Goal: Task Accomplishment & Management: Complete application form

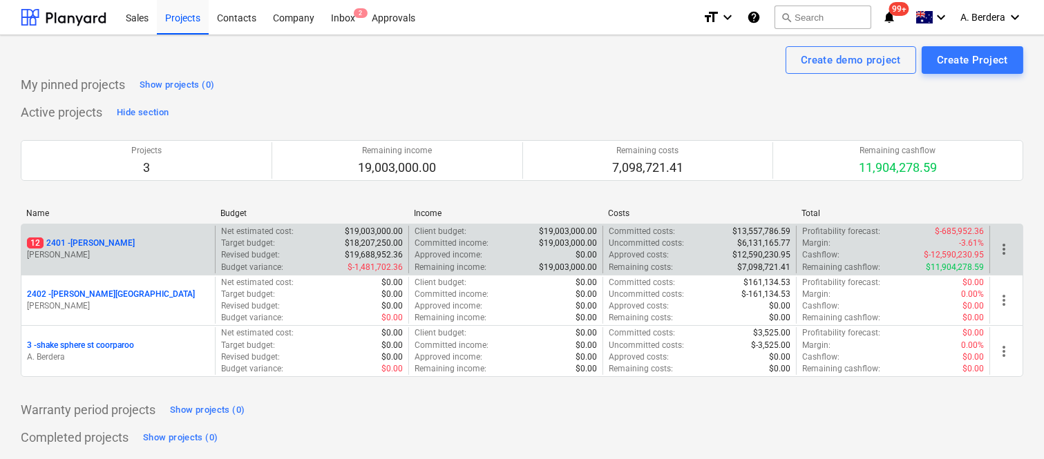
click at [167, 250] on p "[PERSON_NAME]" at bounding box center [118, 255] width 182 height 12
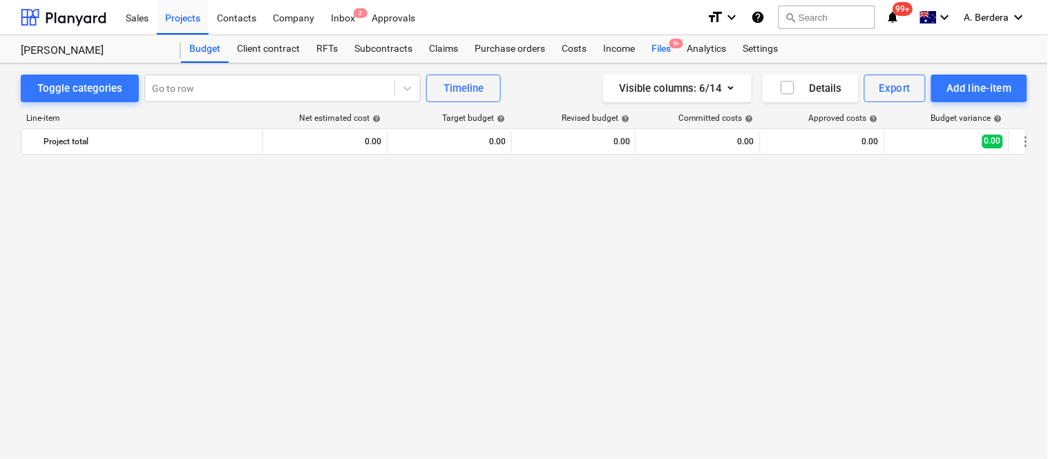
click at [663, 48] on div "Files 9+" at bounding box center [661, 49] width 36 height 28
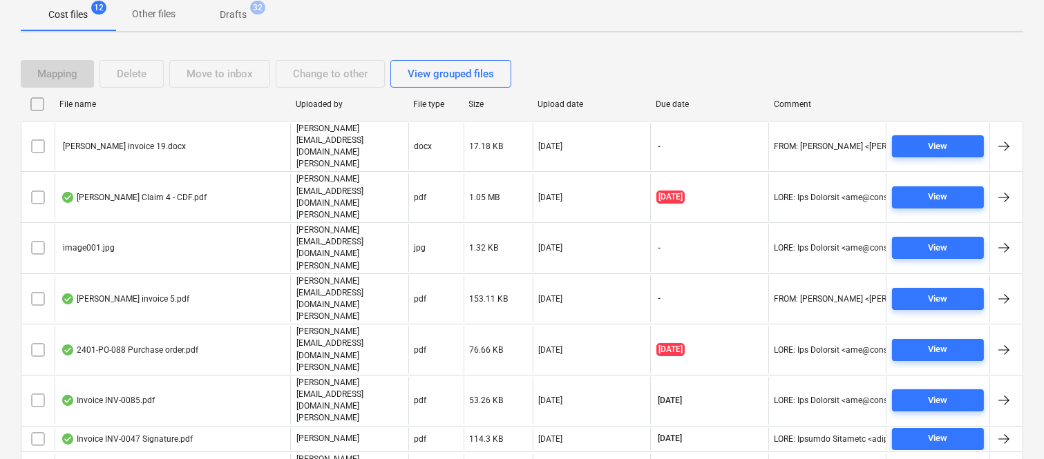
scroll to position [235, 0]
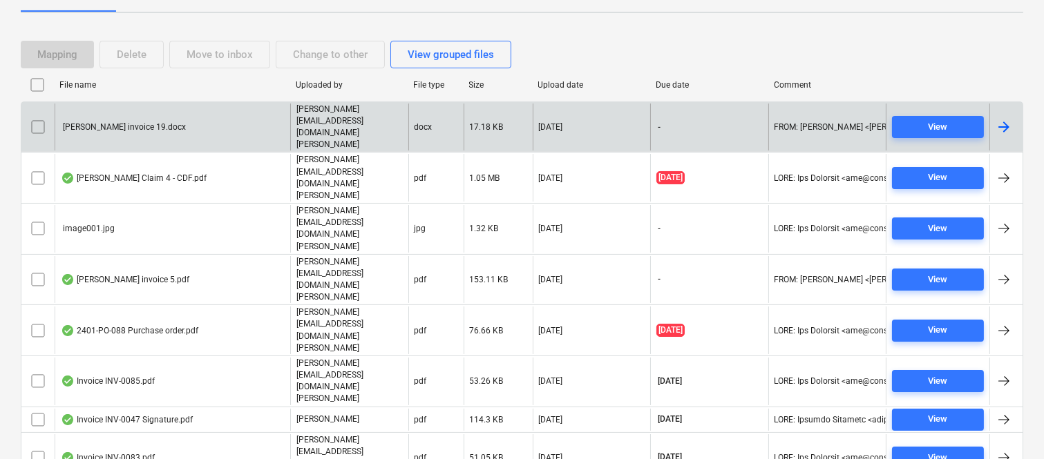
click at [339, 113] on p "[PERSON_NAME][EMAIL_ADDRESS][DOMAIN_NAME][PERSON_NAME]" at bounding box center [349, 128] width 106 height 48
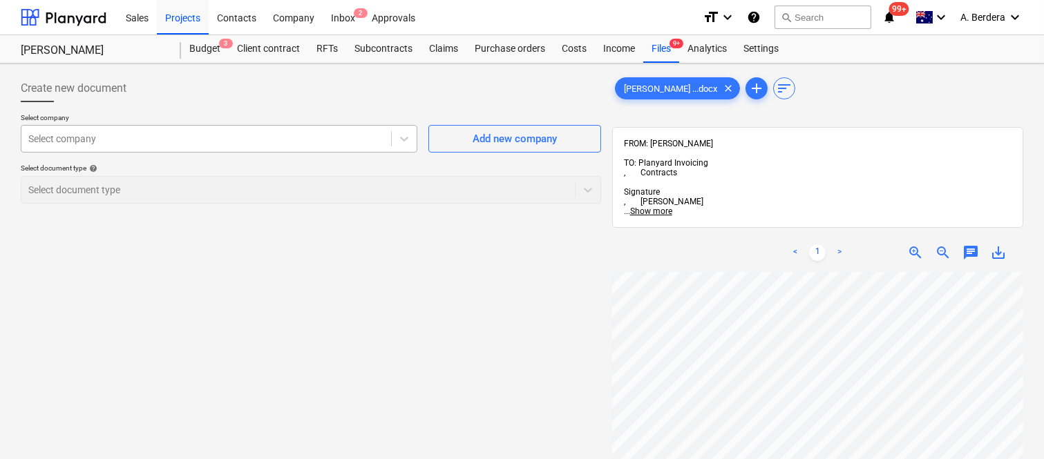
click at [133, 142] on div at bounding box center [206, 139] width 356 height 14
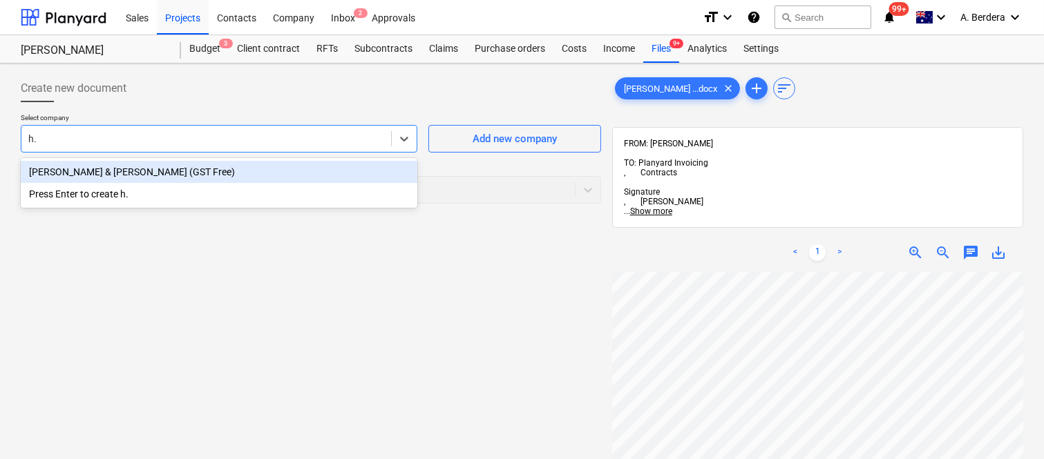
type input "h. d"
click at [107, 177] on div "H. D. Weber & T.A Weber (GST Free)" at bounding box center [219, 172] width 397 height 22
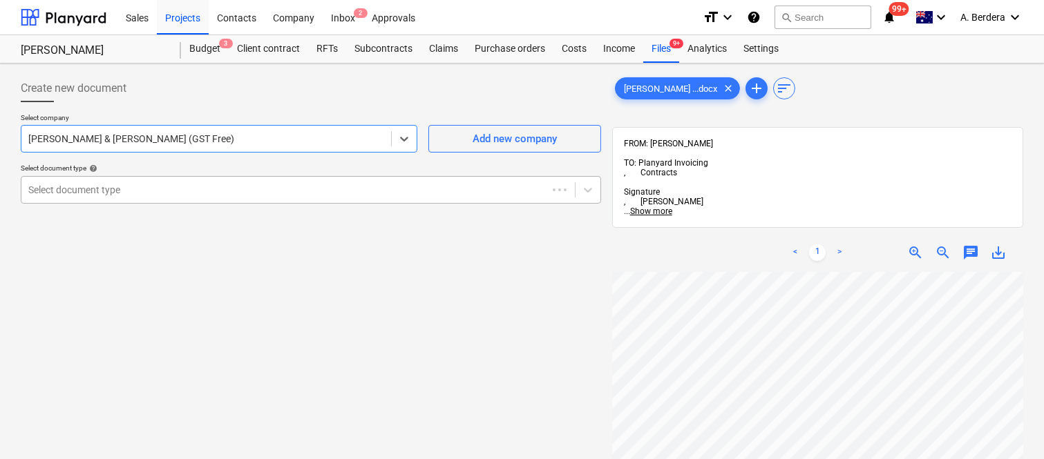
click at [115, 191] on div at bounding box center [284, 190] width 512 height 14
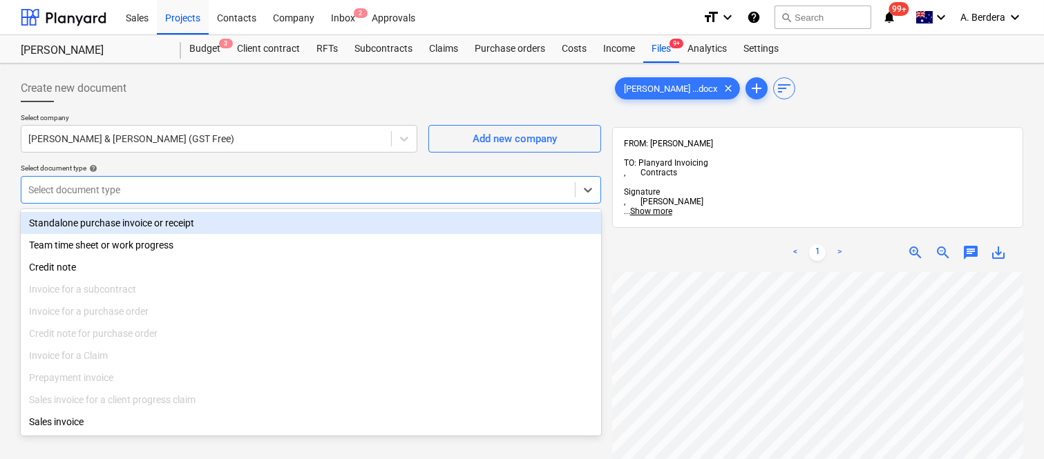
click at [128, 216] on div "Standalone purchase invoice or receipt" at bounding box center [311, 223] width 580 height 22
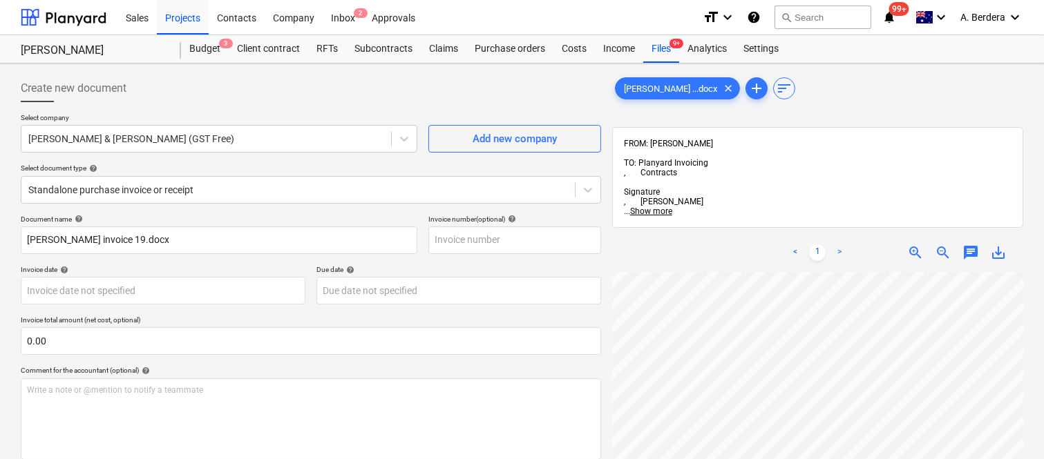
scroll to position [122, 0]
click at [205, 225] on p "Document name help" at bounding box center [219, 221] width 397 height 12
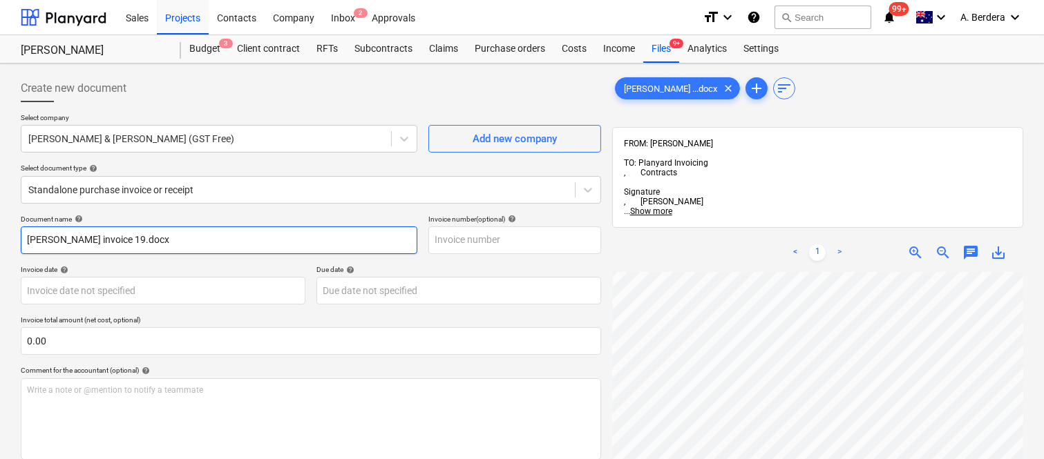
click at [176, 238] on input "Joe Licastro invoice 19.docx" at bounding box center [219, 241] width 397 height 28
click at [171, 235] on input "Joe Licastro invoice 19.docx" at bounding box center [219, 241] width 397 height 28
type input "H. D. WEBER & T.A WEBER INV- 019"
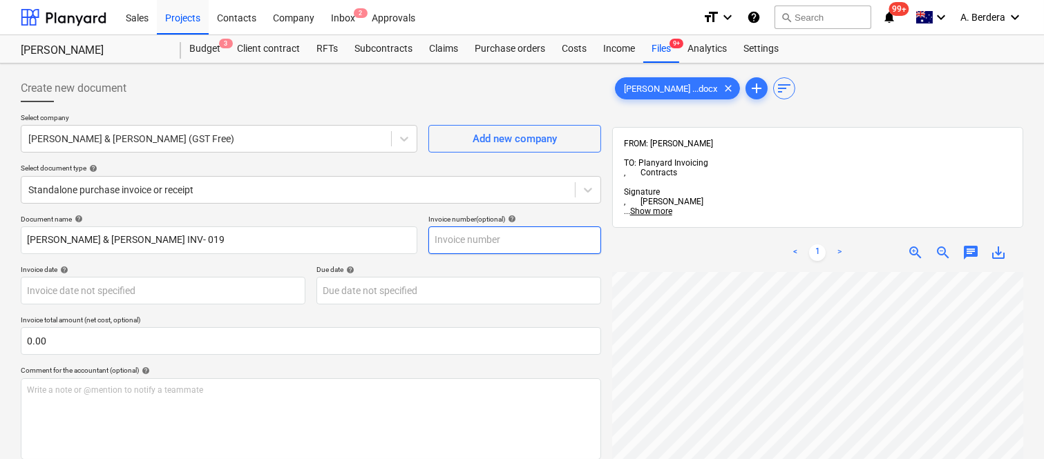
click at [462, 243] on input "text" at bounding box center [514, 241] width 173 height 28
type input "019"
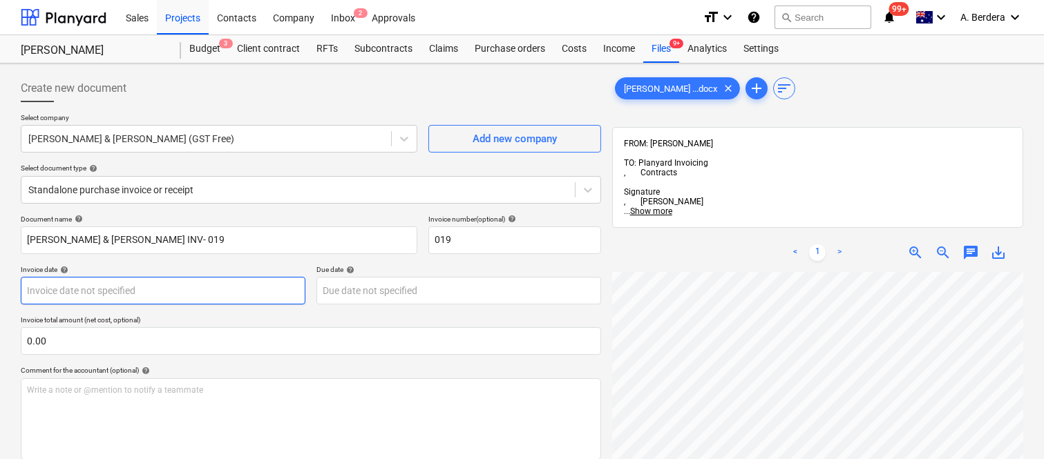
click at [171, 293] on body "Sales Projects Contacts Company Inbox 2 Approvals format_size keyboard_arrow_do…" at bounding box center [522, 229] width 1044 height 459
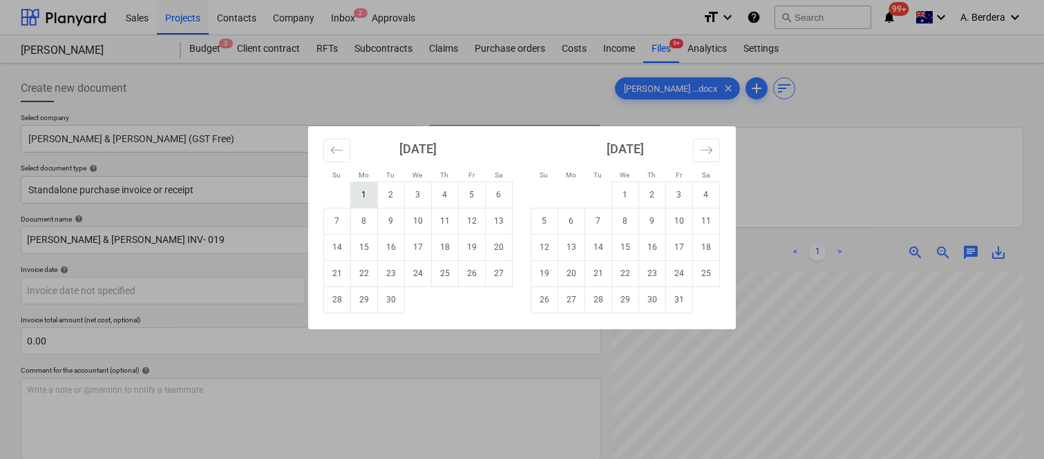
click at [364, 191] on td "1" at bounding box center [364, 195] width 27 height 26
type input "01 Sep 2025"
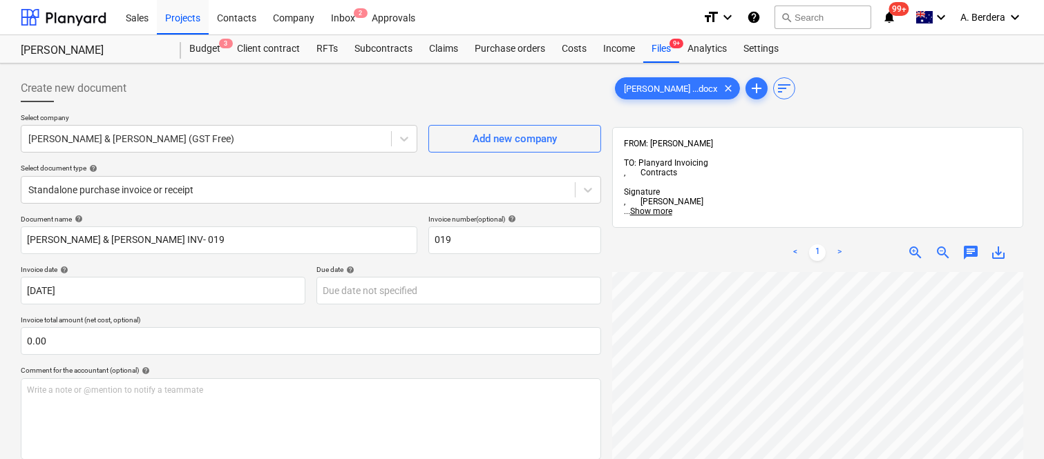
scroll to position [149, 5]
click at [403, 288] on body "Sales Projects Contacts Company Inbox 2 Approvals format_size keyboard_arrow_do…" at bounding box center [522, 229] width 1044 height 459
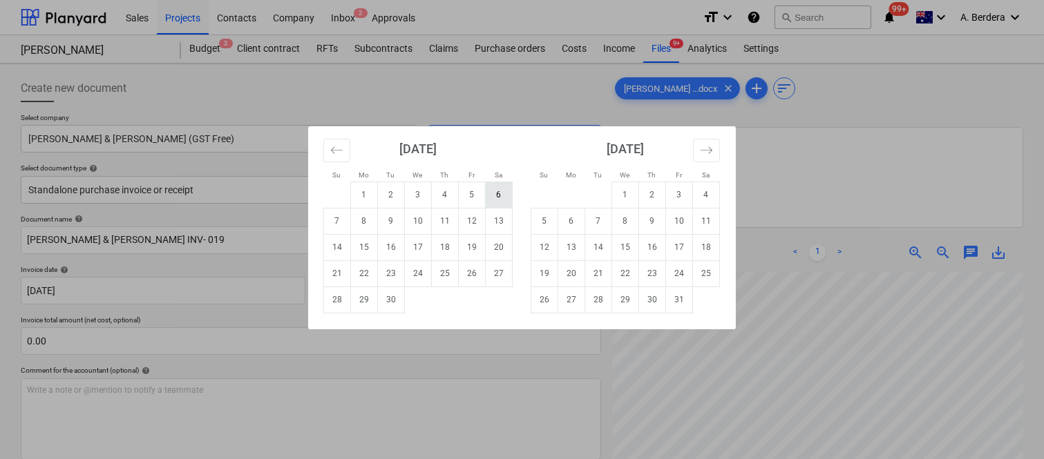
click at [497, 195] on td "6" at bounding box center [499, 195] width 27 height 26
type input "06 Sep 2025"
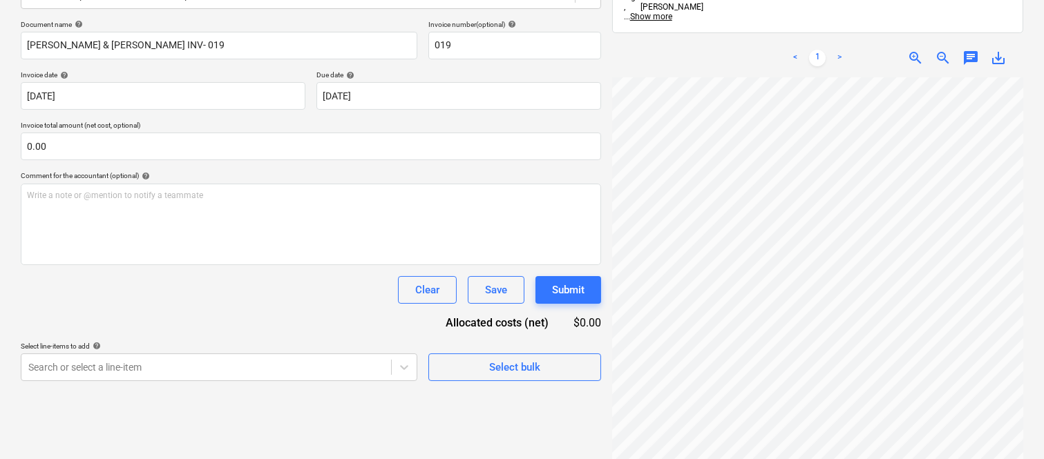
scroll to position [197, 0]
click at [945, 48] on span "zoom_out" at bounding box center [943, 56] width 17 height 17
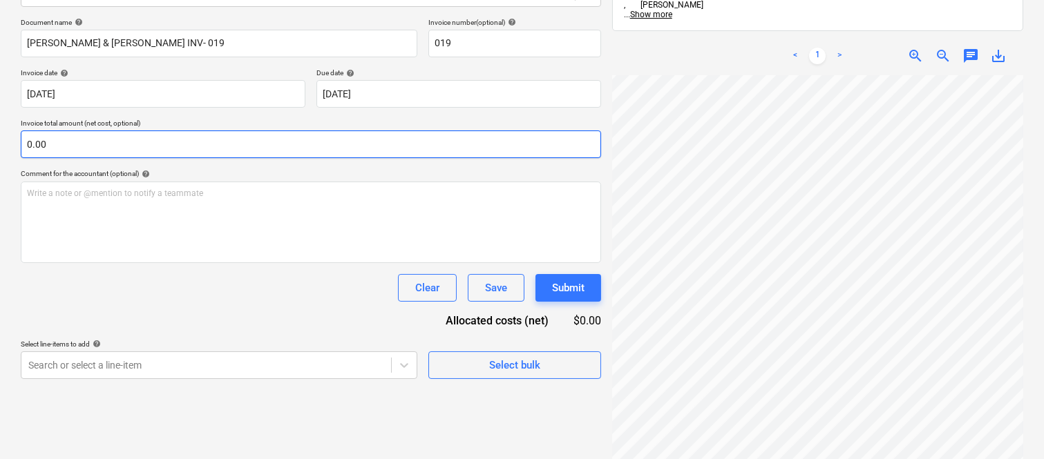
click at [100, 146] on input "0.00" at bounding box center [311, 145] width 580 height 28
paste input "980"
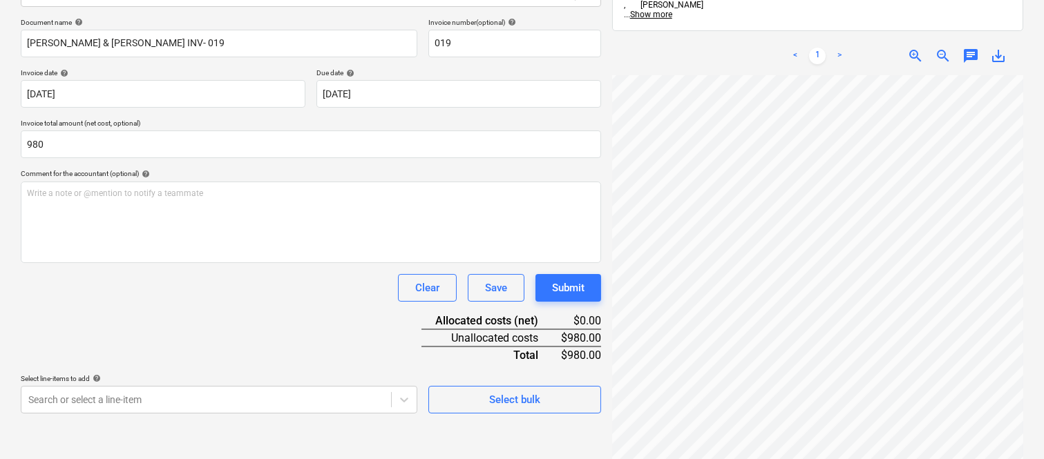
type input "980.00"
click at [194, 340] on div "Document name help H. D. WEBER & T.A WEBER INV- 019 Invoice number (optional) h…" at bounding box center [311, 216] width 580 height 396
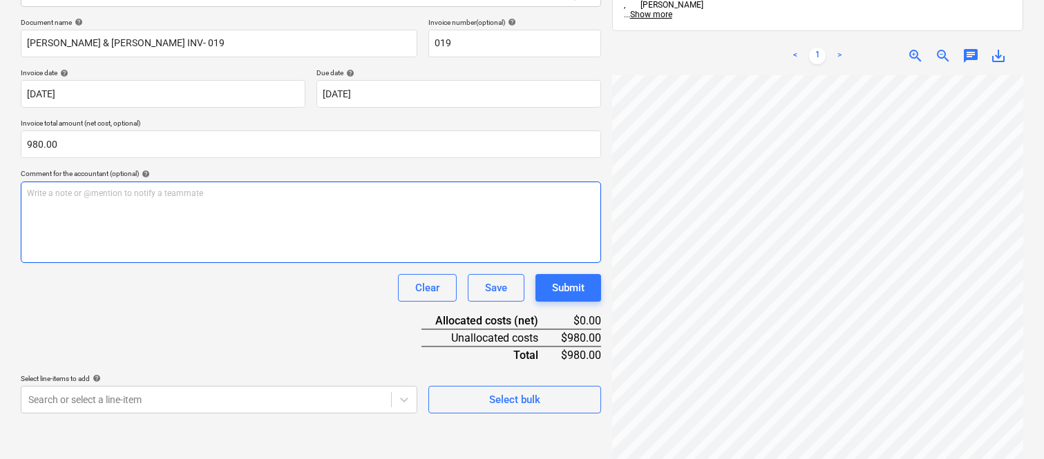
scroll to position [315, 109]
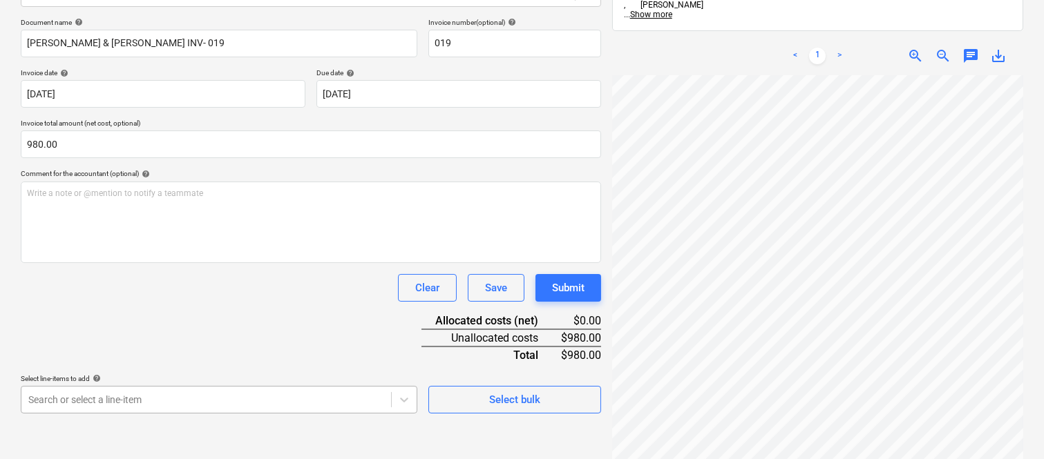
click at [167, 263] on body "Sales Projects Contacts Company Inbox 2 Approvals format_size keyboard_arrow_do…" at bounding box center [522, 32] width 1044 height 459
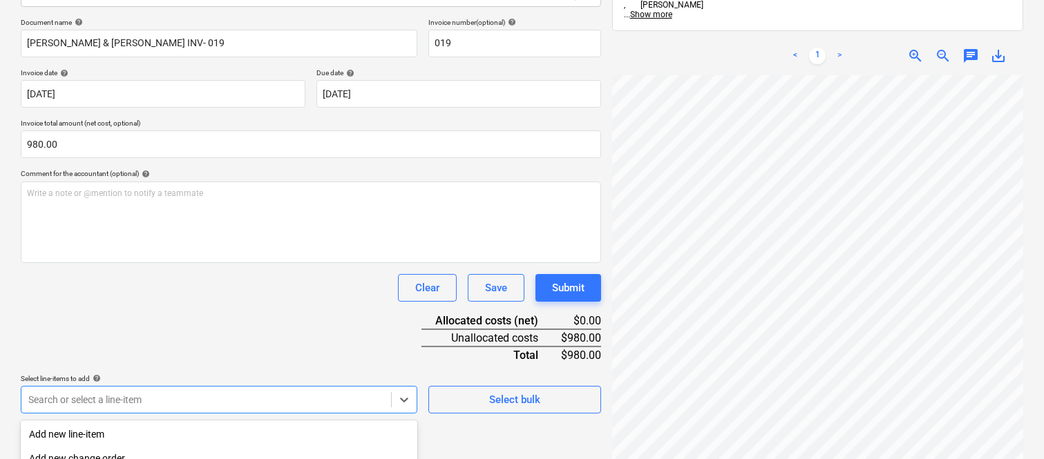
scroll to position [368, 0]
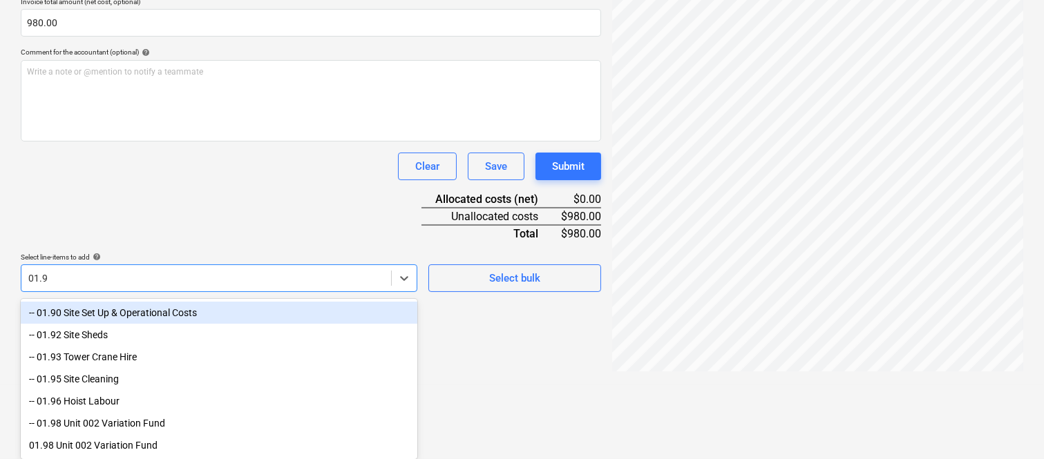
type input "01.95"
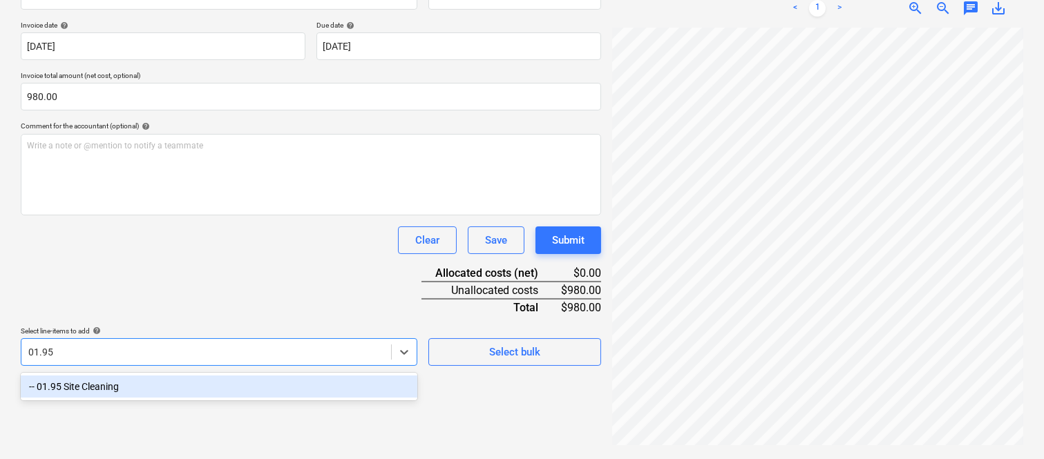
scroll to position [197, 0]
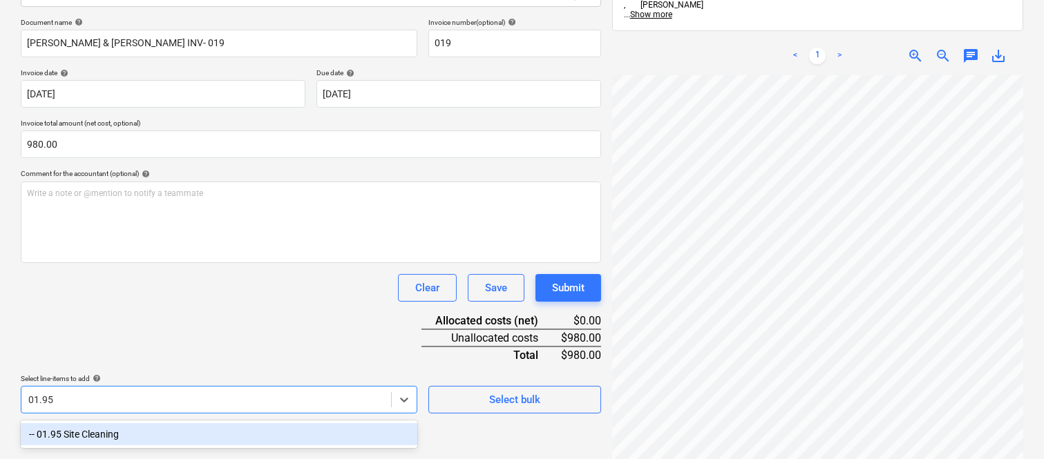
click at [151, 421] on div "-- 01.95 Site Cleaning" at bounding box center [219, 435] width 397 height 28
click at [157, 433] on div "-- 01.95 Site Cleaning" at bounding box center [219, 435] width 397 height 22
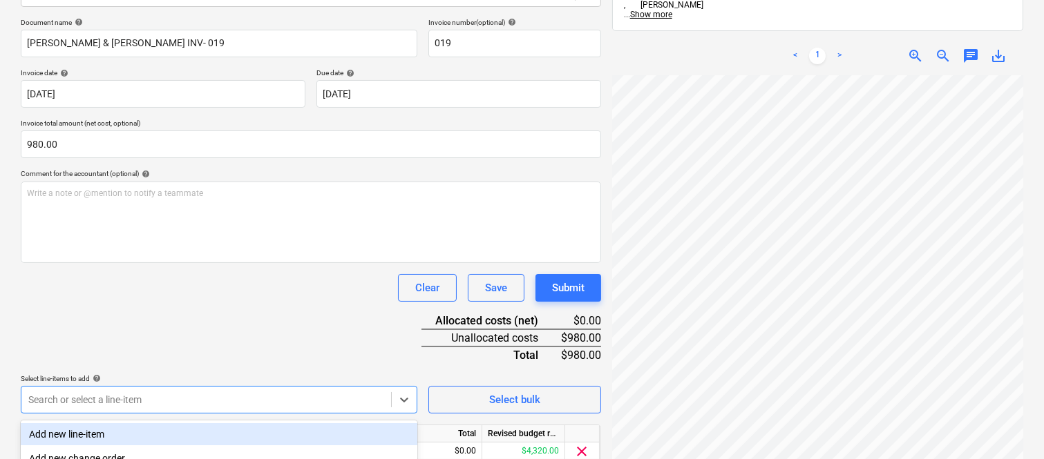
click at [144, 311] on div "Document name help H. D. WEBER & T.A WEBER INV- 019 Invoice number (optional) h…" at bounding box center [311, 261] width 580 height 487
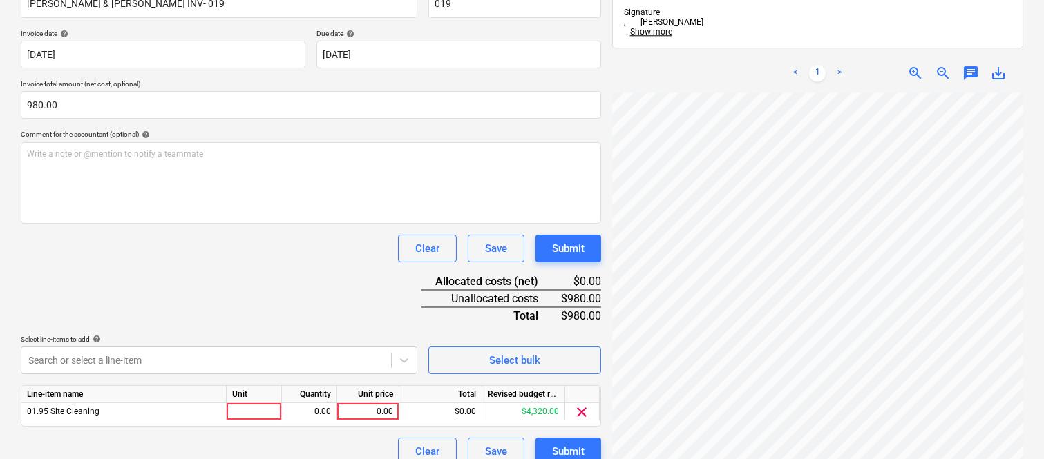
scroll to position [254, 0]
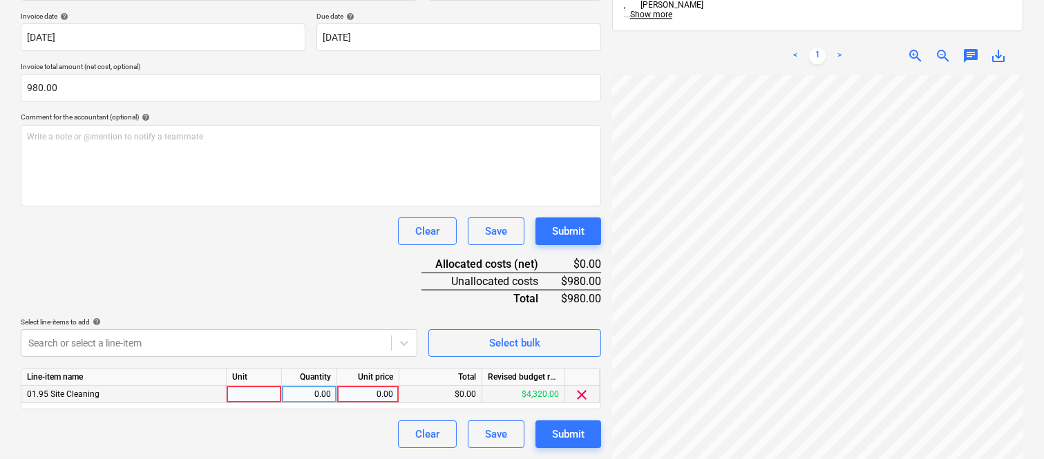
click at [267, 398] on div at bounding box center [254, 394] width 55 height 17
type input "INVOICE"
click at [321, 397] on div "0.00" at bounding box center [309, 394] width 44 height 17
type input "1"
click at [364, 395] on div "0.00" at bounding box center [368, 394] width 50 height 17
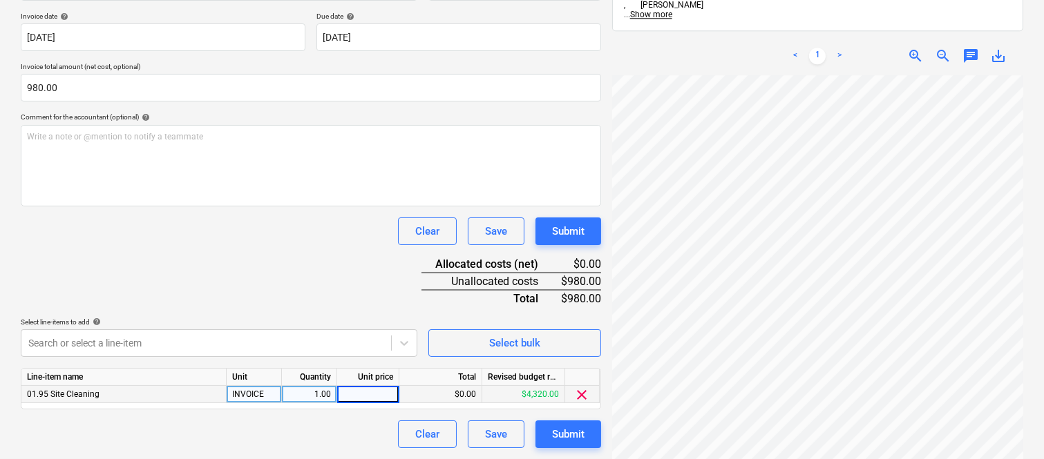
paste input "980"
type input "980"
click at [323, 429] on div "Clear Save Submit" at bounding box center [311, 435] width 580 height 28
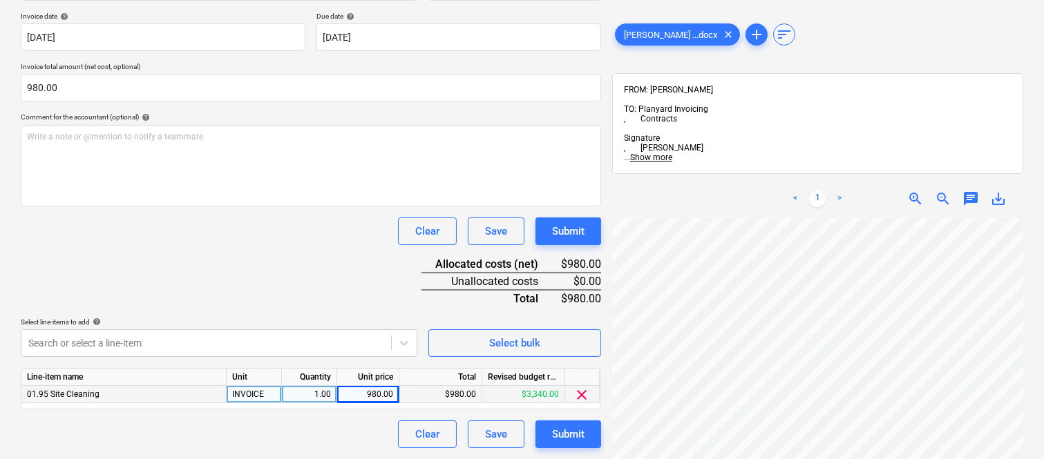
scroll to position [0, 0]
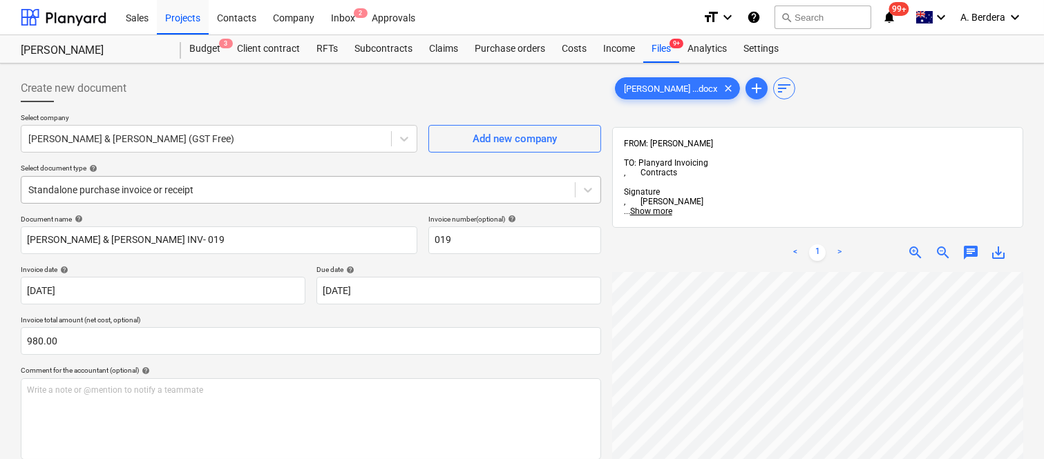
click at [292, 189] on div at bounding box center [298, 190] width 540 height 14
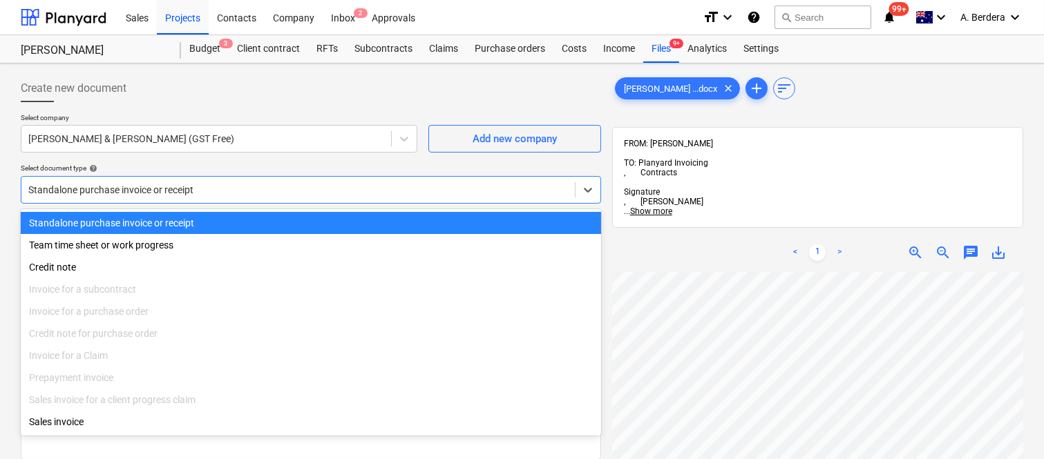
click at [307, 221] on div "Standalone purchase invoice or receipt" at bounding box center [311, 223] width 580 height 22
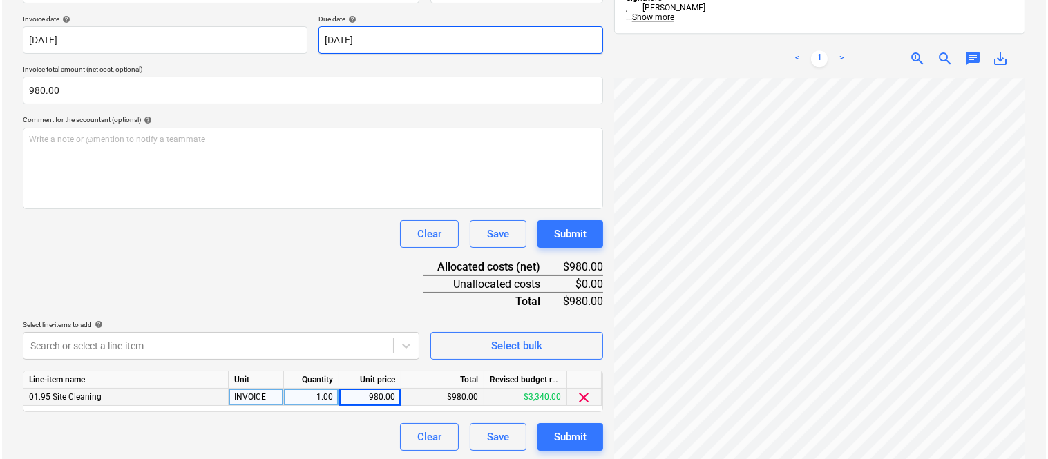
scroll to position [254, 0]
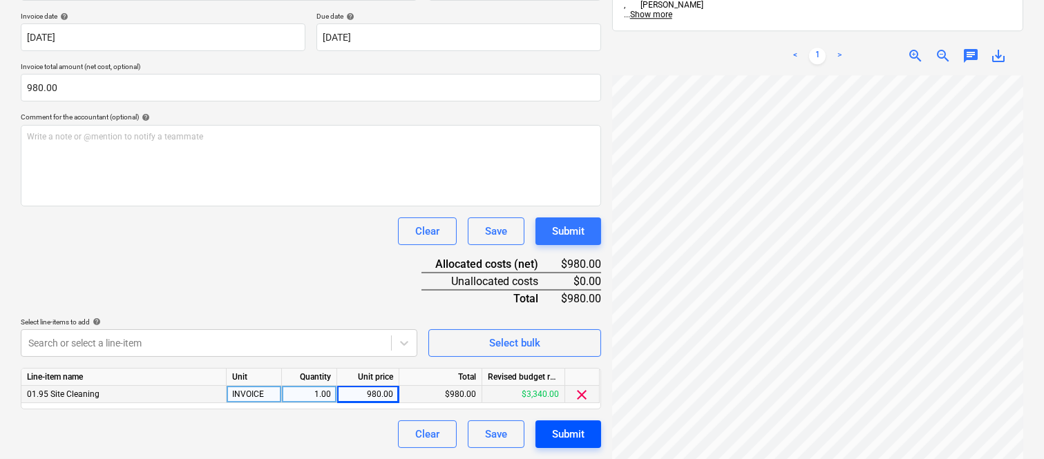
click at [579, 439] on div "Submit" at bounding box center [568, 435] width 32 height 18
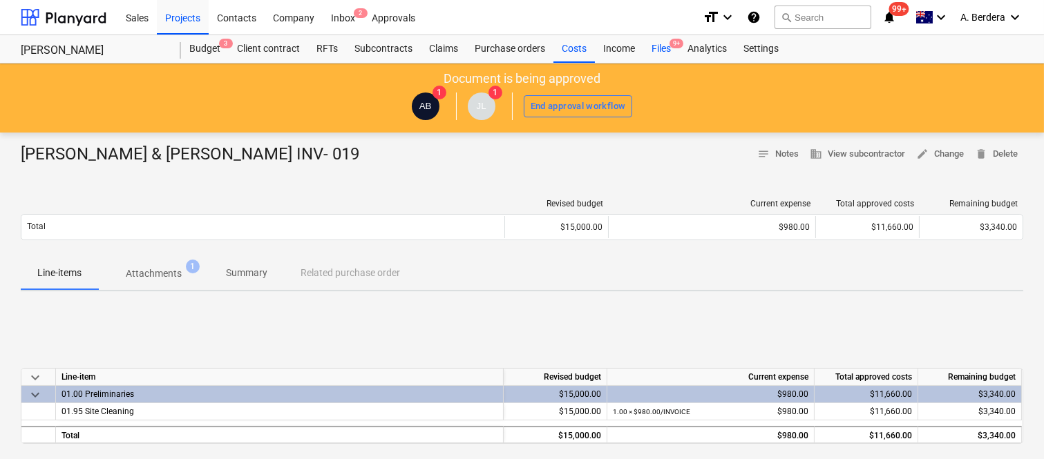
click at [655, 46] on div "Files 9+" at bounding box center [661, 49] width 36 height 28
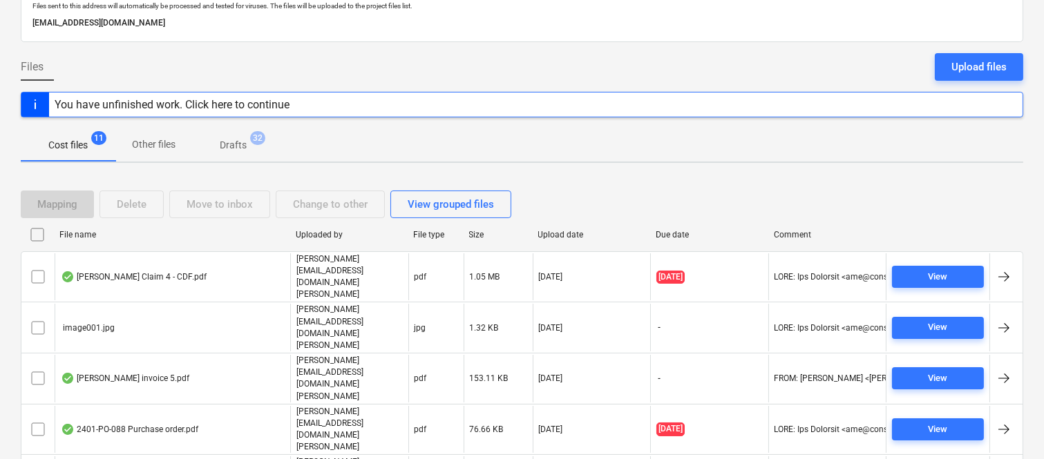
scroll to position [209, 0]
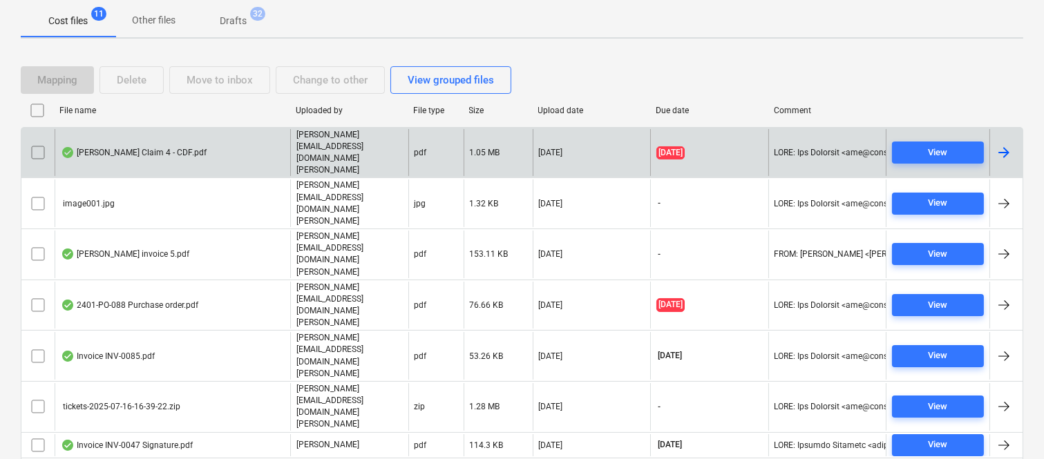
click at [216, 137] on div "Della Rosa Claim 4 - CDF.pdf" at bounding box center [173, 153] width 236 height 48
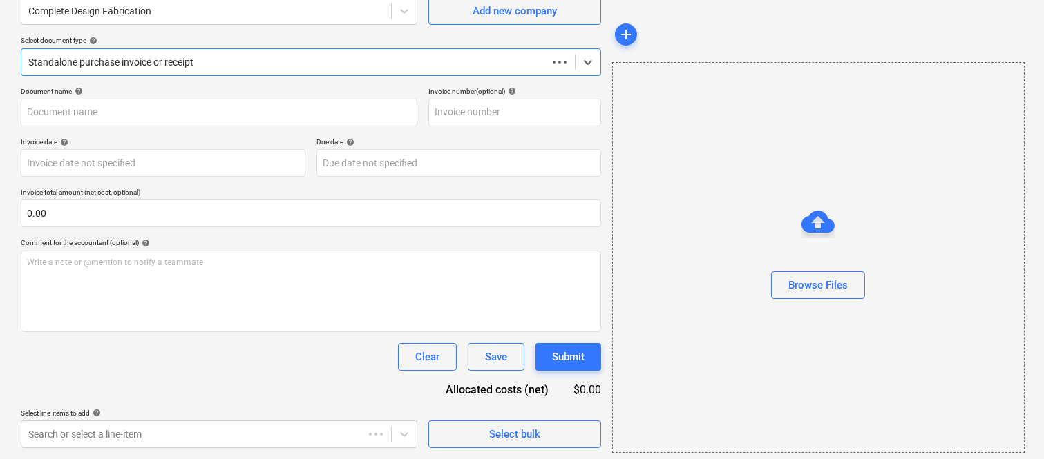
scroll to position [128, 0]
type input "1000980"
type input "31 Aug 2025"
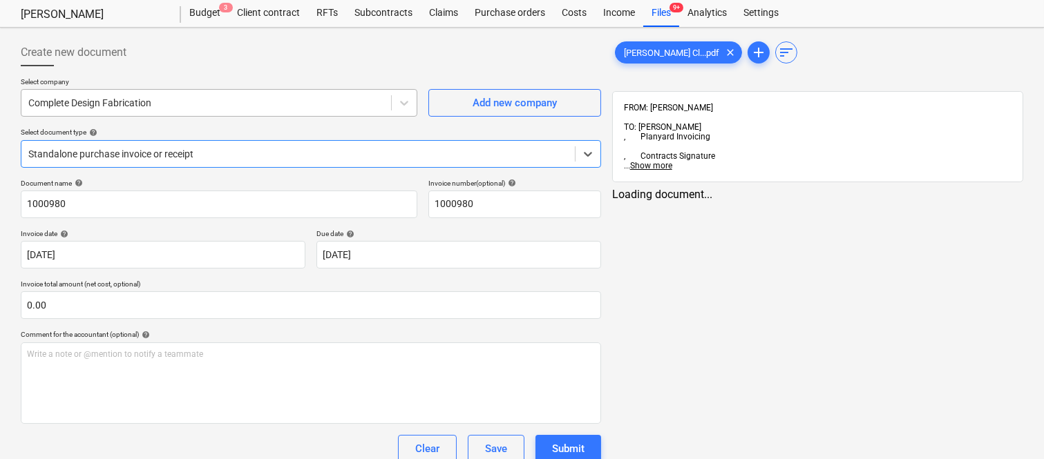
scroll to position [0, 0]
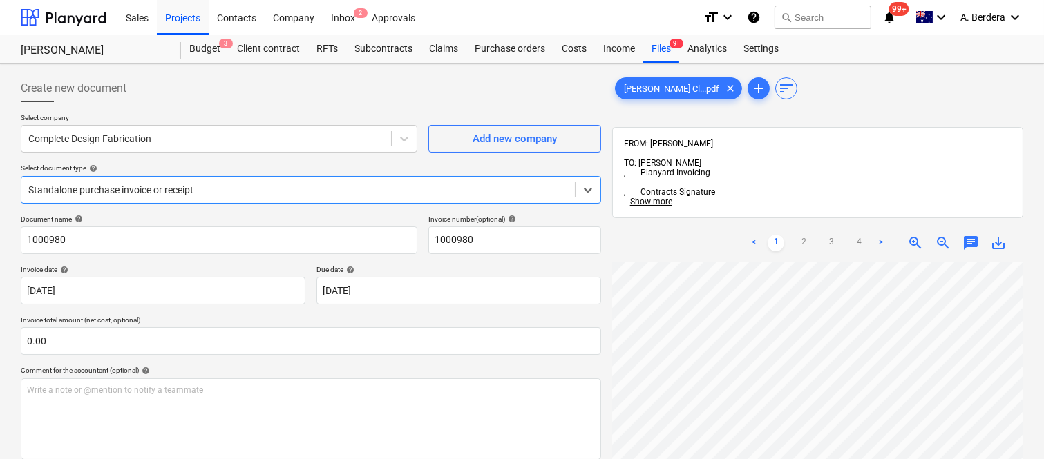
click at [281, 184] on div at bounding box center [298, 190] width 540 height 14
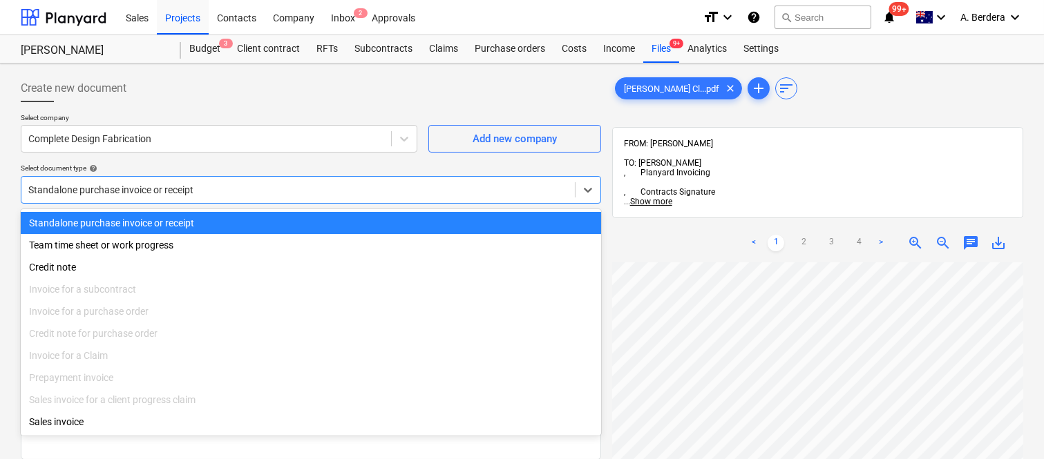
click at [300, 220] on div "Standalone purchase invoice or receipt" at bounding box center [311, 223] width 580 height 22
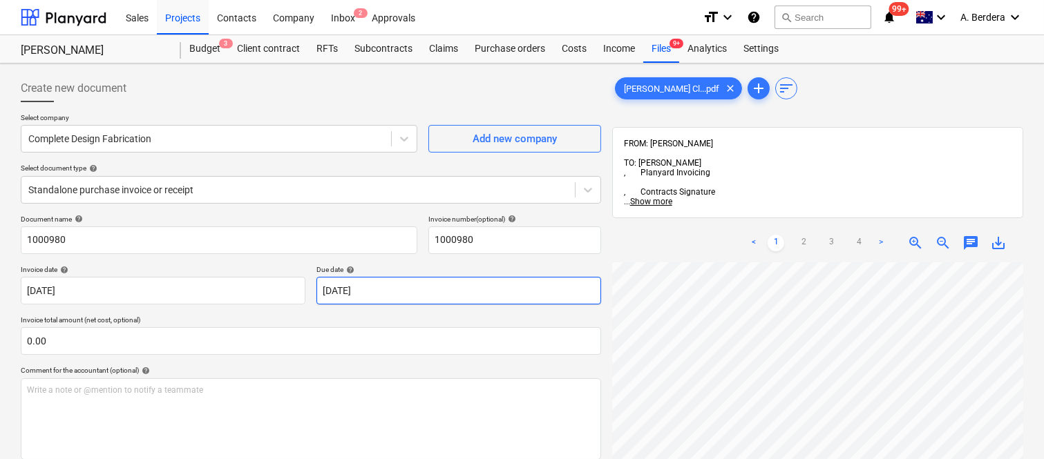
scroll to position [19, 102]
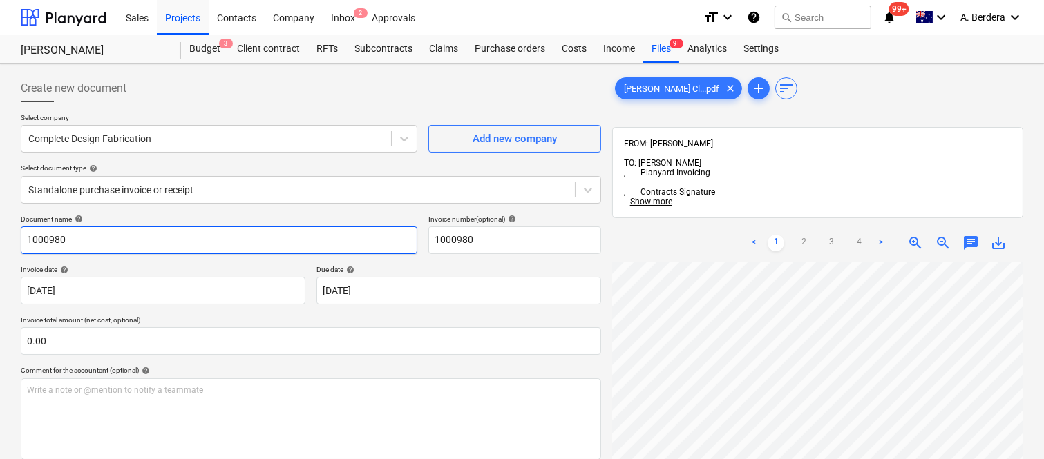
click at [23, 240] on input "1000980" at bounding box center [219, 241] width 397 height 28
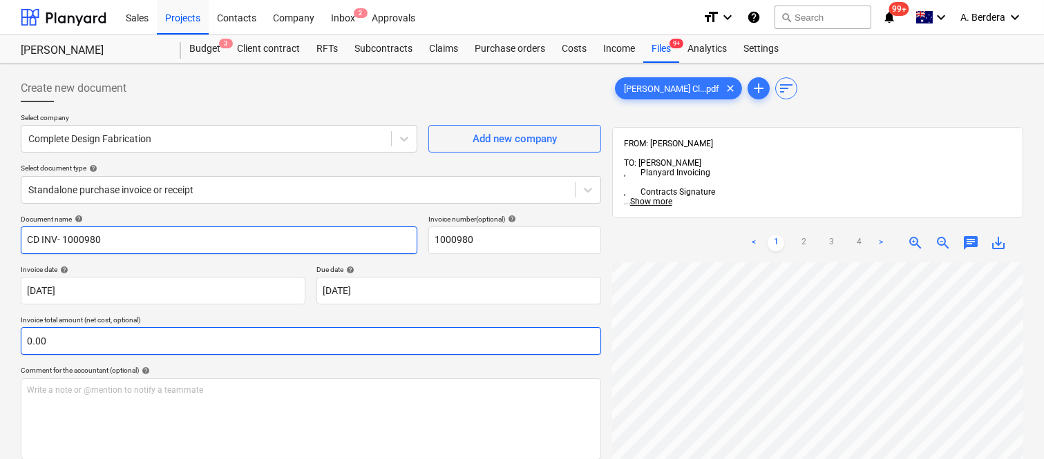
type input "CD INV- 1000980"
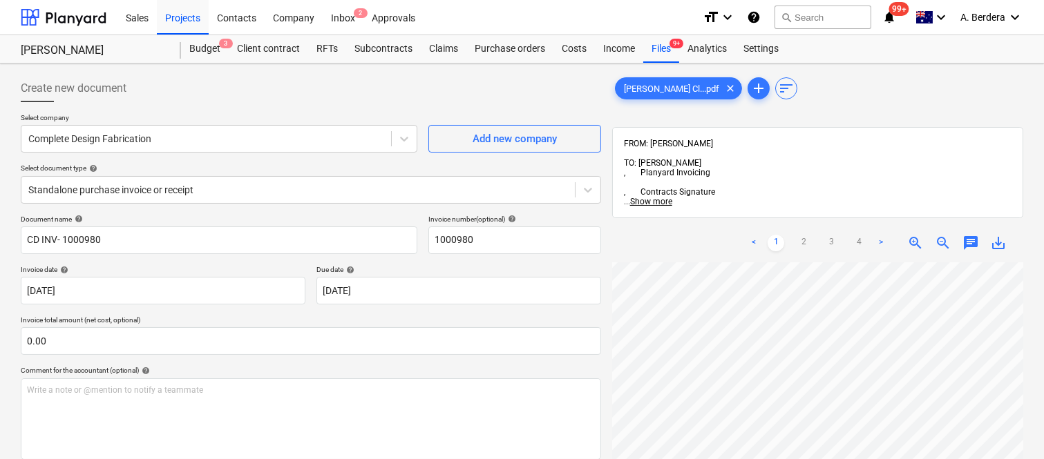
scroll to position [315, 0]
drag, startPoint x: 1042, startPoint y: 297, endPoint x: 1047, endPoint y: 392, distance: 94.8
click at [1044, 392] on html "Sales Projects Contacts Company Inbox 2 Approvals format_size keyboard_arrow_do…" at bounding box center [522, 229] width 1044 height 459
click at [940, 235] on span "zoom_out" at bounding box center [943, 243] width 17 height 17
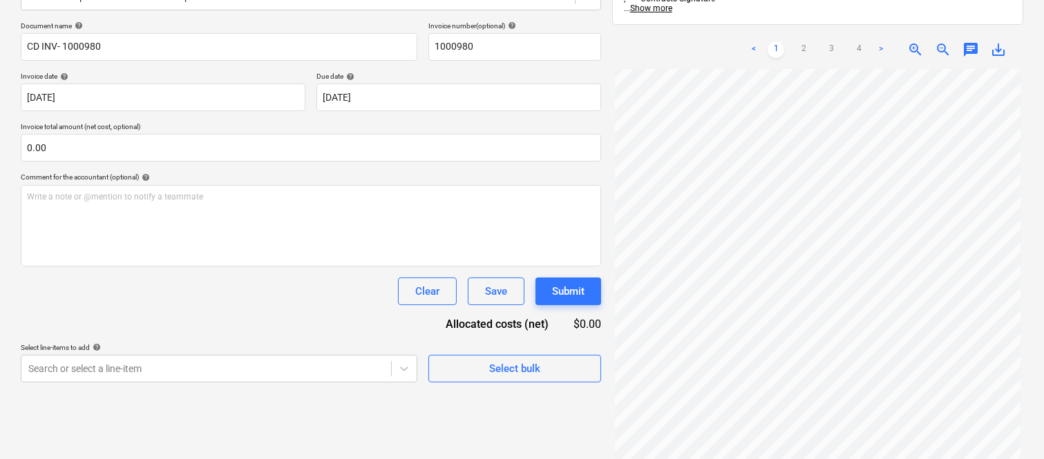
scroll to position [197, 0]
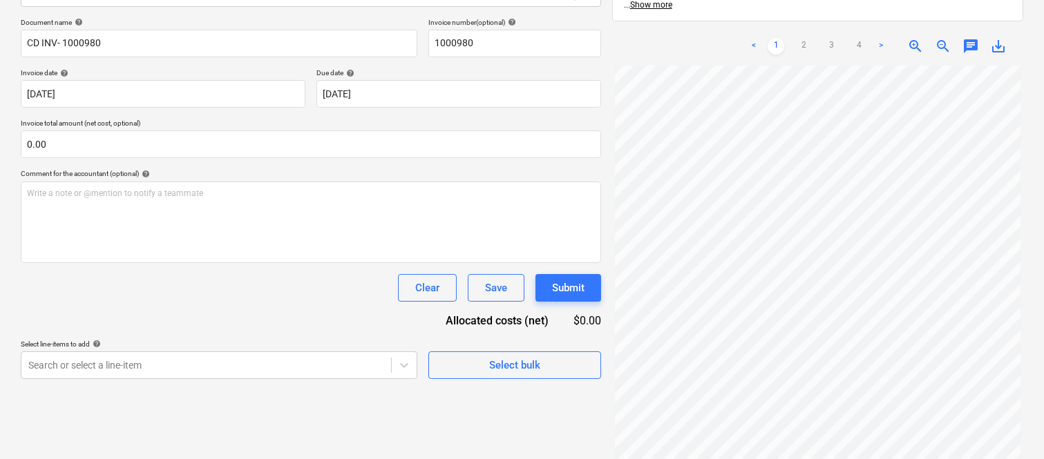
click at [910, 38] on span "zoom_in" at bounding box center [915, 46] width 17 height 17
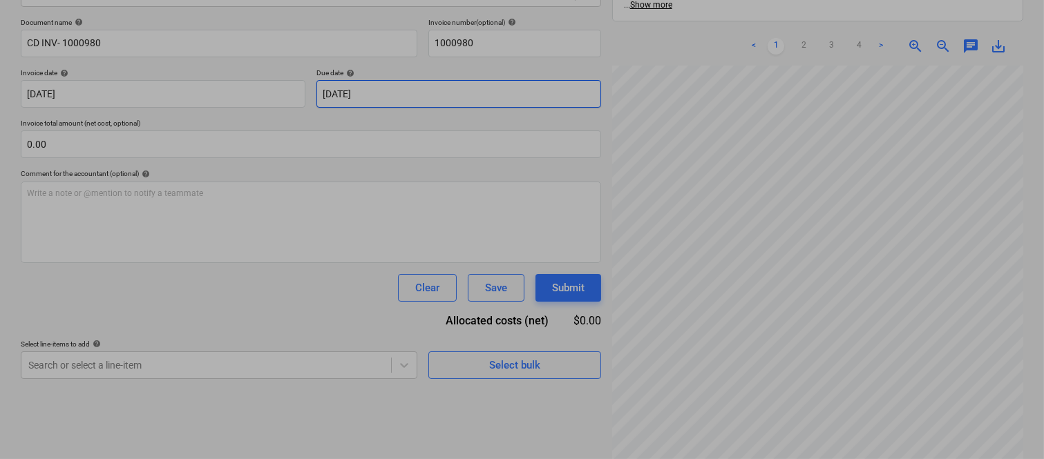
click at [406, 91] on body "Sales Projects Contacts Company Inbox 2 Approvals format_size keyboard_arrow_do…" at bounding box center [522, 32] width 1044 height 459
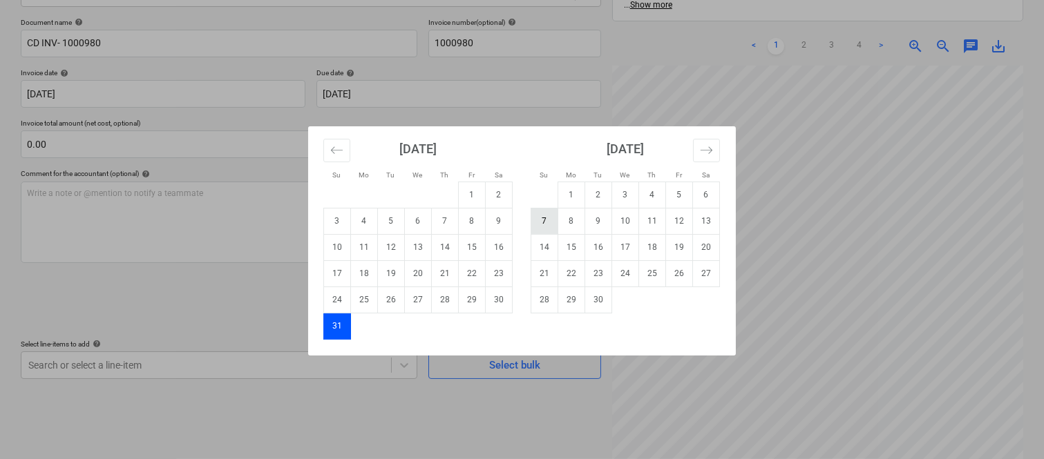
click at [544, 225] on td "7" at bounding box center [544, 221] width 27 height 26
type input "07 Sep 2025"
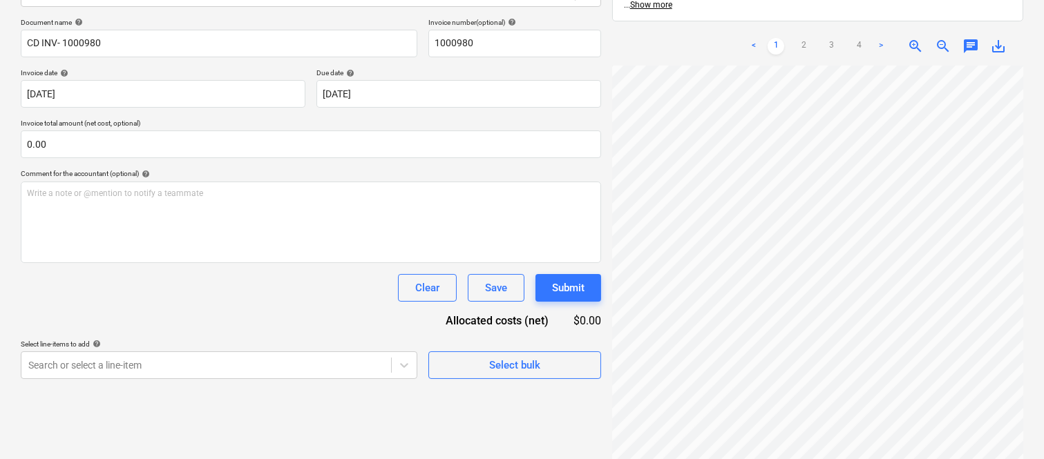
scroll to position [173, 63]
click at [810, 27] on div "< 1 2 3 4 >" at bounding box center [817, 46] width 144 height 39
click at [800, 38] on link "2" at bounding box center [803, 46] width 17 height 17
click at [833, 38] on link "3" at bounding box center [831, 46] width 17 height 17
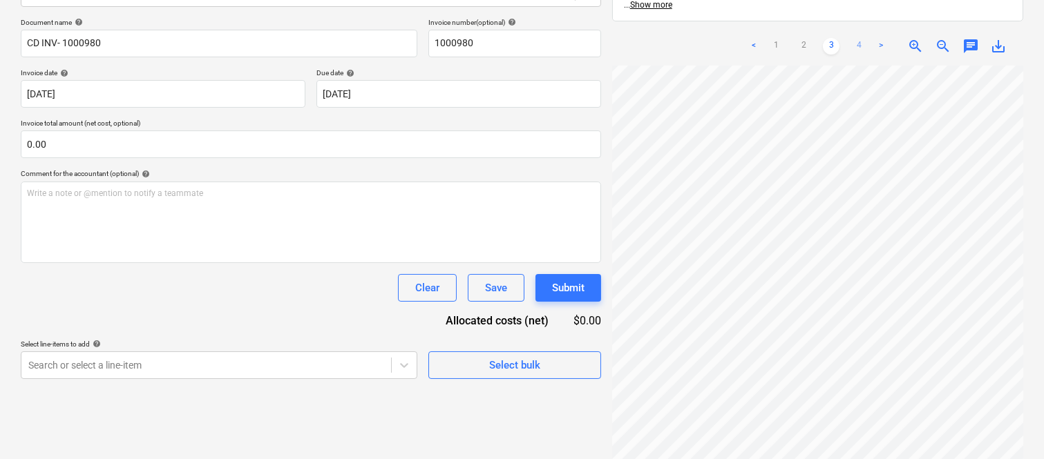
click at [860, 38] on link "4" at bounding box center [859, 46] width 17 height 17
click at [777, 38] on link "1" at bounding box center [776, 46] width 17 height 17
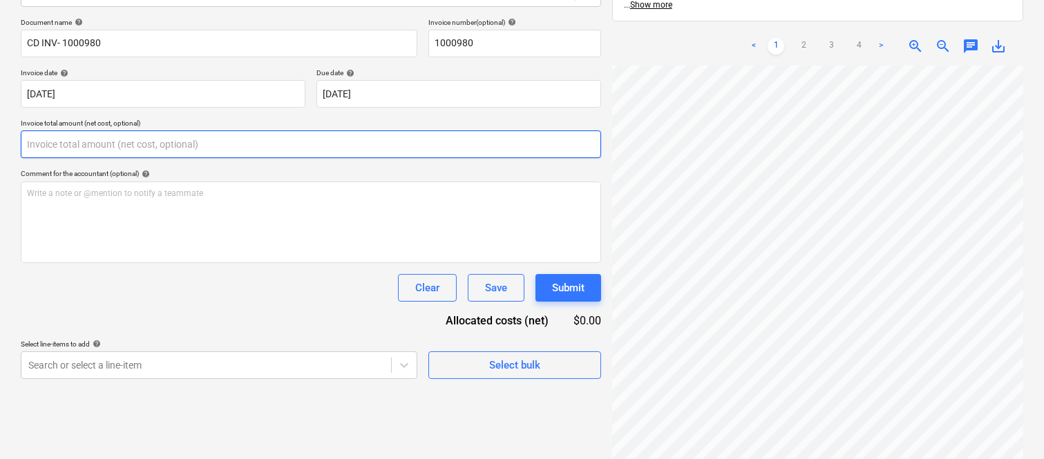
click at [142, 139] on input "text" at bounding box center [311, 145] width 580 height 28
paste input "192,150.03"
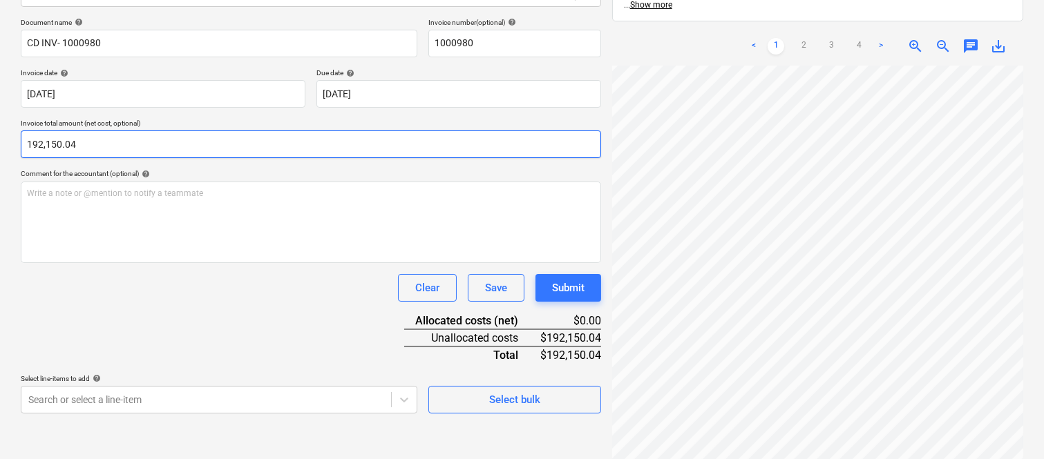
type input "192,150.04"
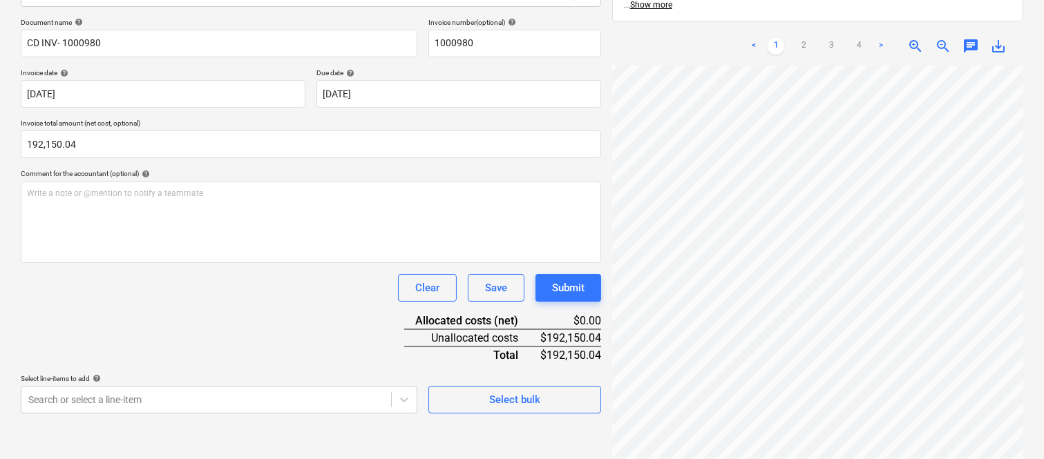
click at [114, 295] on div "Clear Save Submit" at bounding box center [311, 288] width 580 height 28
click at [182, 263] on body "Sales Projects Contacts Company Inbox 2 Approvals format_size keyboard_arrow_do…" at bounding box center [522, 32] width 1044 height 459
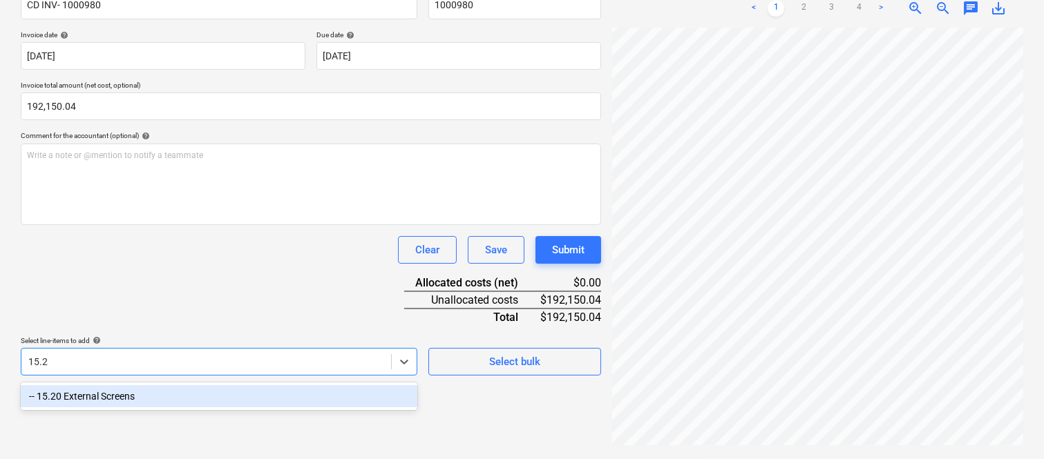
scroll to position [197, 0]
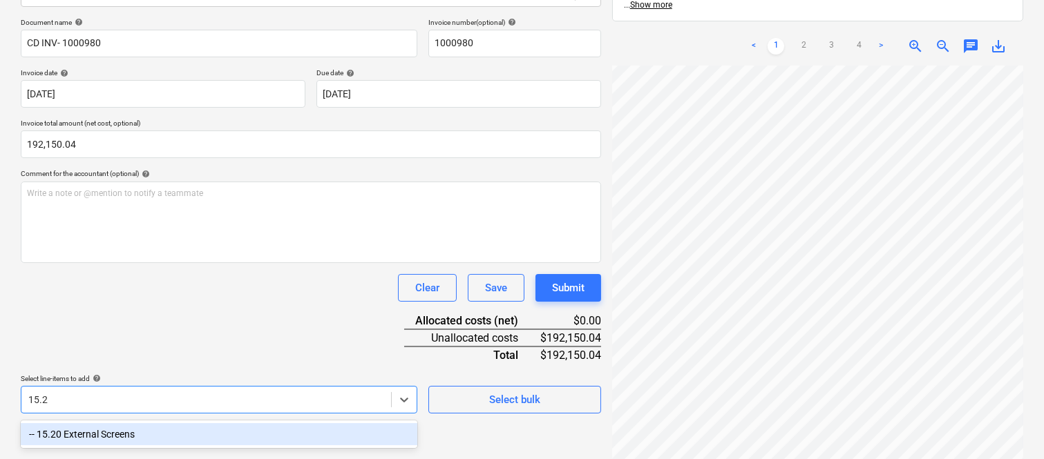
type input "15.20"
click at [189, 424] on div "-- 15.20 External Screens" at bounding box center [219, 435] width 397 height 22
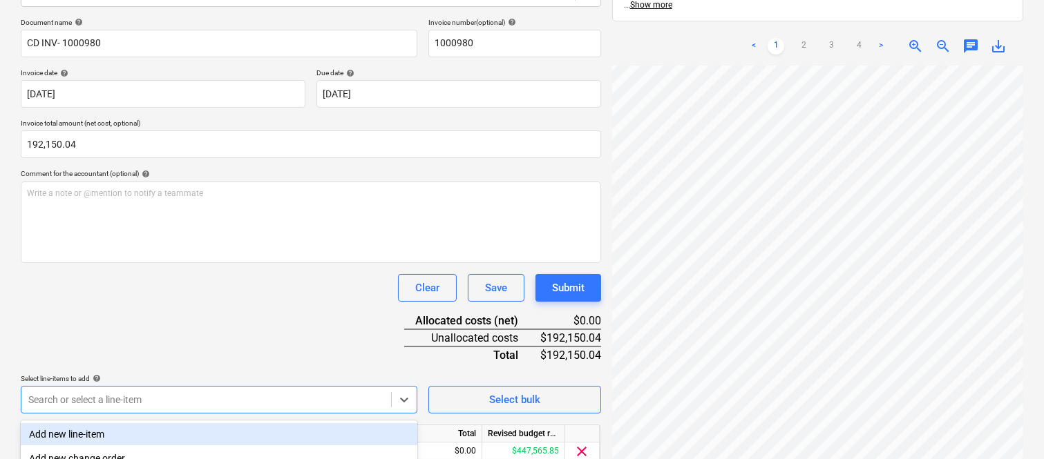
click at [178, 304] on div "Document name help CD INV- 1000980 Invoice number (optional) help 1000980 Invoi…" at bounding box center [311, 261] width 580 height 487
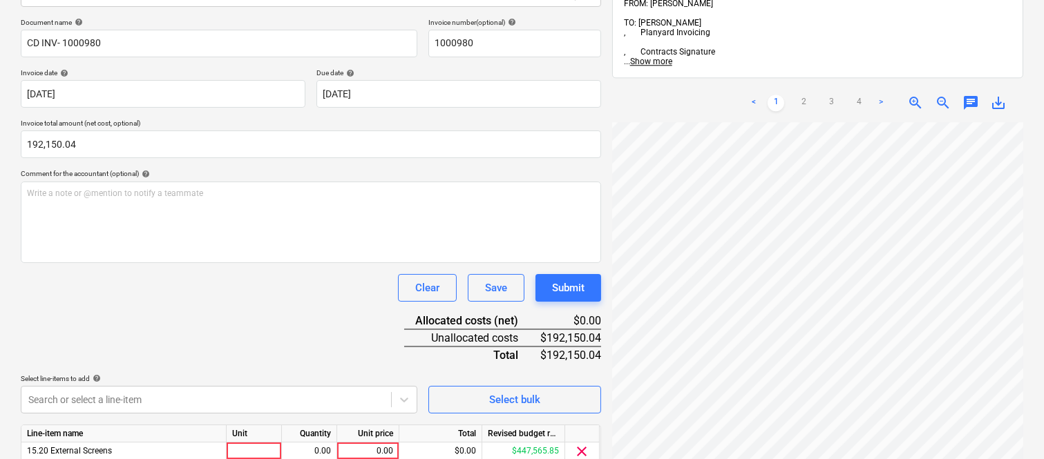
scroll to position [254, 0]
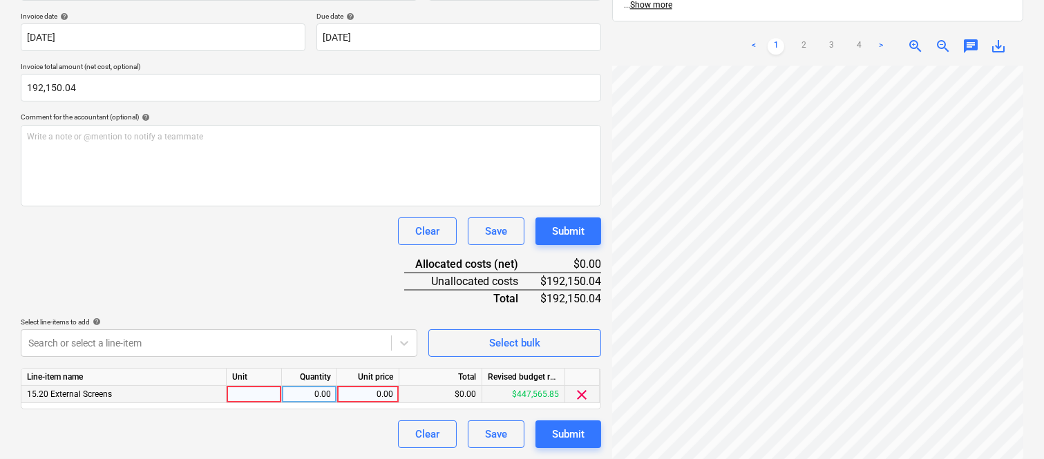
click at [267, 390] on div at bounding box center [254, 394] width 55 height 17
type input "INVOICE"
click at [314, 399] on div "0.00" at bounding box center [309, 394] width 44 height 17
type input "1"
click at [384, 402] on div "0.00" at bounding box center [368, 394] width 50 height 17
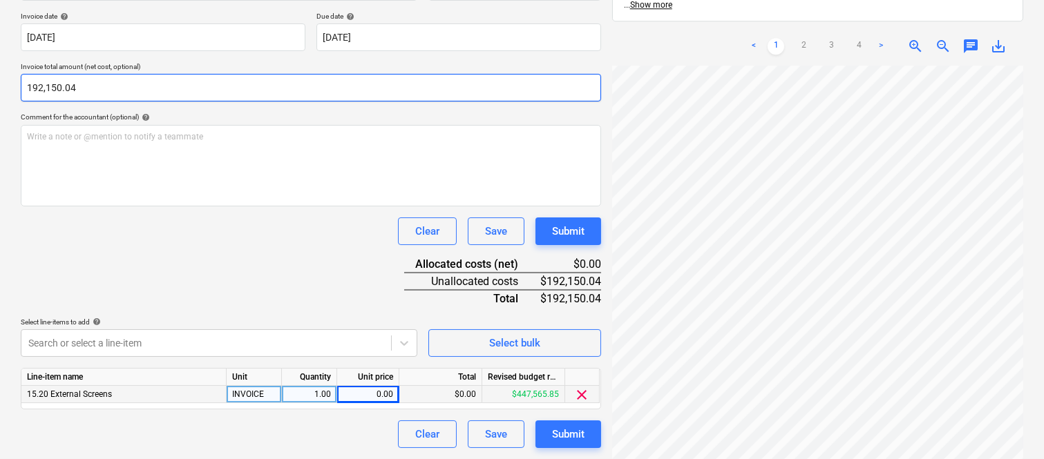
click at [47, 88] on input "192,150.04" at bounding box center [311, 88] width 580 height 28
click at [47, 88] on input "192150.04" at bounding box center [311, 88] width 580 height 28
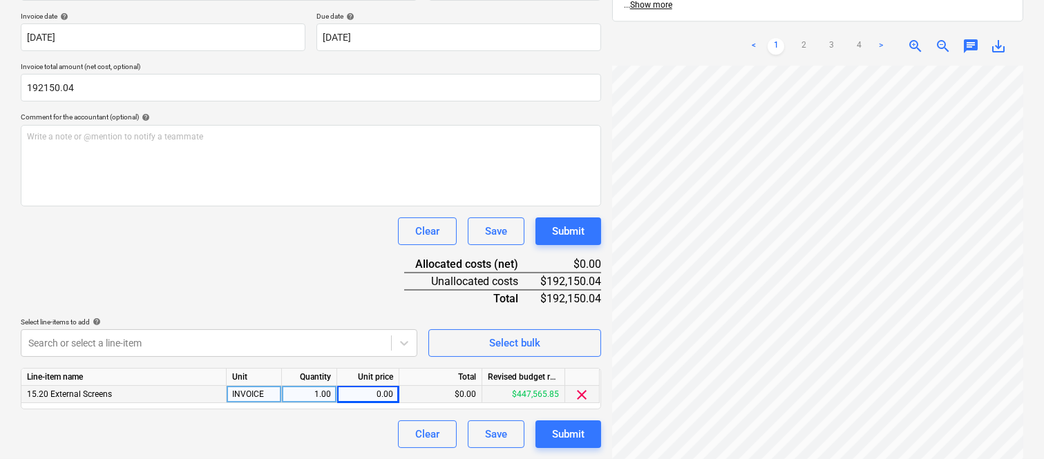
type input "192,150.04"
click at [382, 391] on div "0.00" at bounding box center [368, 394] width 50 height 17
type input "192150.04"
click at [314, 288] on div "Document name help CD INV- 1000980 Invoice number (optional) help 1000980 Invoi…" at bounding box center [311, 204] width 580 height 487
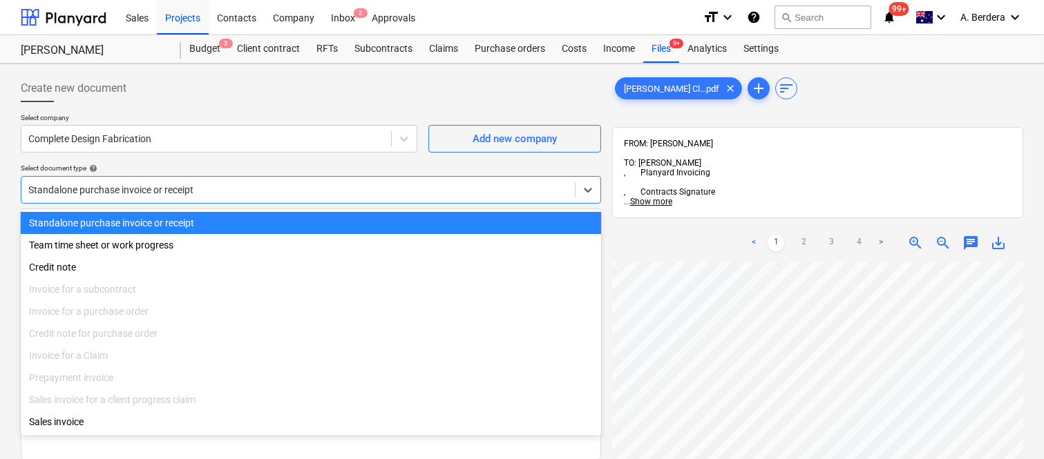
click at [237, 187] on div at bounding box center [298, 190] width 540 height 14
click at [252, 221] on div "Standalone purchase invoice or receipt" at bounding box center [311, 223] width 580 height 22
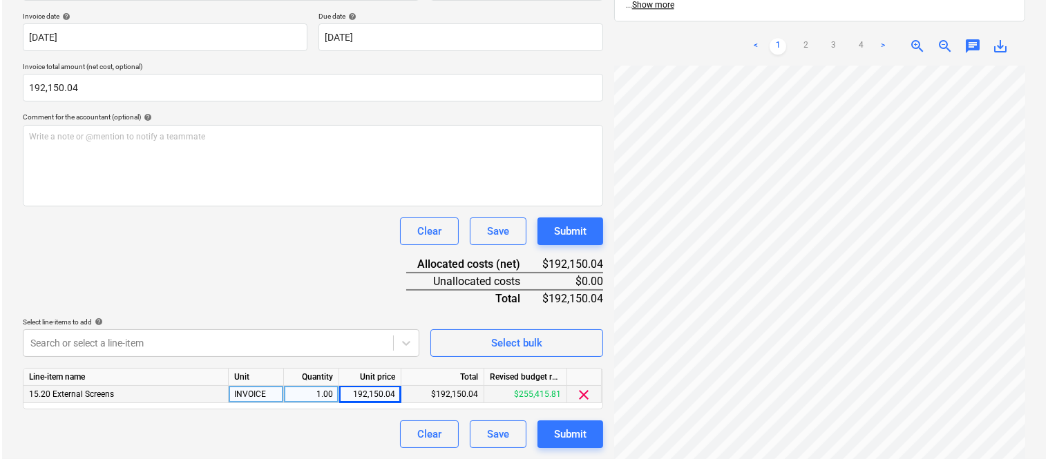
scroll to position [315, 102]
click at [568, 429] on div "Submit" at bounding box center [568, 435] width 32 height 18
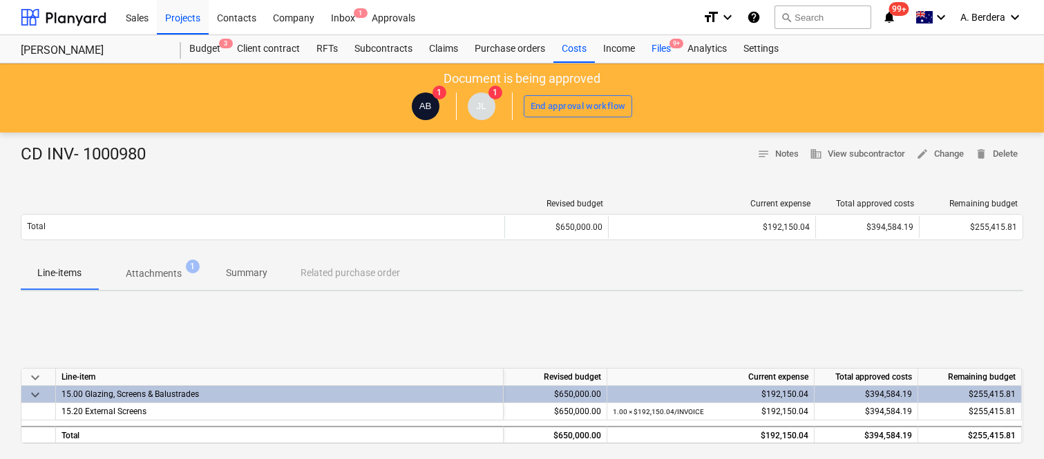
click at [658, 48] on div "Files 9+" at bounding box center [661, 49] width 36 height 28
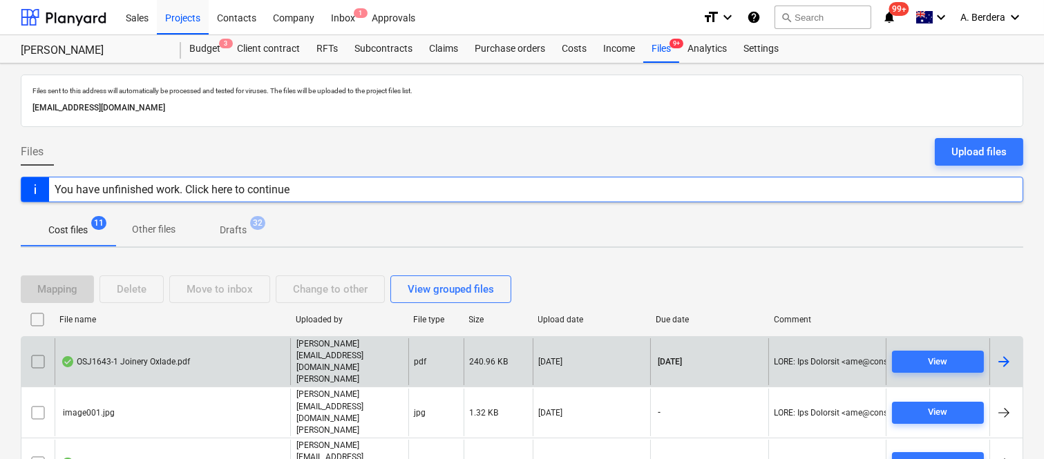
click at [236, 348] on div "OSJ1643-1 Joinery Oxlade.pdf" at bounding box center [173, 363] width 236 height 48
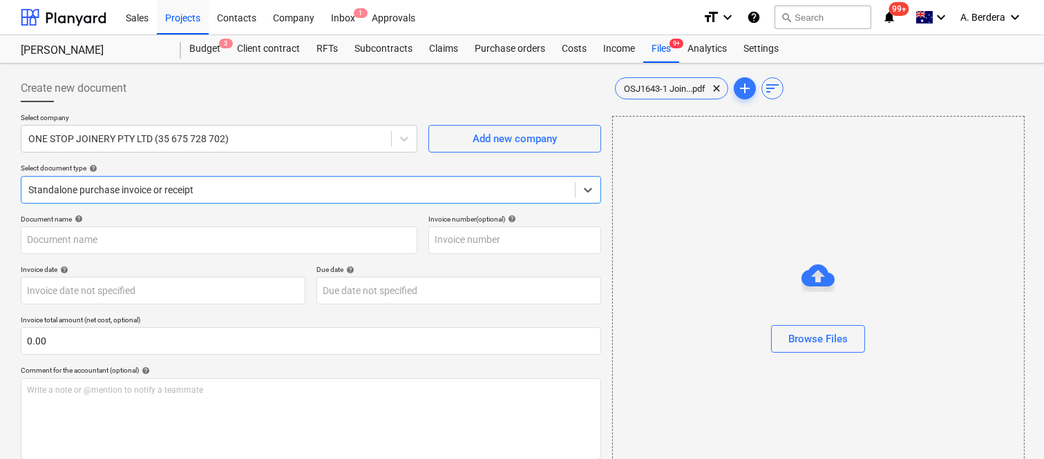
type input "OSJ1643-1"
type input "31 Aug 2025"
type input "30 Sep 2025"
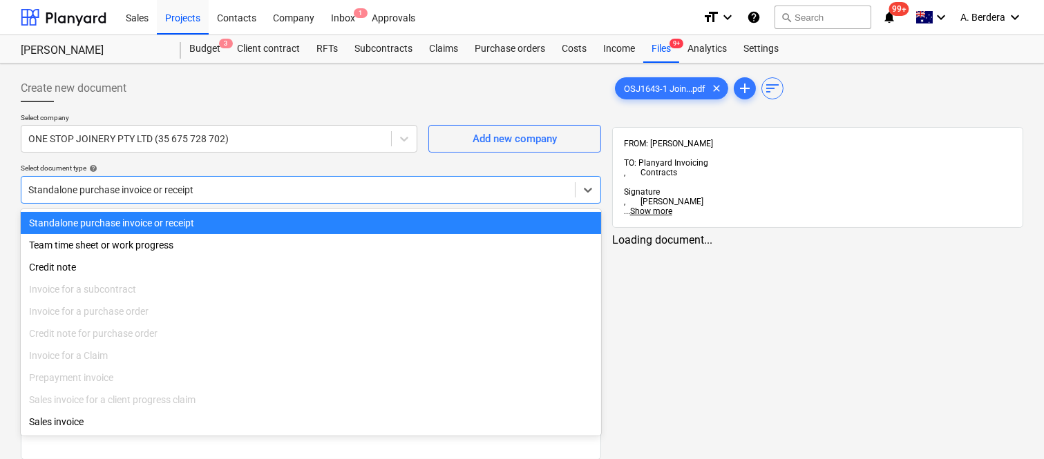
click at [312, 183] on div at bounding box center [298, 190] width 540 height 14
click at [318, 220] on div "Standalone purchase invoice or receipt" at bounding box center [311, 223] width 580 height 22
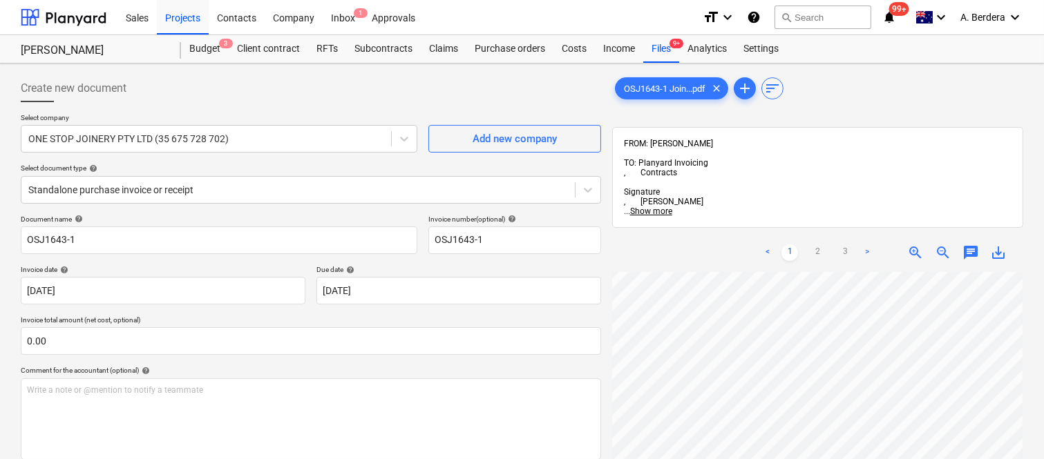
scroll to position [23, 108]
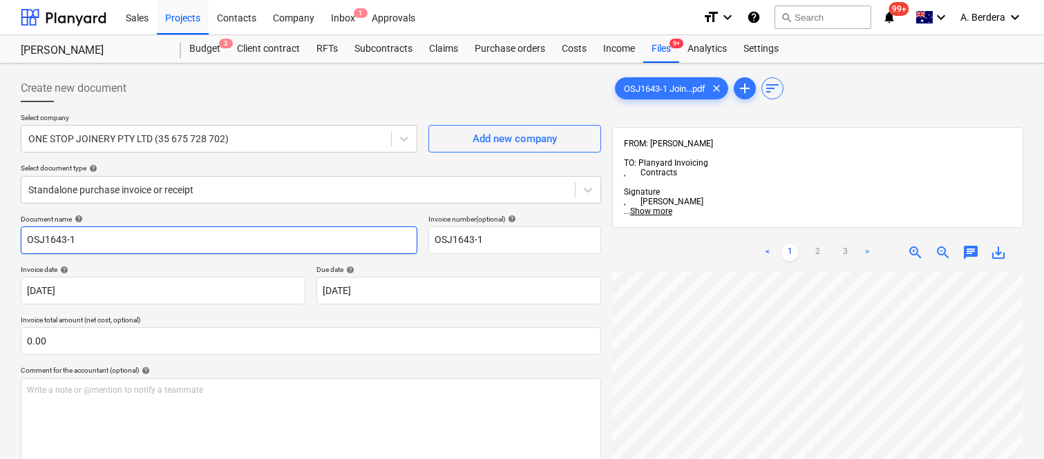
click at [22, 238] on input "OSJ1643-1" at bounding box center [219, 241] width 397 height 28
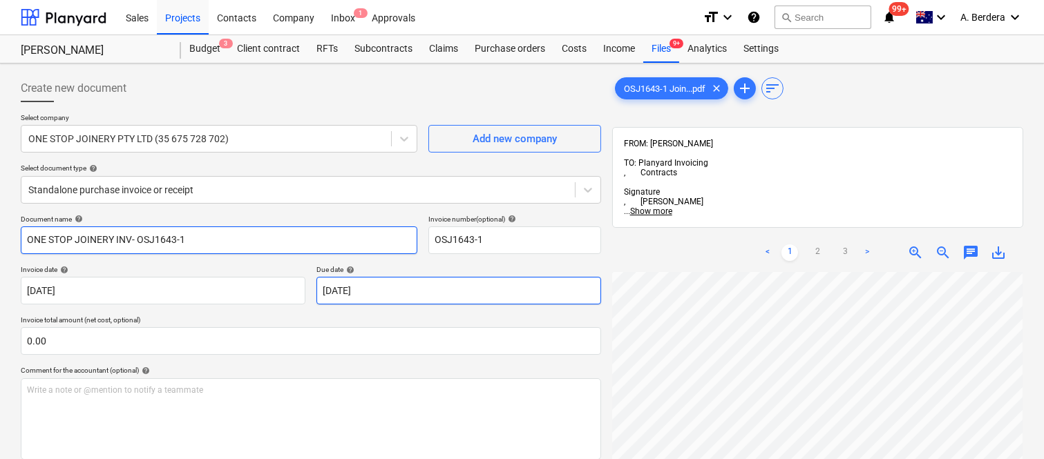
type input "ONE STOP JOINERY INV- OSJ1643-1"
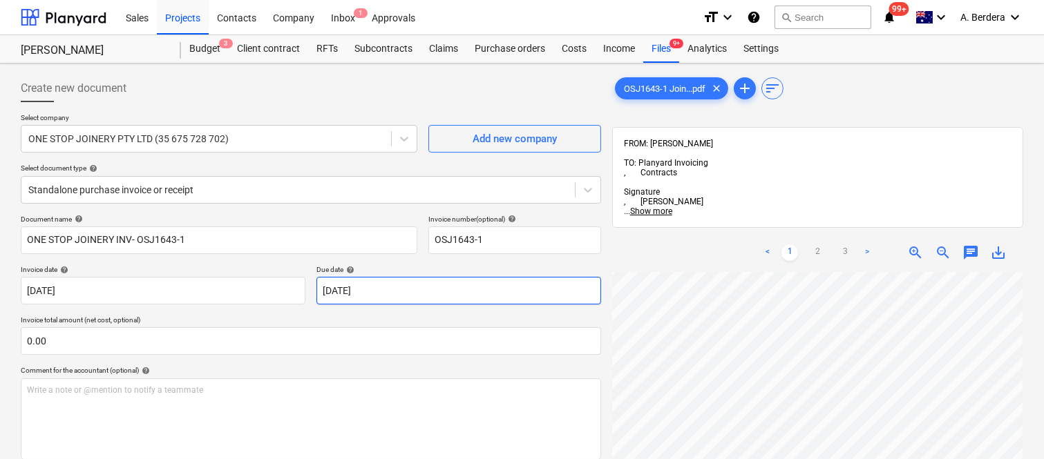
scroll to position [256, 108]
click at [813, 245] on link "2" at bounding box center [817, 253] width 17 height 17
click at [790, 245] on link "1" at bounding box center [789, 253] width 17 height 17
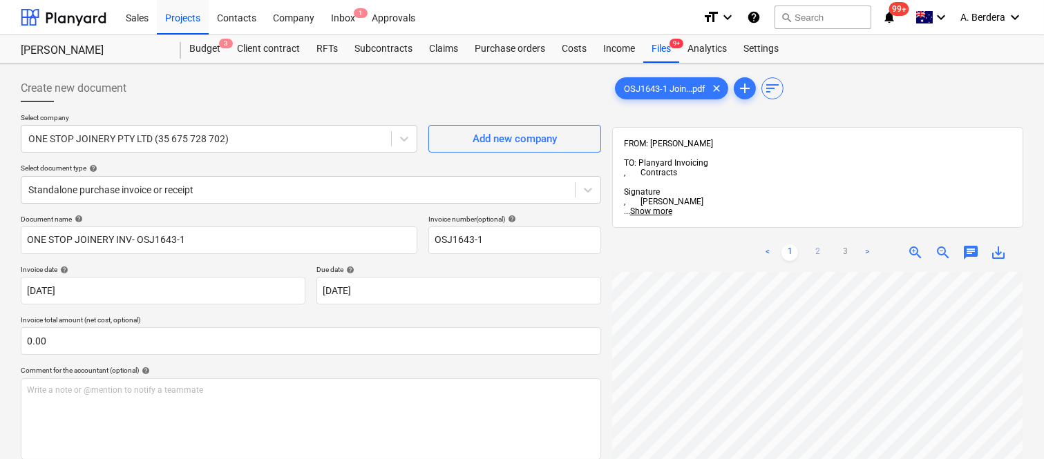
click at [817, 245] on link "2" at bounding box center [817, 253] width 17 height 17
click at [841, 245] on link "3" at bounding box center [845, 253] width 17 height 17
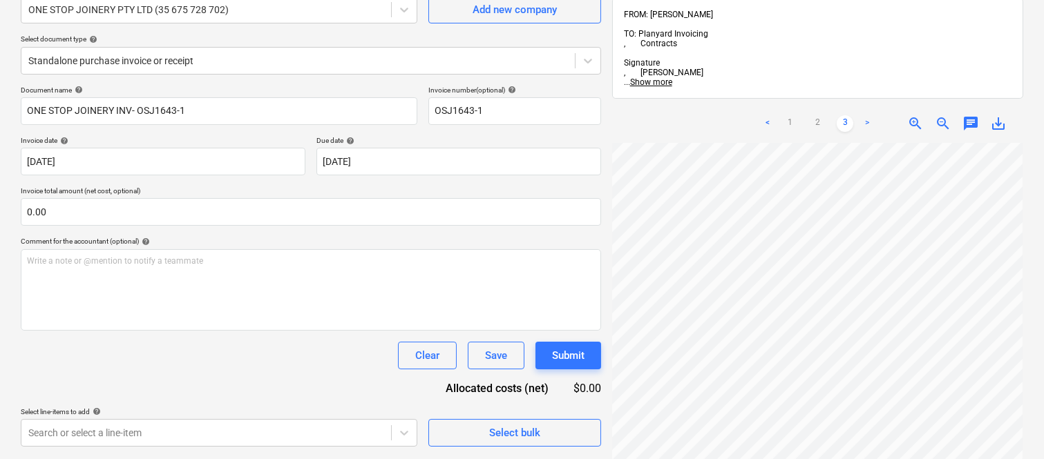
scroll to position [197, 0]
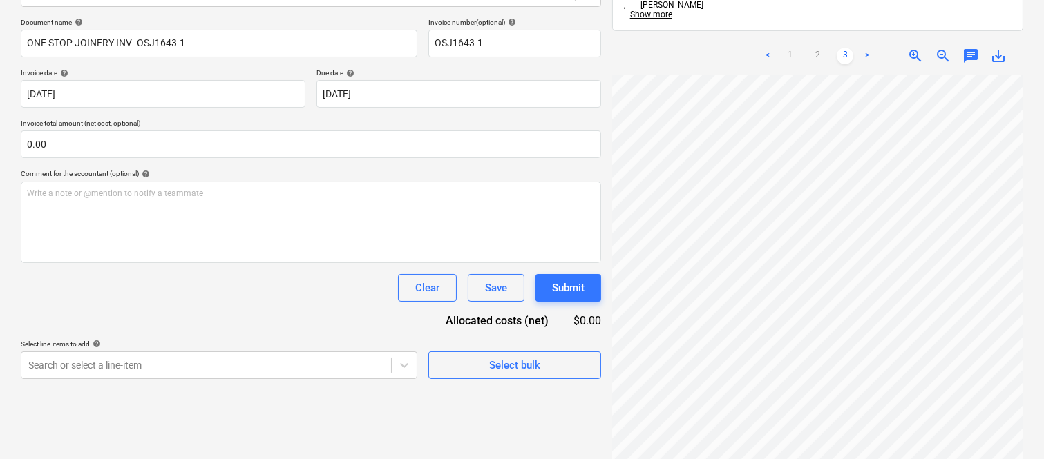
click at [1044, 263] on html "Sales Projects Contacts Company Inbox 1 Approvals format_size keyboard_arrow_do…" at bounding box center [522, 32] width 1044 height 459
click at [820, 442] on div at bounding box center [817, 285] width 411 height 421
click at [294, 294] on div "Clear Save Submit" at bounding box center [311, 288] width 580 height 28
click at [789, 48] on link "1" at bounding box center [789, 56] width 17 height 17
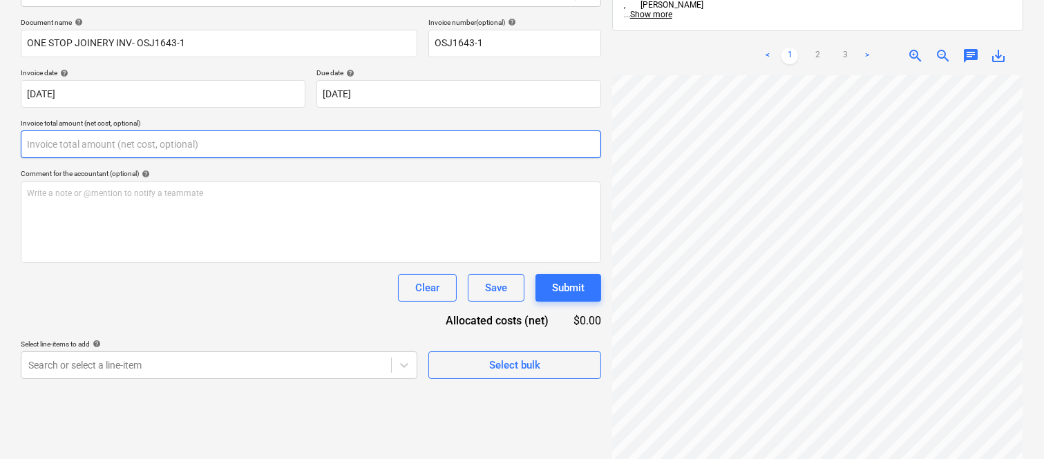
click at [120, 140] on input "text" at bounding box center [311, 145] width 580 height 28
paste input "12,530"
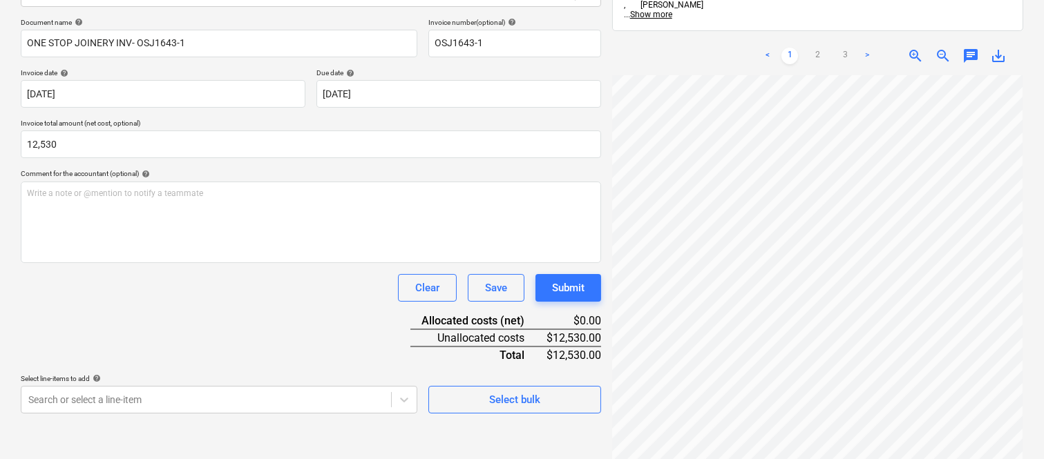
type input "12,530.00"
click at [146, 320] on div "Document name help ONE STOP JOINERY INV- OSJ1643-1 Invoice number (optional) he…" at bounding box center [311, 216] width 580 height 396
click at [93, 263] on body "Sales Projects Contacts Company Inbox 1 Approvals format_size keyboard_arrow_do…" at bounding box center [522, 32] width 1044 height 459
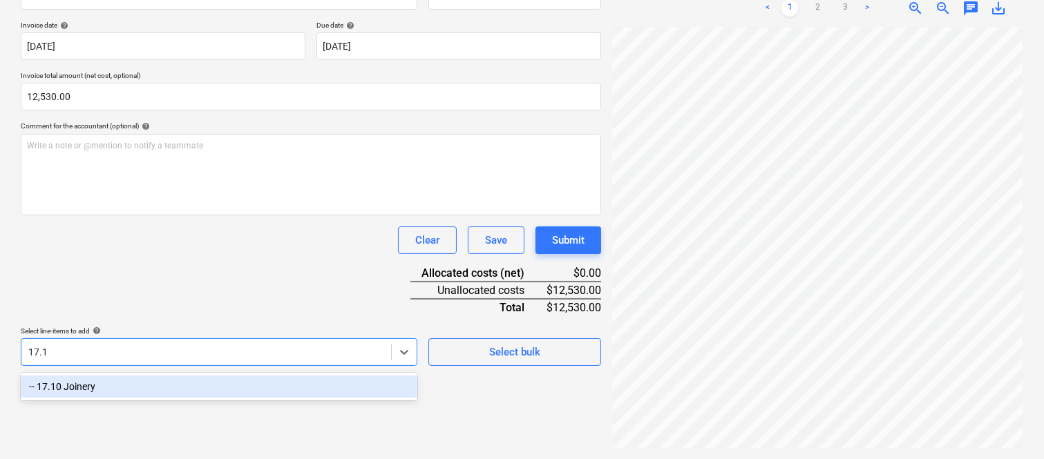
scroll to position [197, 0]
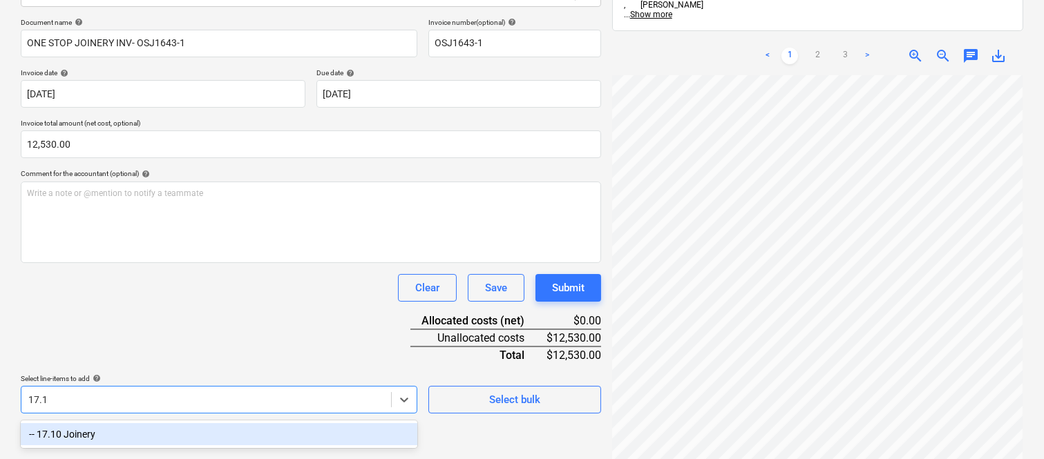
type input "17.10"
click at [159, 421] on div "-- 17.10 Joinery" at bounding box center [219, 435] width 397 height 28
drag, startPoint x: 164, startPoint y: 431, endPoint x: 189, endPoint y: 364, distance: 71.2
click at [164, 431] on div "-- 17.10 Joinery" at bounding box center [219, 435] width 397 height 22
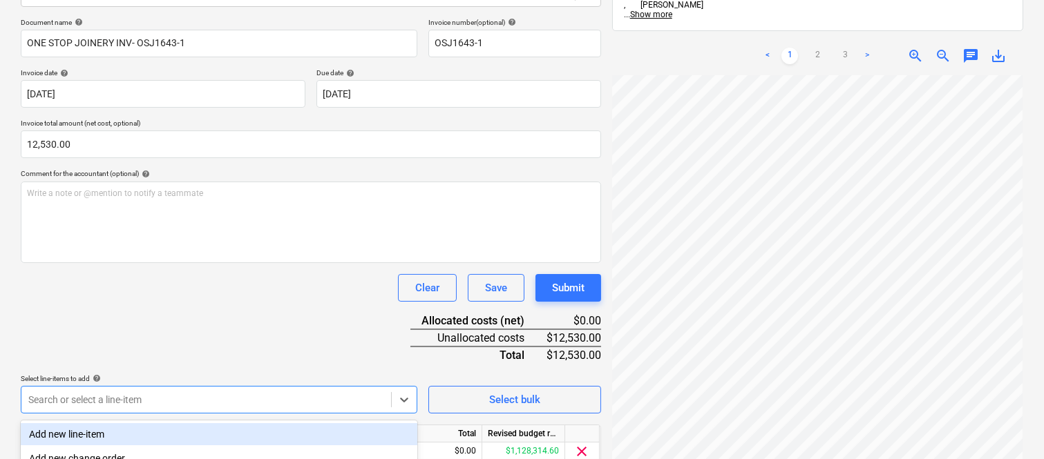
click at [157, 294] on div "Clear Save Submit" at bounding box center [311, 288] width 580 height 28
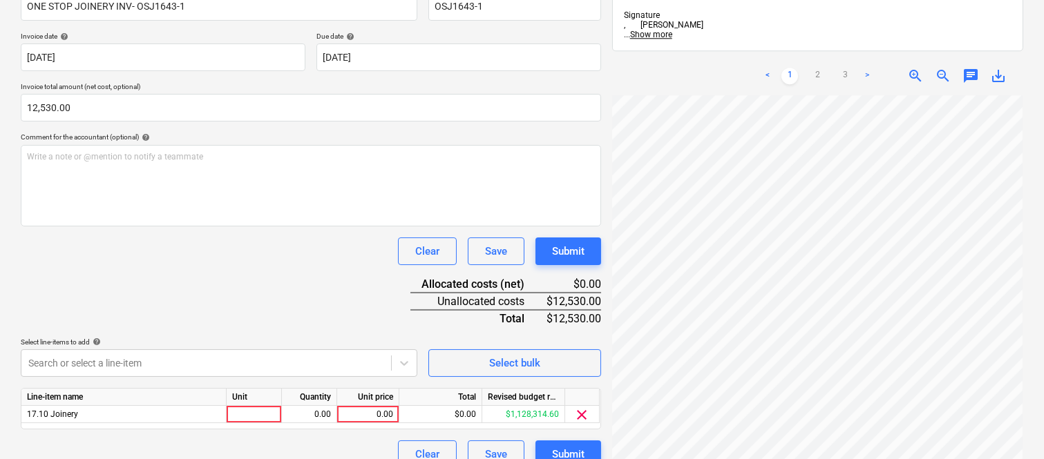
scroll to position [254, 0]
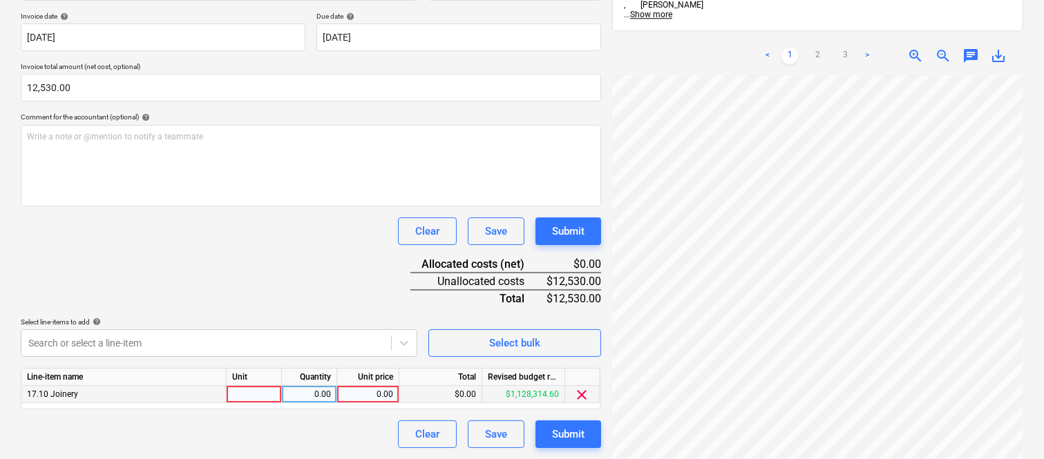
click at [272, 396] on div at bounding box center [254, 394] width 55 height 17
type input "INVOICE"
click at [315, 394] on div "0.00" at bounding box center [309, 394] width 44 height 17
type input "1"
click at [388, 397] on div "0.00" at bounding box center [368, 394] width 50 height 17
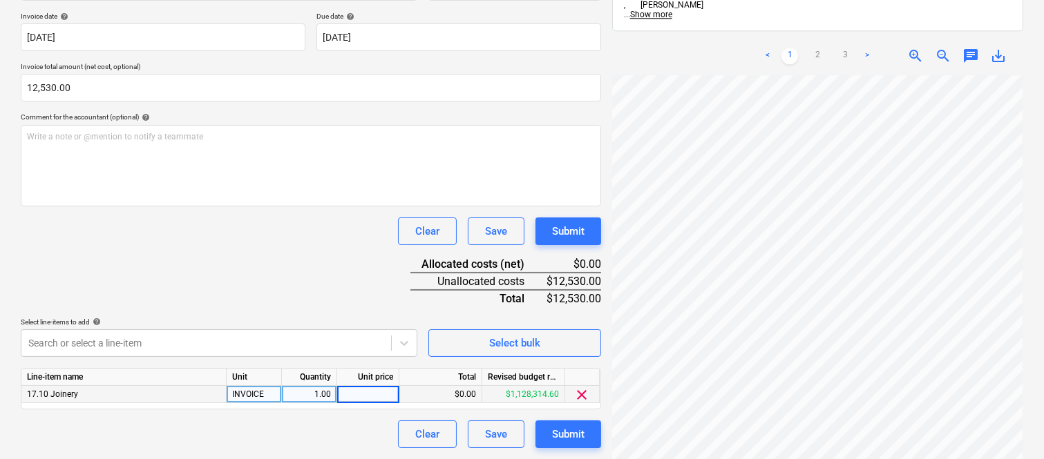
type input "12,530"
click at [277, 302] on div "Document name help ONE STOP JOINERY INV- OSJ1643-1 Invoice number (optional) he…" at bounding box center [311, 204] width 580 height 487
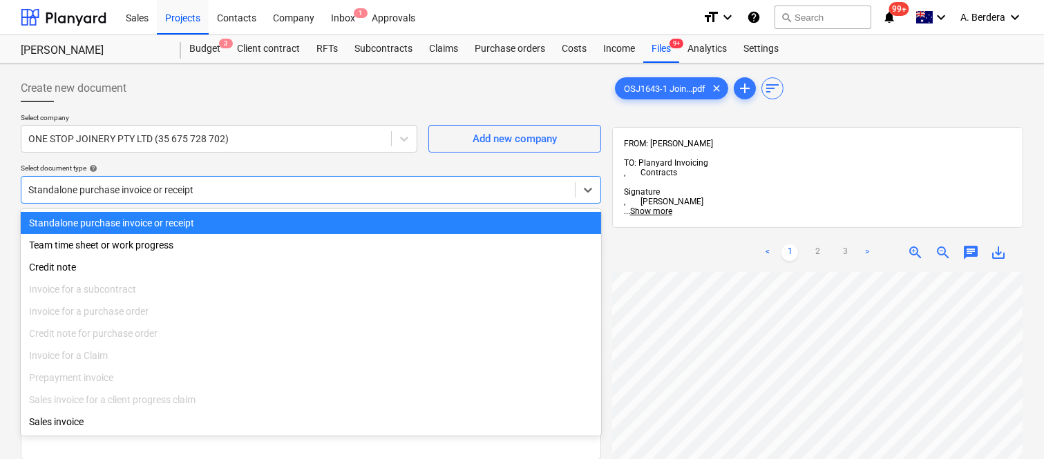
click at [235, 181] on div "Standalone purchase invoice or receipt" at bounding box center [297, 189] width 553 height 19
click at [263, 216] on div "Standalone purchase invoice or receipt" at bounding box center [311, 223] width 580 height 22
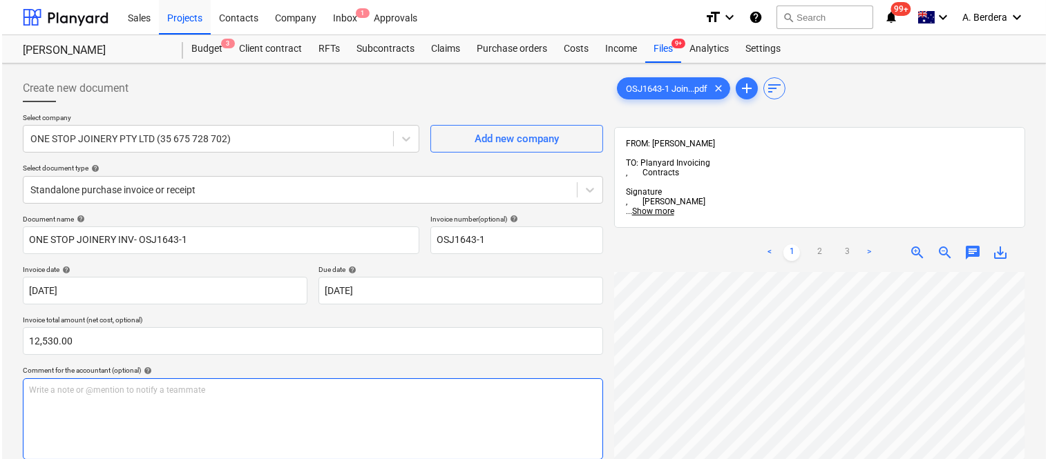
scroll to position [254, 0]
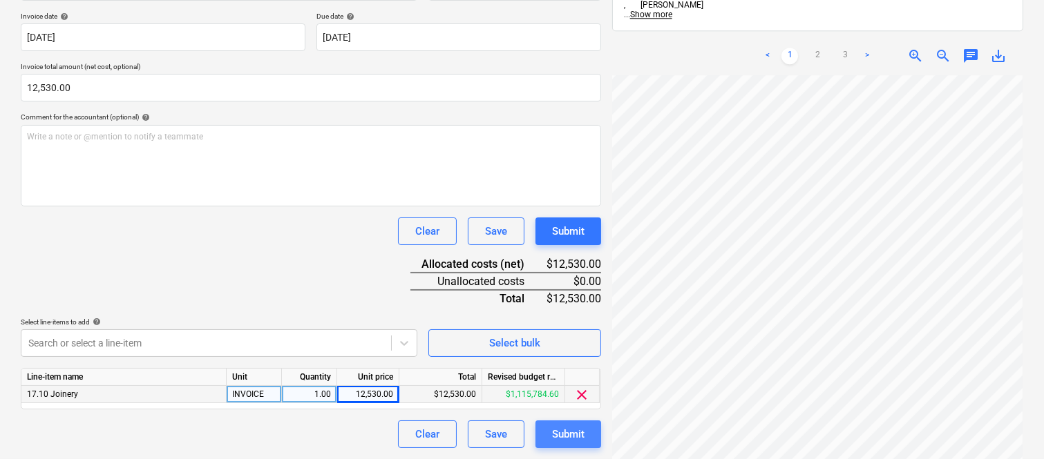
click at [580, 443] on div "Submit" at bounding box center [568, 435] width 32 height 18
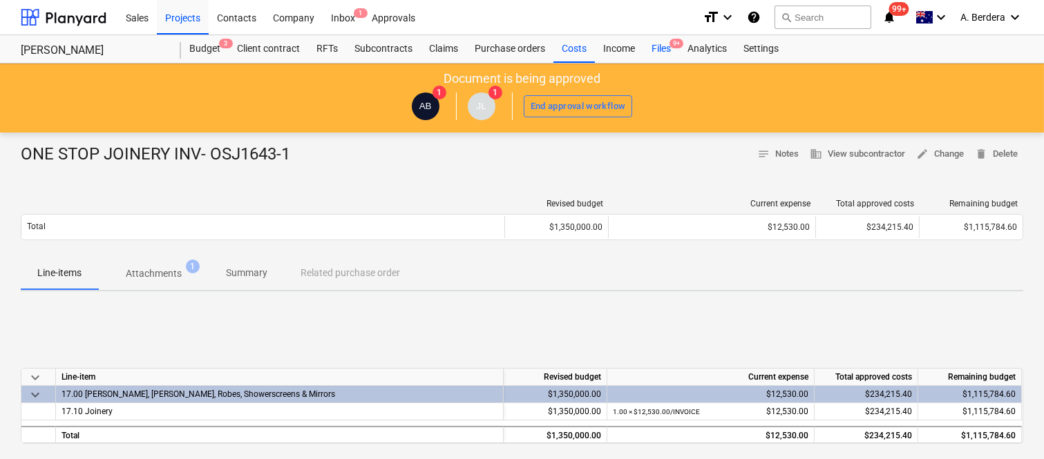
click at [659, 53] on div "Files 9+" at bounding box center [661, 49] width 36 height 28
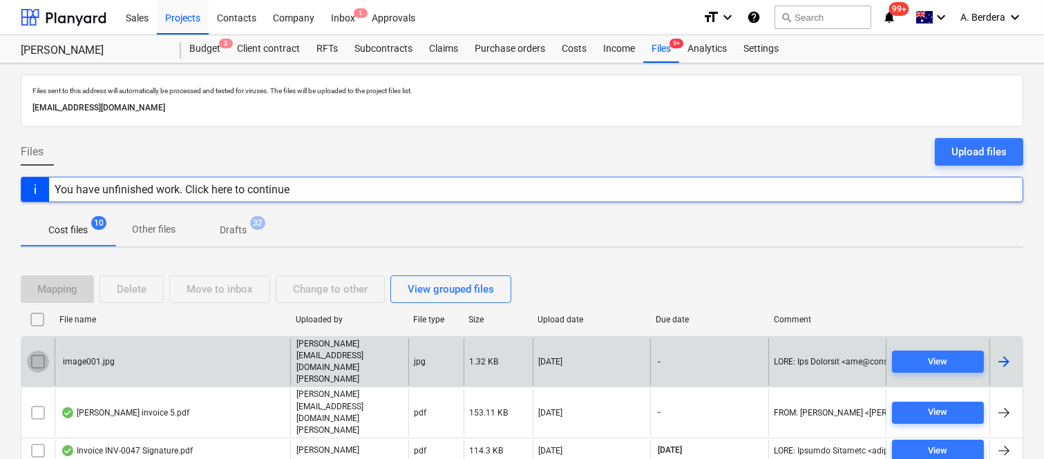
click at [33, 351] on input "checkbox" at bounding box center [38, 362] width 22 height 22
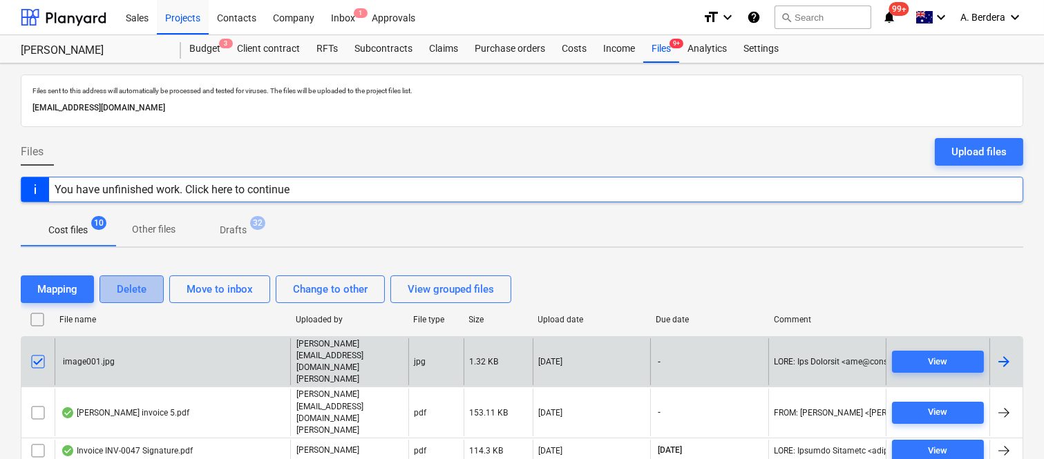
click at [140, 292] on div "Delete" at bounding box center [132, 290] width 30 height 18
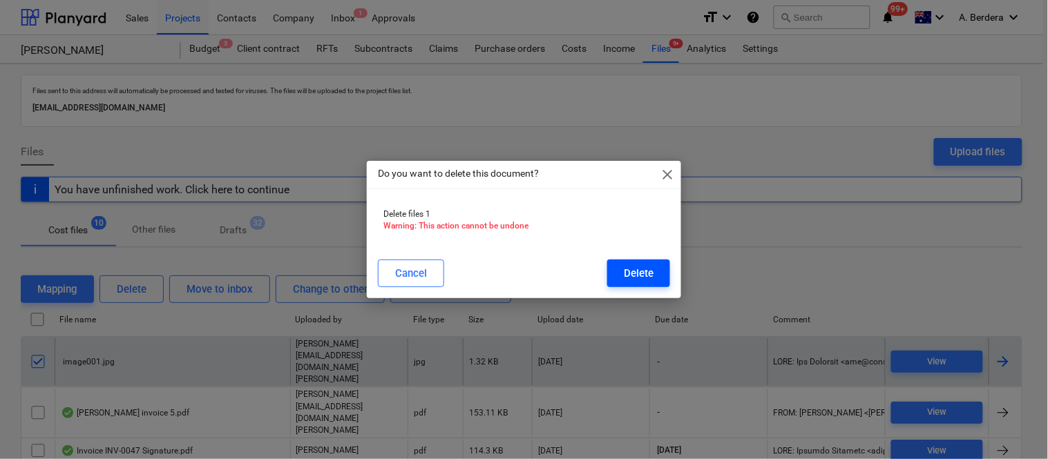
click at [629, 274] on div "Delete" at bounding box center [639, 274] width 30 height 18
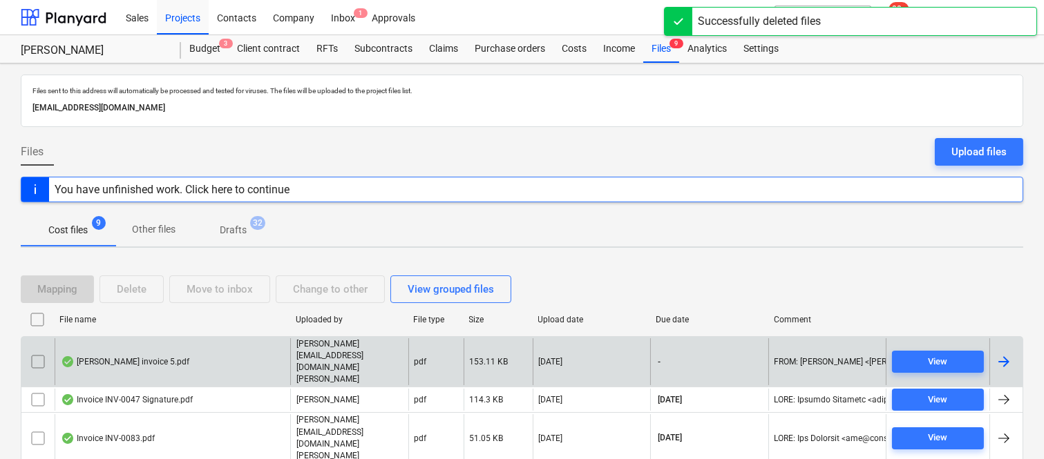
click at [232, 353] on div "della rosa invoice 5.pdf" at bounding box center [173, 363] width 236 height 48
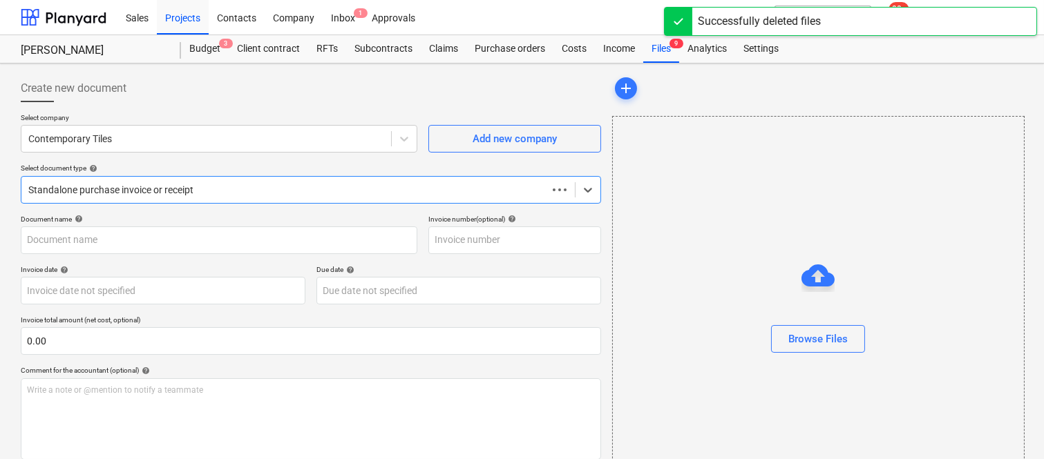
type input "della rosa invoice 5.pdf"
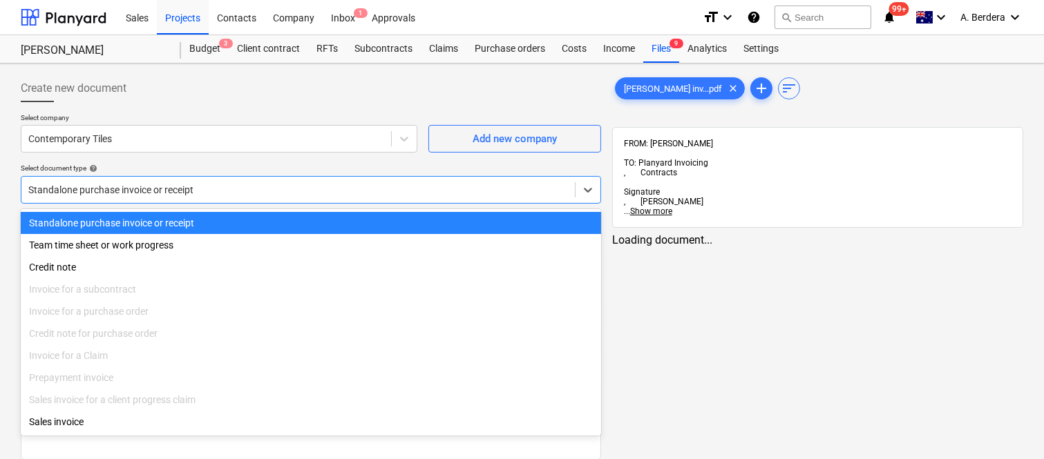
click at [321, 187] on div at bounding box center [298, 190] width 540 height 14
click at [321, 223] on div "Standalone purchase invoice or receipt" at bounding box center [311, 223] width 580 height 22
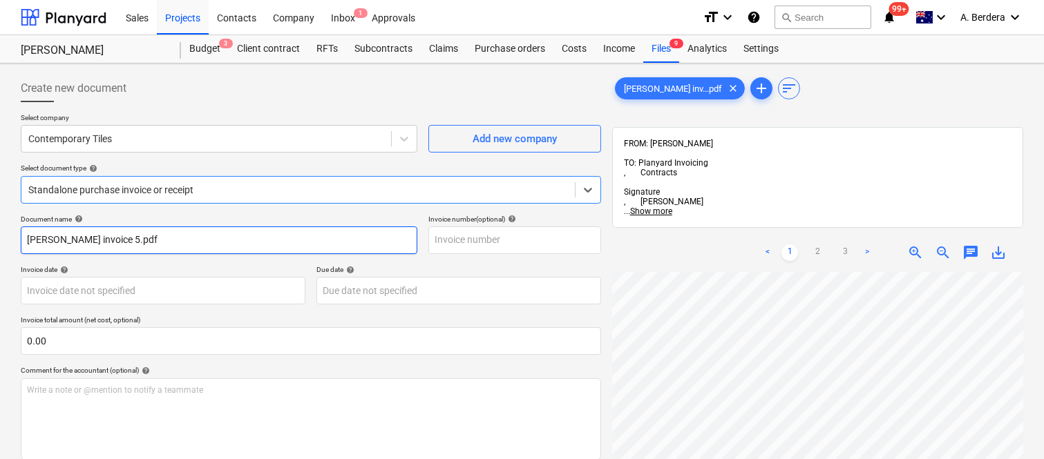
click at [234, 242] on input "della rosa invoice 5.pdf" at bounding box center [219, 241] width 397 height 28
drag, startPoint x: 153, startPoint y: 240, endPoint x: 231, endPoint y: 249, distance: 78.7
click at [231, 249] on input "CONTEMPORARY TILES INV- 010925" at bounding box center [219, 241] width 397 height 28
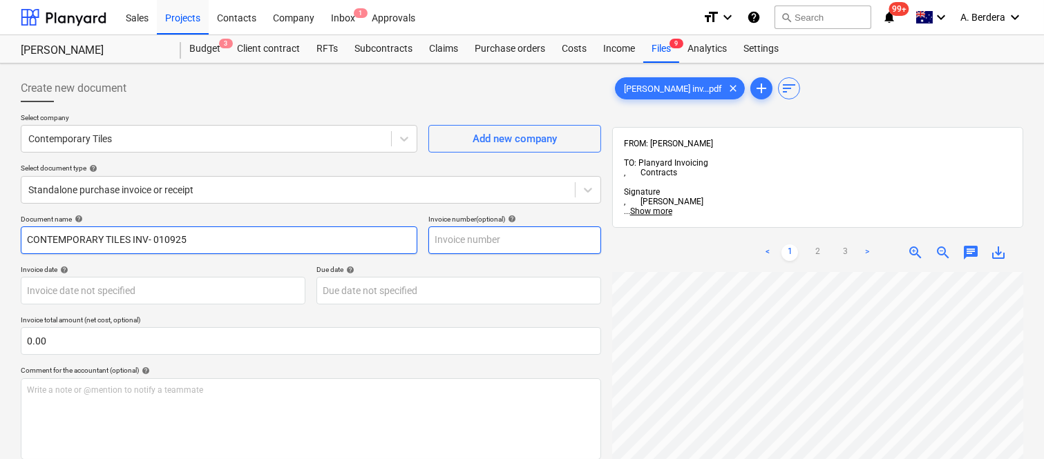
type input "CONTEMPORARY TILES INV- 010925"
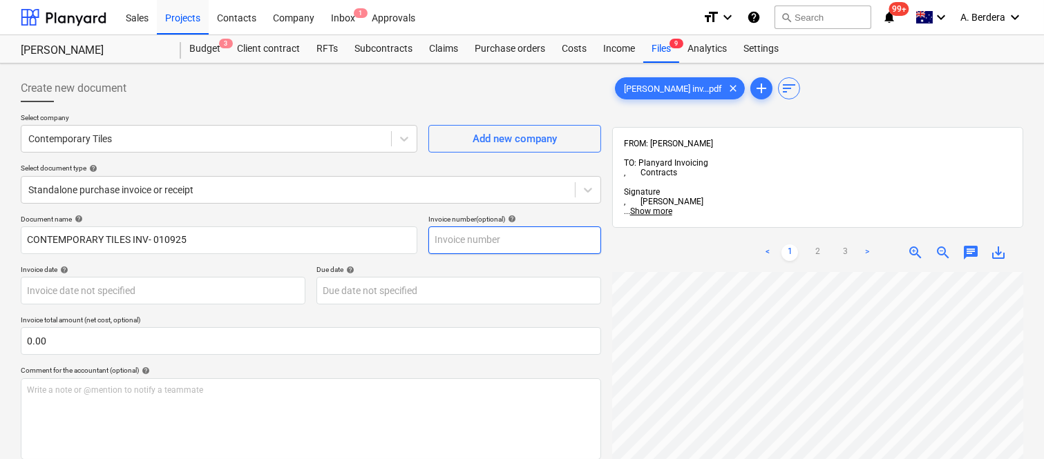
click at [508, 249] on input "text" at bounding box center [514, 241] width 173 height 28
paste input "010925"
type input "010925"
click at [184, 263] on div "Document name help CONTEMPORARY TILES INV- 010925 Invoice number (optional) hel…" at bounding box center [311, 395] width 580 height 361
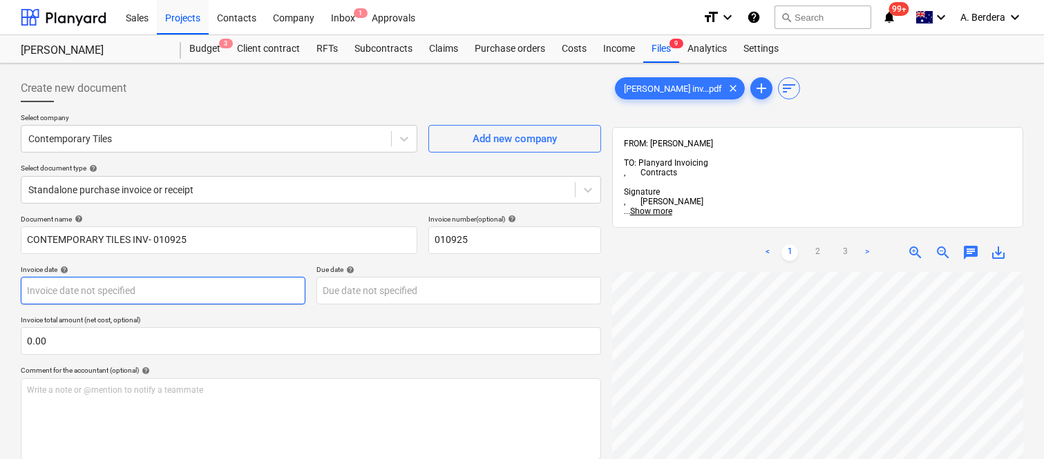
click at [188, 292] on body "Sales Projects Contacts Company Inbox 1 Approvals format_size keyboard_arrow_do…" at bounding box center [522, 229] width 1044 height 459
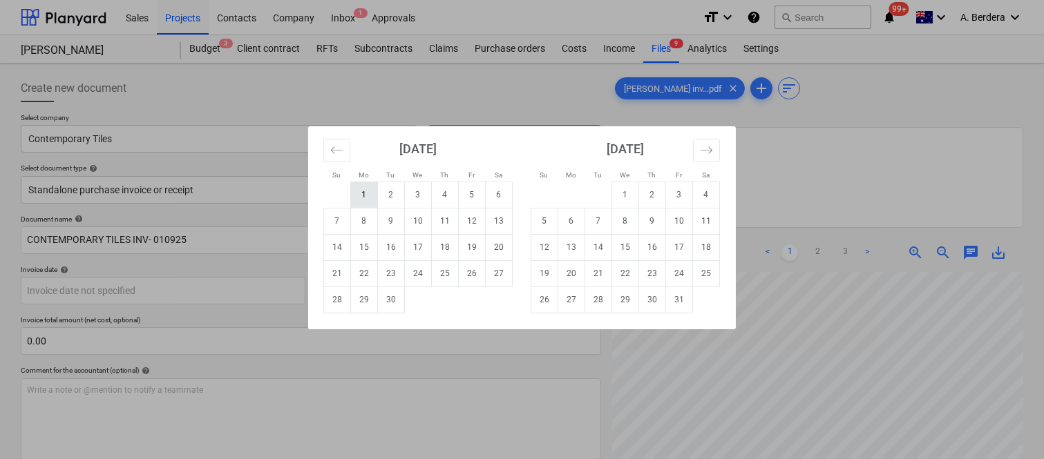
click at [373, 202] on td "1" at bounding box center [364, 195] width 27 height 26
type input "01 Sep 2025"
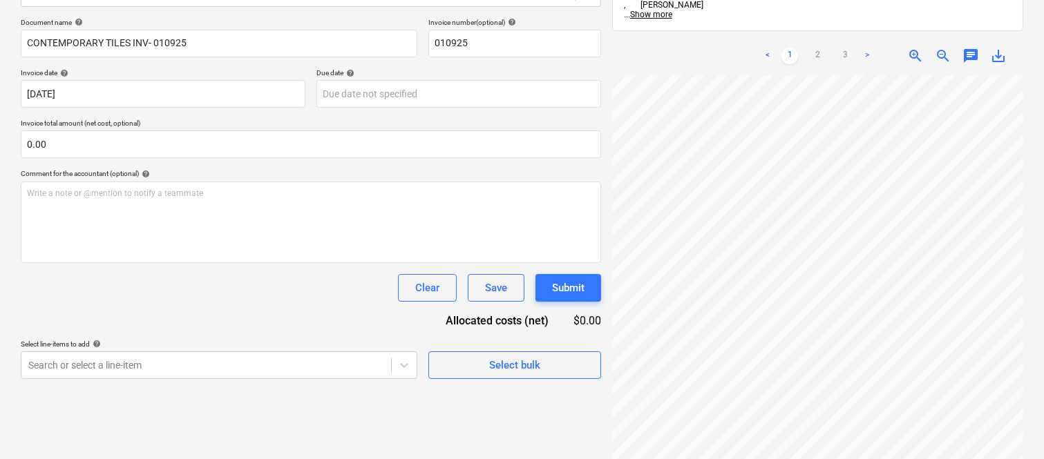
scroll to position [313, 120]
click at [814, 48] on link "2" at bounding box center [817, 56] width 17 height 17
click at [846, 48] on link "3" at bounding box center [845, 56] width 17 height 17
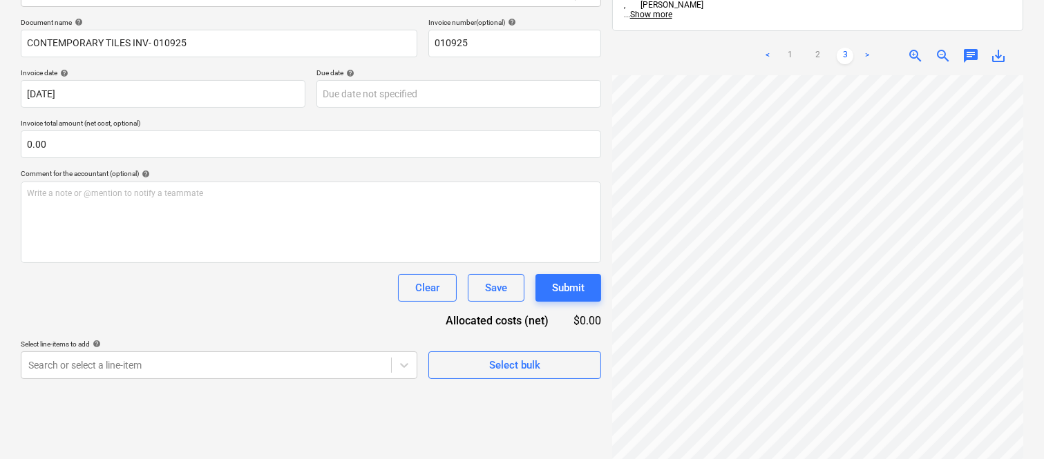
click at [1025, 300] on div "della rosa inv...pdf clear add sort FROM: Joe Licastro TO: Planyard Invoicing ,…" at bounding box center [818, 186] width 422 height 629
click at [795, 48] on link "1" at bounding box center [789, 56] width 17 height 17
click at [465, 86] on body "Sales Projects Contacts Company Inbox 1 Approvals format_size keyboard_arrow_do…" at bounding box center [522, 32] width 1044 height 459
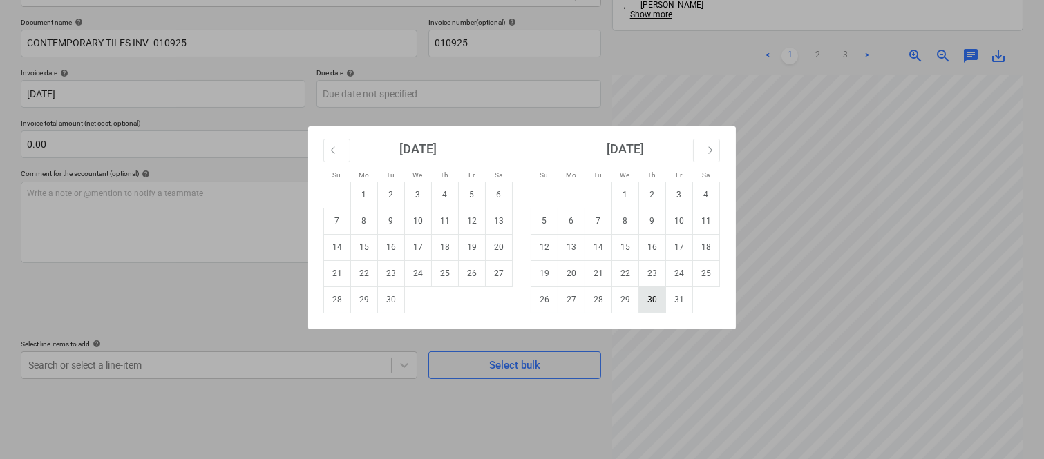
click at [652, 303] on td "30" at bounding box center [652, 300] width 27 height 26
type input "30 Oct 2025"
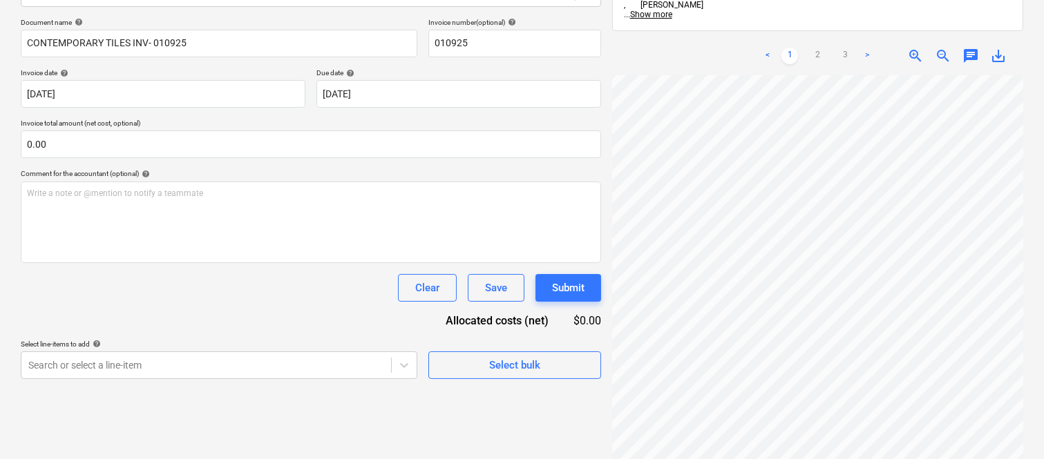
scroll to position [330, 120]
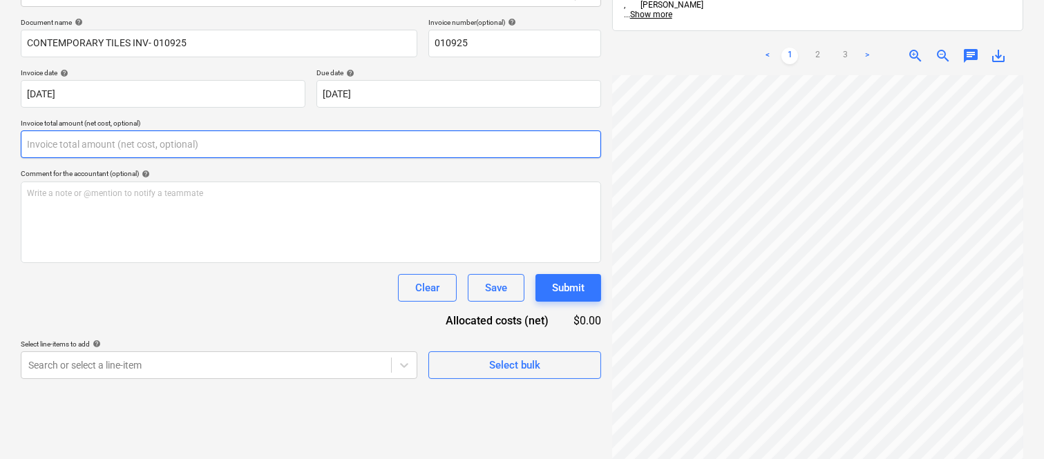
click at [160, 137] on input "text" at bounding box center [311, 145] width 580 height 28
paste input "50,790"
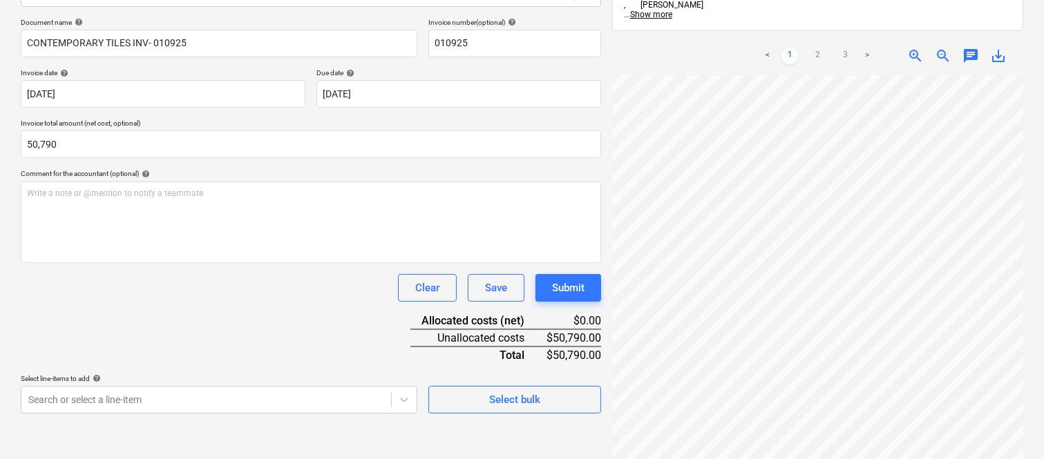
type input "50,790.00"
click at [142, 308] on div "Document name help CONTEMPORARY TILES INV- 010925 Invoice number (optional) hel…" at bounding box center [311, 216] width 580 height 396
click at [128, 263] on body "Sales Projects Contacts Company Inbox 1 Approvals format_size keyboard_arrow_do…" at bounding box center [522, 32] width 1044 height 459
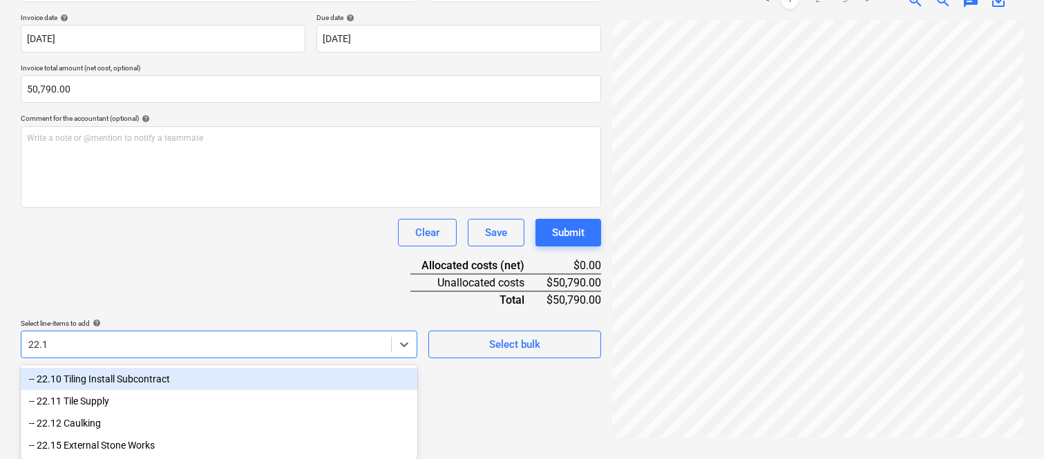
type input "22.10"
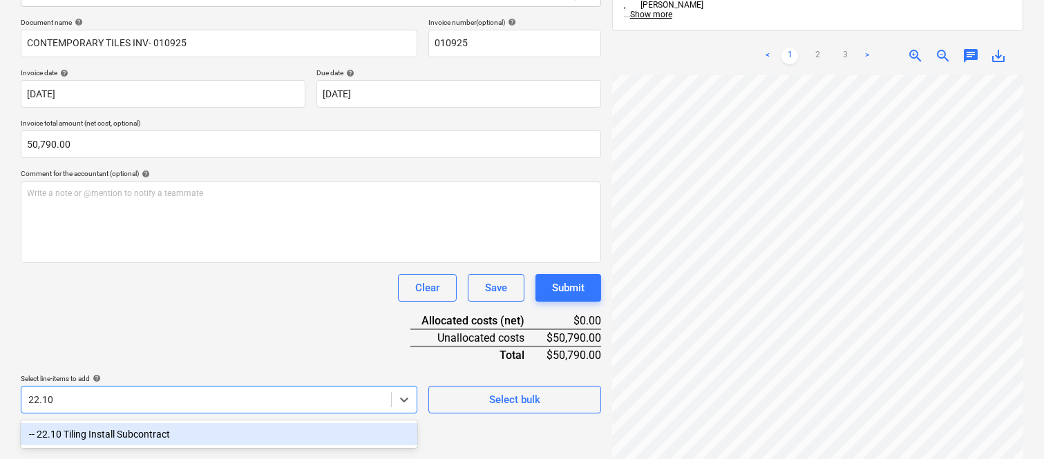
click at [126, 431] on div "-- 22.10 Tiling Install Subcontract" at bounding box center [219, 435] width 397 height 22
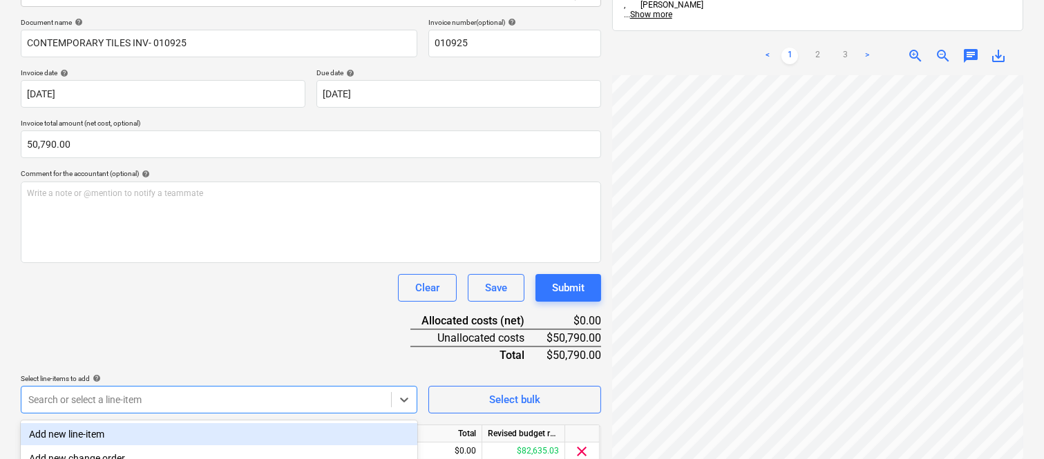
click at [145, 298] on div "Clear Save Submit" at bounding box center [311, 288] width 580 height 28
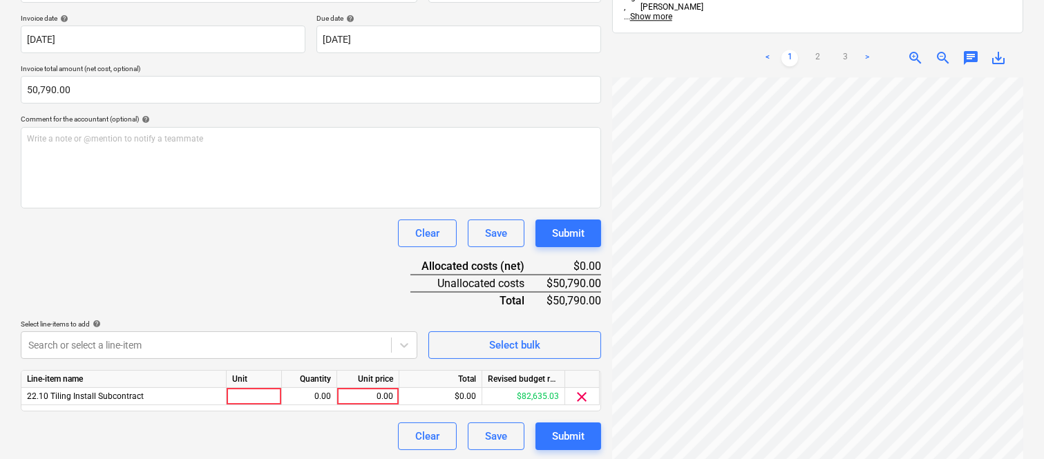
scroll to position [254, 0]
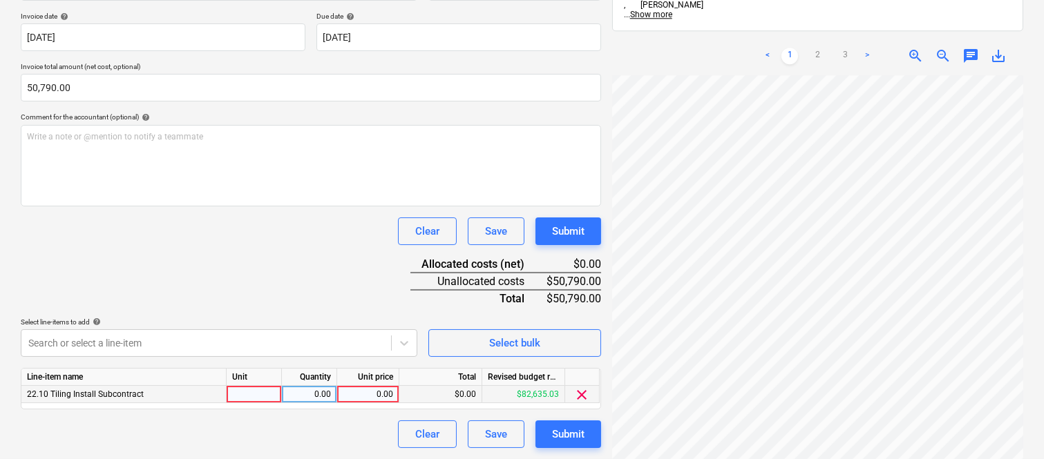
click at [265, 397] on div at bounding box center [254, 394] width 55 height 17
type input "INVOICE"
click at [320, 399] on div "0.00" at bounding box center [309, 394] width 44 height 17
type input "1"
click at [374, 395] on div "0.00" at bounding box center [368, 394] width 50 height 17
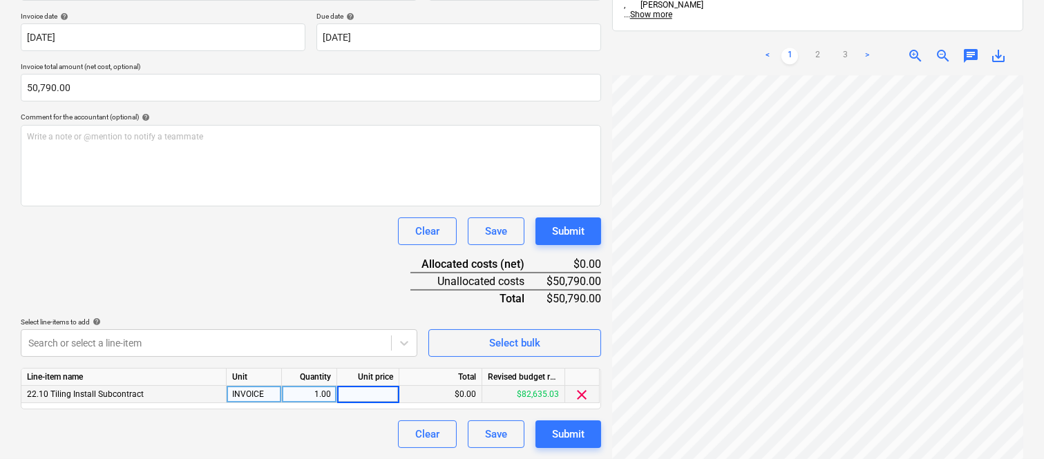
type input "50,790"
click at [254, 280] on div "Document name help CONTEMPORARY TILES INV- 010925 Invoice number (optional) hel…" at bounding box center [311, 204] width 580 height 487
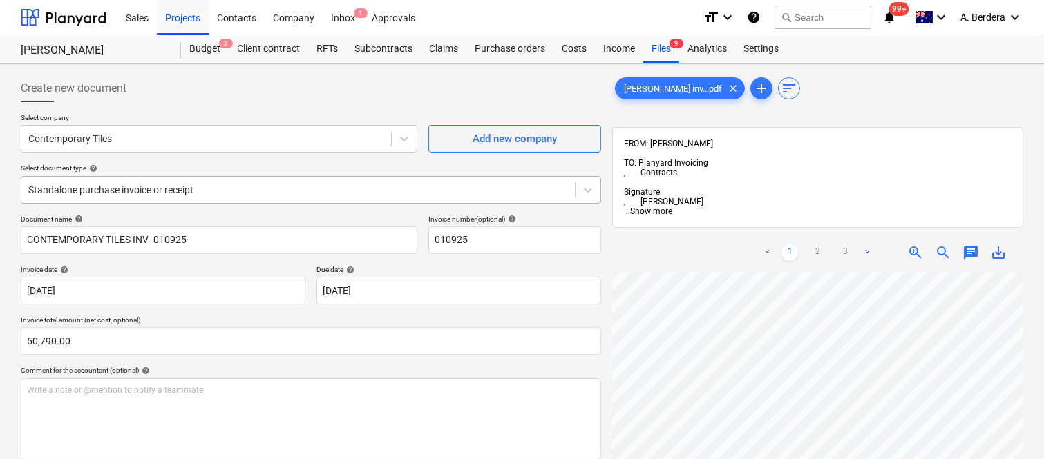
click at [243, 188] on div at bounding box center [298, 190] width 540 height 14
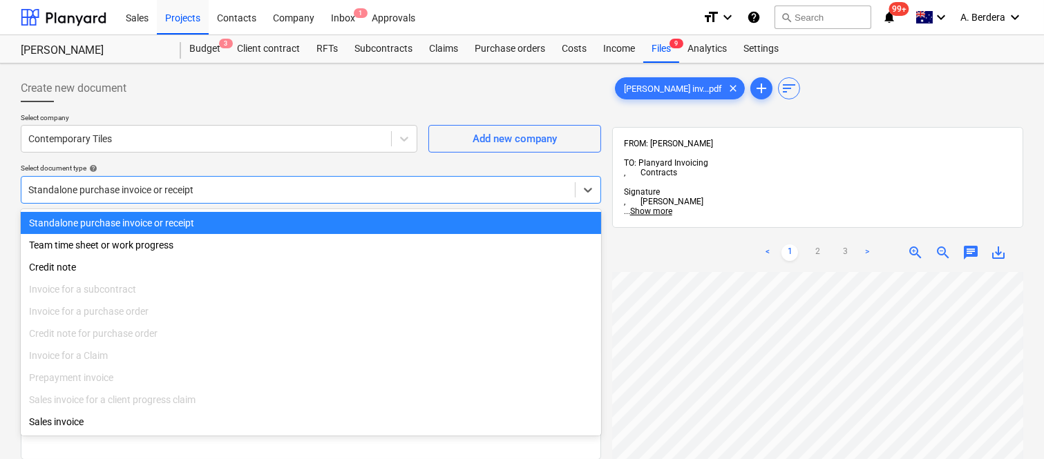
click at [249, 213] on div "Standalone purchase invoice or receipt" at bounding box center [311, 223] width 580 height 22
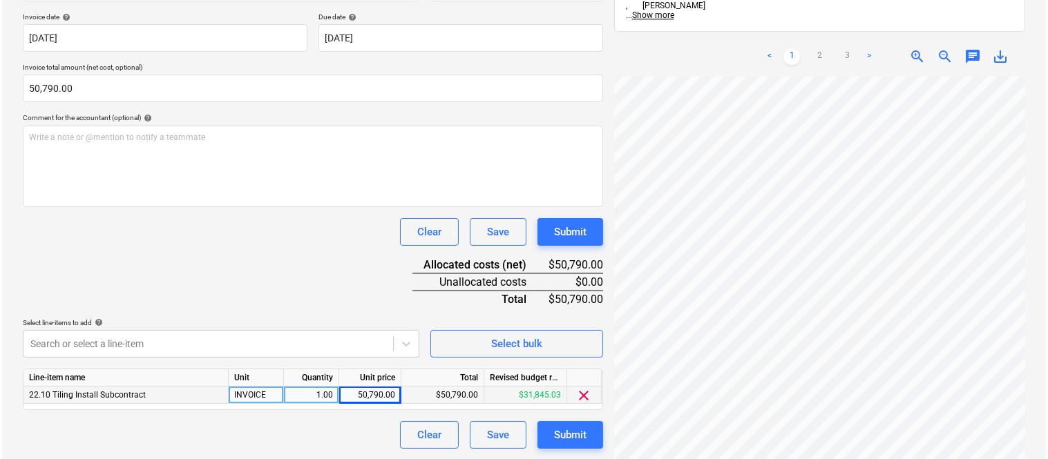
scroll to position [254, 0]
click at [571, 439] on div "Submit" at bounding box center [568, 435] width 32 height 18
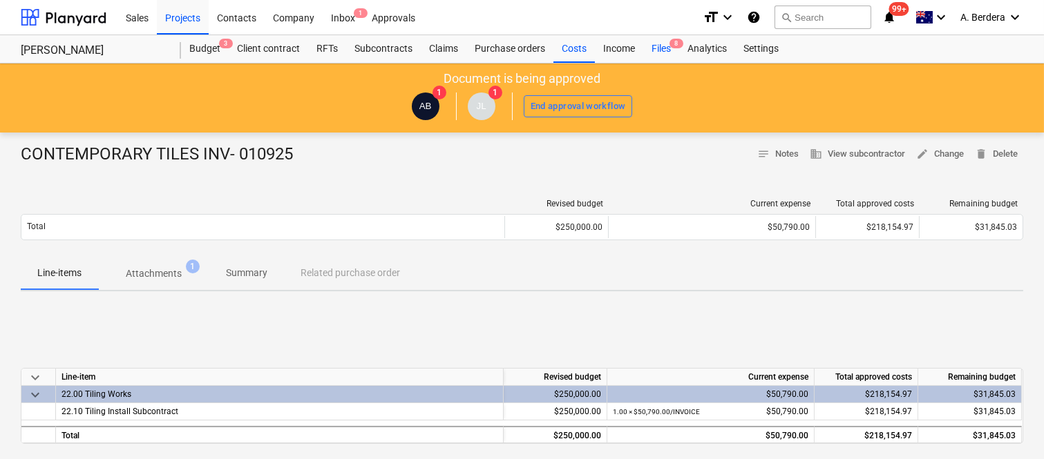
click at [661, 46] on div "Files 8" at bounding box center [661, 49] width 36 height 28
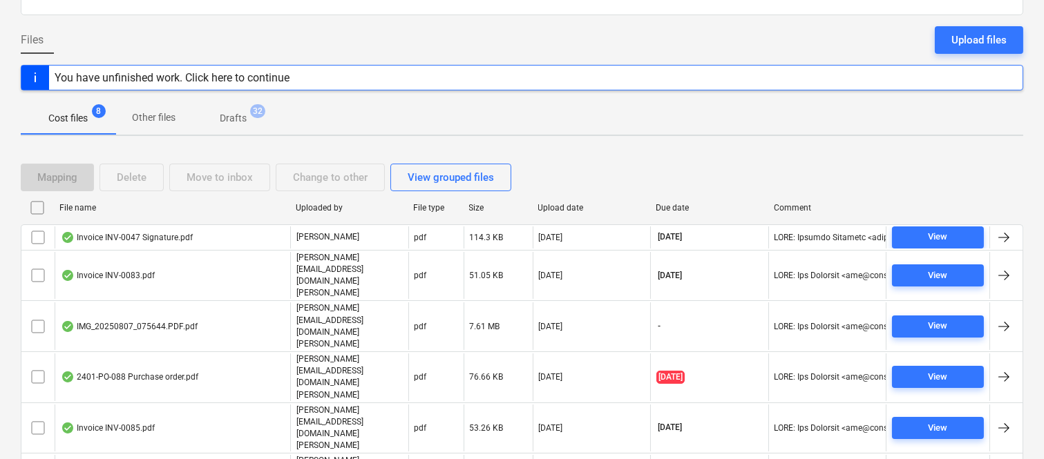
scroll to position [132, 0]
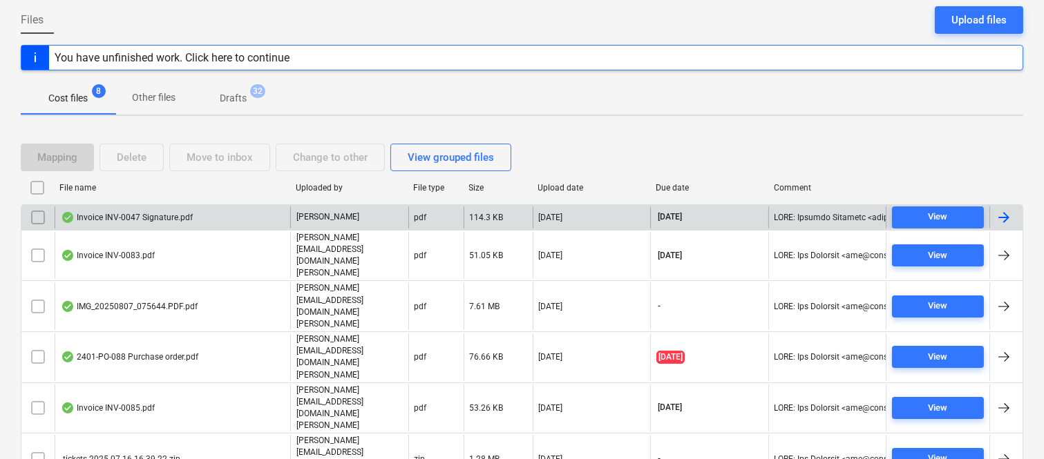
click at [234, 220] on div "Invoice INV-0047 Signature.pdf" at bounding box center [173, 218] width 236 height 22
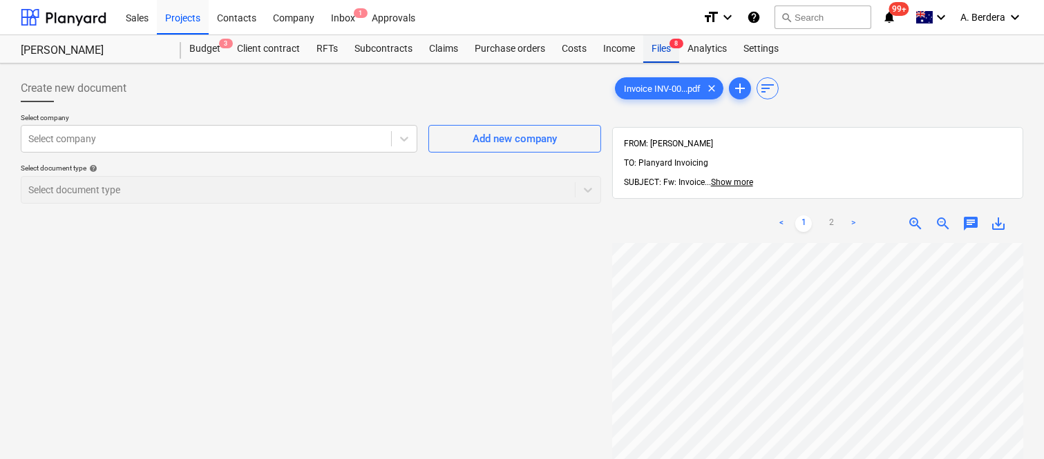
click at [658, 38] on div "Files 8" at bounding box center [661, 49] width 36 height 28
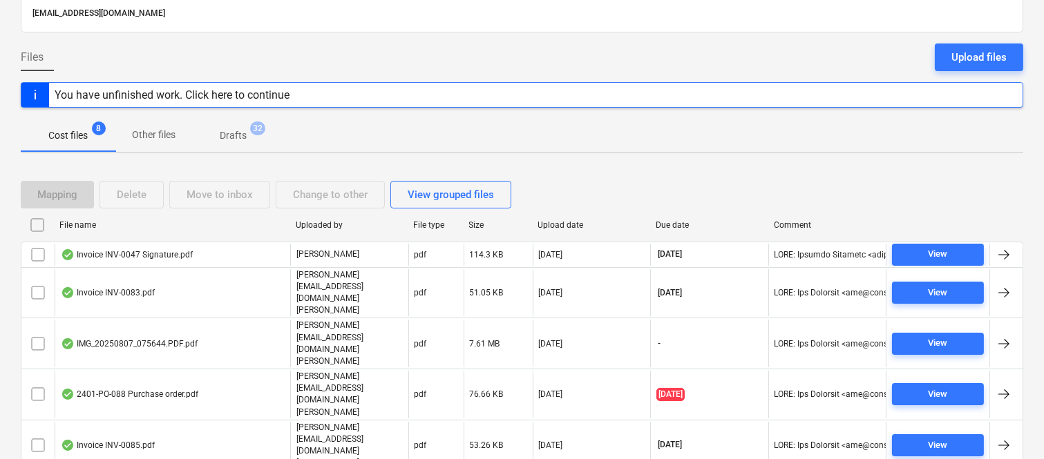
scroll to position [132, 0]
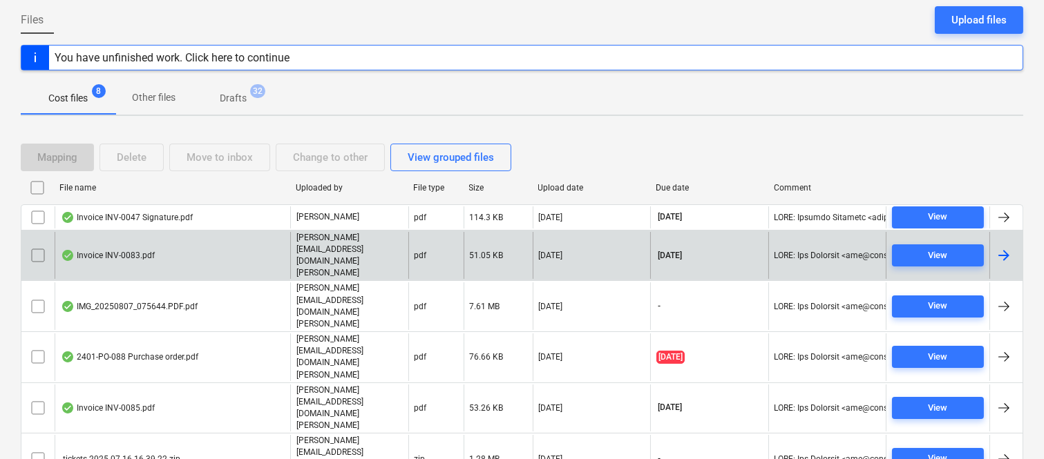
click at [207, 251] on div "Invoice INV-0083.pdf" at bounding box center [173, 256] width 236 height 48
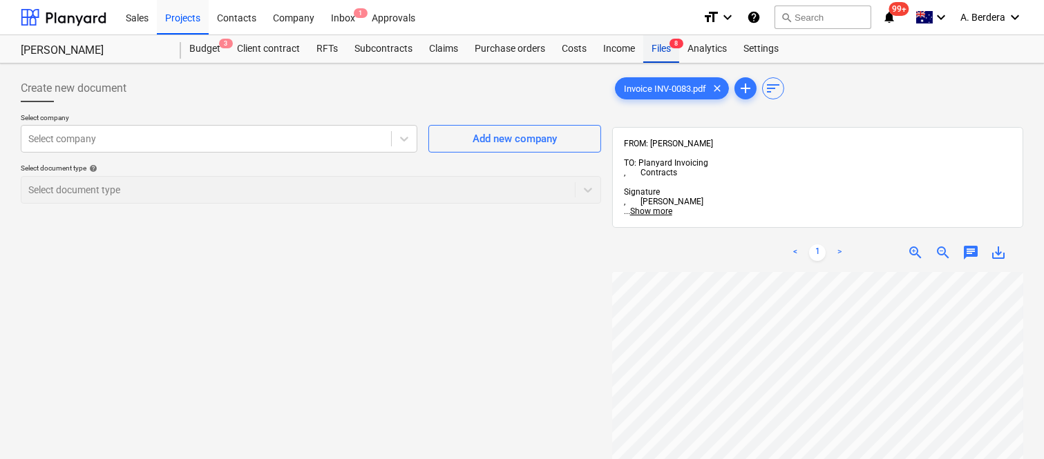
click at [667, 50] on div "Files 8" at bounding box center [661, 49] width 36 height 28
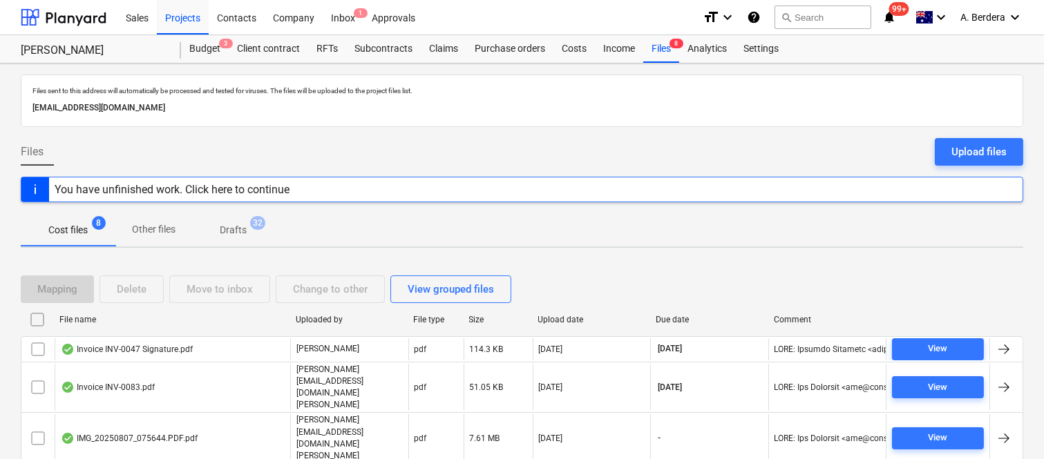
scroll to position [132, 0]
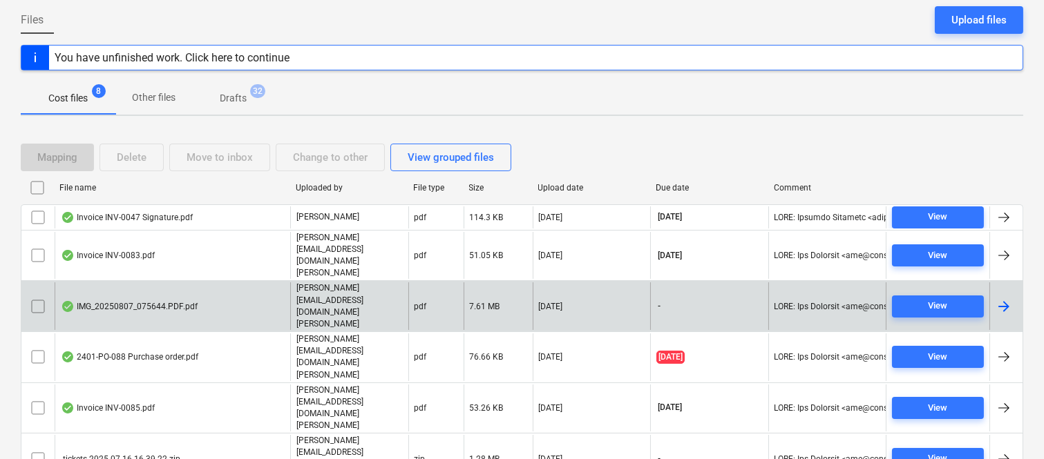
click at [256, 283] on div "IMG_20250807_075644.PDF.pdf" at bounding box center [173, 307] width 236 height 48
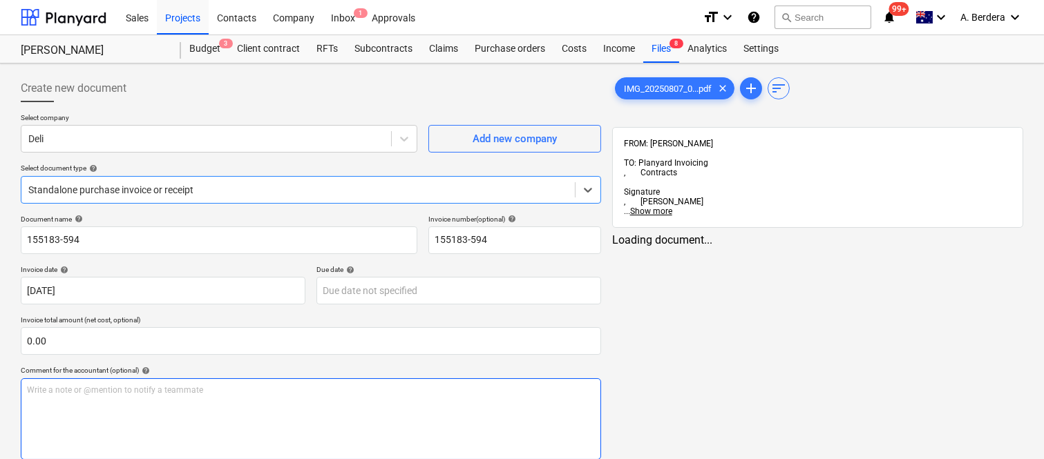
type input "155183-594"
type input "07 May 2025"
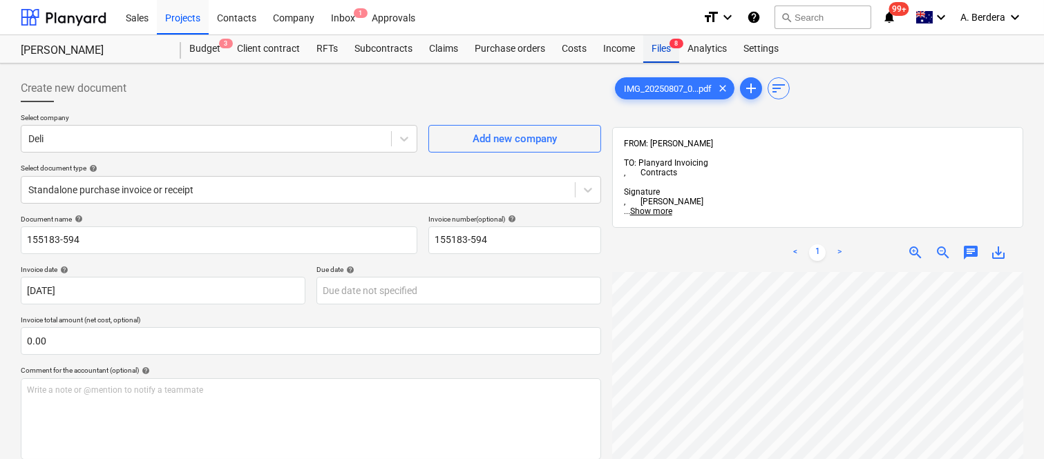
click at [655, 46] on div "Files 8" at bounding box center [661, 49] width 36 height 28
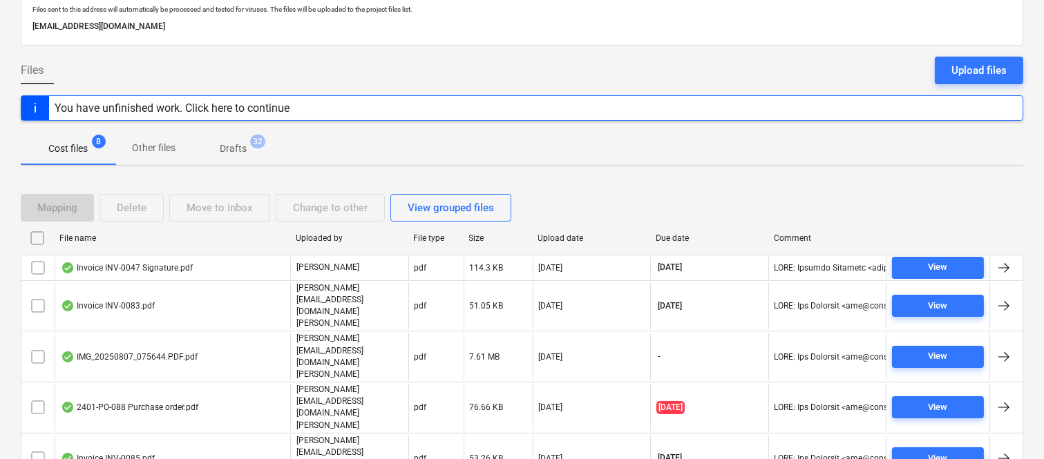
scroll to position [132, 0]
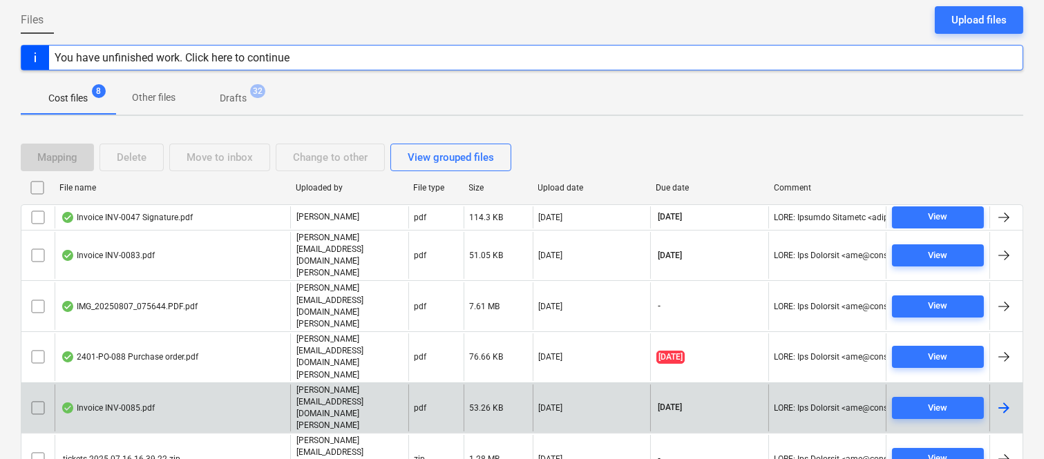
click at [217, 385] on div "Invoice INV-0085.pdf" at bounding box center [173, 409] width 236 height 48
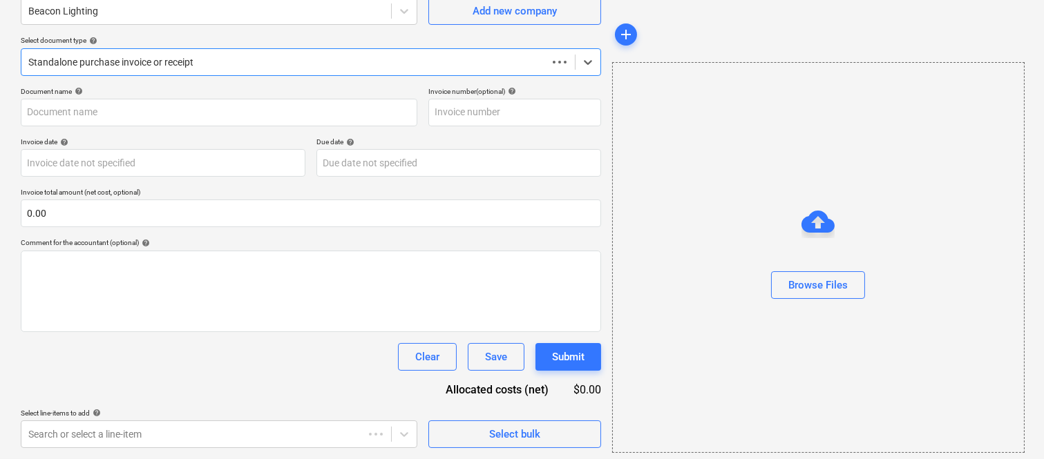
scroll to position [128, 0]
type input "INV-0085"
type input "30 Aug 2025"
type input "30 Sep 2025"
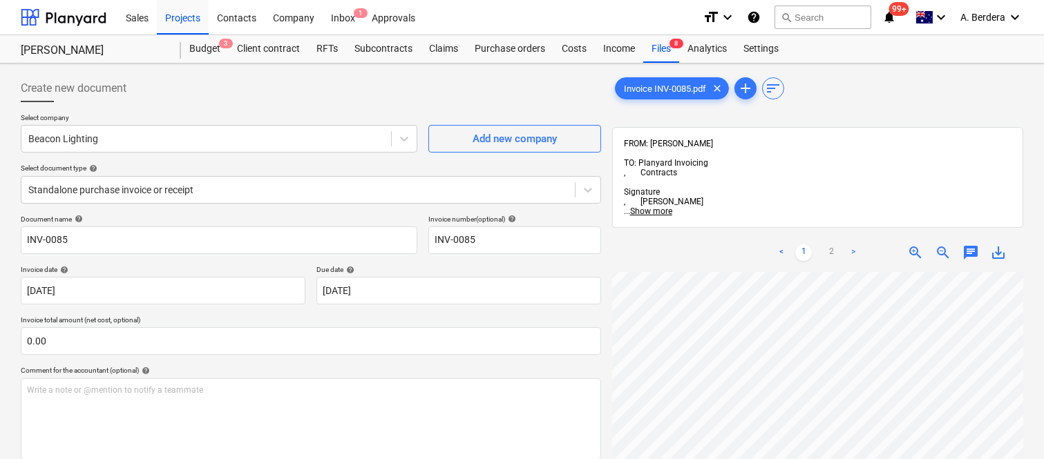
scroll to position [0, 109]
click at [658, 53] on div "Files 8" at bounding box center [661, 49] width 36 height 28
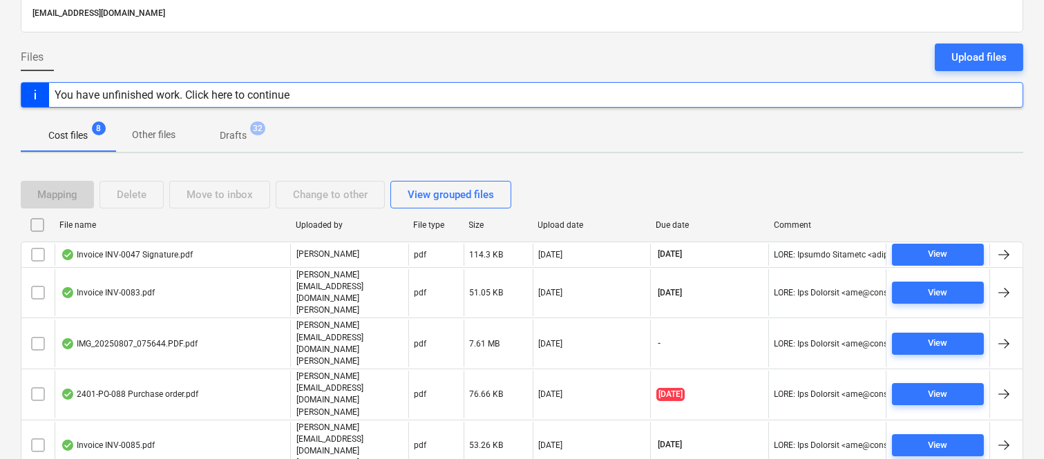
scroll to position [132, 0]
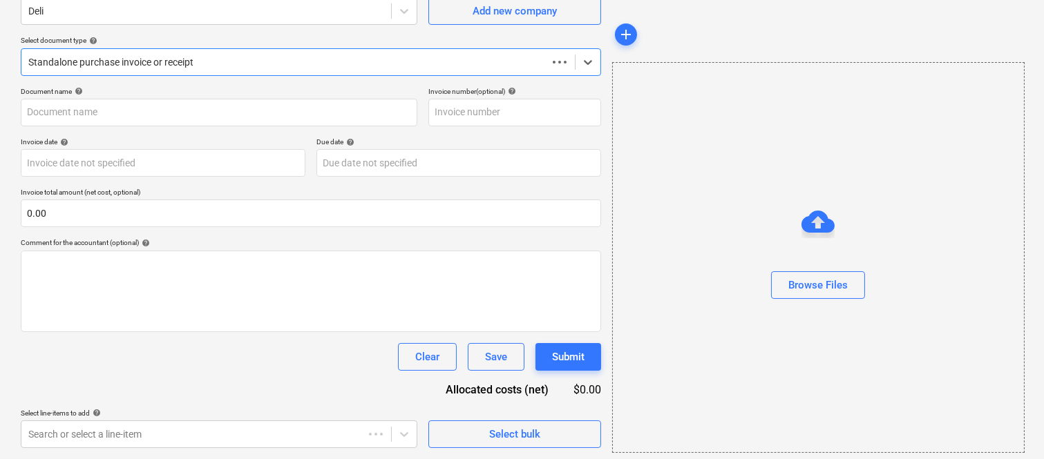
scroll to position [128, 0]
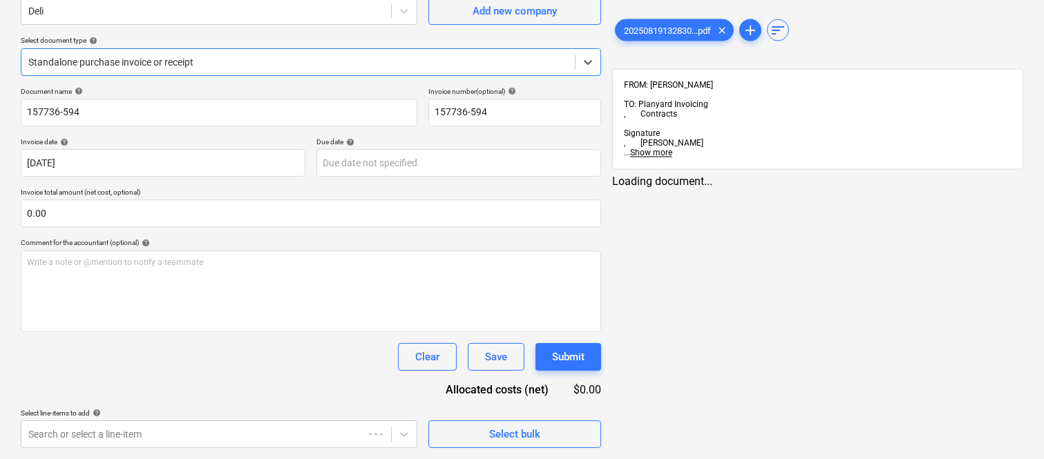
type input "157736-594"
type input "13 Aug 2025"
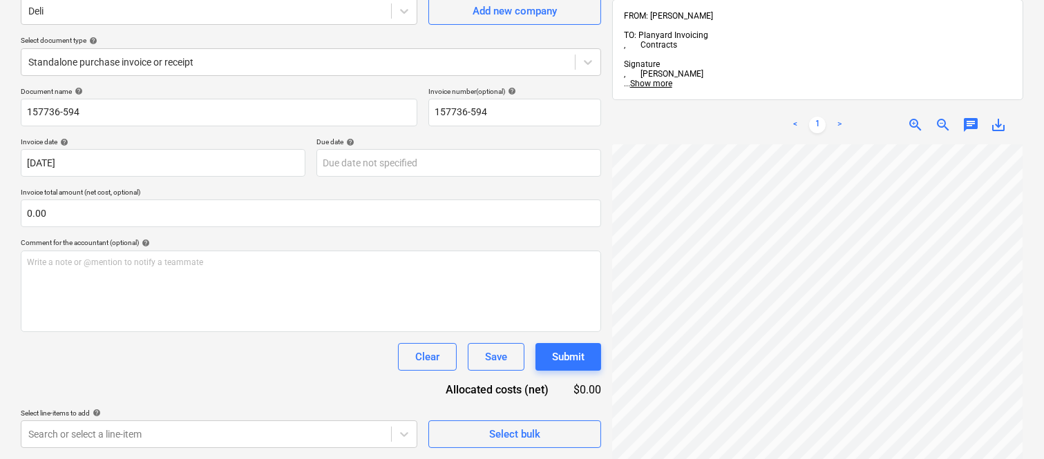
scroll to position [0, 0]
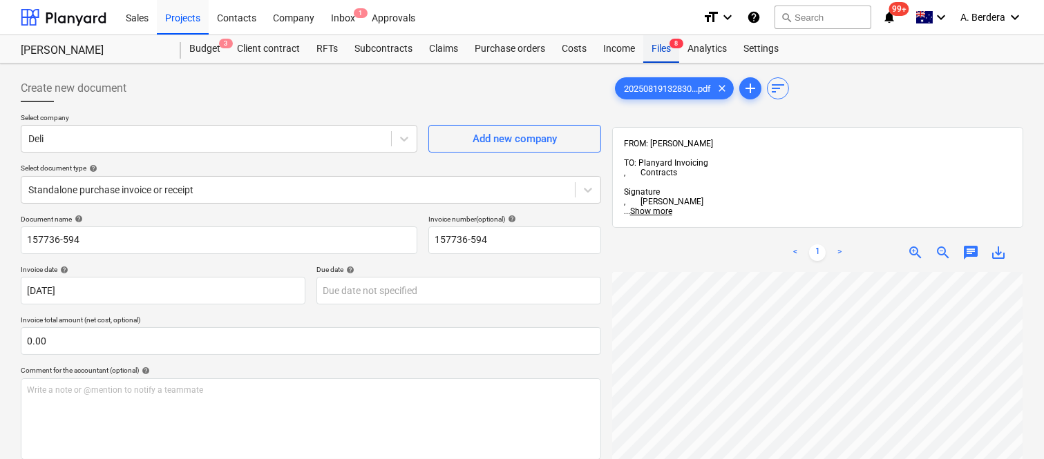
click at [665, 50] on div "Files 8" at bounding box center [661, 49] width 36 height 28
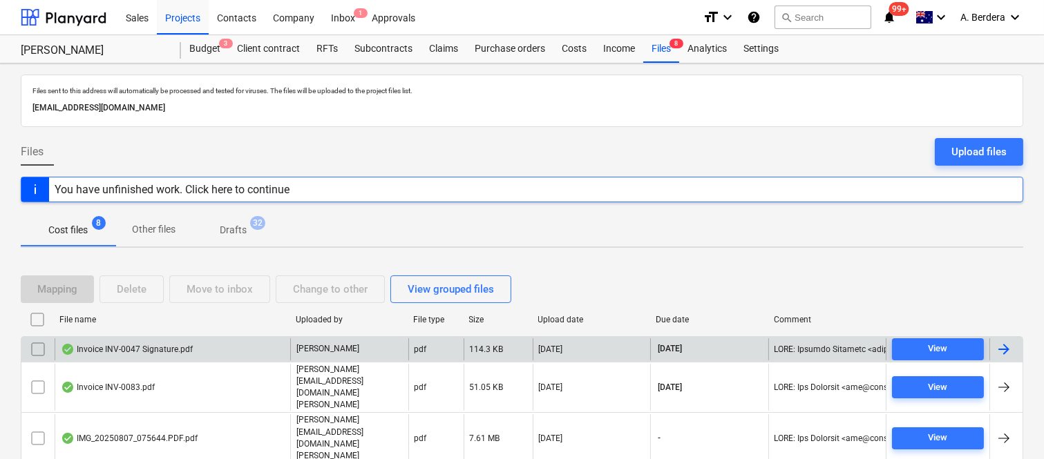
click at [257, 357] on div "Invoice INV-0047 Signature.pdf" at bounding box center [173, 350] width 236 height 22
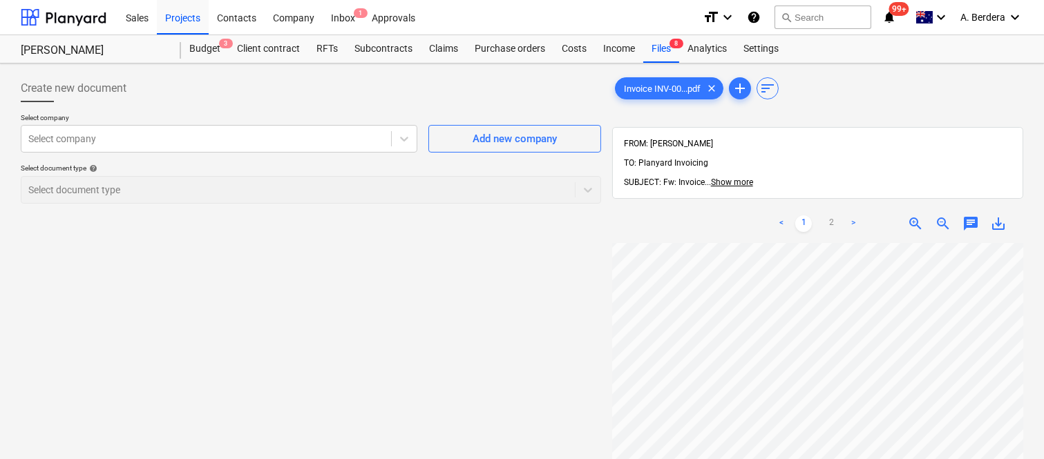
scroll to position [0, 124]
click at [589, 332] on div "Create new document Select company Select company Add new company Select docume…" at bounding box center [522, 369] width 1014 height 600
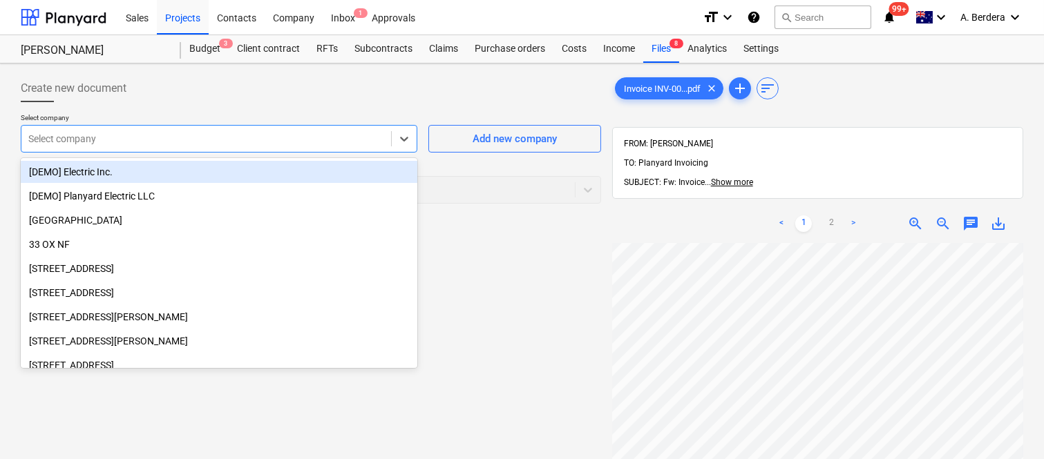
click at [187, 133] on div at bounding box center [206, 139] width 356 height 14
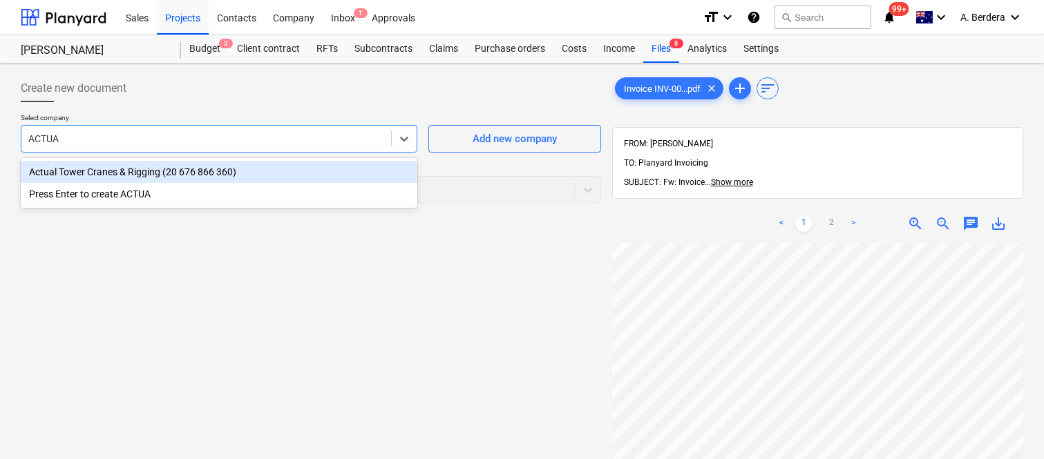
type input "ACTUAL"
click at [178, 167] on div "Actual Tower Cranes & Rigging (20 676 866 360)" at bounding box center [219, 172] width 397 height 22
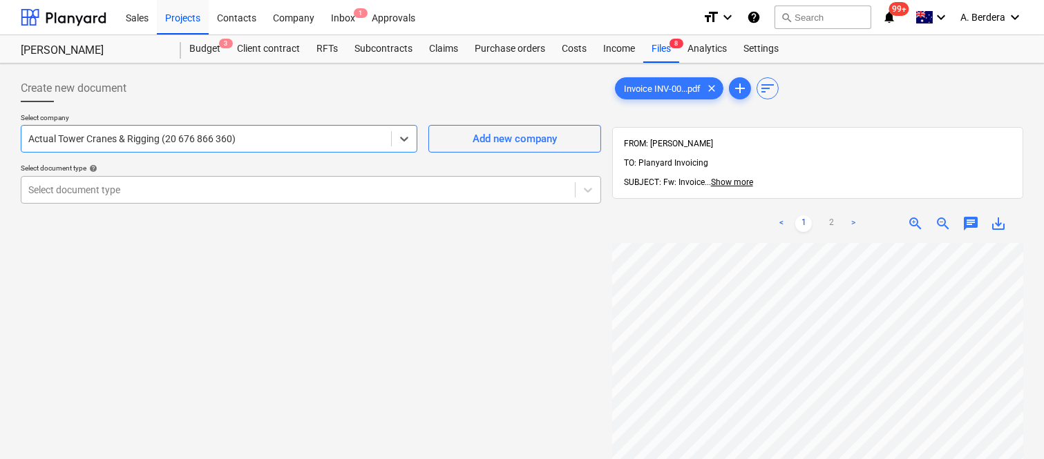
click at [181, 183] on div at bounding box center [298, 190] width 540 height 14
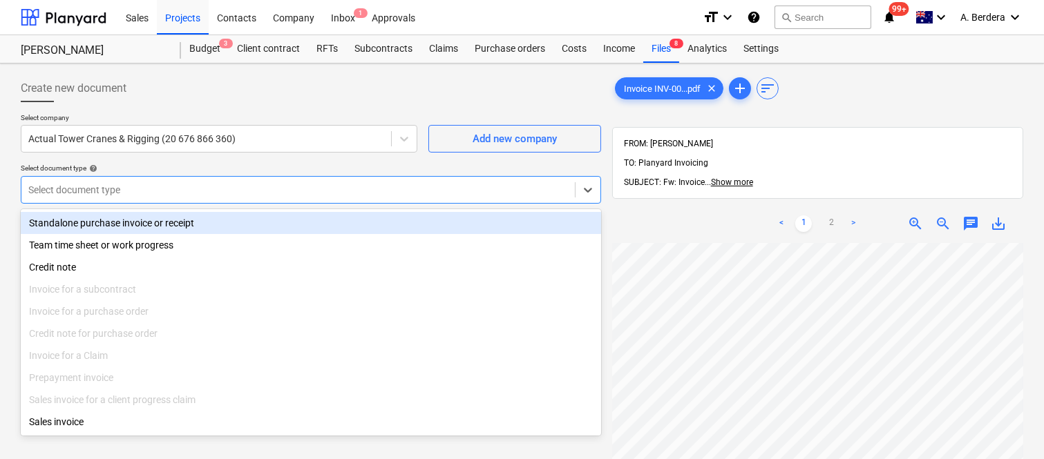
click at [209, 221] on div "Standalone purchase invoice or receipt" at bounding box center [311, 223] width 580 height 22
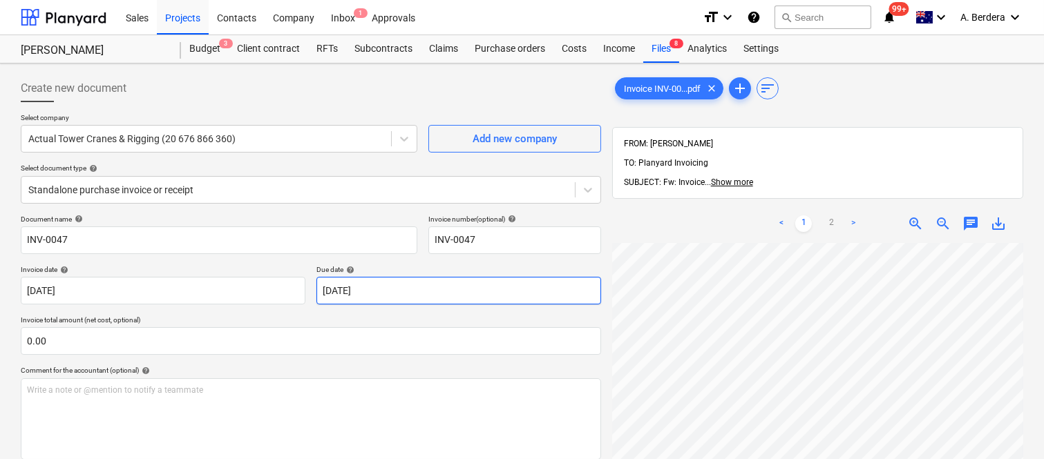
scroll to position [31, 69]
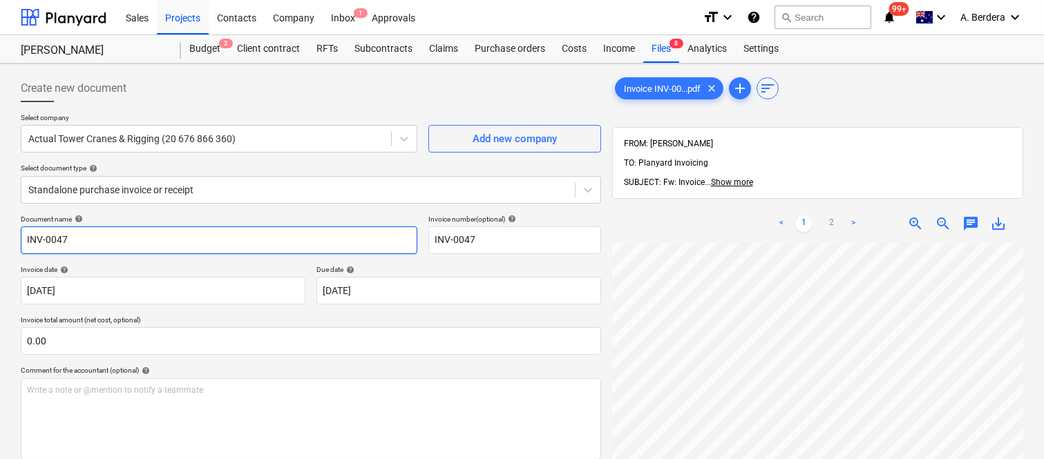
click at [22, 238] on input "INV-0047" at bounding box center [219, 241] width 397 height 28
type input "ACTUAL TOWER CRANES & RIGGING INV-0047"
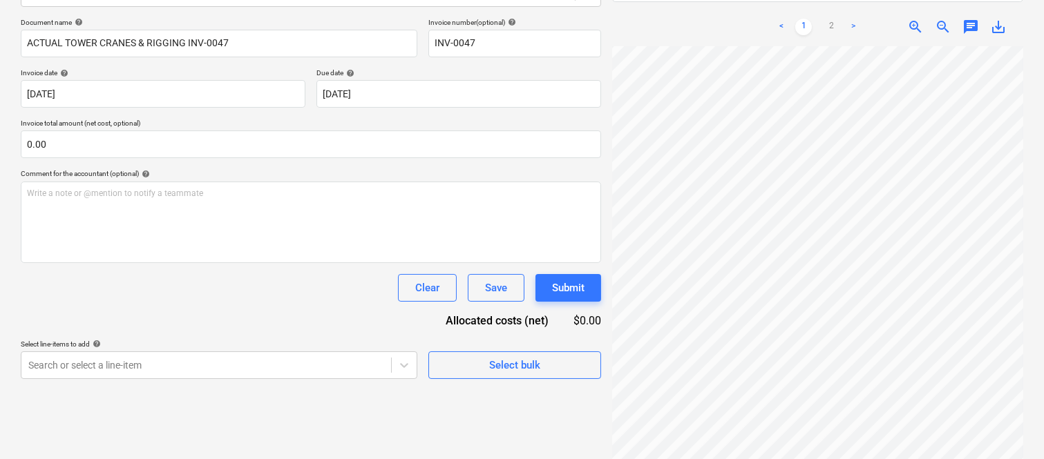
scroll to position [222, 124]
click at [923, 19] on span "zoom_in" at bounding box center [915, 27] width 17 height 17
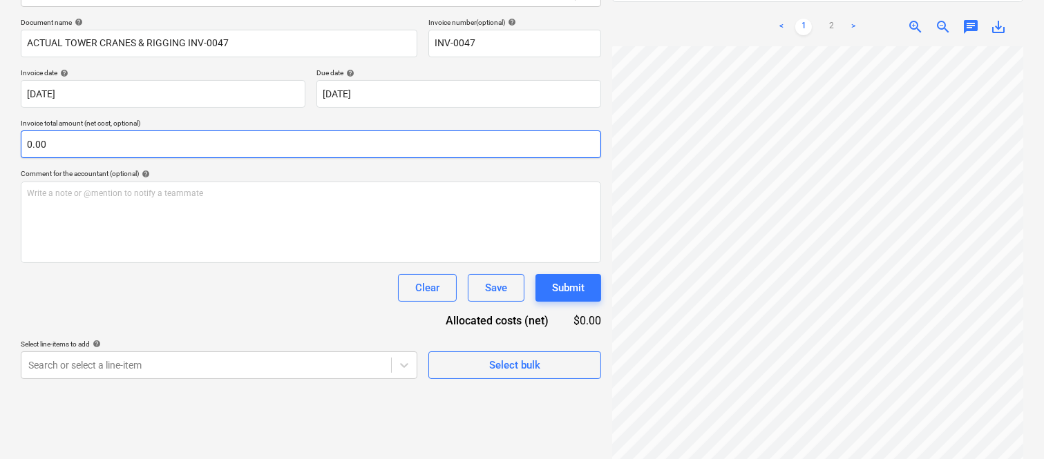
click at [160, 142] on input "0.00" at bounding box center [311, 145] width 580 height 28
paste input "13,894.37"
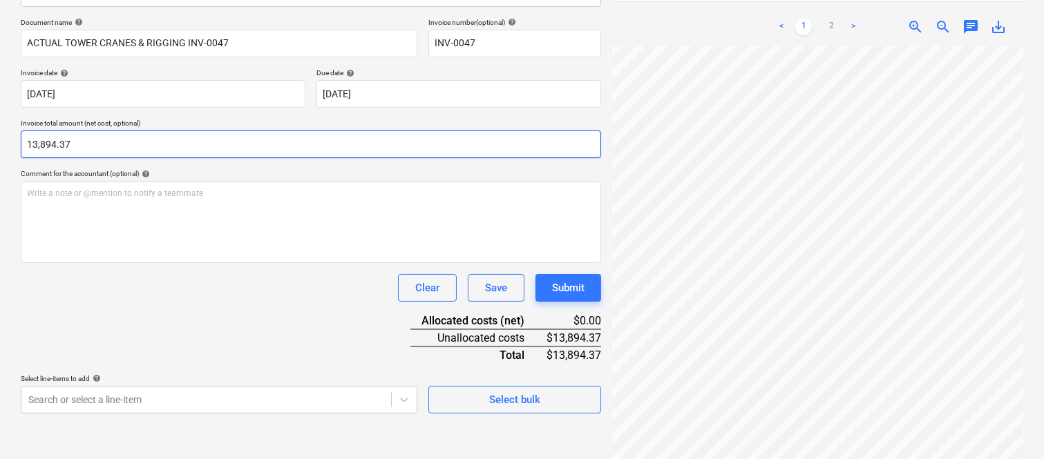
type input "13,894.37"
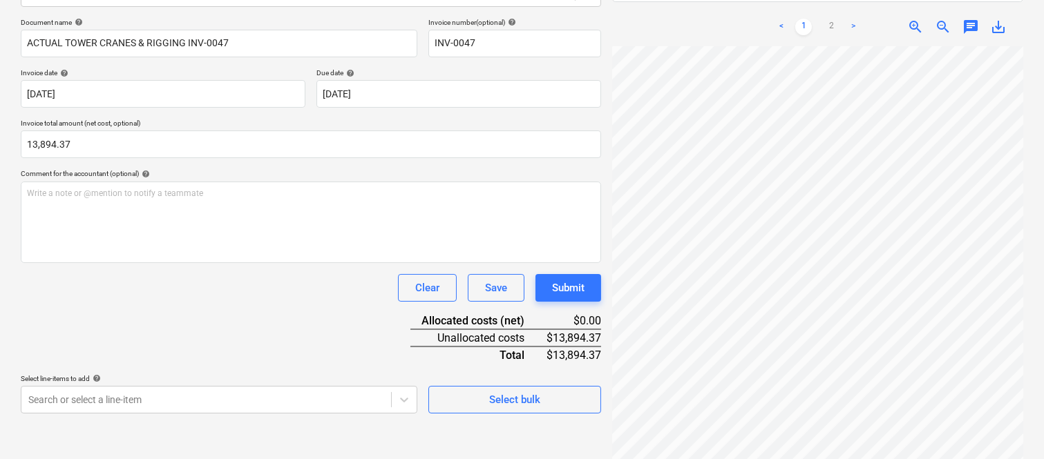
click at [153, 282] on div "Clear Save Submit" at bounding box center [311, 288] width 580 height 28
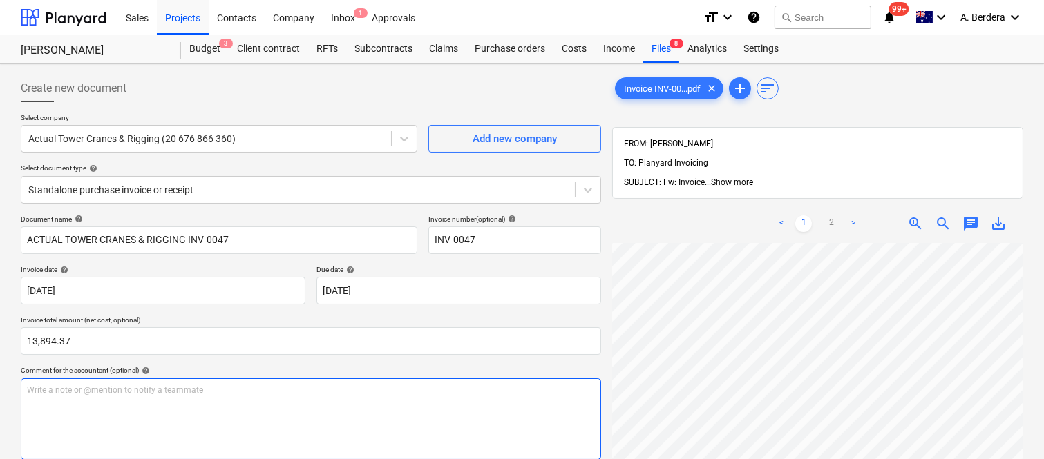
scroll to position [197, 0]
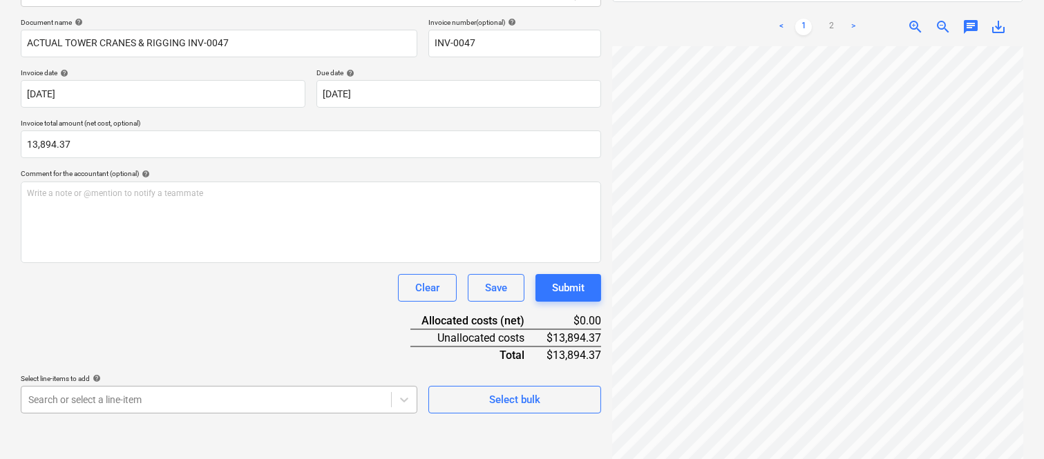
click at [247, 263] on body "Sales Projects Contacts Company Inbox 1 Approvals format_size keyboard_arrow_do…" at bounding box center [522, 32] width 1044 height 459
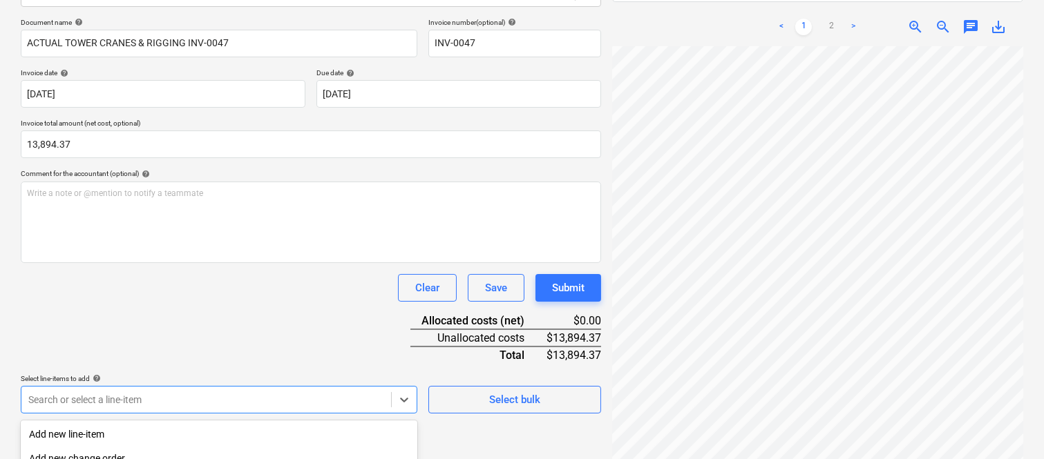
scroll to position [368, 0]
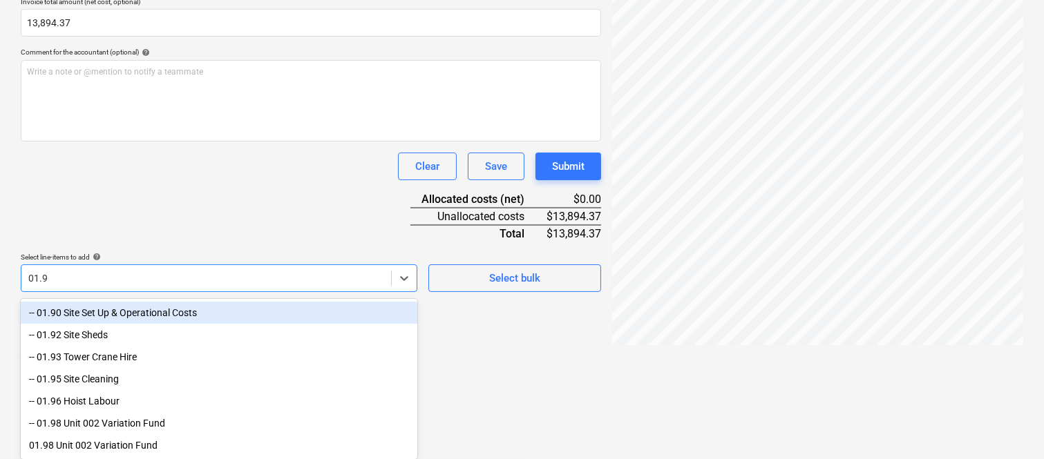
type input "01.93"
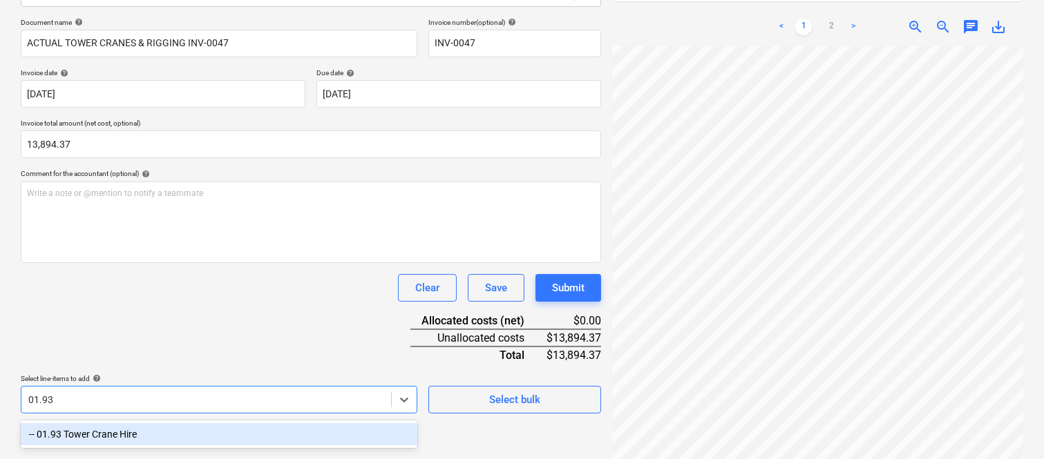
click at [175, 426] on div "-- 01.93 Tower Crane Hire" at bounding box center [219, 435] width 397 height 22
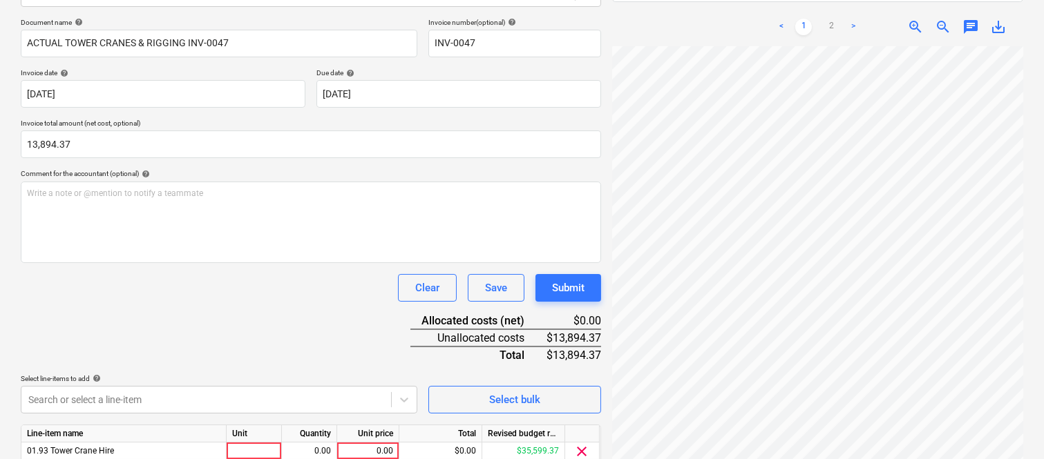
click at [170, 305] on div "Document name help ACTUAL TOWER CRANES & RIGGING INV-0047 Invoice number (optio…" at bounding box center [311, 261] width 580 height 487
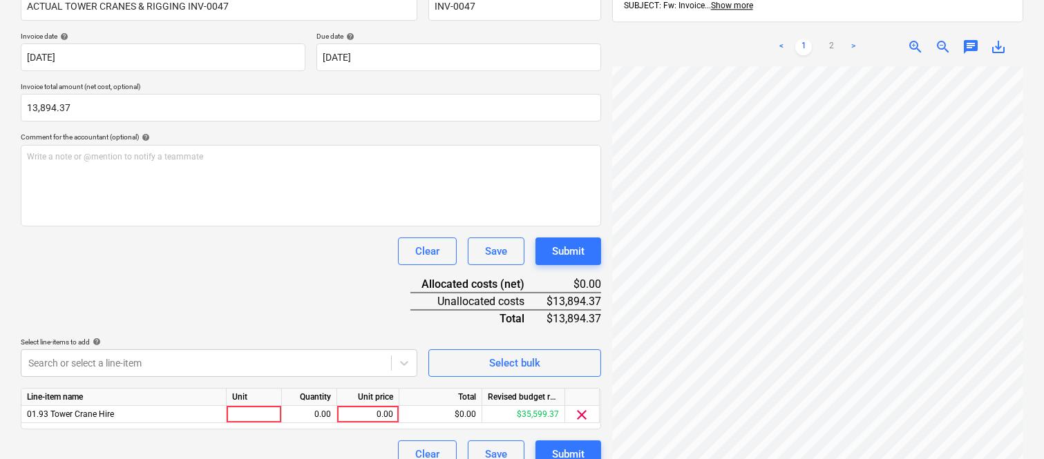
scroll to position [254, 0]
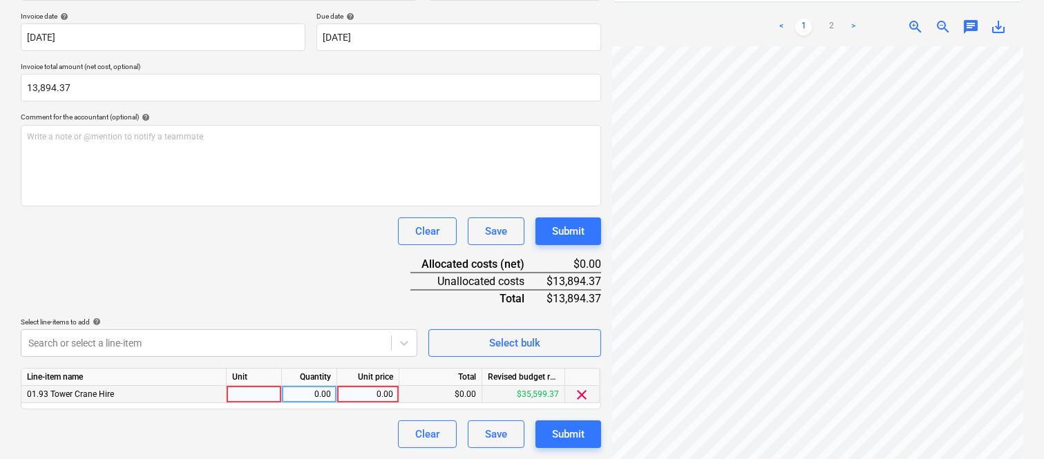
click at [269, 397] on div at bounding box center [254, 394] width 55 height 17
type input "INVOICE"
click at [316, 392] on div "0.00" at bounding box center [309, 394] width 44 height 17
type input "1"
click at [384, 395] on div "0.00" at bounding box center [368, 394] width 50 height 17
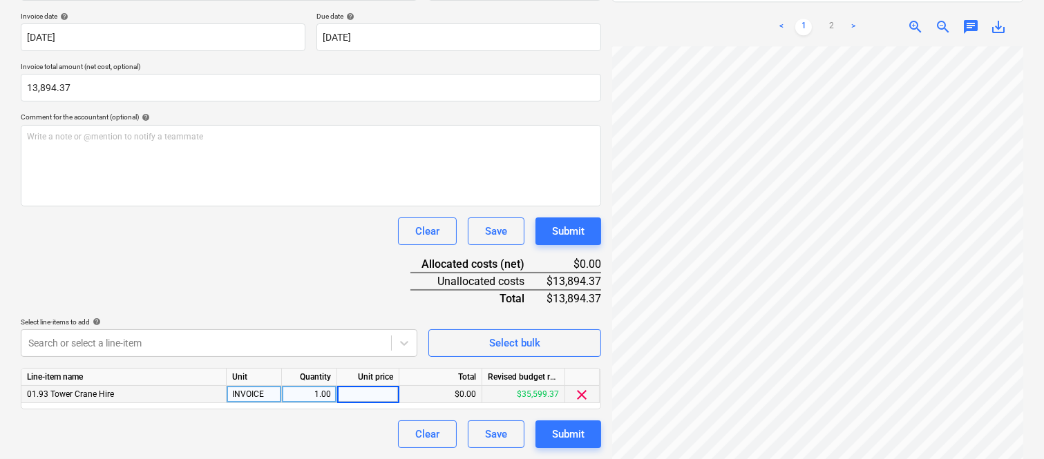
type input "13,894.37"
click at [286, 284] on div "Document name help ACTUAL TOWER CRANES & RIGGING INV-0047 Invoice number (optio…" at bounding box center [311, 204] width 580 height 487
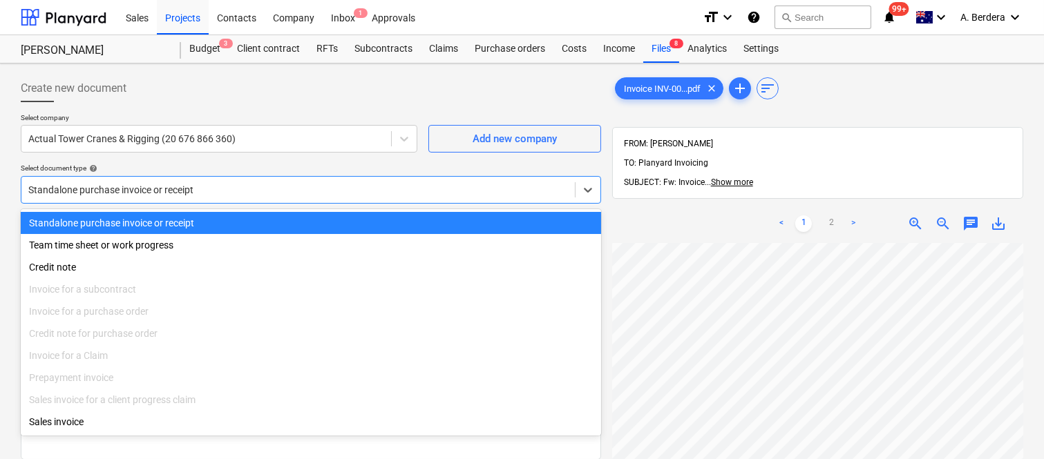
click at [298, 193] on div at bounding box center [298, 190] width 540 height 14
click at [319, 216] on div "Standalone purchase invoice or receipt" at bounding box center [311, 223] width 580 height 22
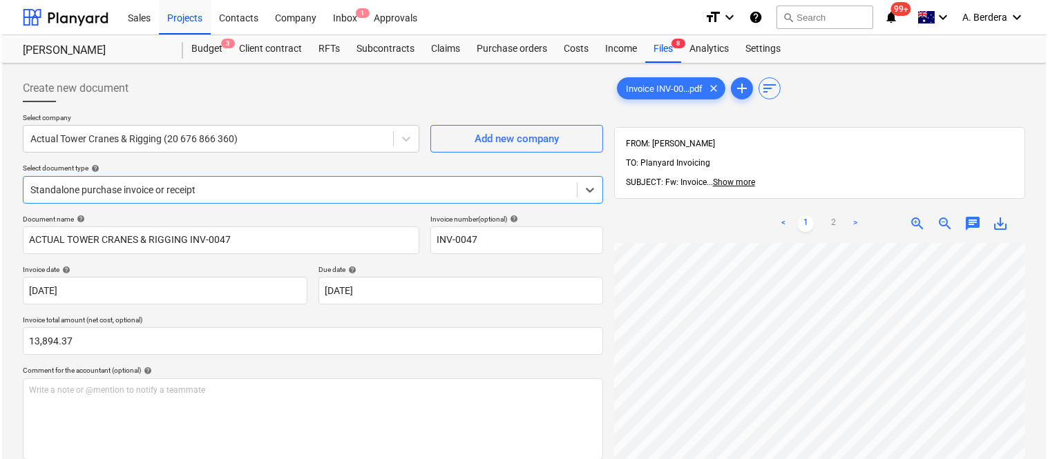
scroll to position [254, 0]
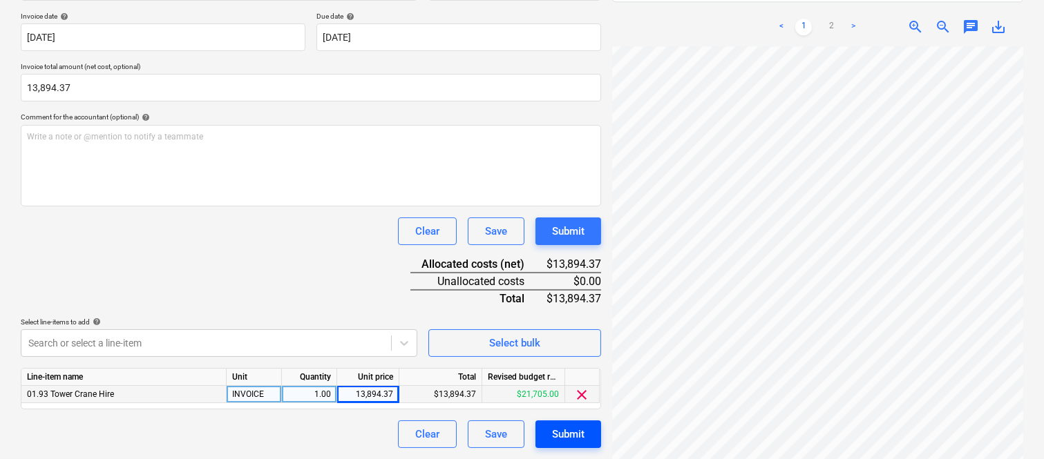
click at [570, 437] on div "Submit" at bounding box center [568, 435] width 32 height 18
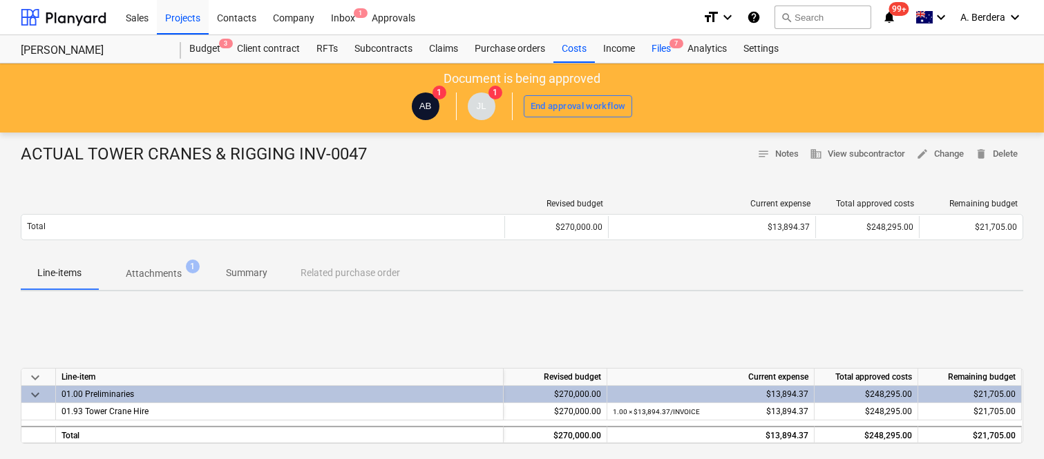
click at [660, 50] on div "Files 7" at bounding box center [661, 49] width 36 height 28
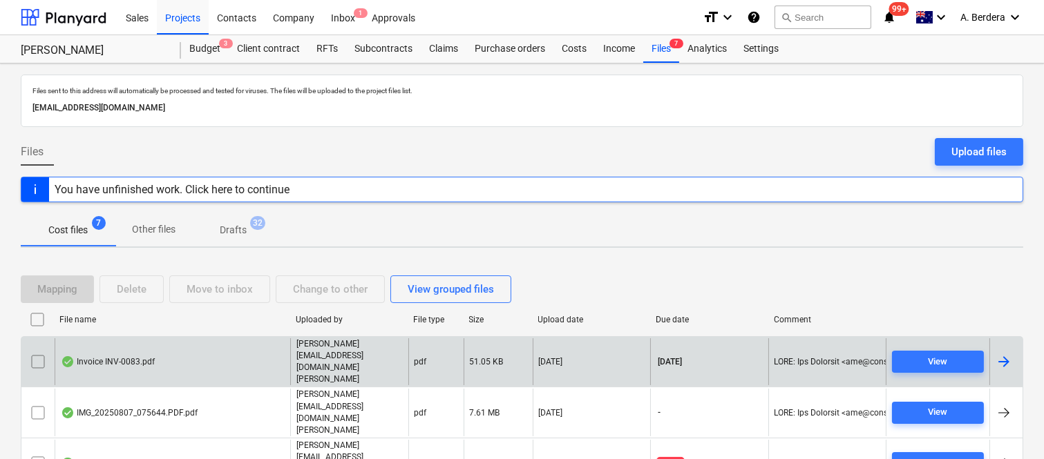
click at [228, 349] on div "Invoice INV-0083.pdf" at bounding box center [173, 363] width 236 height 48
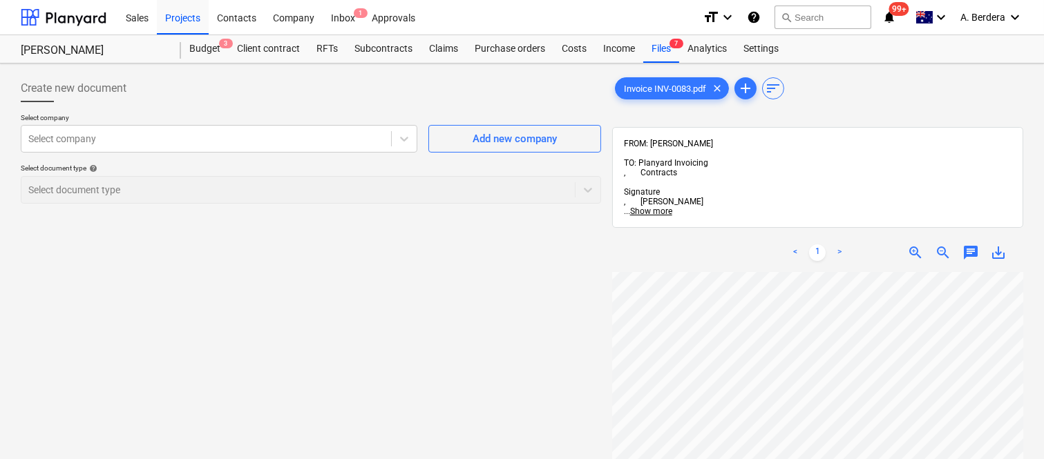
scroll to position [0, 212]
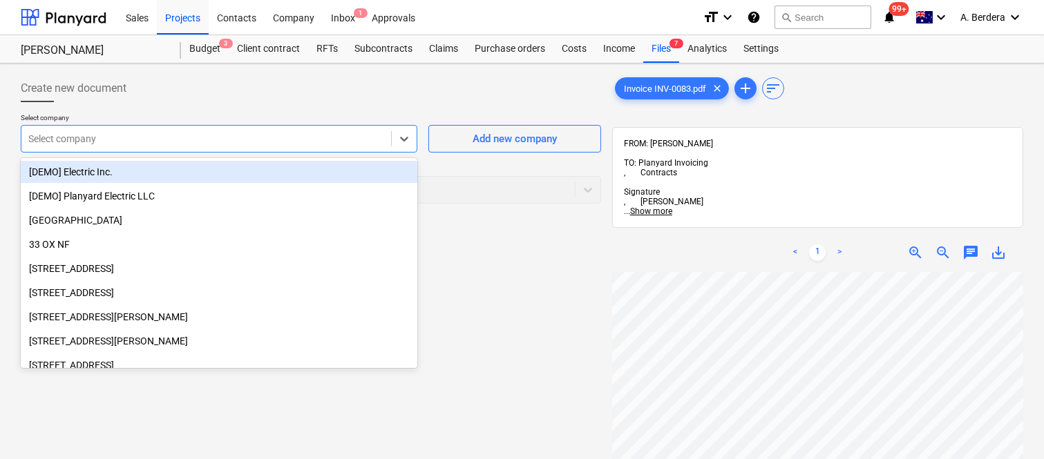
click at [245, 139] on div at bounding box center [206, 139] width 356 height 14
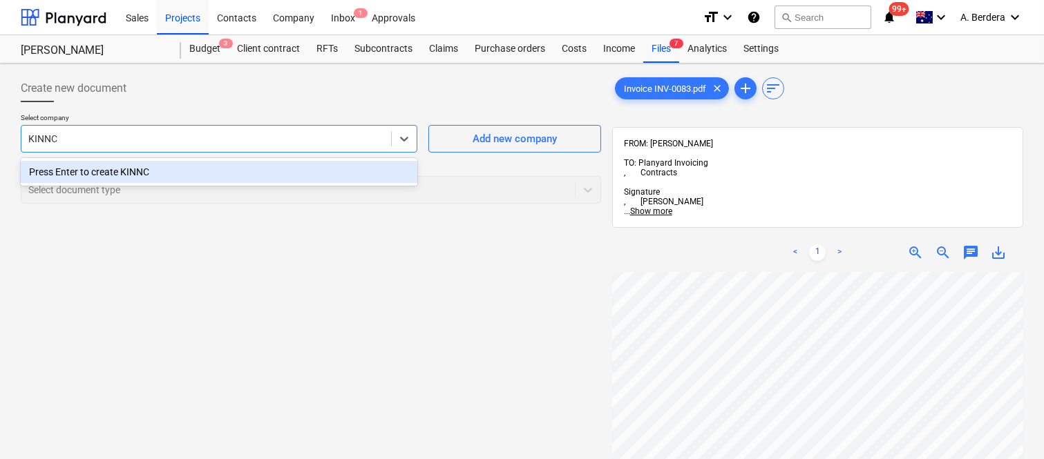
type input "KINN"
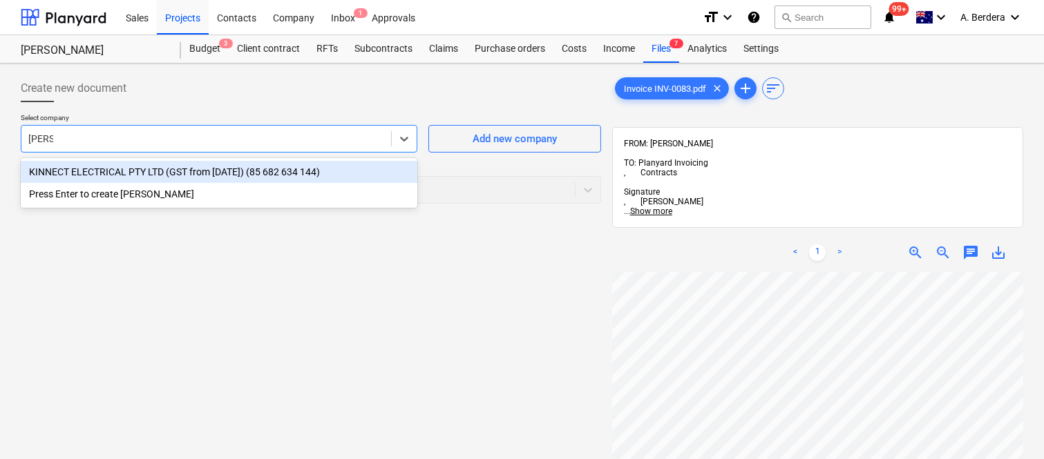
click at [238, 176] on div "KINNECT ELECTRICAL PTY LTD (GST from 1/1/25) (85 682 634 144)" at bounding box center [219, 172] width 397 height 22
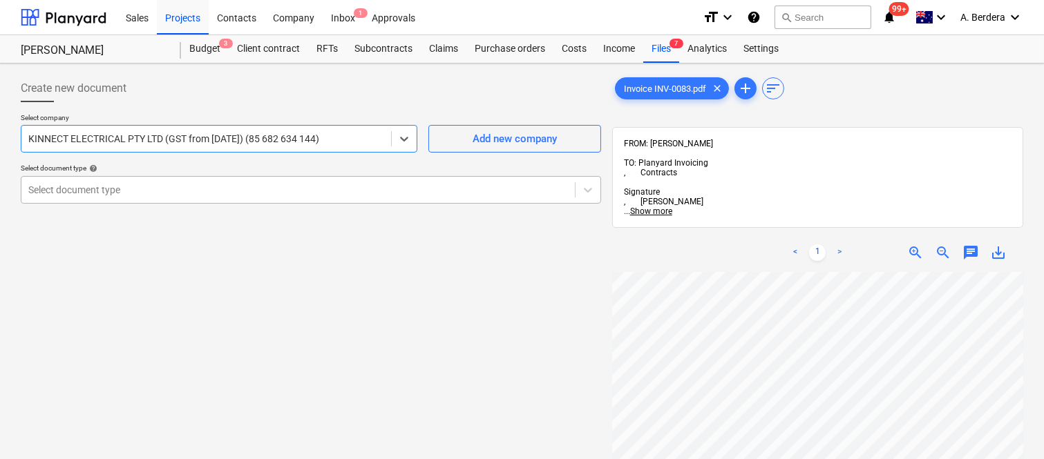
click at [238, 183] on div at bounding box center [298, 190] width 540 height 14
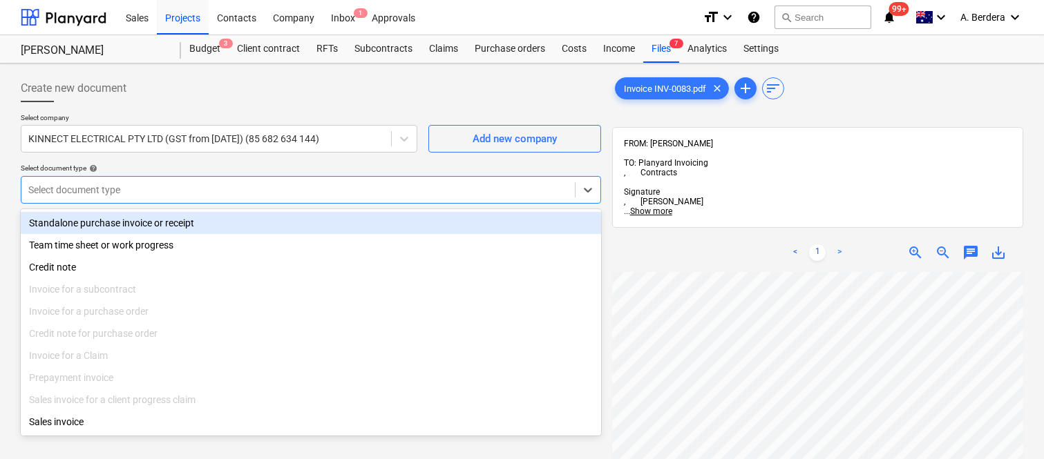
click at [251, 216] on div "Standalone purchase invoice or receipt" at bounding box center [311, 223] width 580 height 22
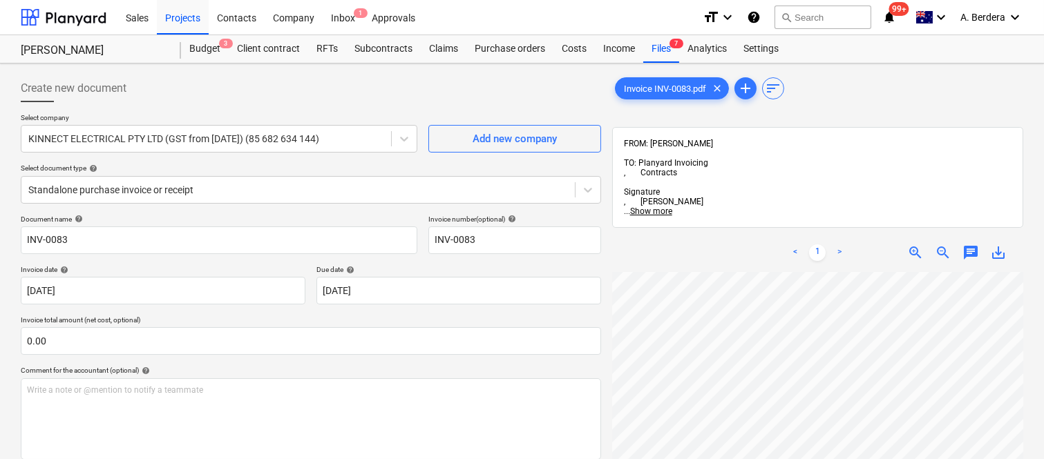
scroll to position [28, 205]
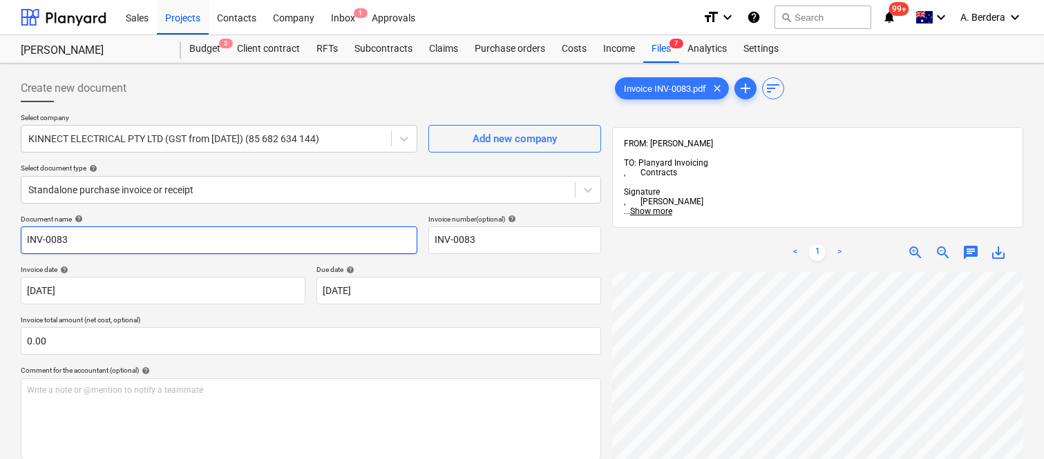
click at [21, 236] on input "INV-0083" at bounding box center [219, 241] width 397 height 28
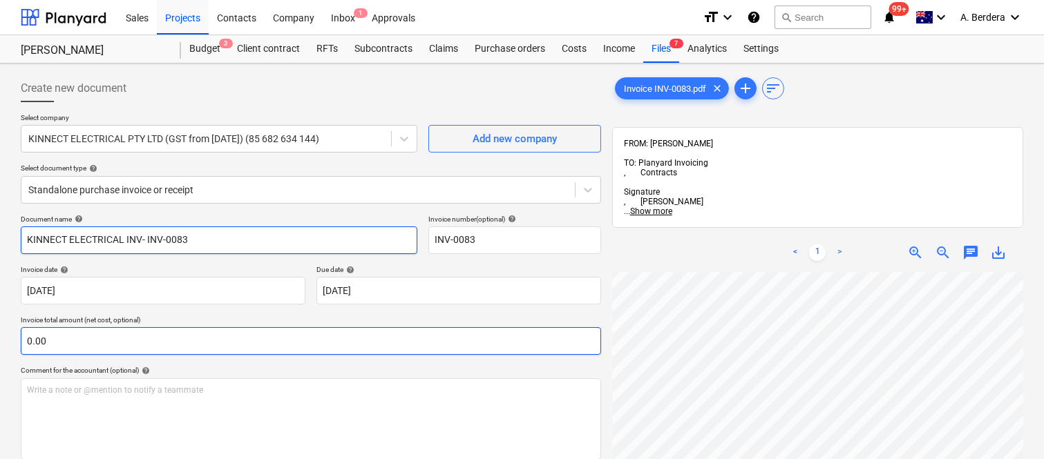
type input "KINNECT ELECTRICAL INV- INV-0083"
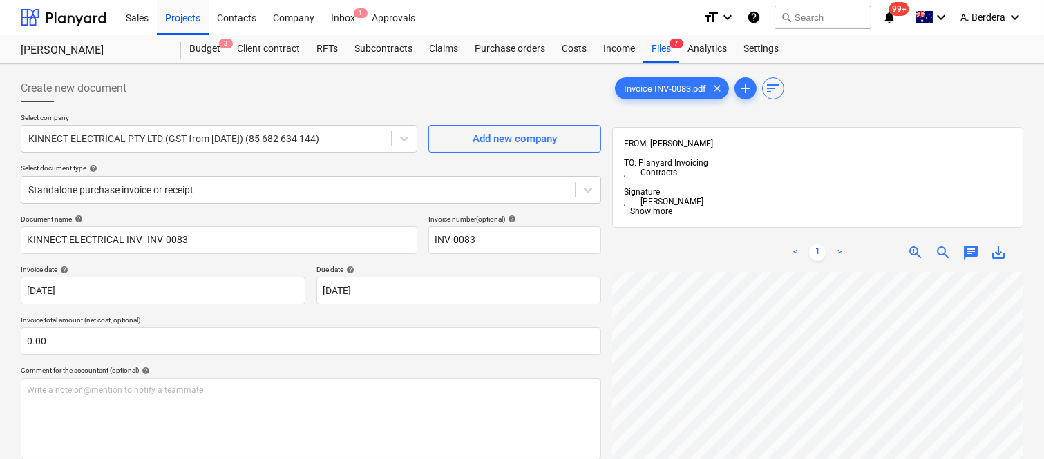
scroll to position [371, 212]
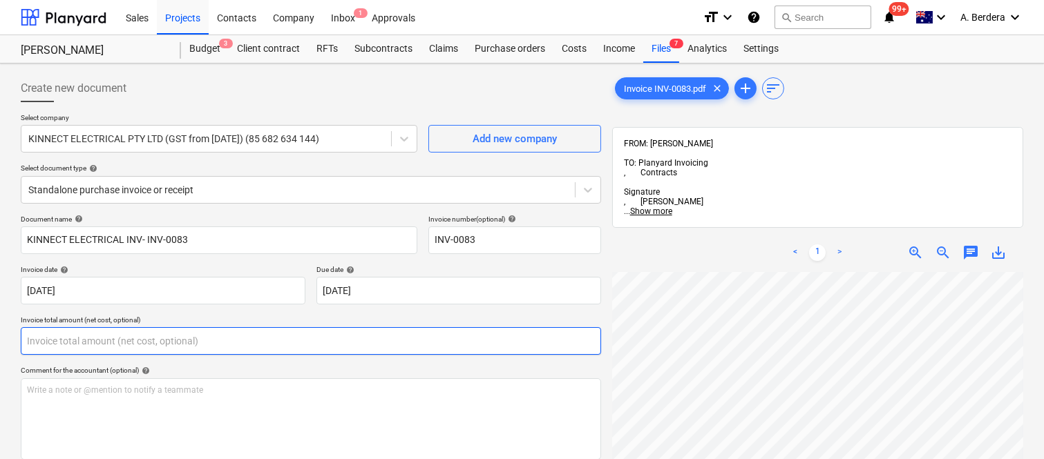
click at [234, 335] on input "text" at bounding box center [311, 341] width 580 height 28
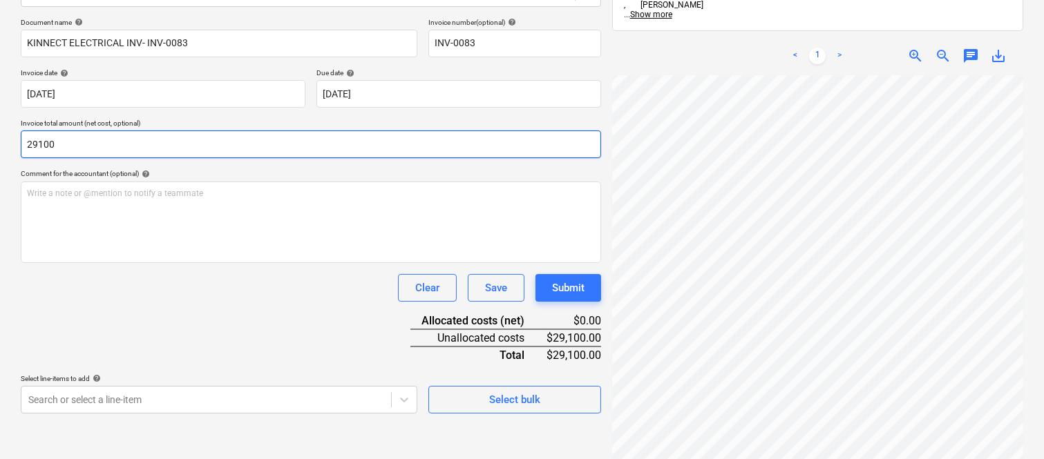
type input "29,100.00"
click at [233, 335] on div "Document name help KINNECT ELECTRICAL INV- INV-0083 Invoice number (optional) h…" at bounding box center [311, 216] width 580 height 396
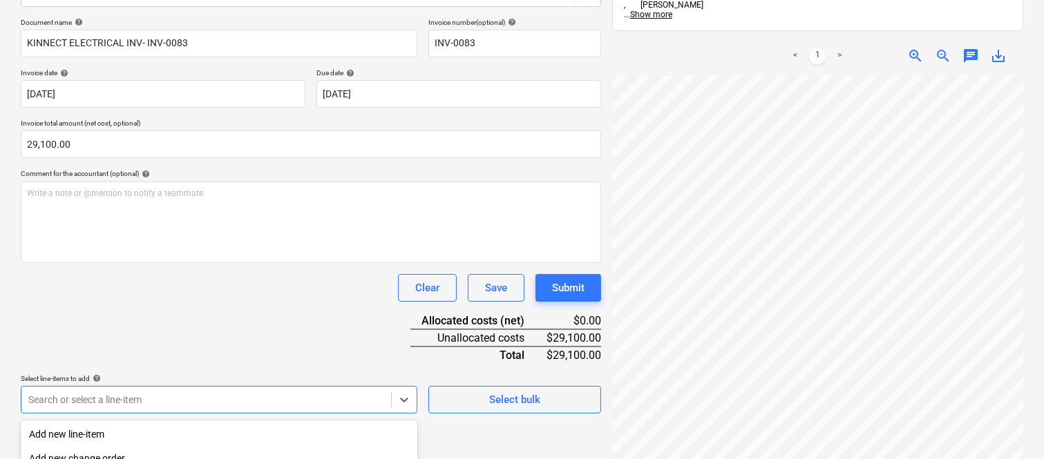
click at [178, 263] on body "Sales Projects Contacts Company Inbox 1 Approvals format_size keyboard_arrow_do…" at bounding box center [522, 32] width 1044 height 459
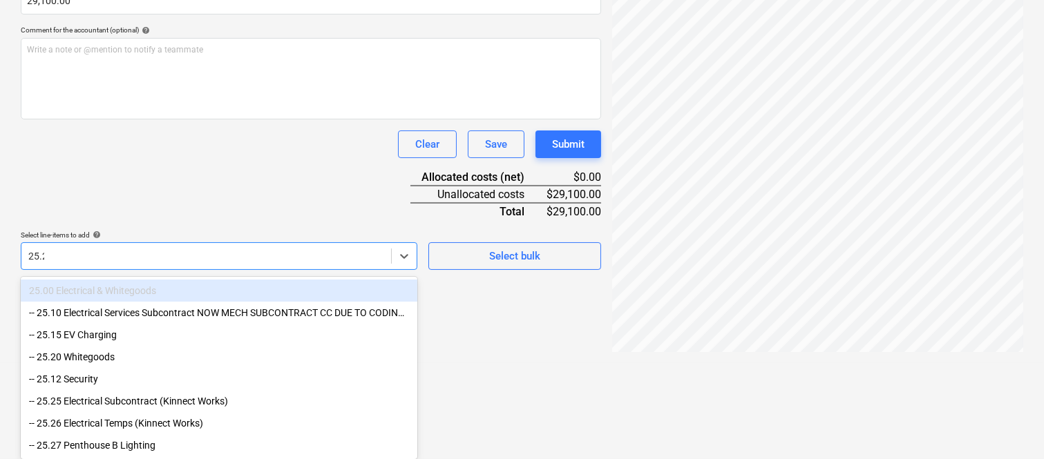
scroll to position [253, 0]
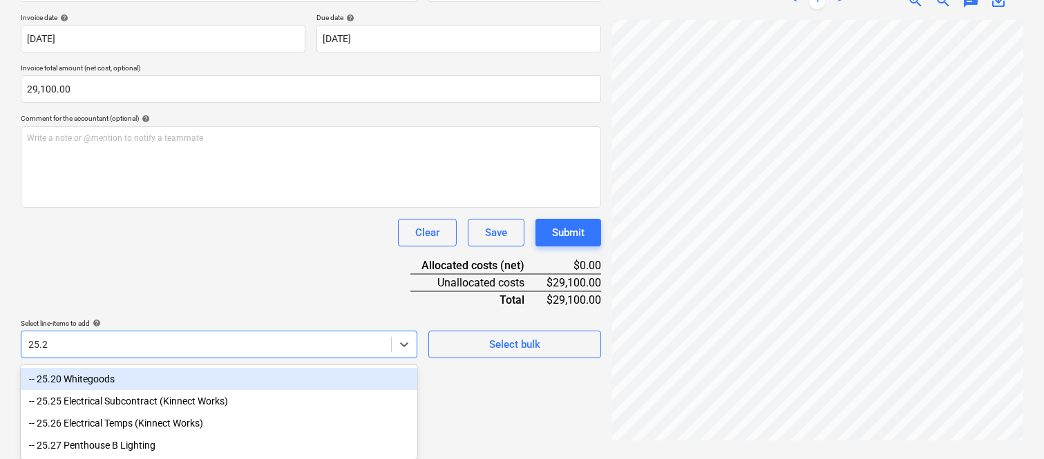
type input "25.26"
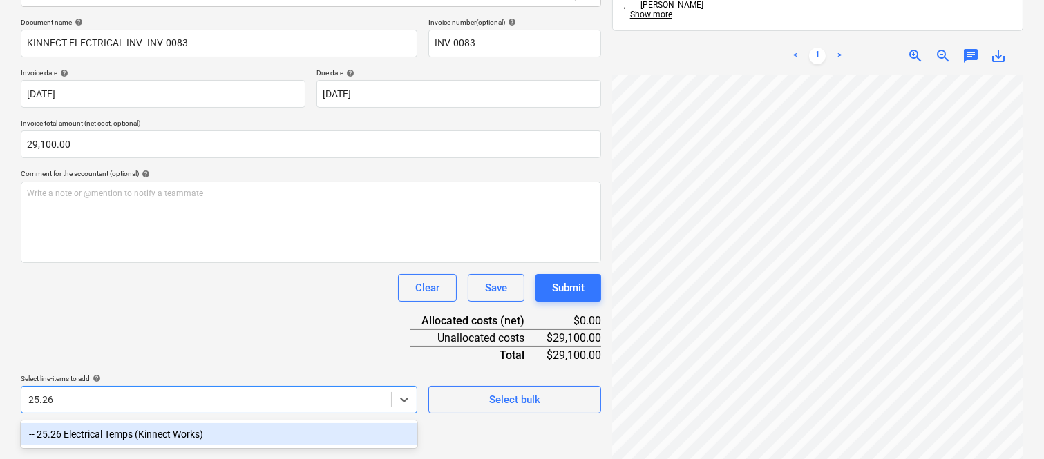
click at [177, 428] on div "-- 25.26 Electrical Temps (Kinnect Works)" at bounding box center [219, 435] width 397 height 22
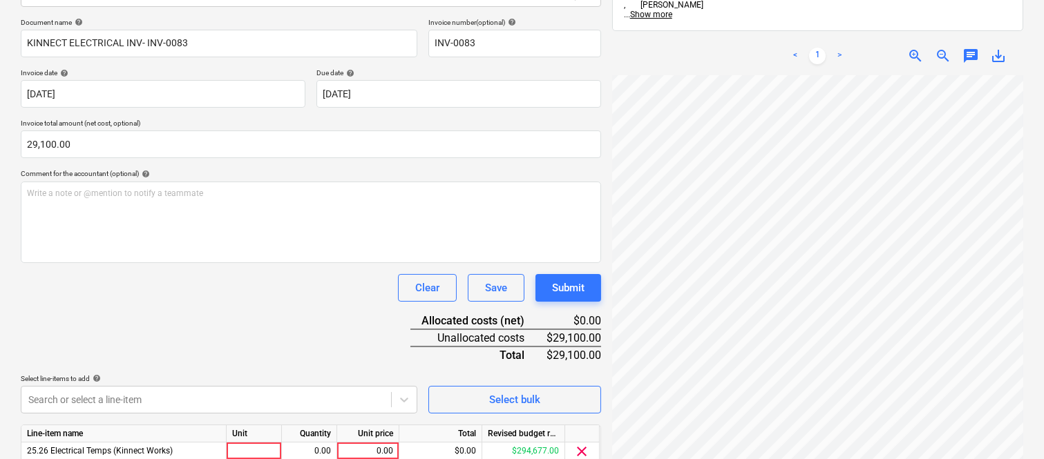
click at [180, 323] on div "Document name help KINNECT ELECTRICAL INV- INV-0083 Invoice number (optional) h…" at bounding box center [311, 261] width 580 height 487
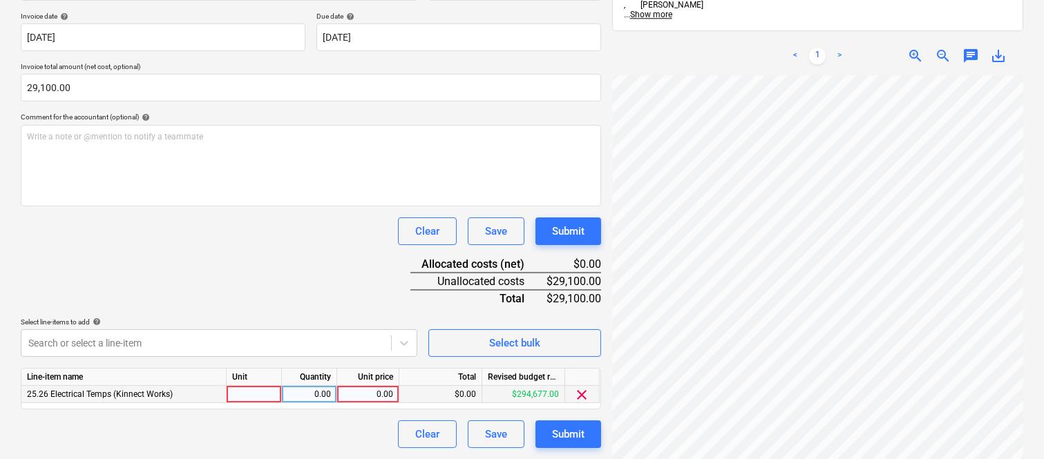
click at [254, 395] on div at bounding box center [254, 394] width 55 height 17
type input "INVOICE"
click at [328, 392] on div "0.00" at bounding box center [309, 394] width 44 height 17
type input "1"
click at [361, 395] on div "0.00" at bounding box center [368, 394] width 50 height 17
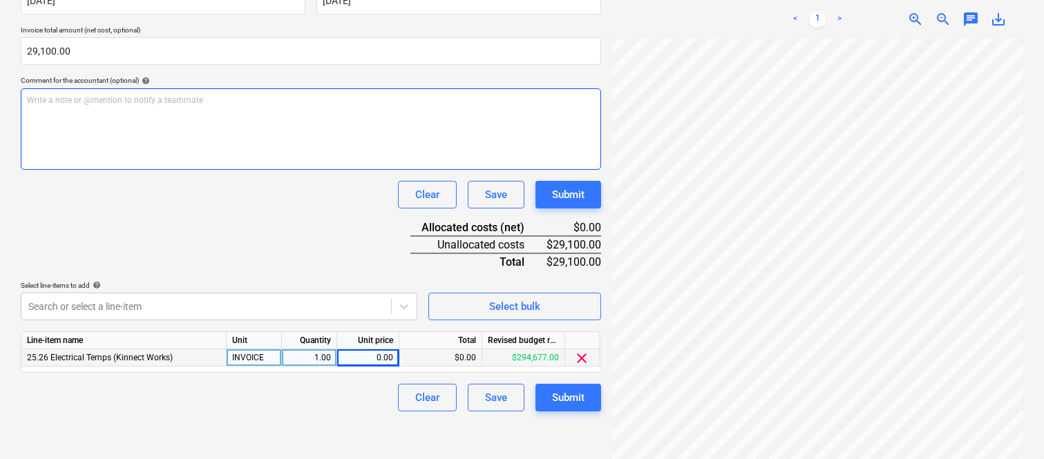
drag, startPoint x: 308, startPoint y: 339, endPoint x: 173, endPoint y: 153, distance: 230.0
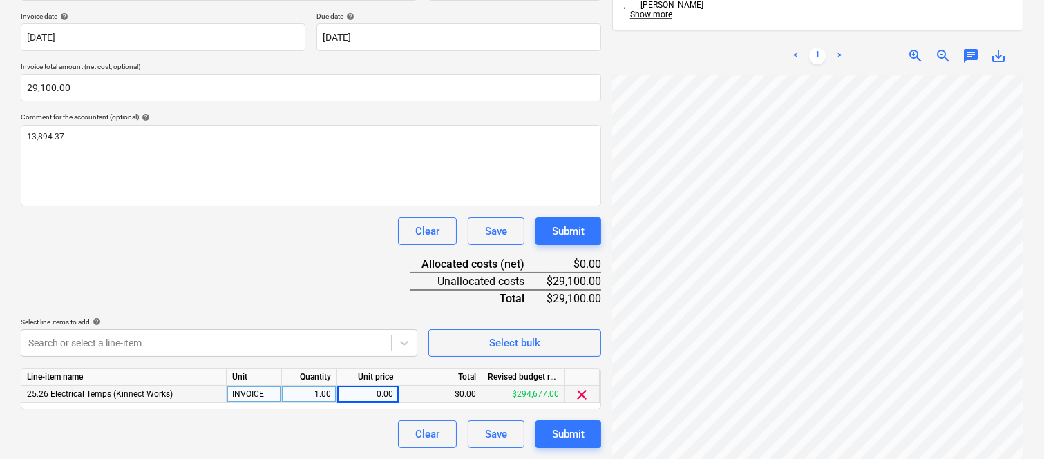
scroll to position [441, 212]
drag, startPoint x: 0, startPoint y: 136, endPoint x: 349, endPoint y: 260, distance: 370.4
click at [349, 260] on div "Document name help KINNECT ELECTRICAL INV- INV-0083 Invoice number (optional) h…" at bounding box center [311, 204] width 580 height 487
drag, startPoint x: 349, startPoint y: 260, endPoint x: 144, endPoint y: 235, distance: 206.8
drag, startPoint x: 144, startPoint y: 235, endPoint x: 47, endPoint y: 251, distance: 98.1
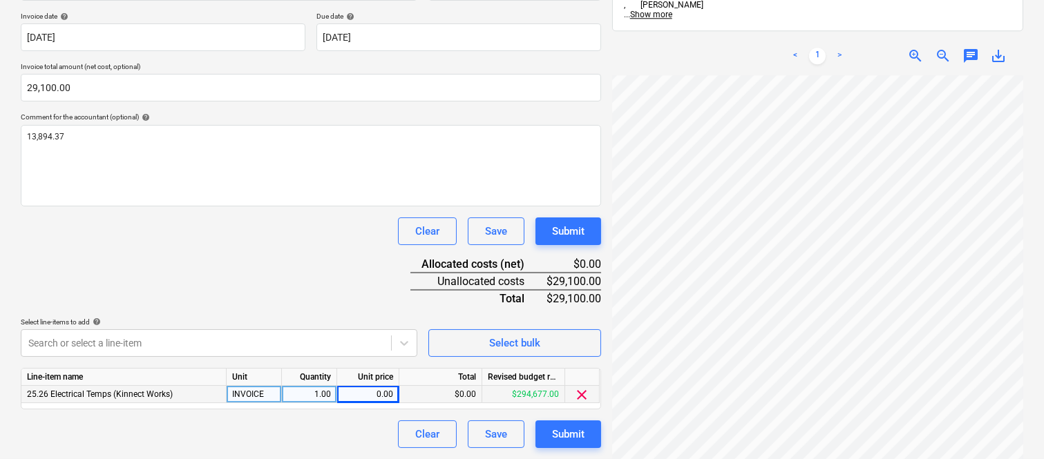
click at [47, 251] on div "Document name help KINNECT ELECTRICAL INV- INV-0083 Invoice number (optional) h…" at bounding box center [311, 204] width 580 height 487
drag, startPoint x: 47, startPoint y: 251, endPoint x: 432, endPoint y: 278, distance: 385.8
drag, startPoint x: 432, startPoint y: 278, endPoint x: 142, endPoint y: 251, distance: 291.5
click at [142, 251] on div "Document name help KINNECT ELECTRICAL INV- INV-0083 Invoice number (optional) h…" at bounding box center [311, 204] width 580 height 487
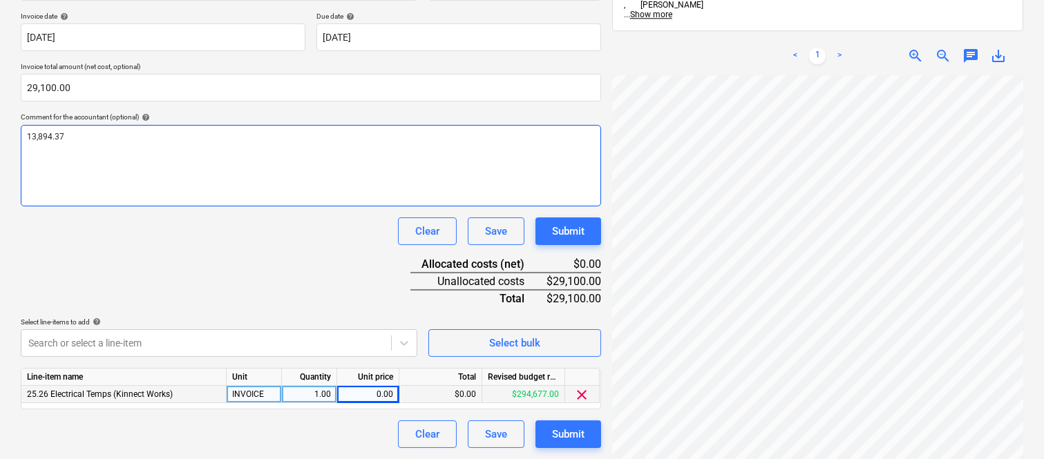
click at [104, 145] on div "13,894.37" at bounding box center [311, 166] width 580 height 82
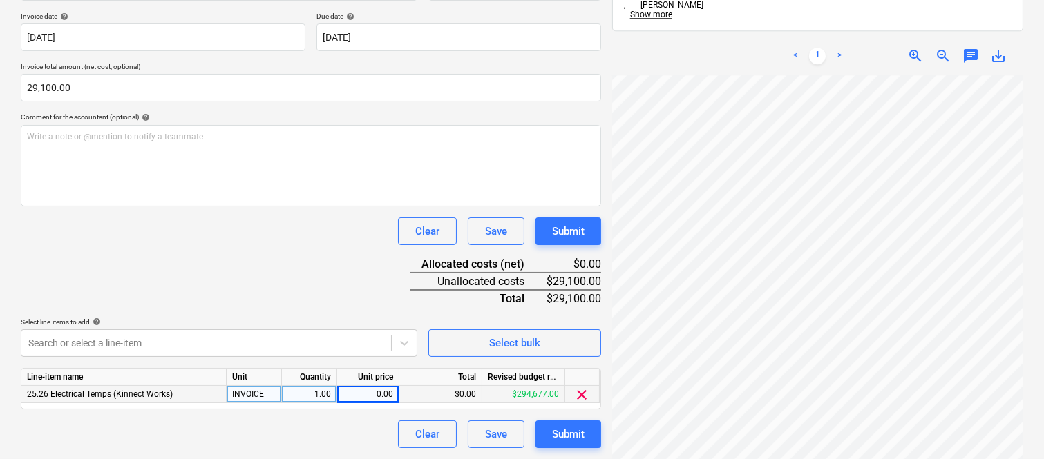
click at [37, 274] on div "Document name help KINNECT ELECTRICAL INV- INV-0083 Invoice number (optional) h…" at bounding box center [311, 204] width 580 height 487
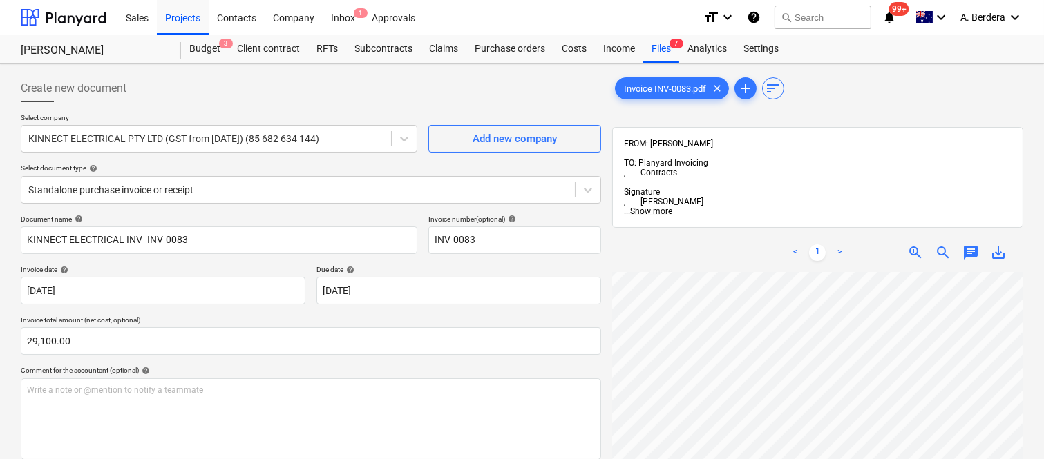
scroll to position [254, 0]
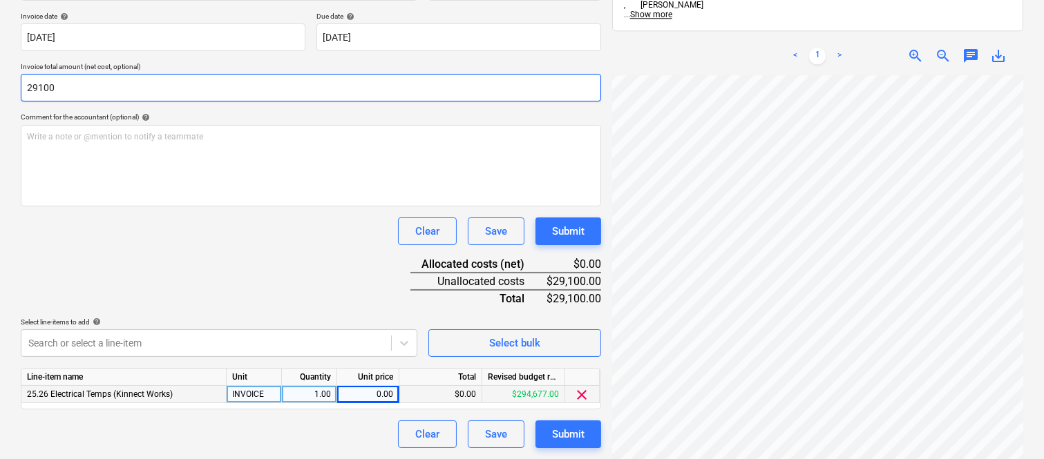
click at [49, 85] on input "29100" at bounding box center [311, 88] width 580 height 28
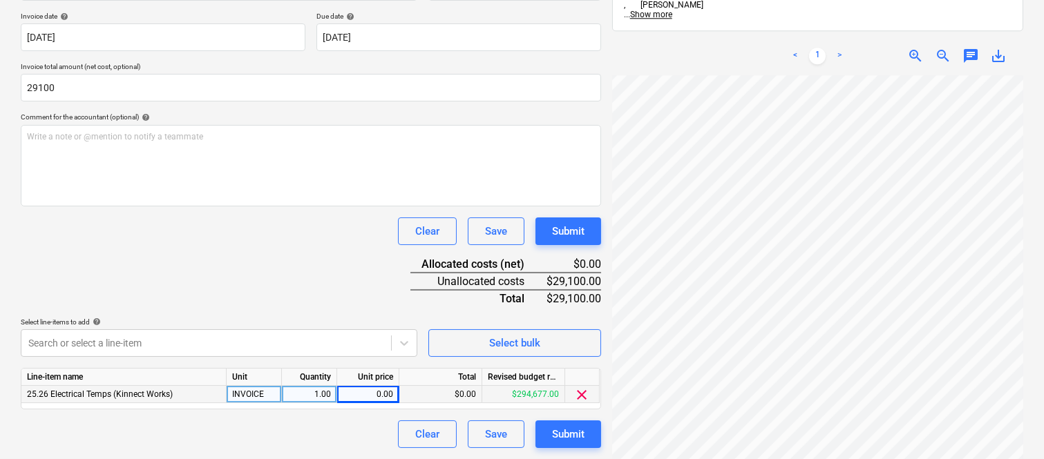
type input "29,100.00"
click at [377, 392] on div "0.00" at bounding box center [368, 394] width 50 height 17
type input "29100"
click at [229, 297] on div "Document name help KINNECT ELECTRICAL INV- INV-0083 Invoice number (optional) h…" at bounding box center [311, 204] width 580 height 487
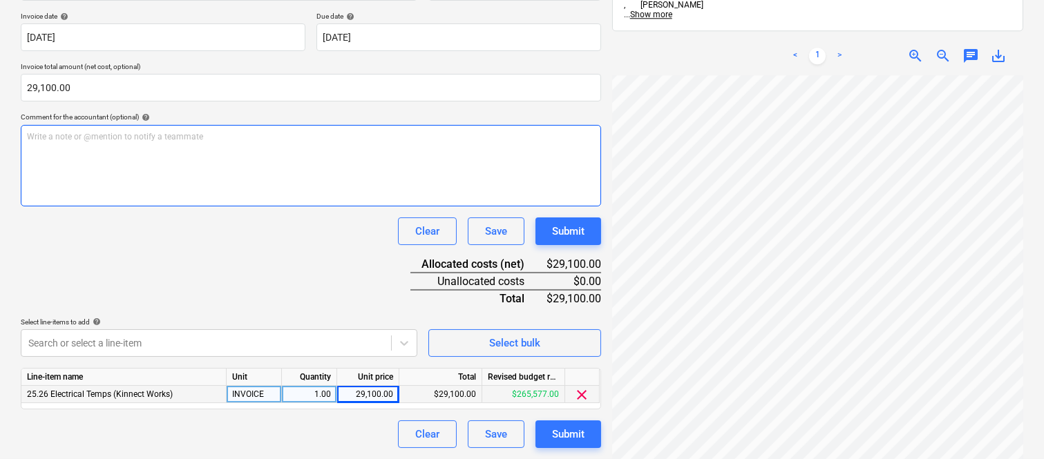
drag, startPoint x: 544, startPoint y: 131, endPoint x: 531, endPoint y: 135, distance: 14.4
click at [539, 133] on p "Write a note or @mention to notify a teammate ﻿" at bounding box center [311, 137] width 568 height 12
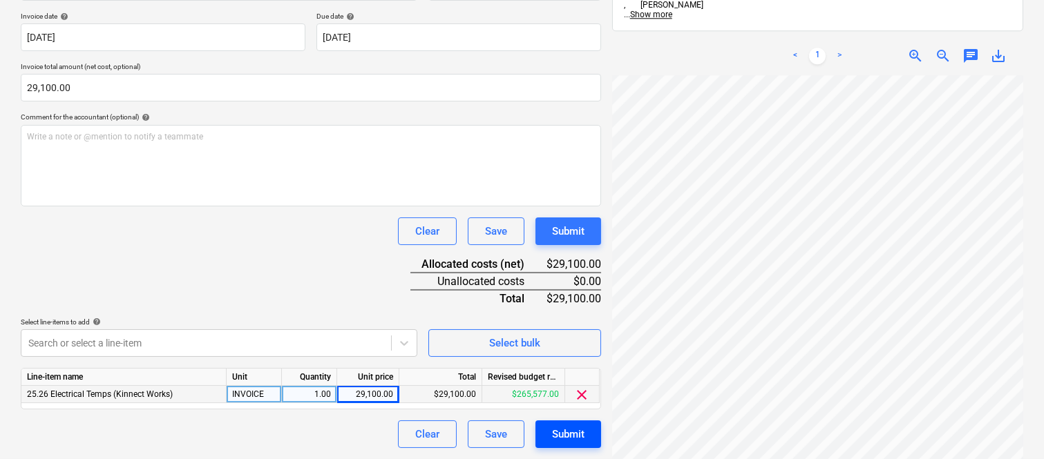
click at [568, 436] on div "Submit" at bounding box center [568, 435] width 32 height 18
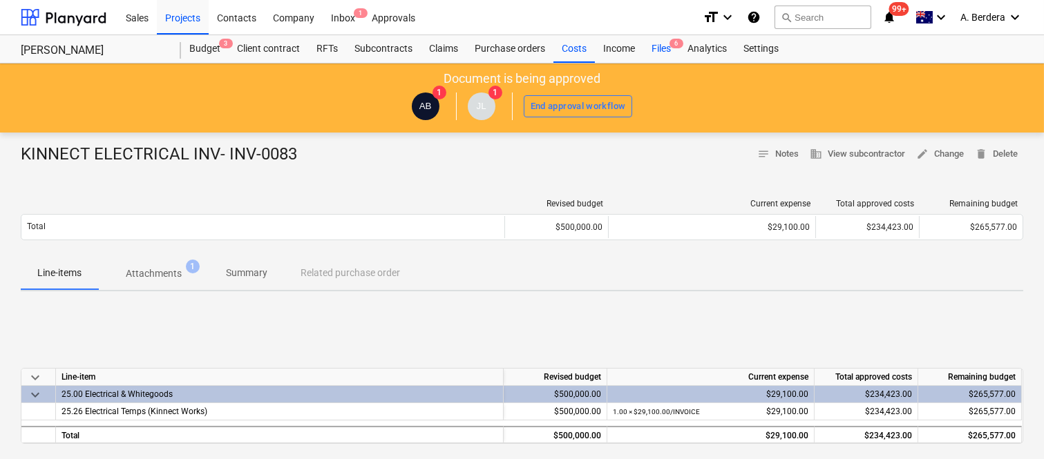
click at [672, 45] on span "6" at bounding box center [676, 44] width 14 height 10
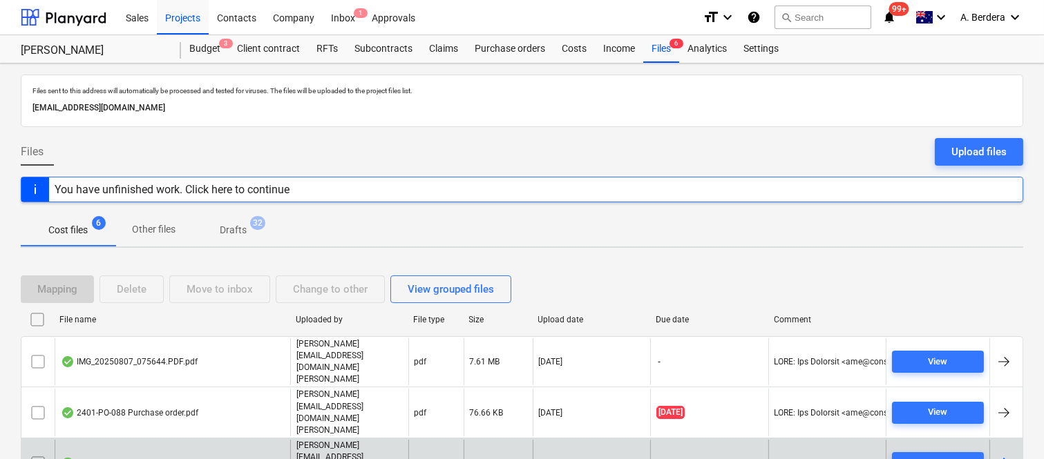
click at [198, 440] on div "Invoice INV-0085.pdf" at bounding box center [173, 464] width 236 height 48
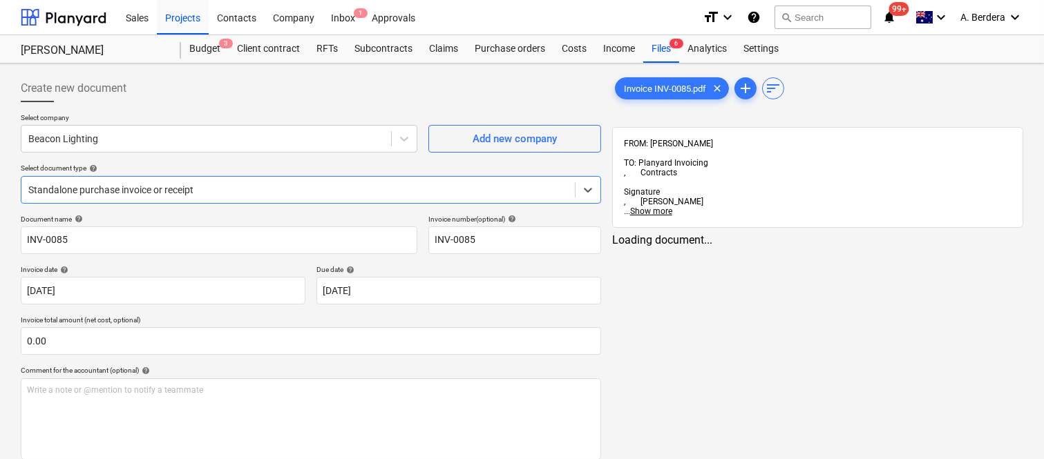
type input "INV-0085"
type input "30 Aug 2025"
type input "30 Sep 2025"
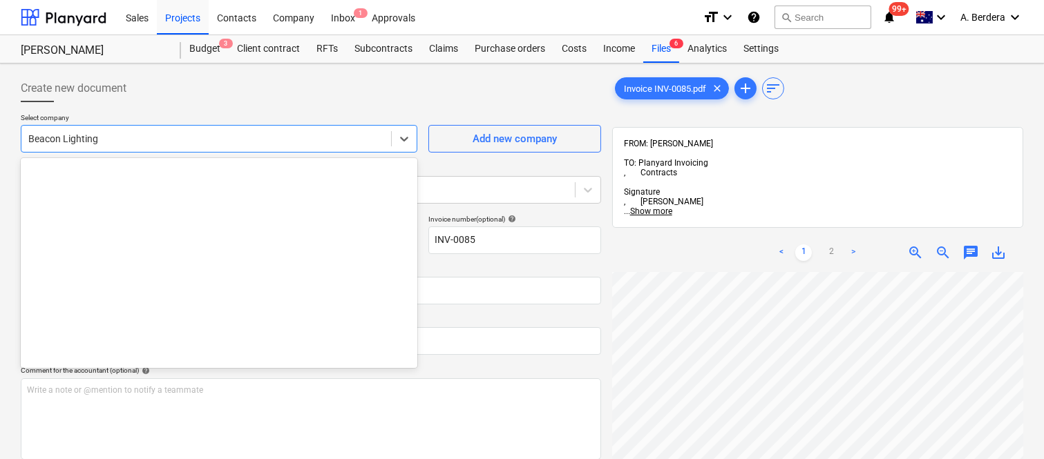
click at [157, 141] on div at bounding box center [206, 139] width 356 height 14
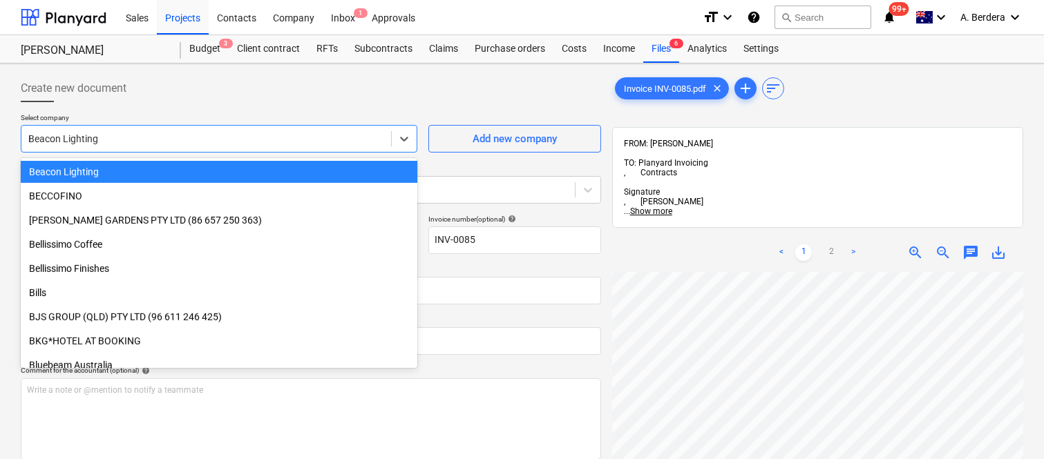
scroll to position [1461, 0]
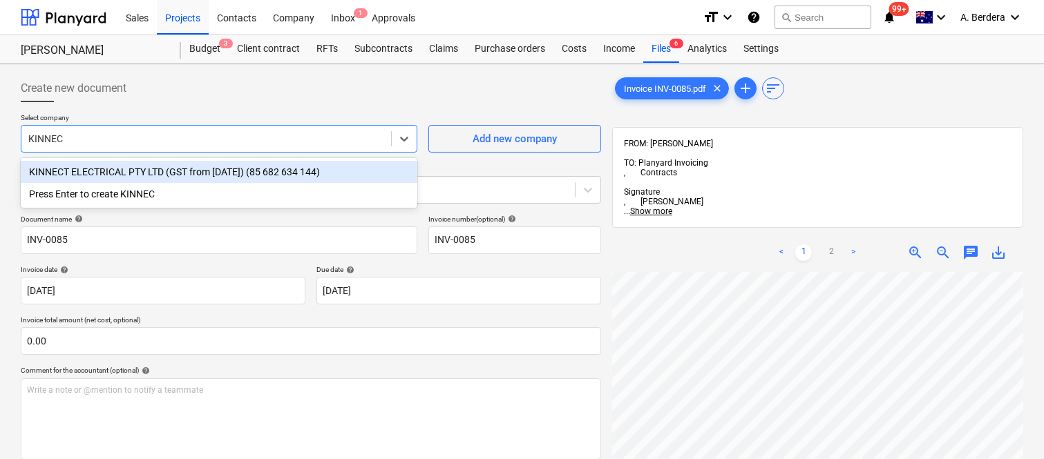
type input "KINNECT"
click at [140, 171] on div "KINNECT ELECTRICAL PTY LTD (GST from 1/1/25) (85 682 634 144)" at bounding box center [219, 172] width 397 height 22
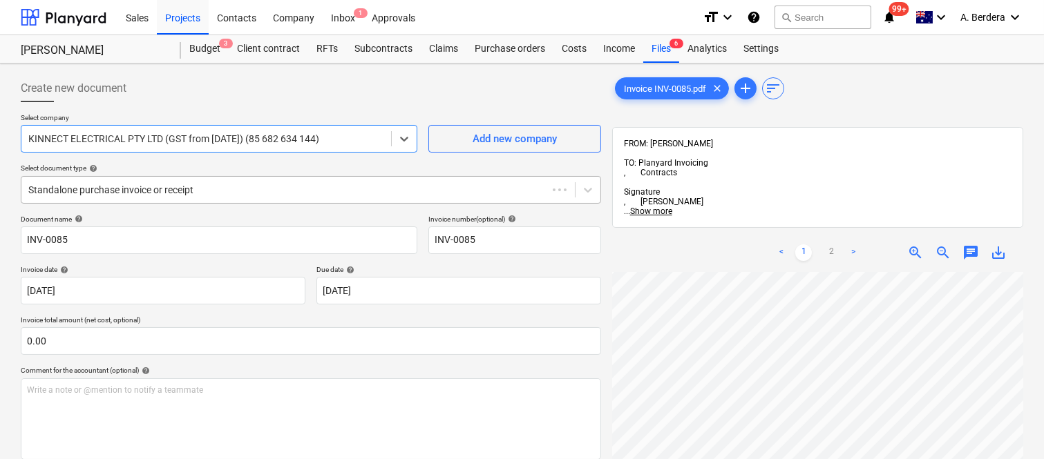
click at [144, 184] on div at bounding box center [284, 190] width 512 height 14
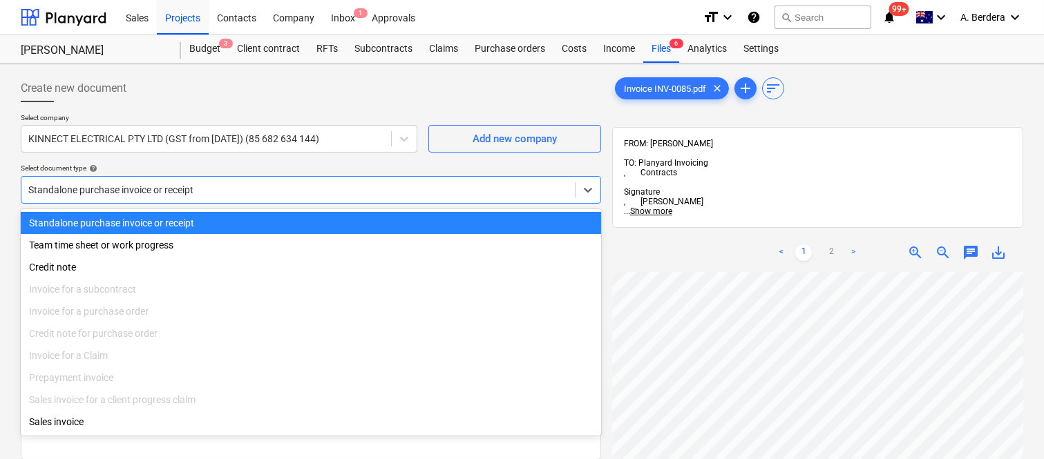
click at [170, 216] on div "Standalone purchase invoice or receipt" at bounding box center [311, 223] width 580 height 22
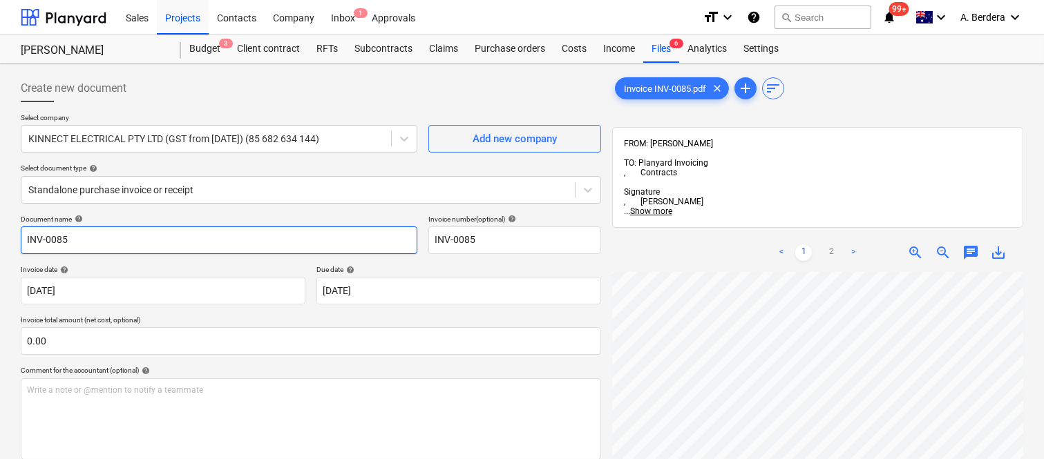
click at [24, 238] on input "INV-0085" at bounding box center [219, 241] width 397 height 28
type input "KINNECT ELECTRICAL INV-0085"
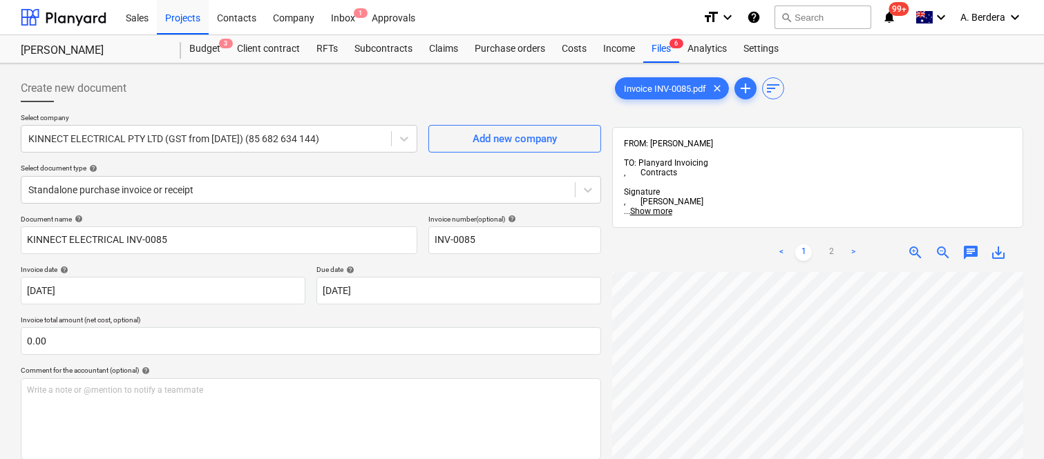
scroll to position [433, 212]
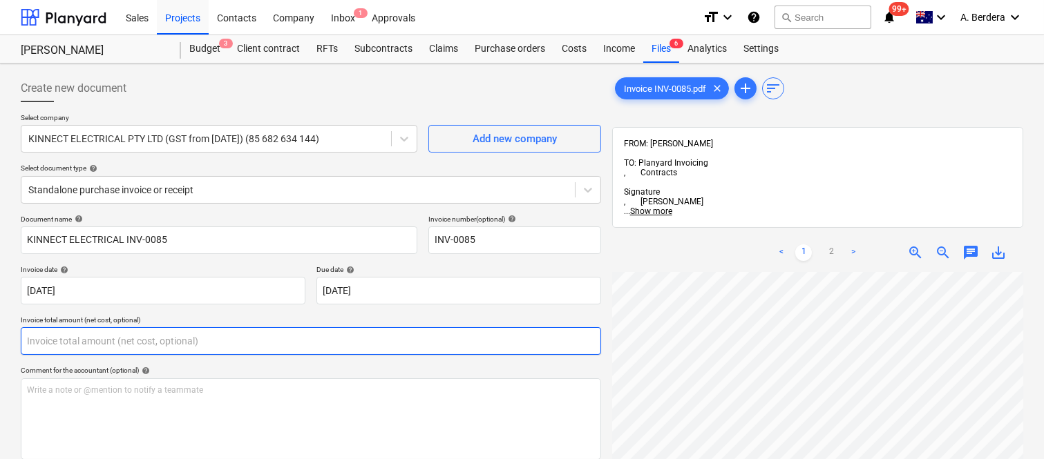
click at [123, 343] on input "text" at bounding box center [311, 341] width 580 height 28
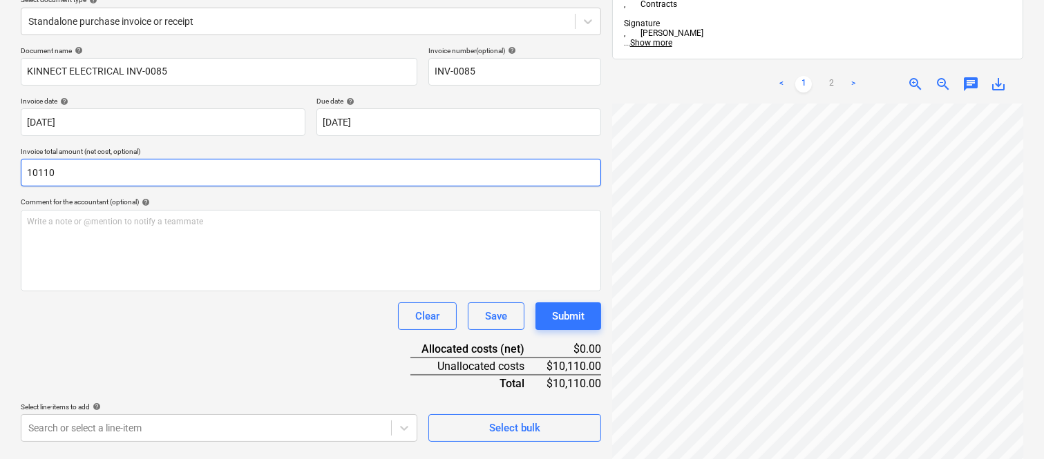
scroll to position [197, 0]
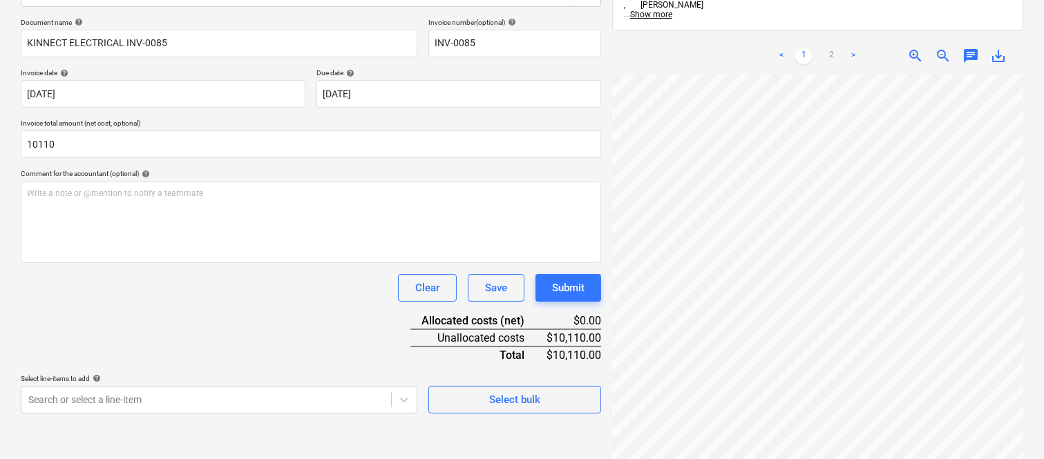
type input "10,110.00"
click at [138, 345] on div "Document name help KINNECT ELECTRICAL INV-0085 Invoice number (optional) help I…" at bounding box center [311, 216] width 580 height 396
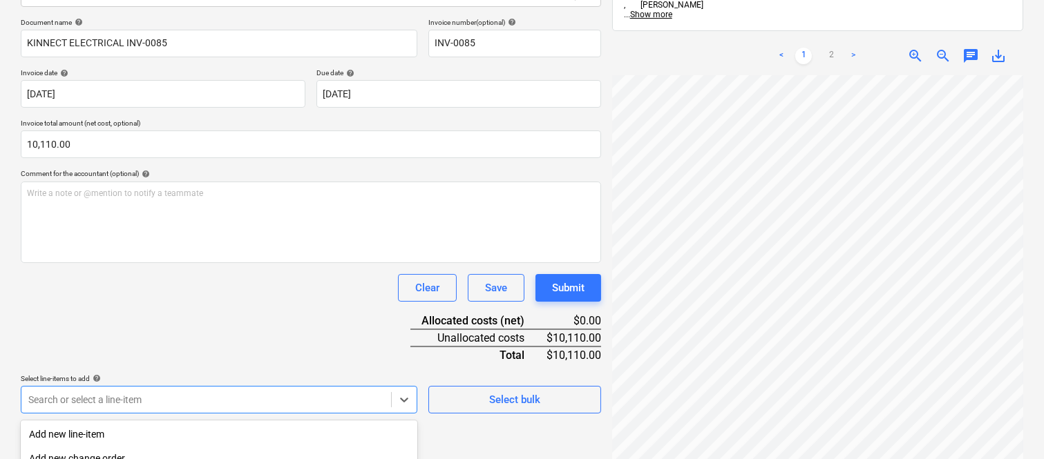
click at [197, 263] on body "Sales Projects Contacts Company Inbox 1 Approvals format_size keyboard_arrow_do…" at bounding box center [522, 32] width 1044 height 459
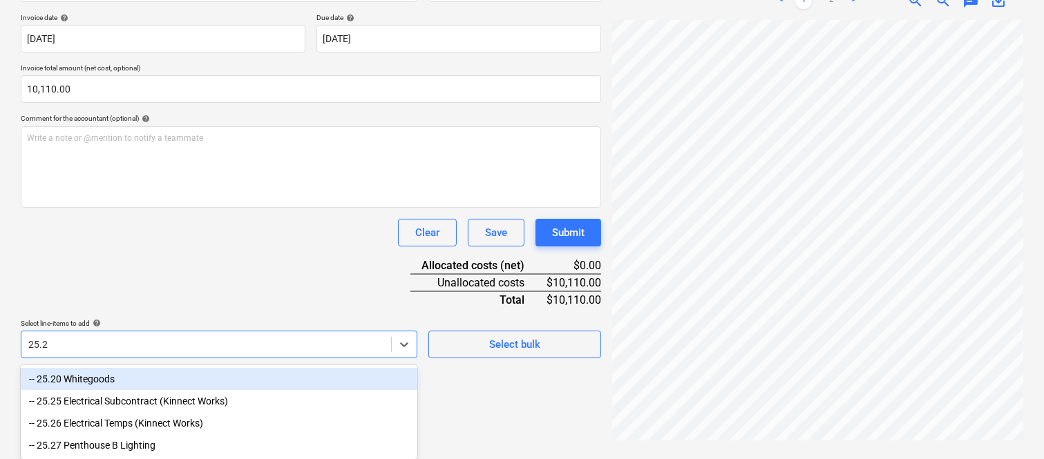
type input "25.26"
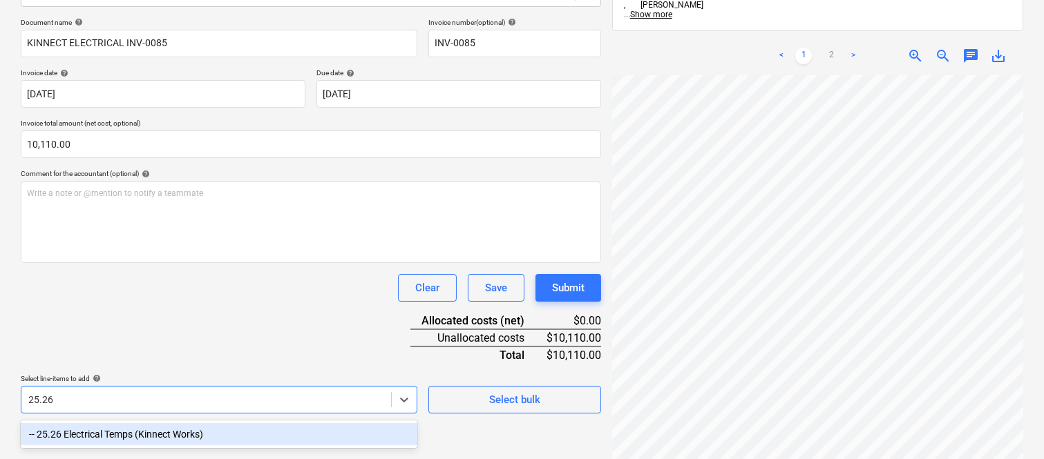
click at [153, 427] on div "-- 25.26 Electrical Temps (Kinnect Works)" at bounding box center [219, 435] width 397 height 22
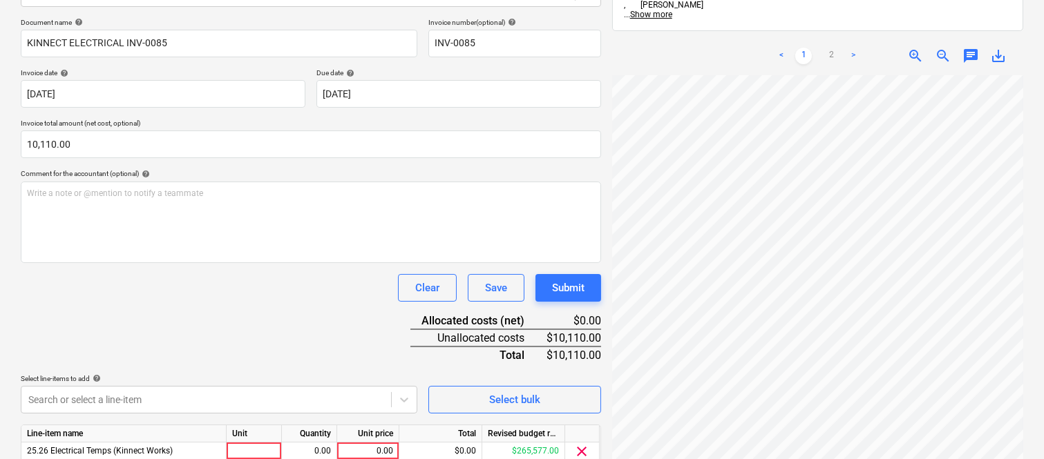
click at [146, 314] on div "Document name help KINNECT ELECTRICAL INV-0085 Invoice number (optional) help I…" at bounding box center [311, 261] width 580 height 487
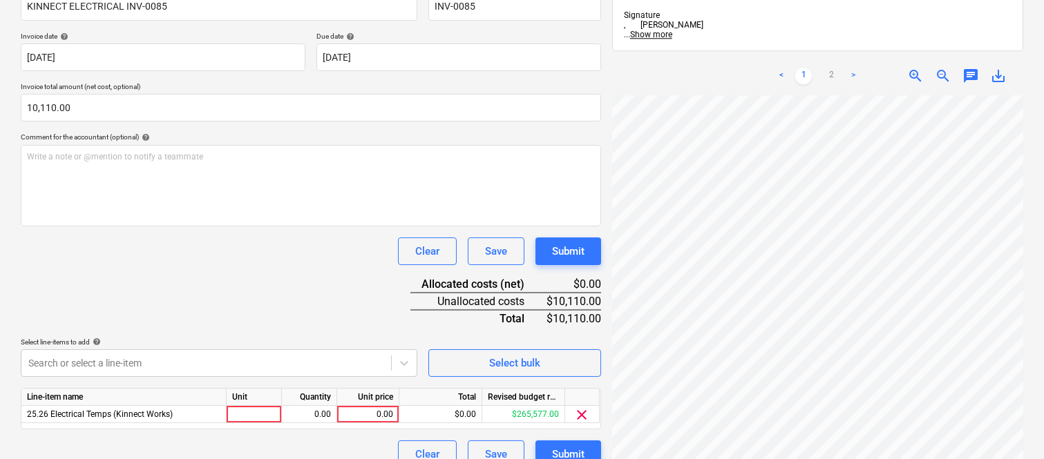
scroll to position [254, 0]
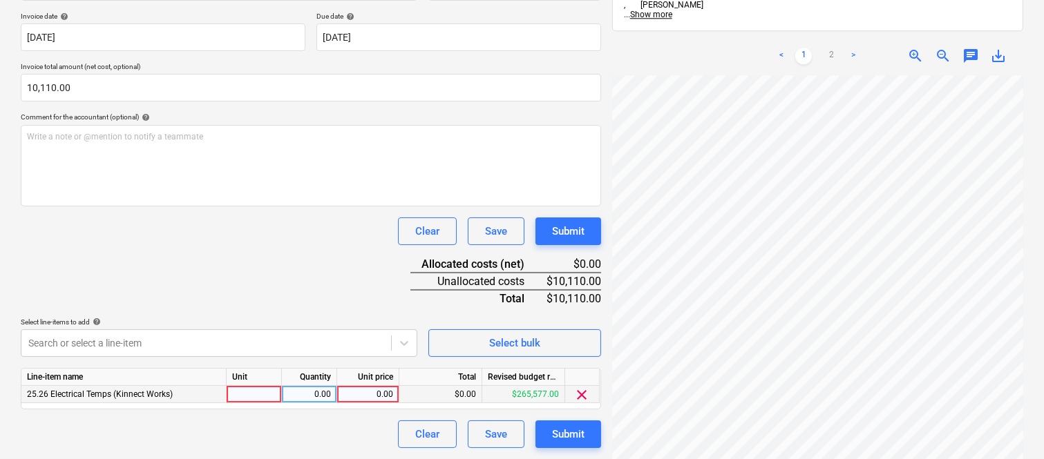
click at [249, 397] on div at bounding box center [254, 394] width 55 height 17
type input "INVOICE"
click at [322, 395] on div "0.00" at bounding box center [309, 394] width 44 height 17
type input "1"
click at [377, 392] on div "0.00" at bounding box center [368, 394] width 50 height 17
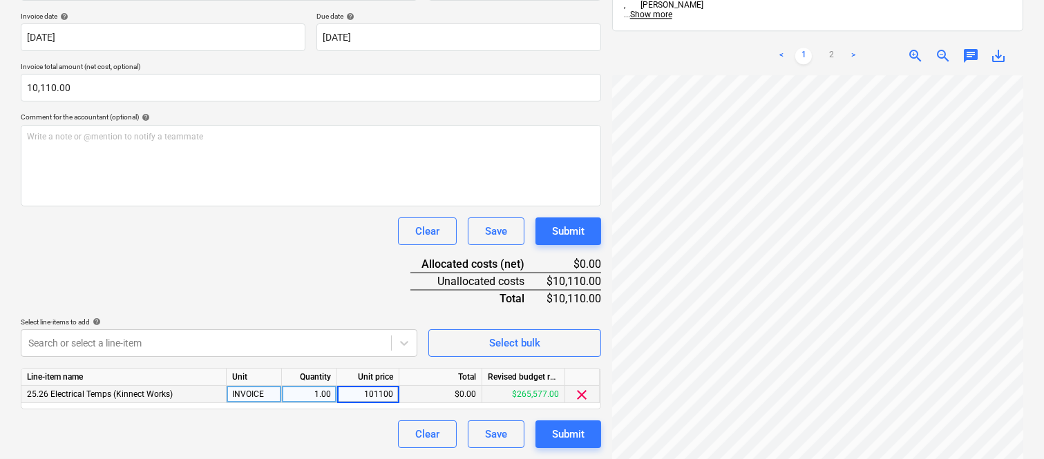
type input "10110"
click at [320, 314] on div "Document name help KINNECT ELECTRICAL INV-0085 Invoice number (optional) help I…" at bounding box center [311, 204] width 580 height 487
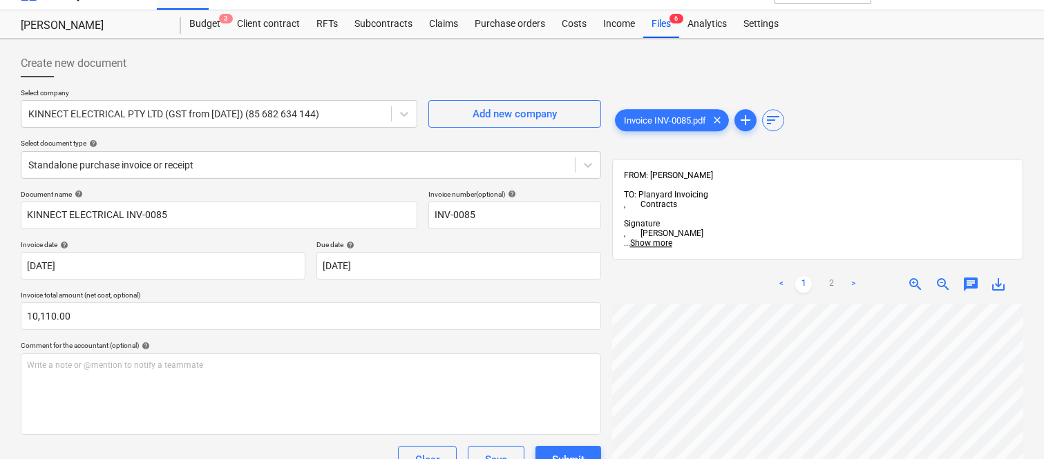
scroll to position [0, 0]
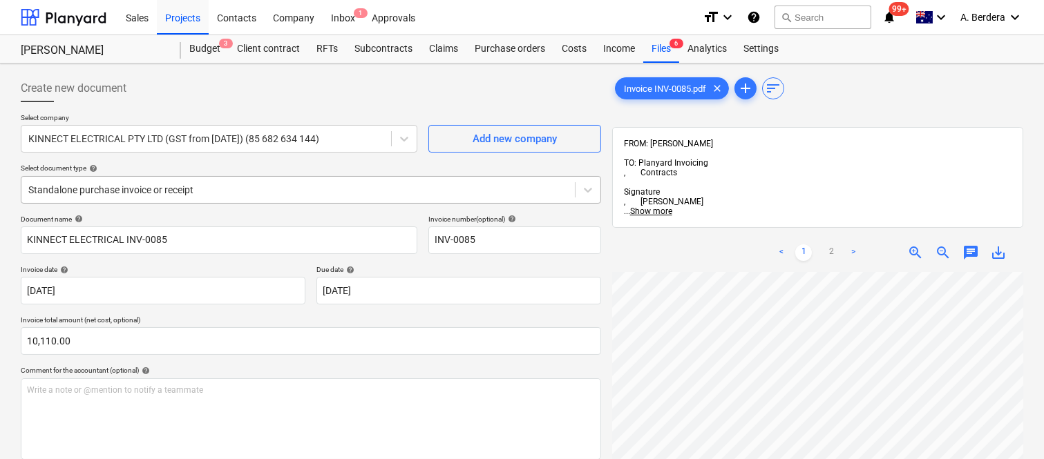
click at [246, 188] on div at bounding box center [298, 190] width 540 height 14
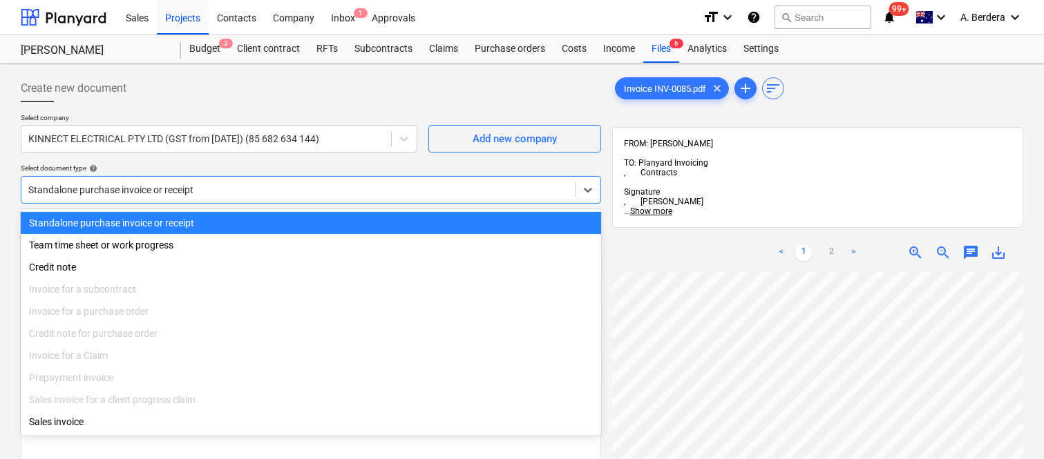
click at [249, 220] on div "Standalone purchase invoice or receipt" at bounding box center [311, 223] width 580 height 22
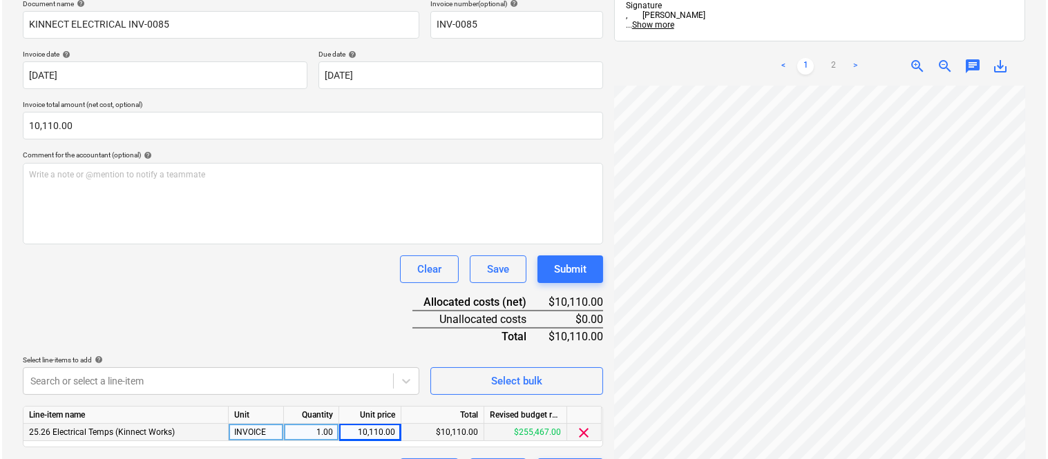
scroll to position [254, 0]
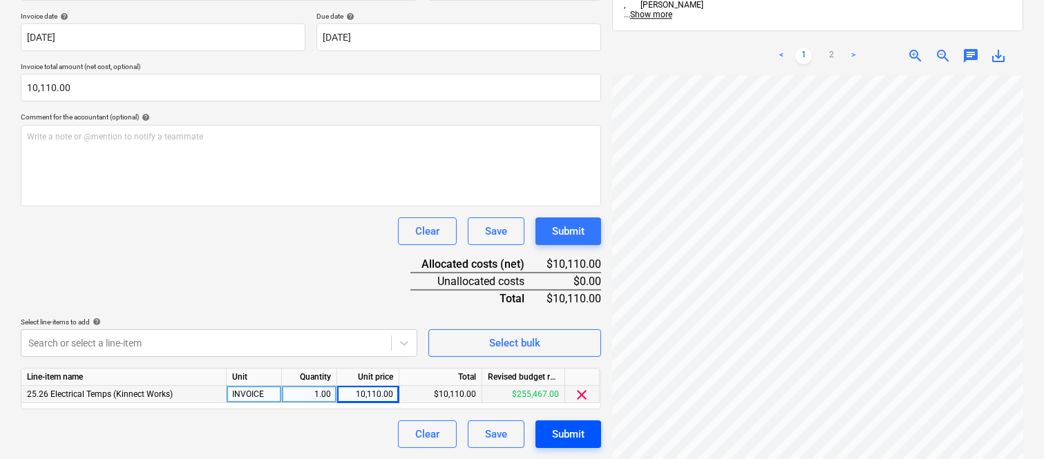
click at [557, 433] on div "Submit" at bounding box center [568, 435] width 32 height 18
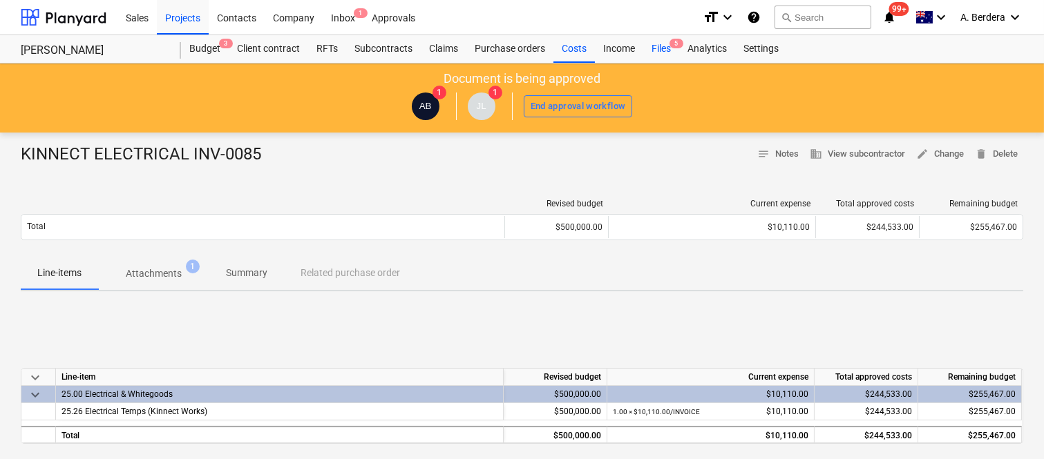
click at [659, 54] on div "Files 5" at bounding box center [661, 49] width 36 height 28
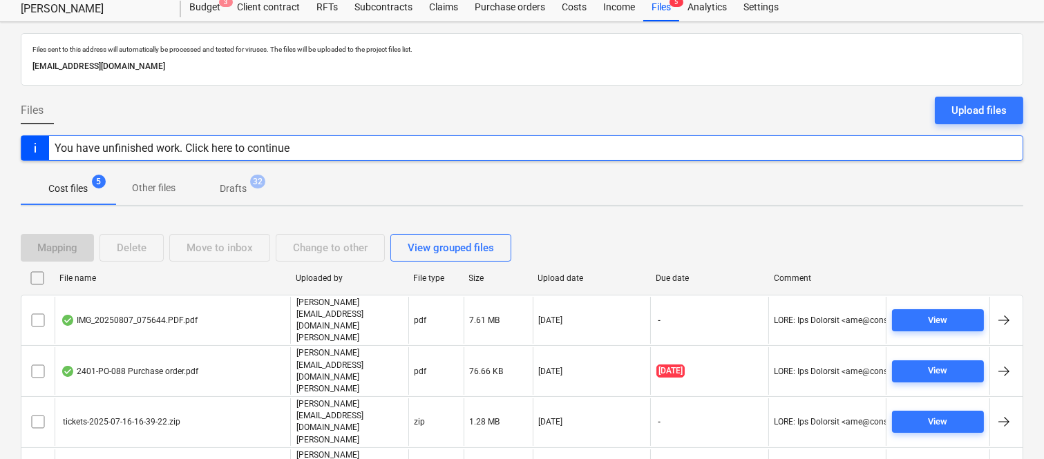
scroll to position [55, 0]
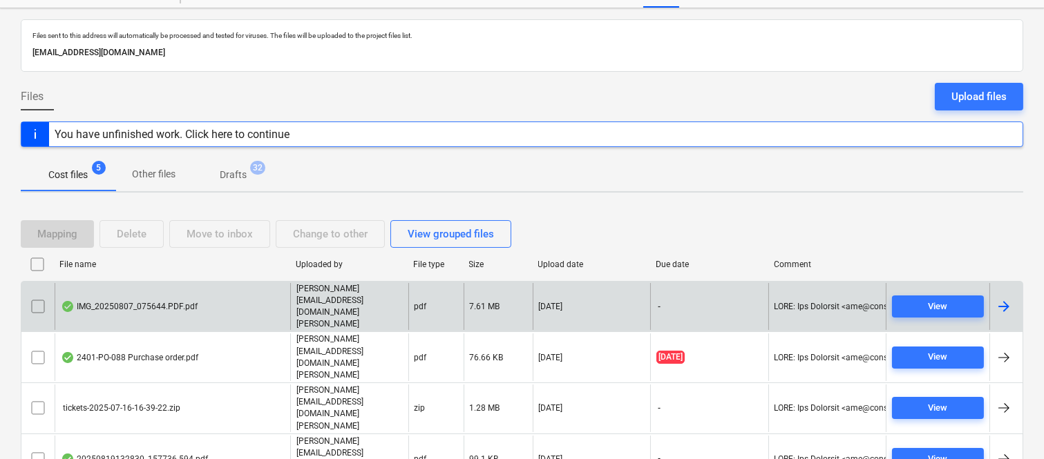
click at [249, 301] on div "IMG_20250807_075644.PDF.pdf" at bounding box center [173, 307] width 236 height 48
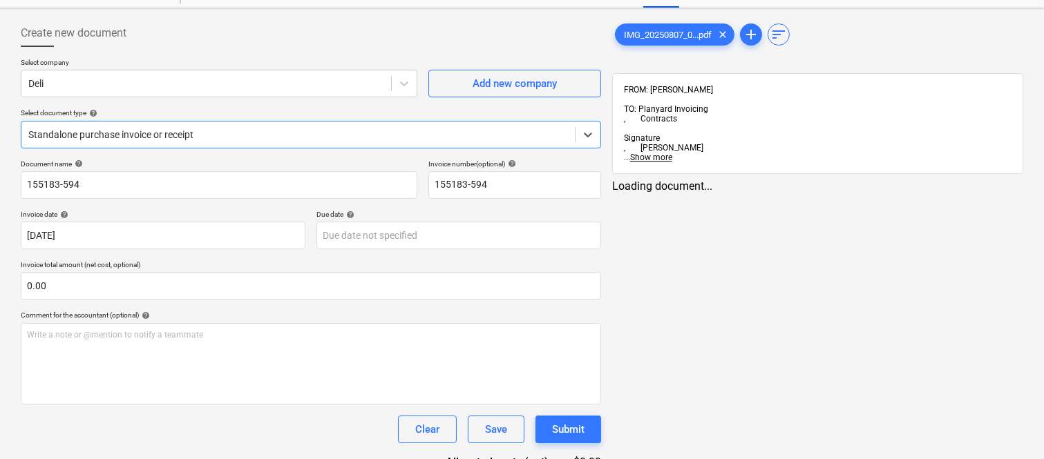
type input "155183-594"
type input "07 May 2025"
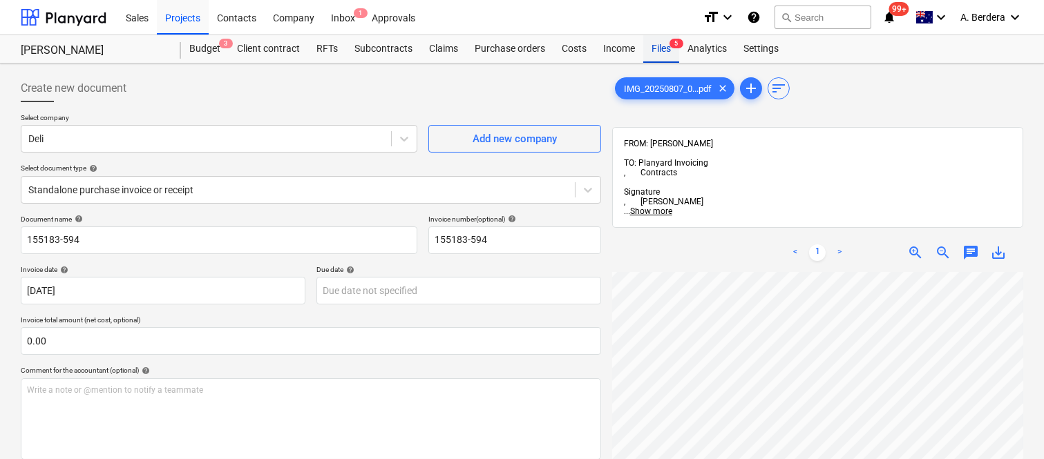
click at [658, 52] on div "Files 5" at bounding box center [661, 49] width 36 height 28
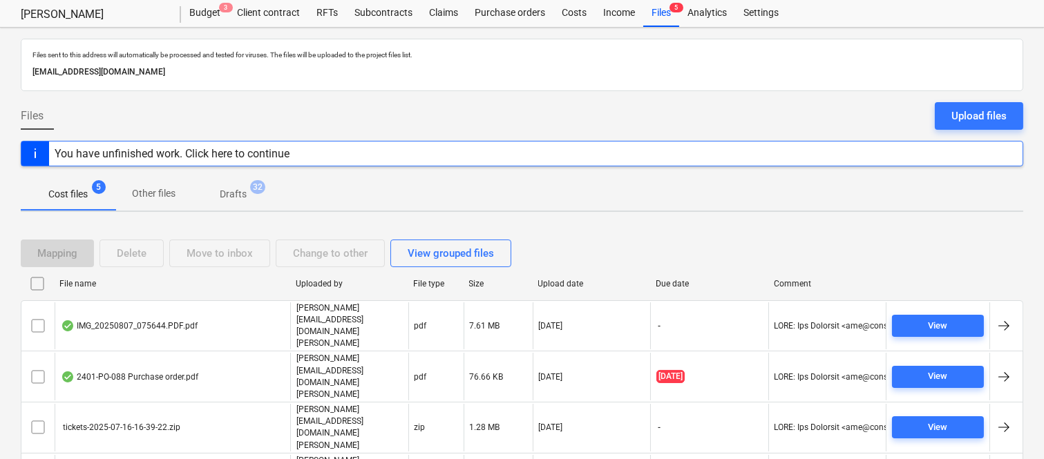
scroll to position [55, 0]
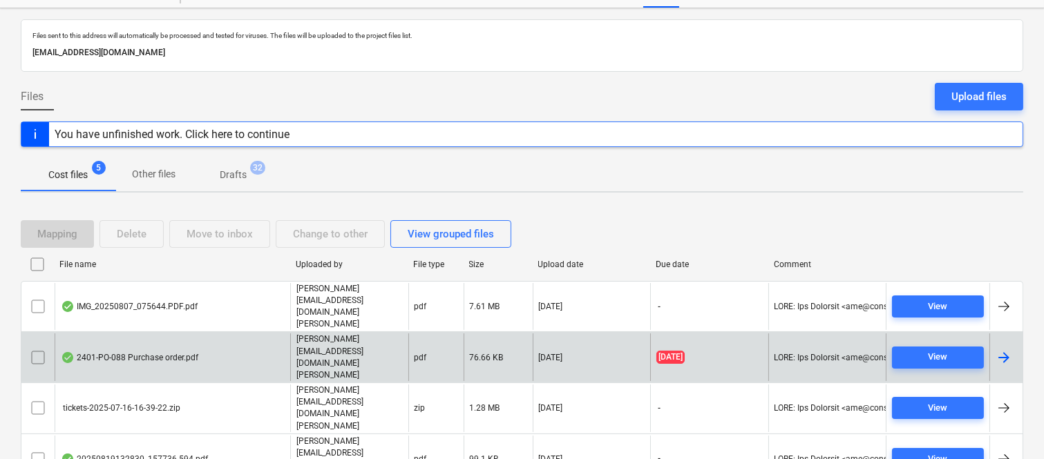
click at [265, 334] on div "2401-PO-088 Purchase order.pdf" at bounding box center [173, 358] width 236 height 48
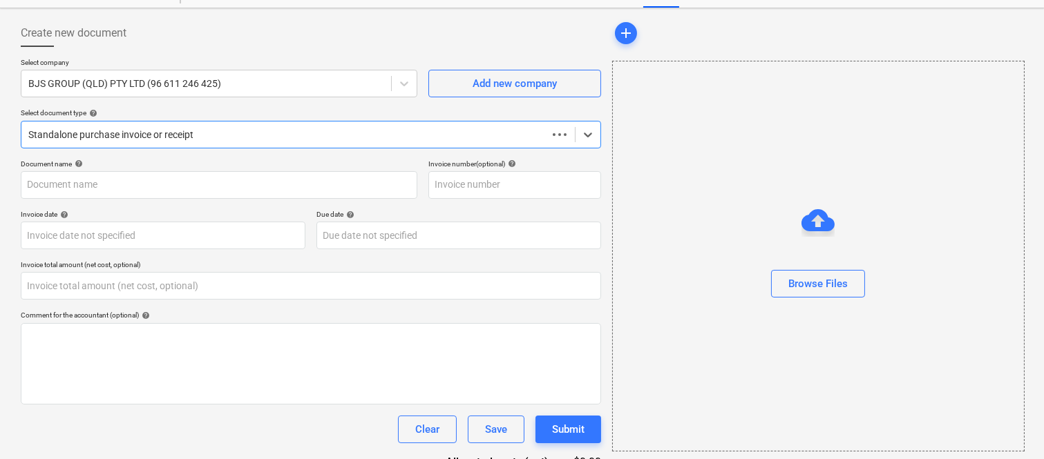
type input "0.00"
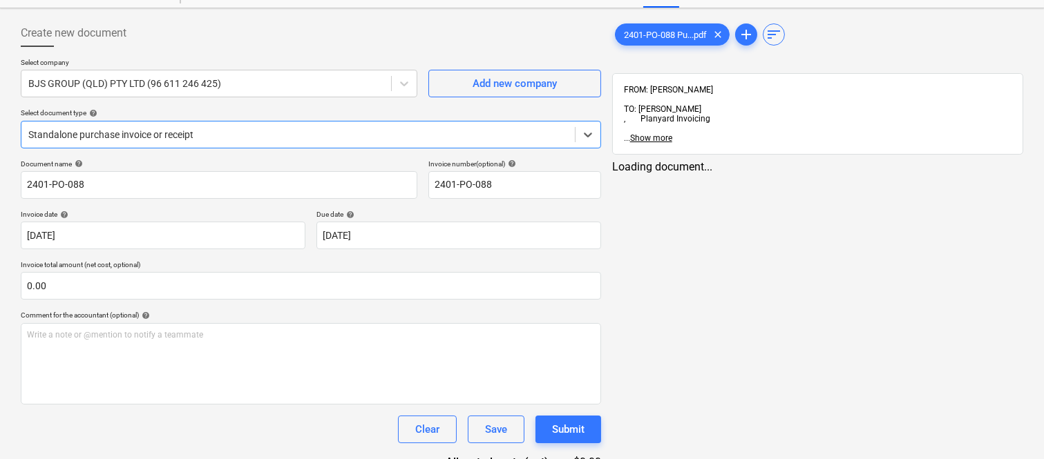
type input "2401-PO-088"
type input "07 Aug 2025"
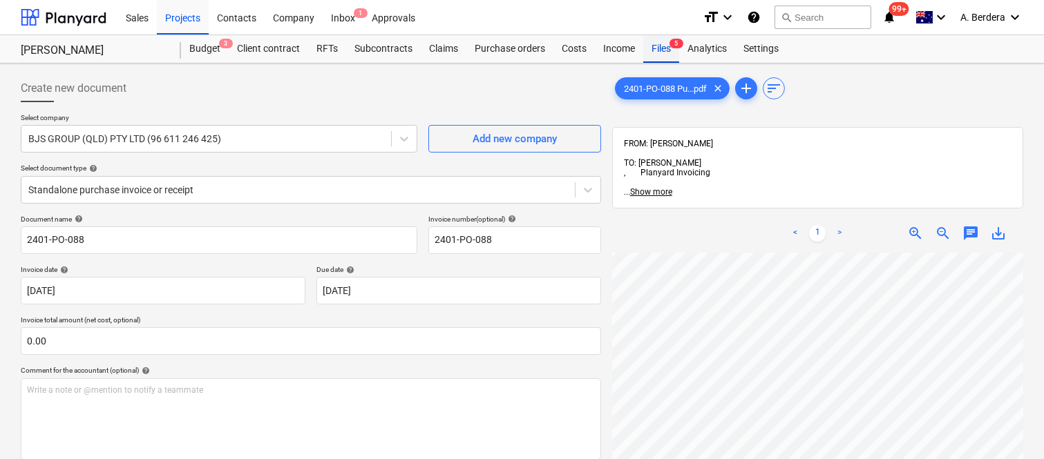
click at [664, 54] on div "Files 5" at bounding box center [661, 49] width 36 height 28
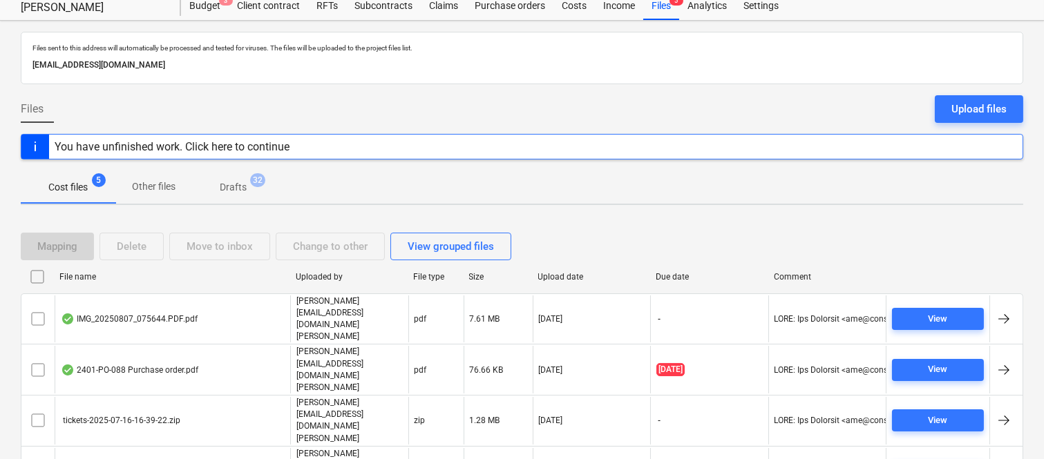
scroll to position [55, 0]
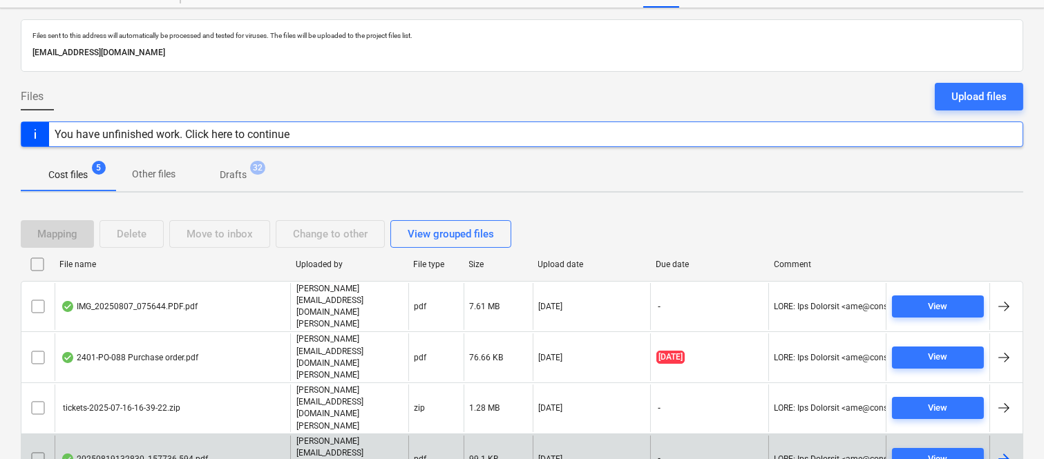
click at [277, 436] on div "20250819132830_157736-594.pdf" at bounding box center [173, 460] width 236 height 48
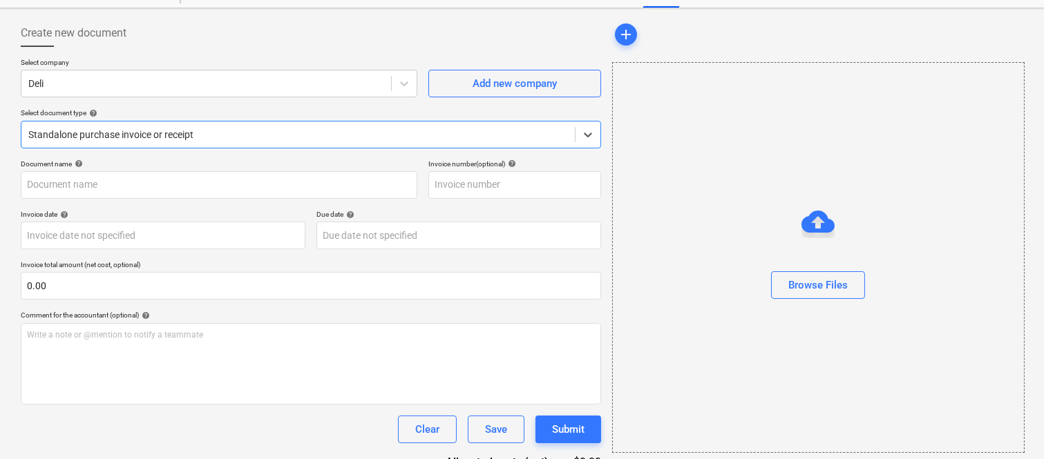
type input "157736-594"
type input "13 Aug 2025"
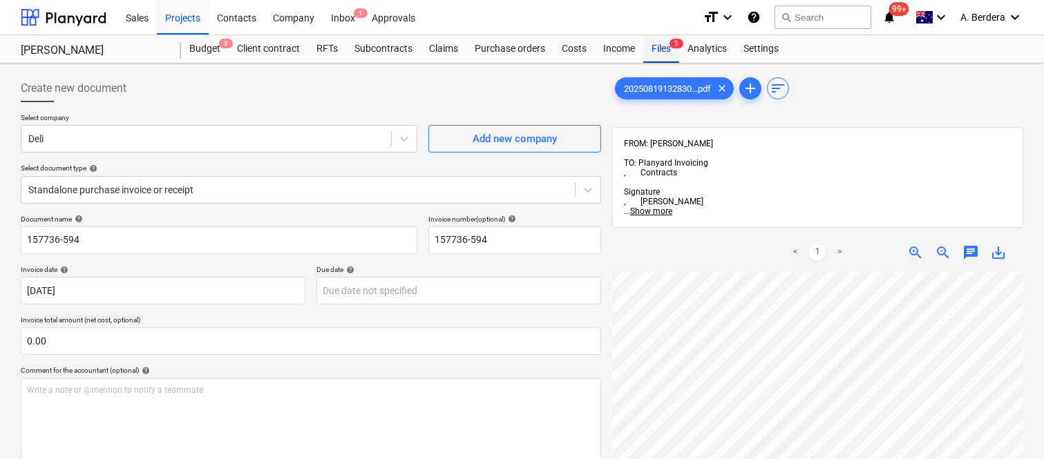
click at [661, 50] on div "Files 5" at bounding box center [661, 49] width 36 height 28
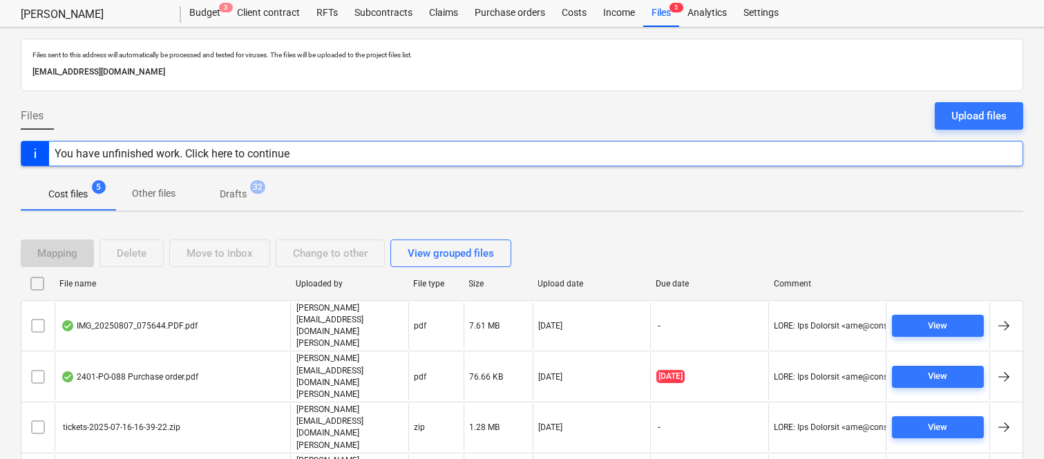
scroll to position [55, 0]
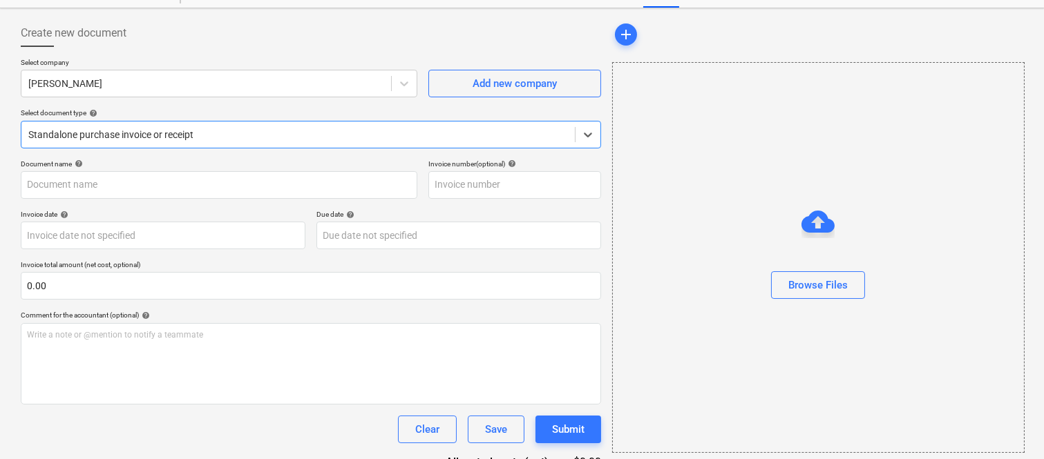
type input "pc-submitted-bc0f084a-63748.pdf"
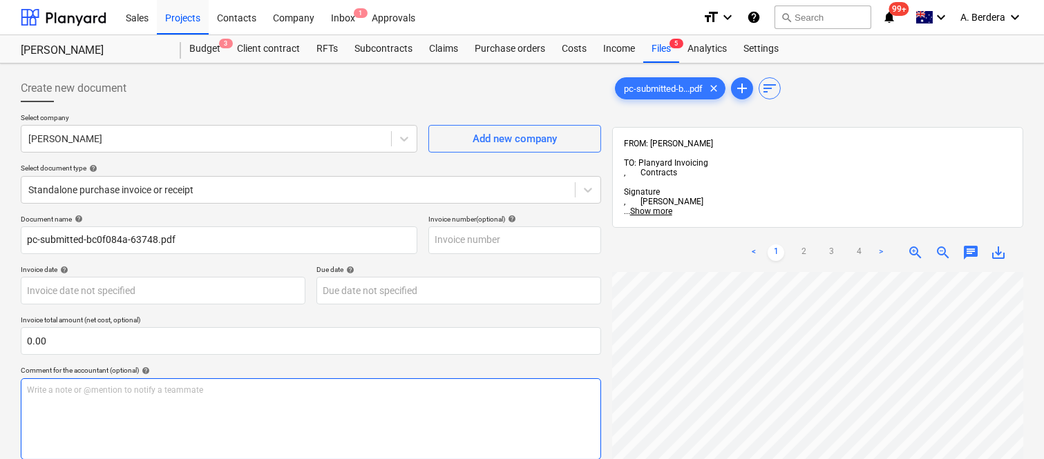
scroll to position [0, 327]
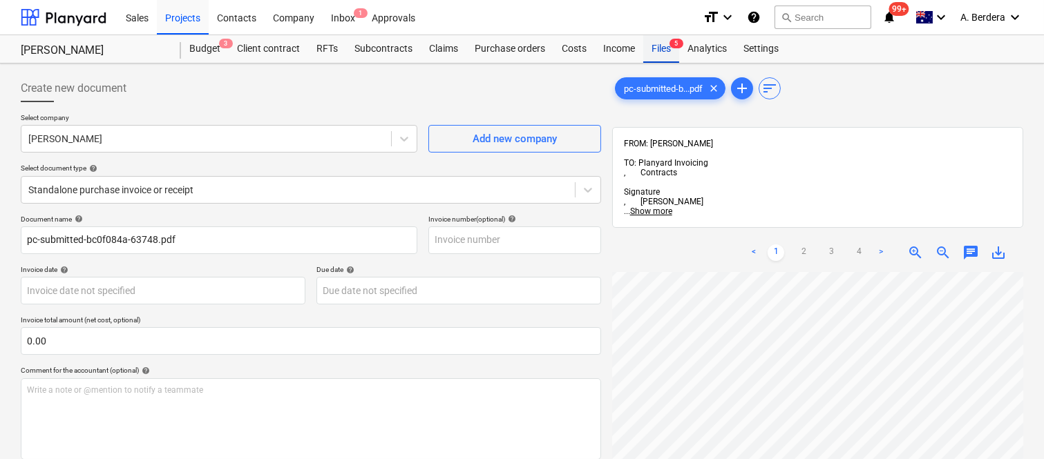
click at [654, 43] on div "Files 5" at bounding box center [661, 49] width 36 height 28
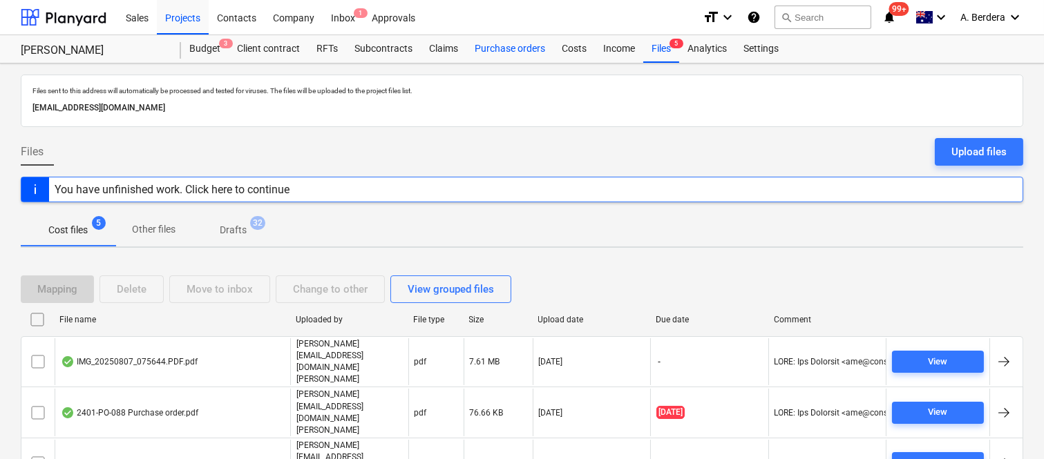
click at [509, 49] on div "Purchase orders" at bounding box center [509, 49] width 87 height 28
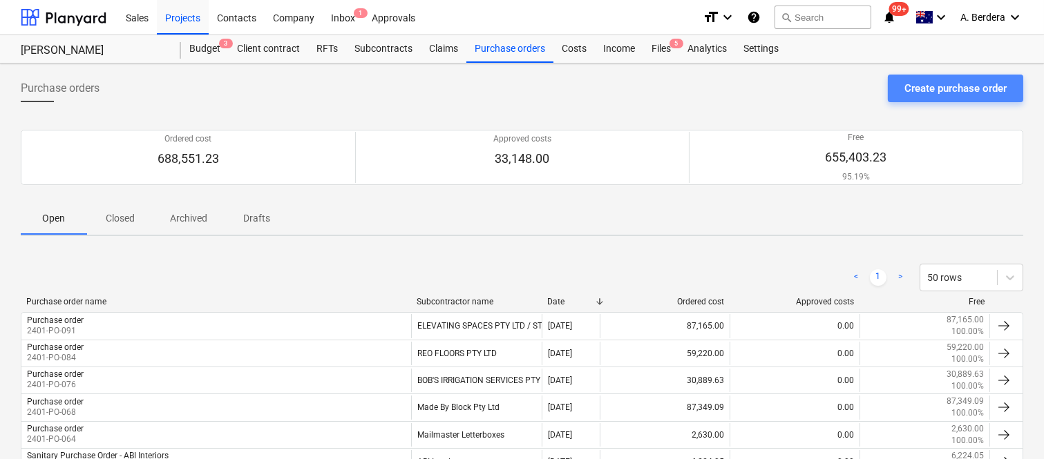
click at [924, 91] on div "Create purchase order" at bounding box center [955, 88] width 102 height 18
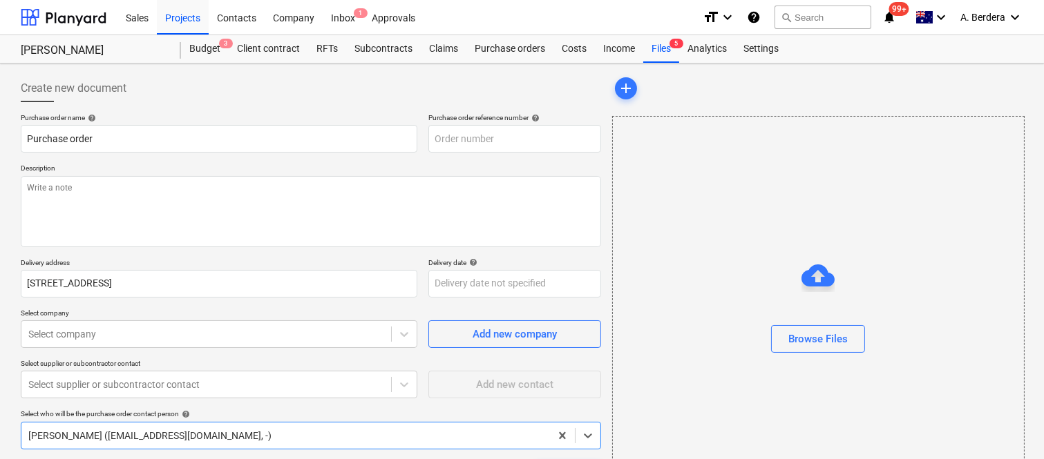
type textarea "x"
type input "2401-PO-092"
type textarea "x"
click at [178, 343] on body "Sales Projects Contacts Company Inbox 1 Approvals format_size keyboard_arrow_do…" at bounding box center [522, 229] width 1044 height 459
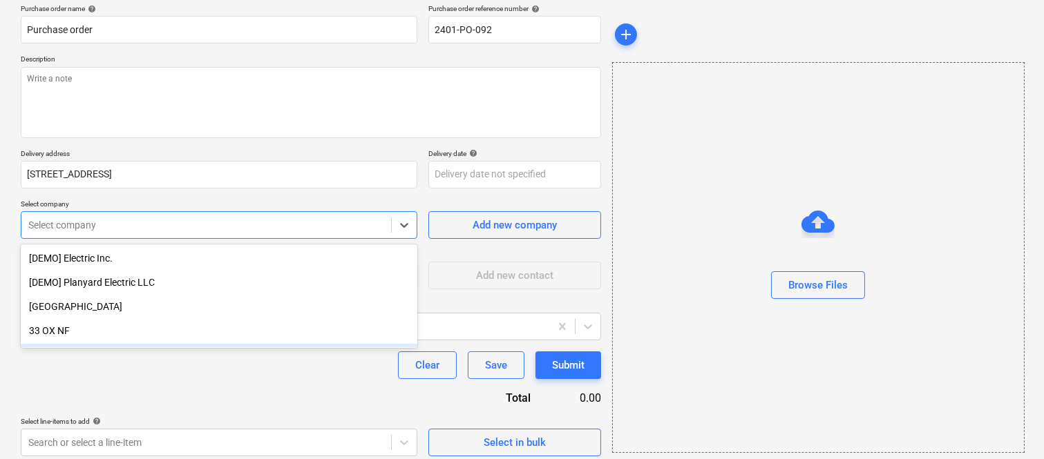
scroll to position [111, 0]
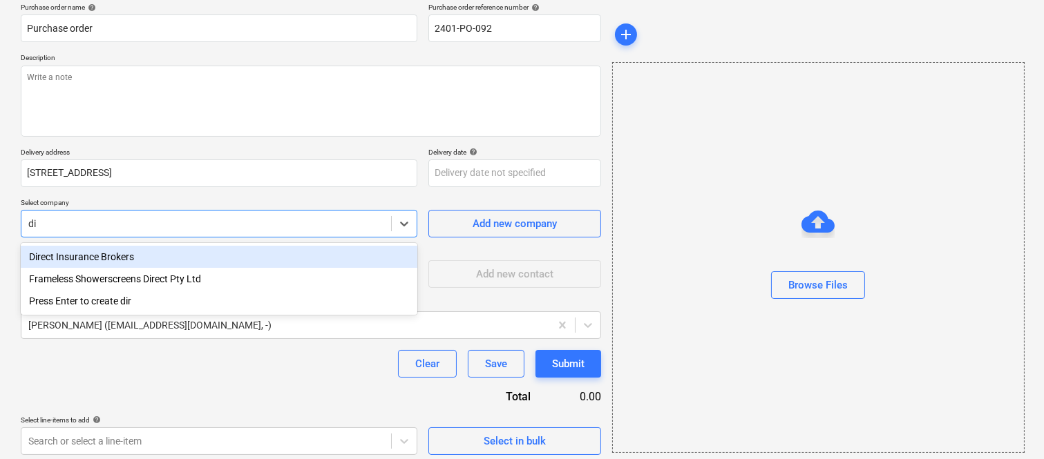
type input "d"
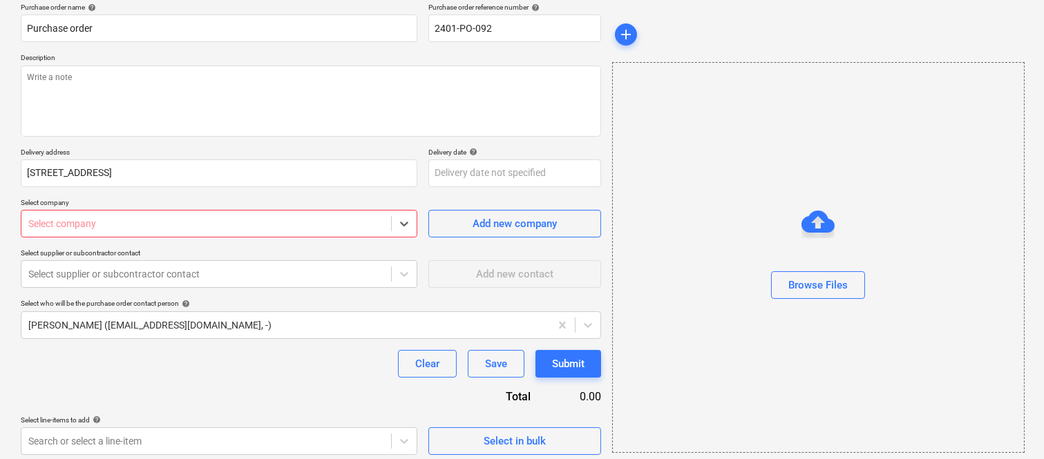
type textarea "x"
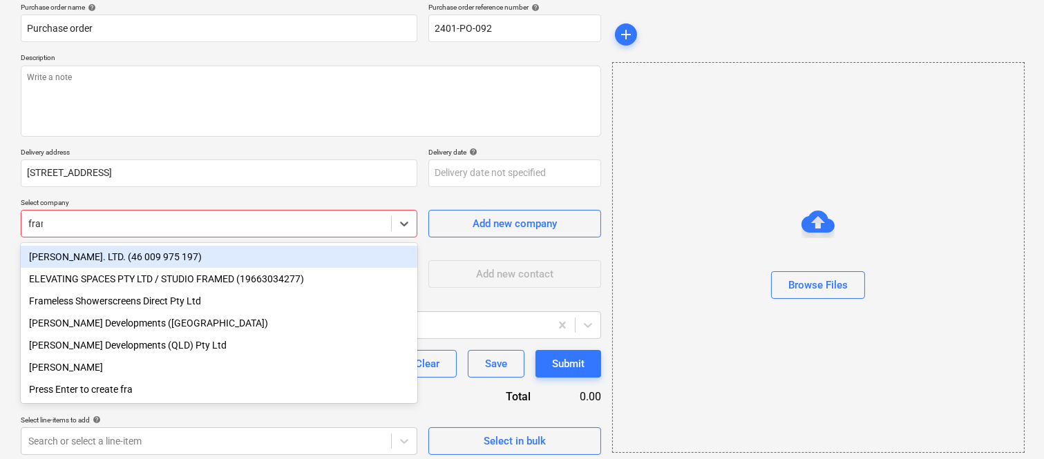
type input "frame"
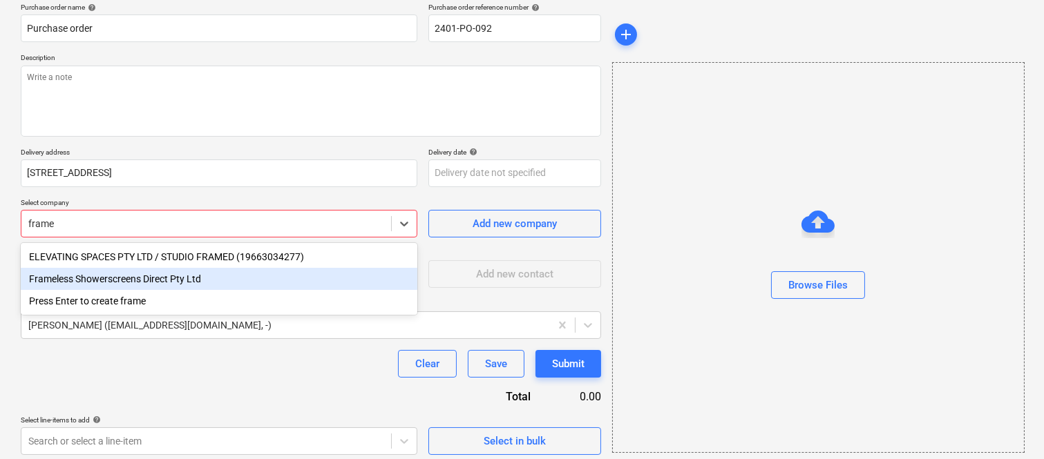
click at [115, 280] on div "Frameless Showerscreens Direct Pty Ltd" at bounding box center [219, 279] width 397 height 22
type textarea "x"
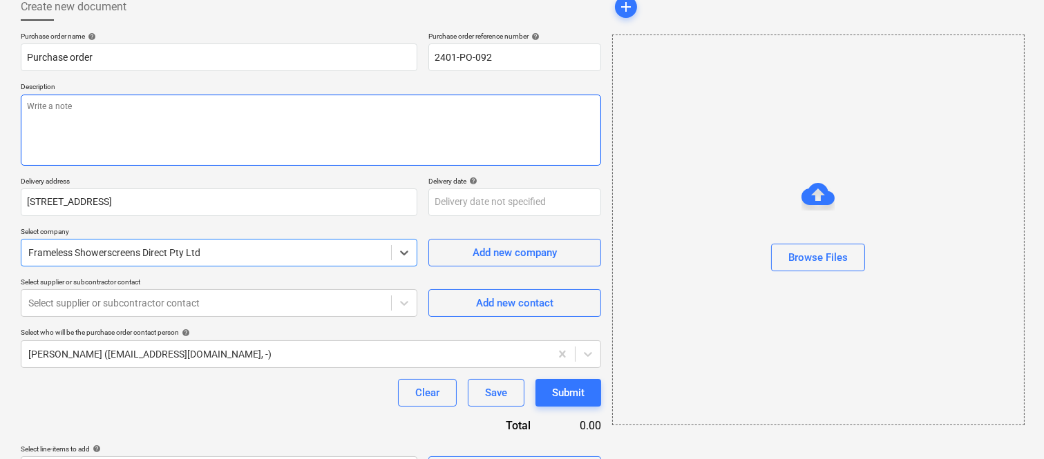
scroll to position [118, 0]
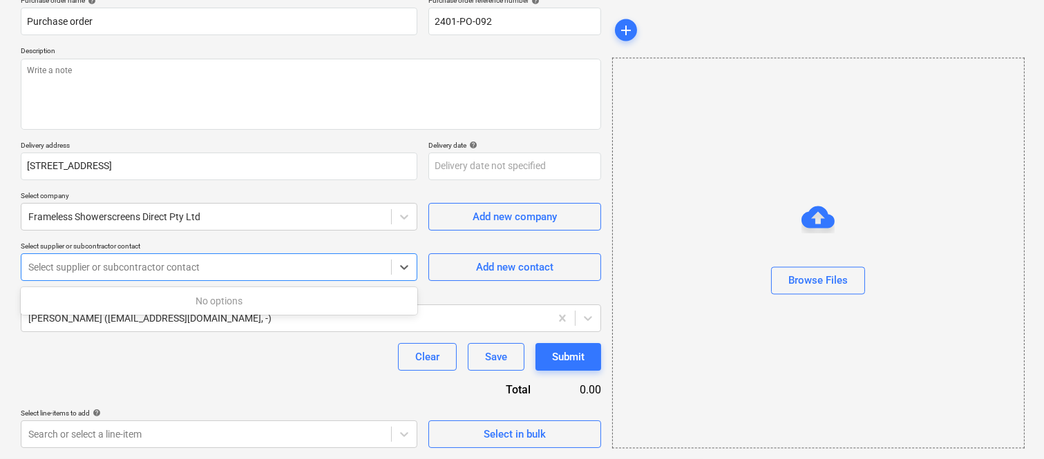
click at [178, 271] on div at bounding box center [206, 267] width 356 height 14
type textarea "x"
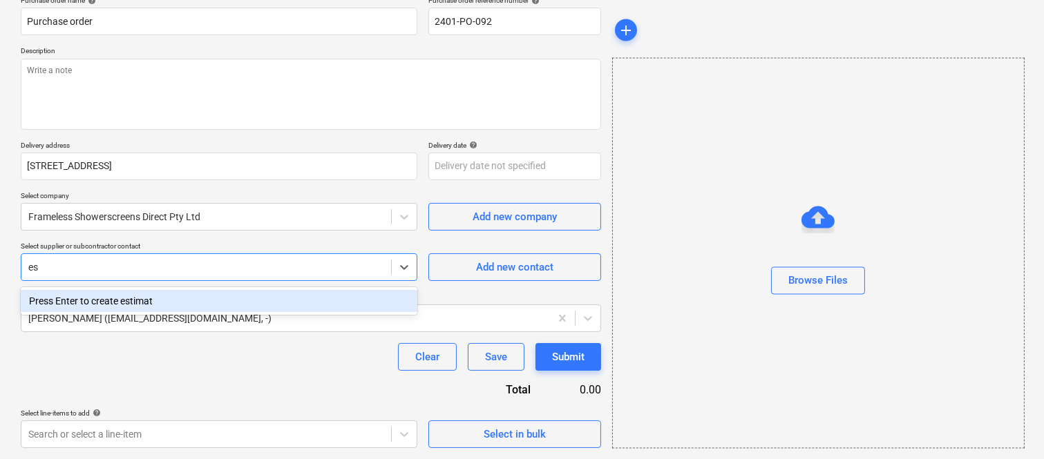
type input "e"
type input "s"
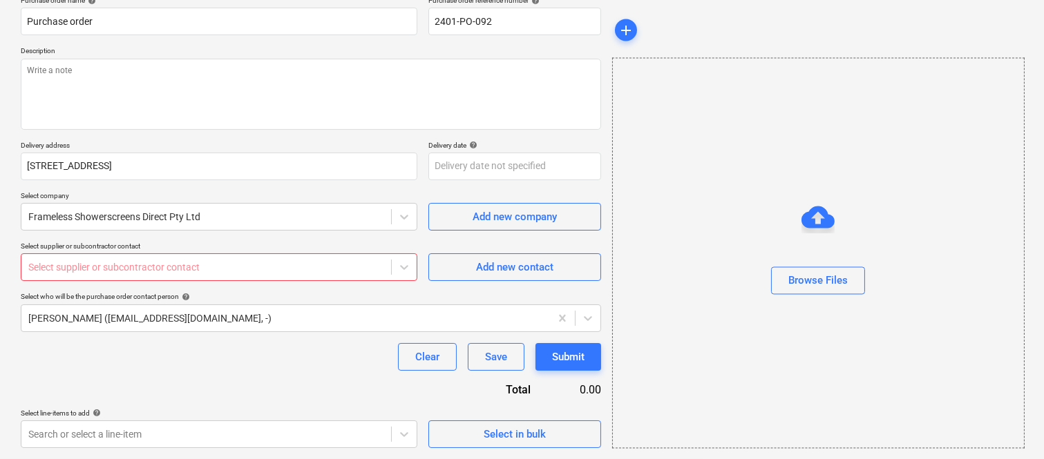
click at [127, 408] on div "Purchase order name help Purchase order Purchase order reference number help 24…" at bounding box center [311, 222] width 580 height 453
click at [198, 342] on body "Sales Projects Contacts Company Inbox 1 Approvals format_size keyboard_arrow_do…" at bounding box center [522, 112] width 1044 height 459
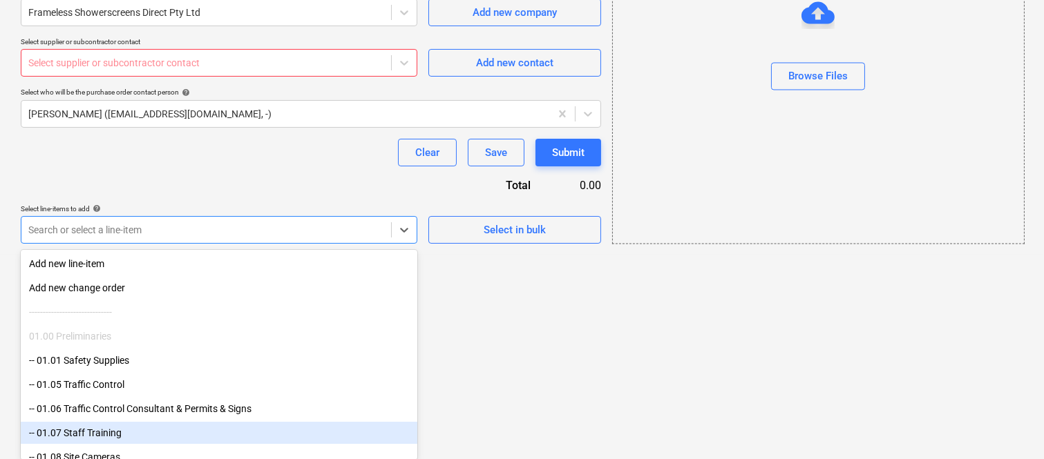
type textarea "x"
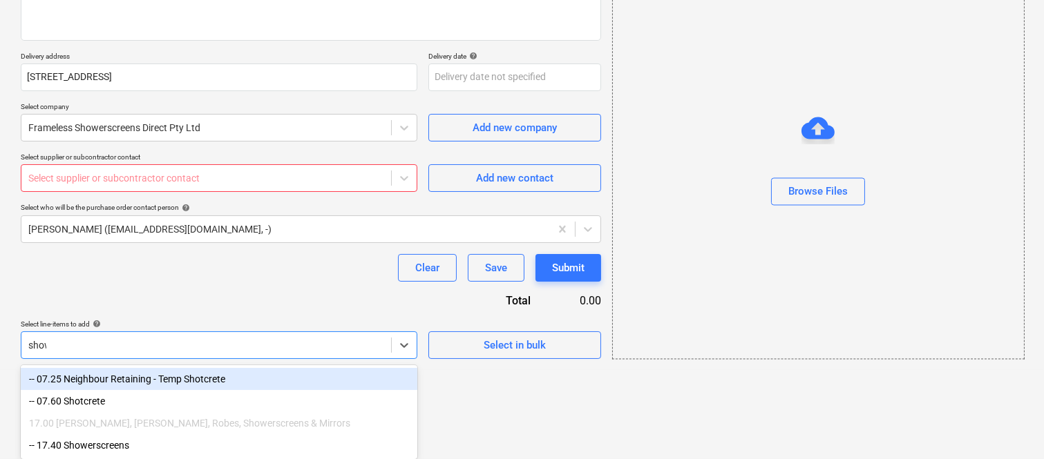
scroll to position [162, 0]
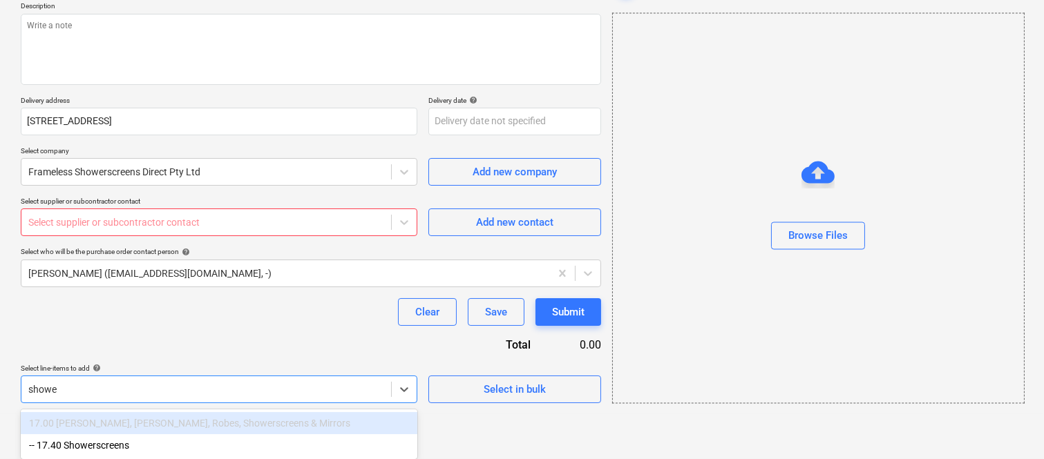
type input "shower"
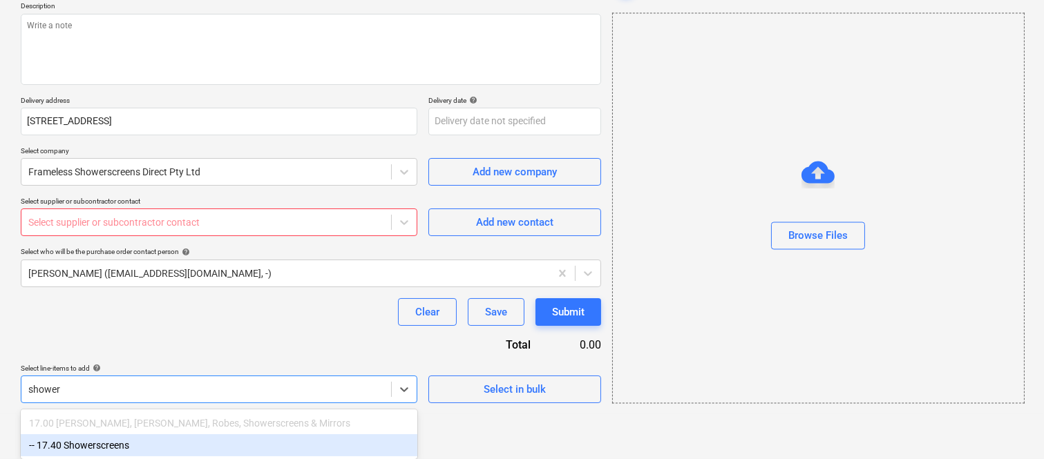
click at [175, 439] on div "-- 17.40 Showerscreens" at bounding box center [219, 446] width 397 height 22
type textarea "x"
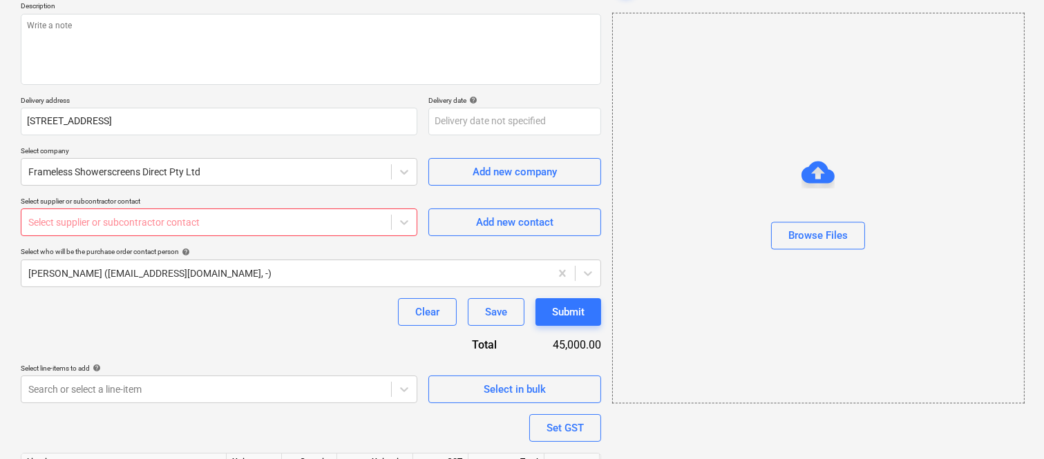
click at [153, 322] on div "Clear Save Submit" at bounding box center [311, 312] width 580 height 28
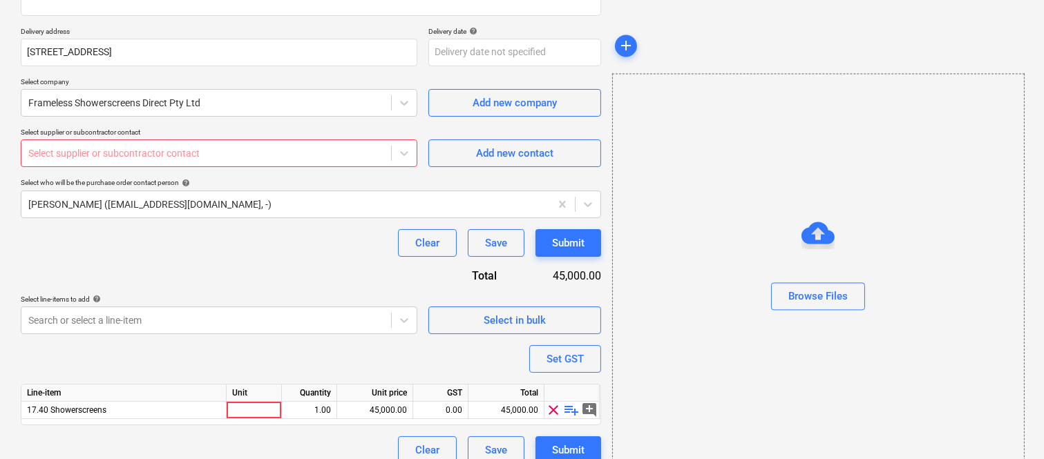
scroll to position [247, 0]
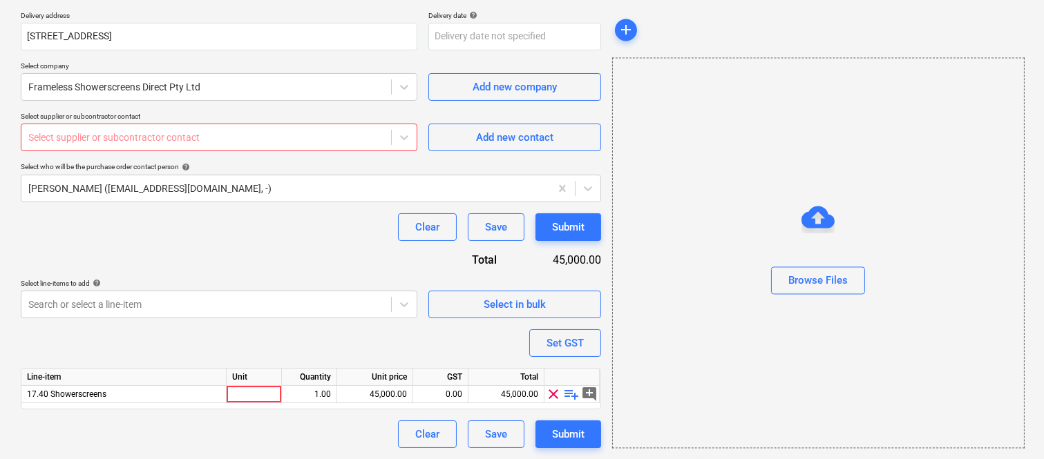
click at [215, 135] on div at bounding box center [206, 138] width 356 height 14
type textarea "x"
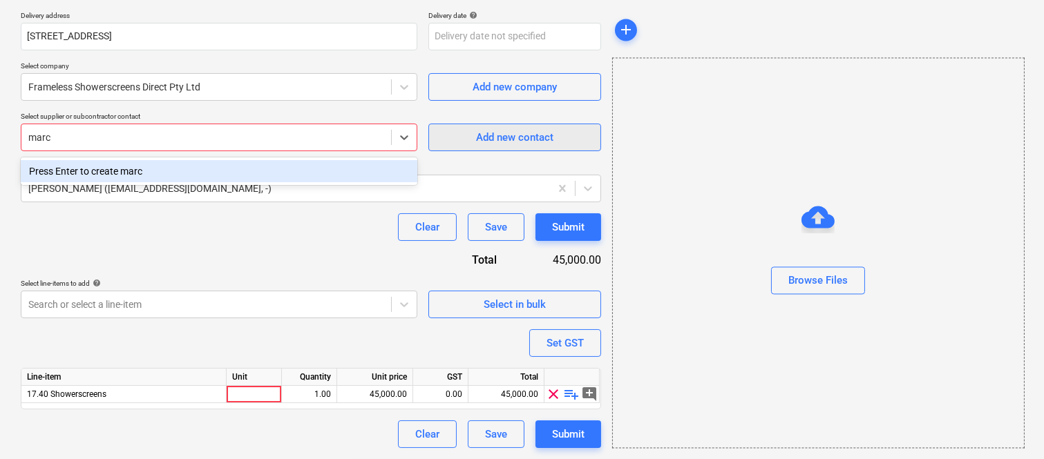
type input "marc"
type textarea "x"
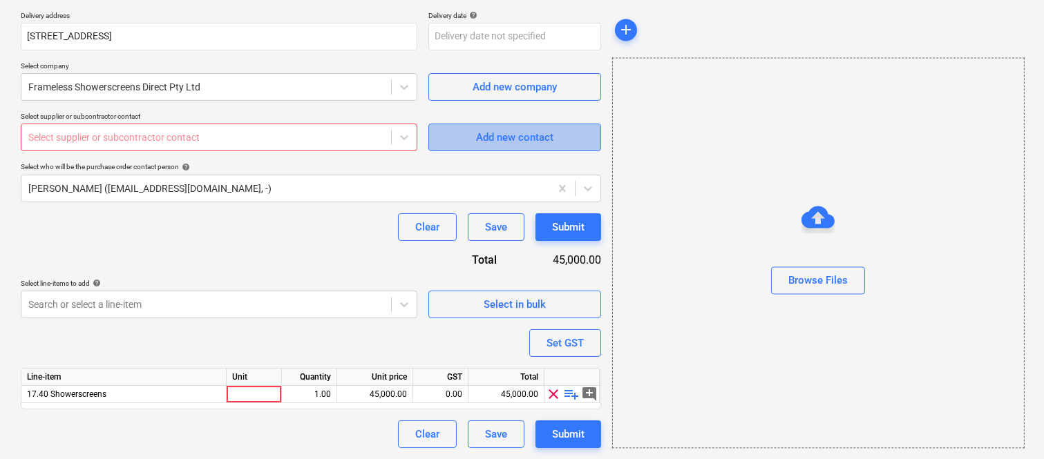
click at [522, 133] on div "Add new contact" at bounding box center [514, 138] width 77 height 18
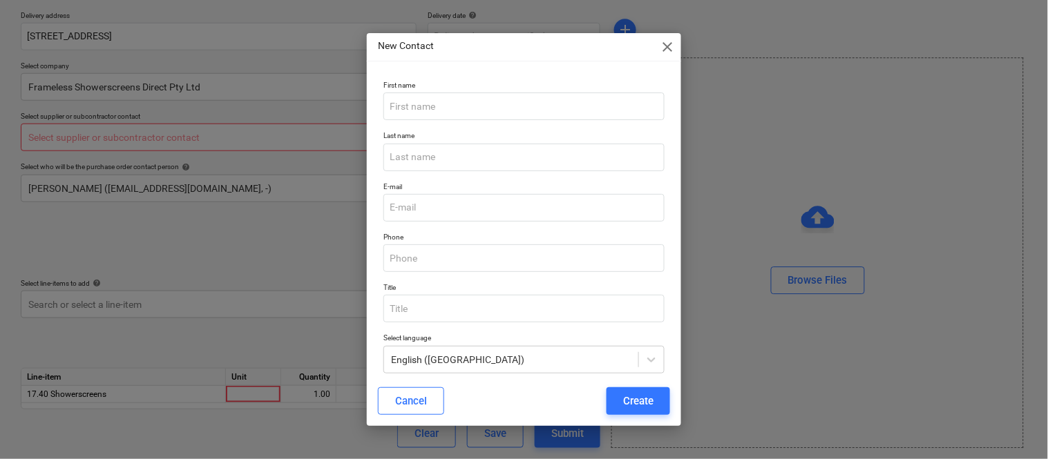
click at [217, 254] on div "New Contact close First name Last name E-mail Phone Title Select language Engli…" at bounding box center [524, 229] width 1048 height 459
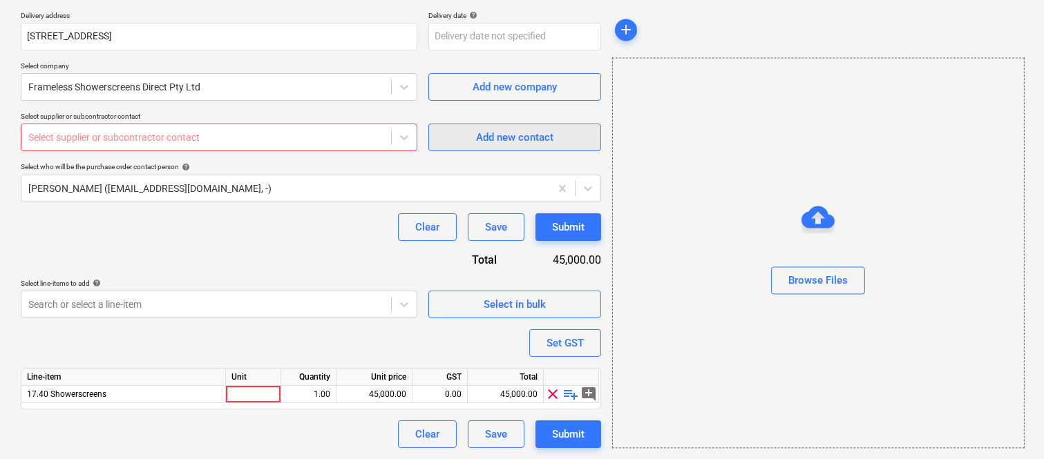
click at [485, 134] on div "Add new contact" at bounding box center [514, 138] width 77 height 18
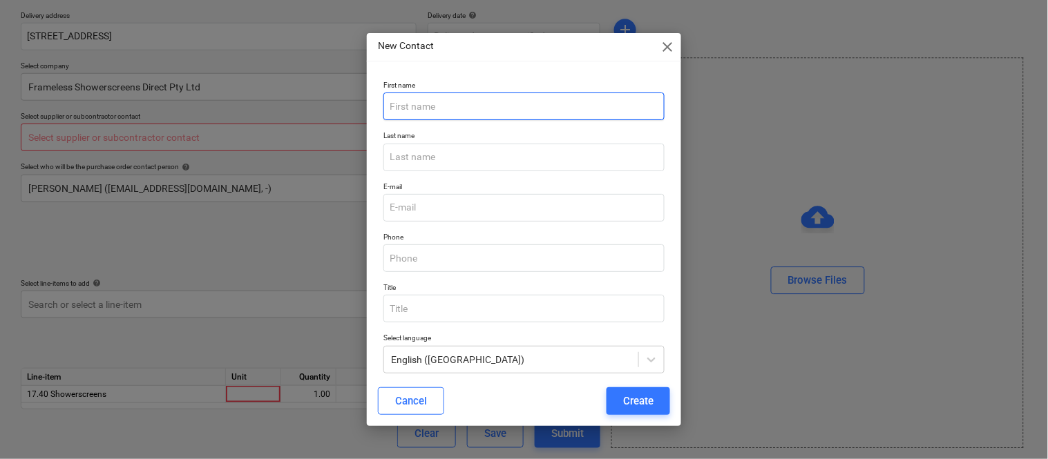
click at [459, 107] on input "text" at bounding box center [523, 107] width 281 height 28
type textarea "x"
paste input "Marcelle Saigh"
drag, startPoint x: 427, startPoint y: 105, endPoint x: 443, endPoint y: 104, distance: 16.0
click at [443, 104] on input "Marcelle Saigh" at bounding box center [523, 107] width 281 height 28
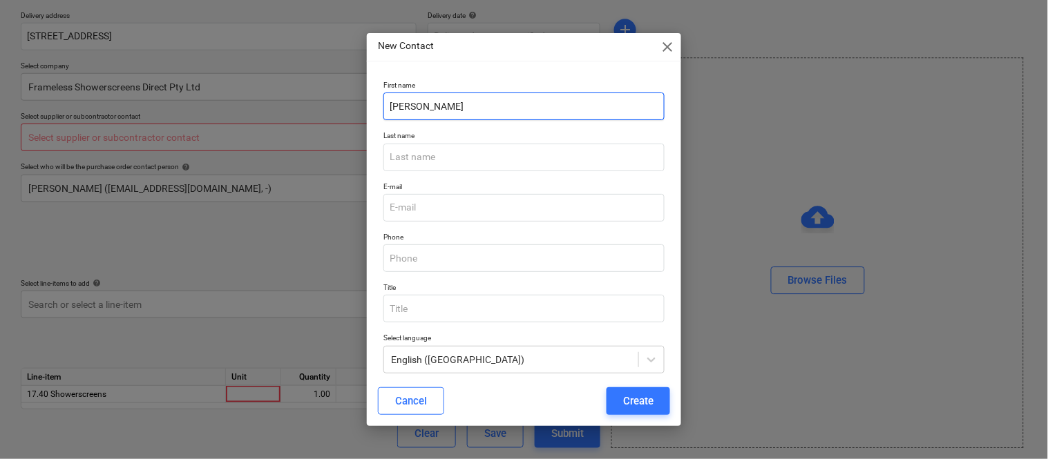
type input "Marcelle Saigh"
click at [503, 130] on div "Last name" at bounding box center [524, 151] width 292 height 50
drag, startPoint x: 430, startPoint y: 104, endPoint x: 461, endPoint y: 106, distance: 31.2
click at [464, 105] on input "Marcelle Saigh" at bounding box center [523, 107] width 281 height 28
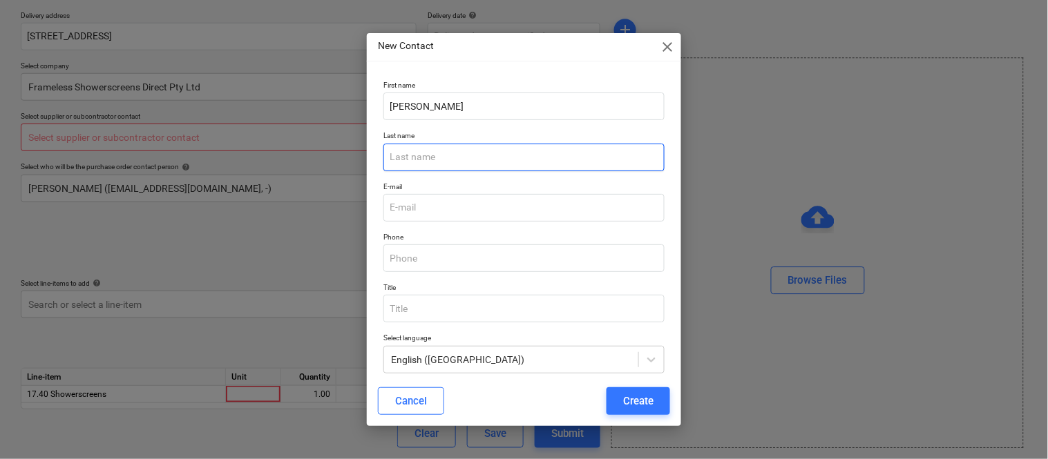
click at [409, 162] on input "text" at bounding box center [523, 158] width 281 height 28
paste input "Saigh"
type input "Saigh"
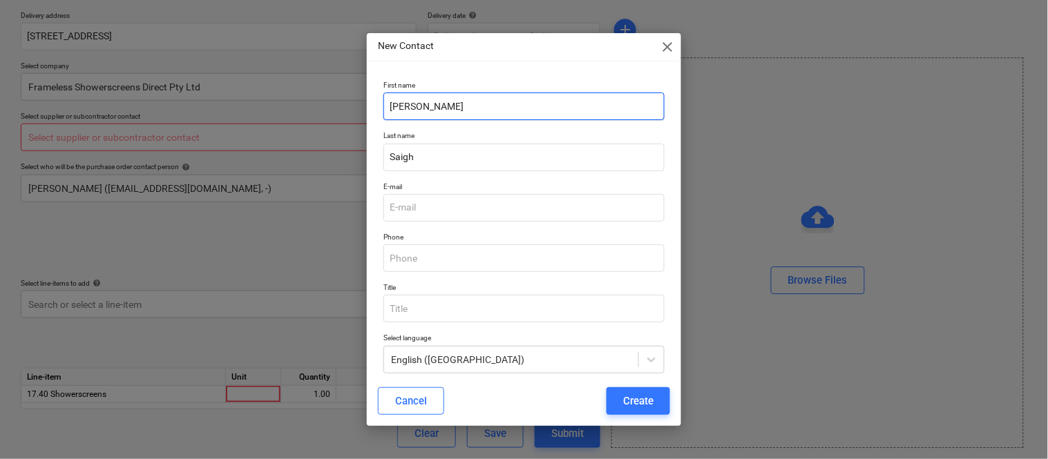
click at [459, 106] on input "Marcelle Saigh" at bounding box center [523, 107] width 281 height 28
type input "Marcelle"
type textarea "x"
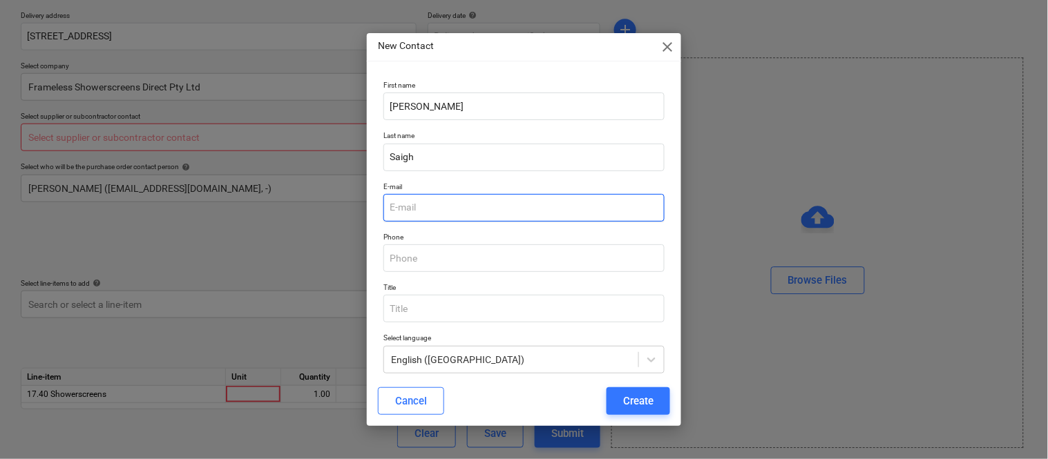
click at [421, 206] on input "email" at bounding box center [523, 208] width 281 height 28
paste input "estimating@directframeless.com.au"
type input "estimating@directframeless.com.au"
type textarea "x"
type input "estimating@directframeless.com.au"
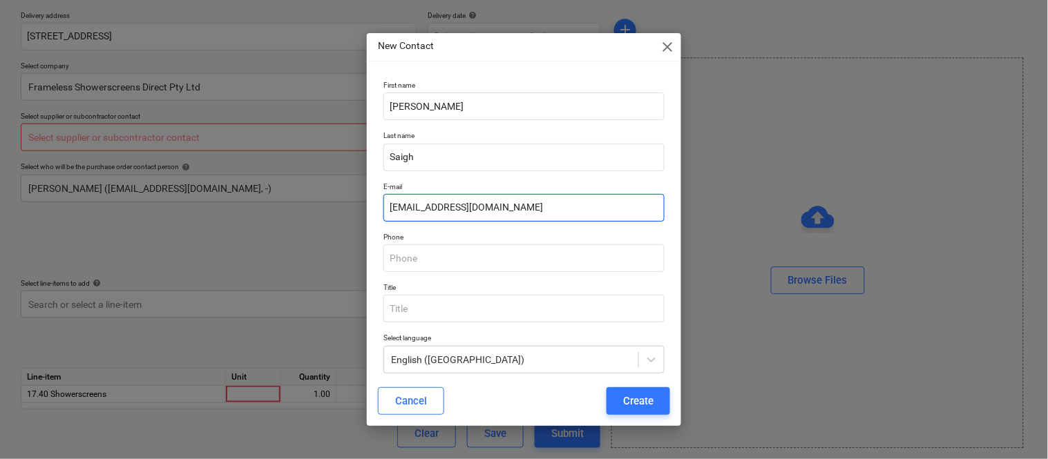
type textarea "x"
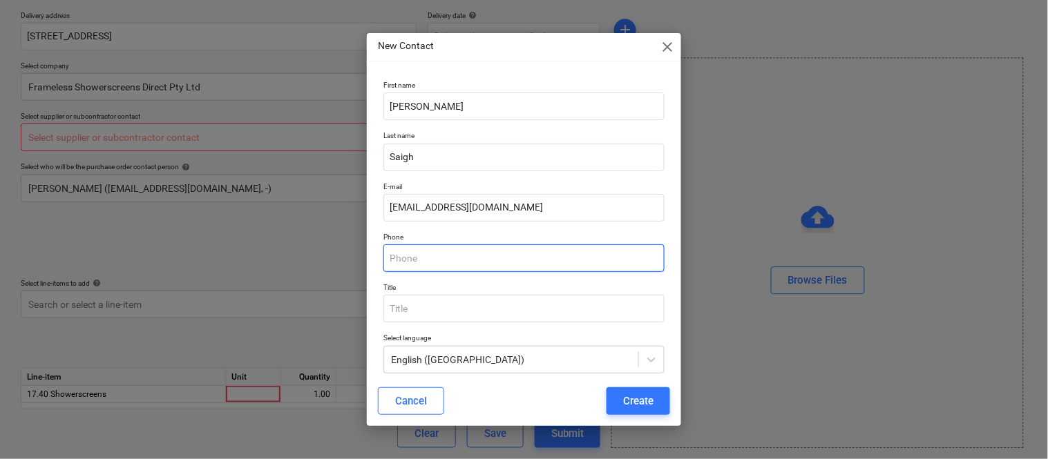
click at [419, 259] on input "text" at bounding box center [523, 259] width 281 height 28
paste input "0488 013 466"
type input "0488 013 466"
type textarea "x"
type input "0488 013 466"
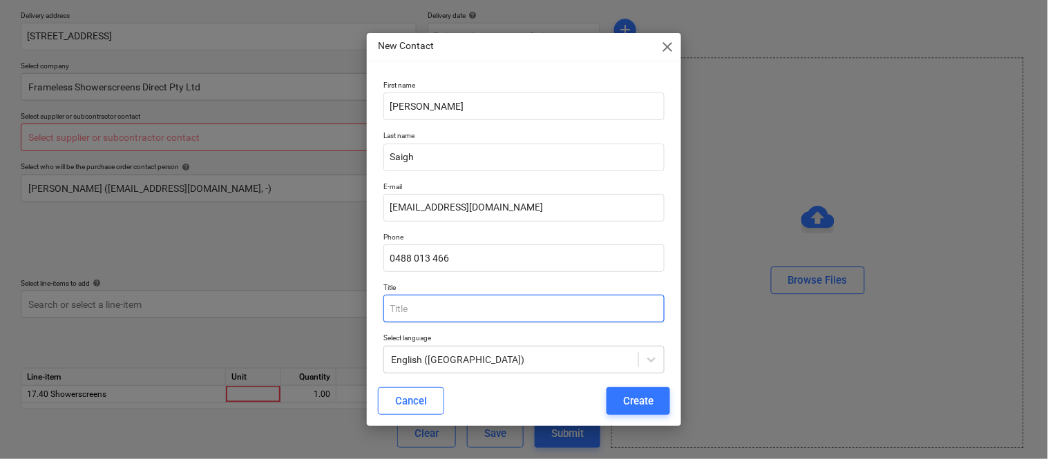
click at [412, 305] on input "text" at bounding box center [523, 309] width 281 height 28
type input "ESTIMATOR"
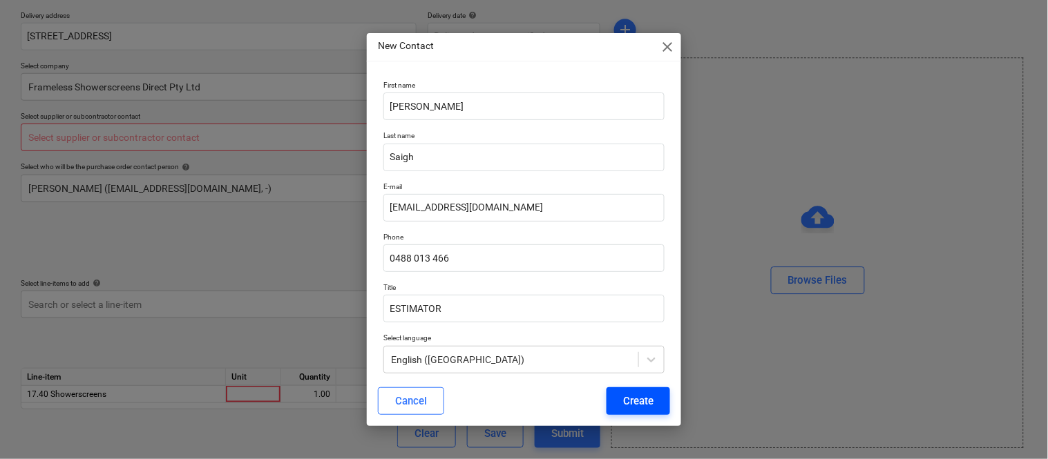
click at [645, 402] on div "Create" at bounding box center [638, 401] width 30 height 18
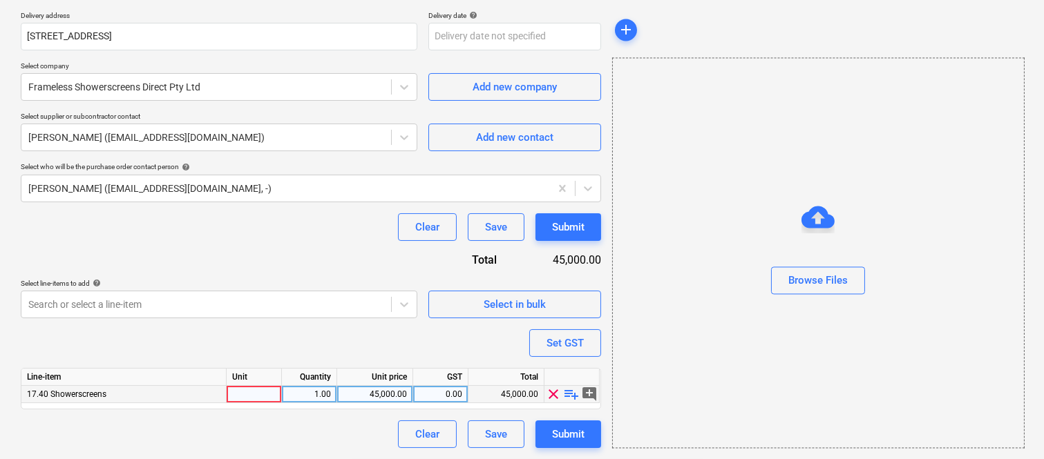
type textarea "x"
click at [246, 396] on div at bounding box center [254, 394] width 55 height 17
type input "INVOICE"
click at [312, 392] on div "1.00" at bounding box center [309, 394] width 44 height 17
click at [365, 395] on div "45,000.00" at bounding box center [375, 394] width 64 height 17
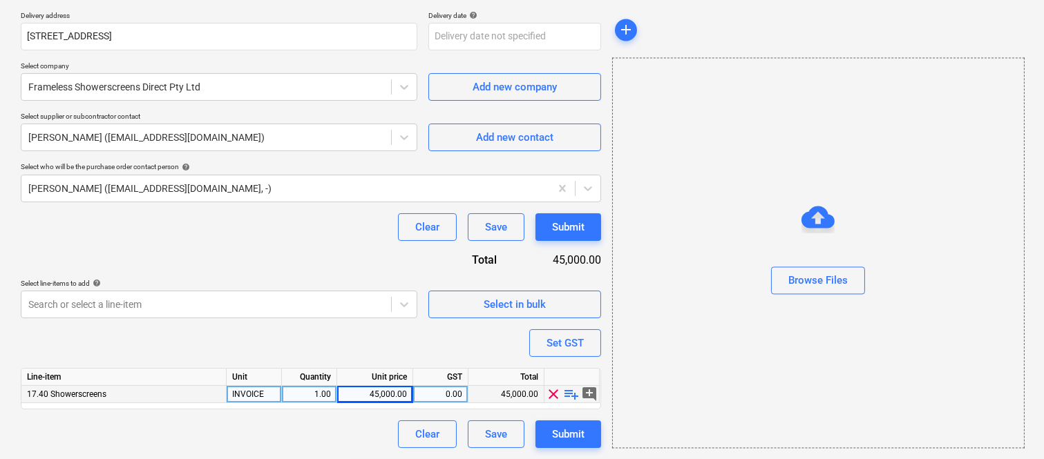
type textarea "x"
click at [378, 392] on div "45,000.00" at bounding box center [375, 394] width 64 height 17
type textarea "x"
type input "28020"
type textarea "x"
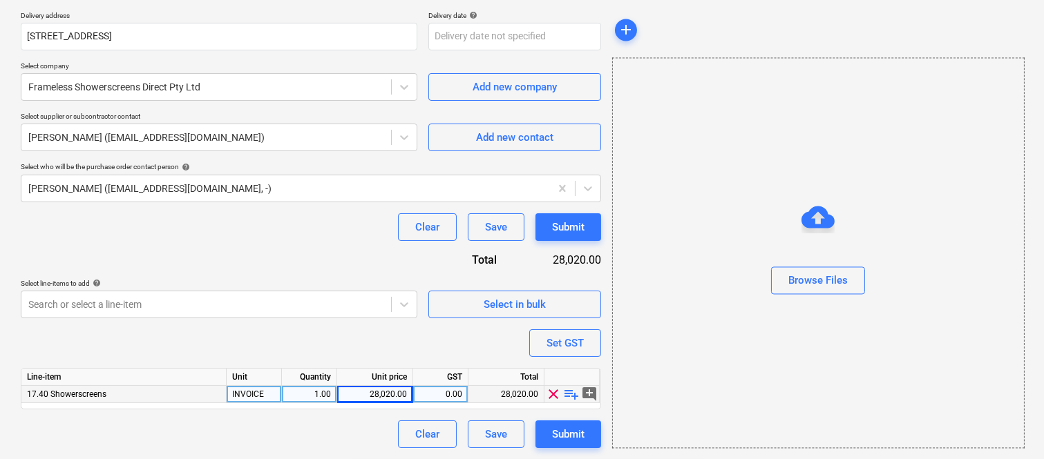
click at [397, 391] on div "28,020.00" at bounding box center [375, 394] width 64 height 17
click at [408, 395] on input "28020" at bounding box center [374, 394] width 75 height 17
type input "28020.07"
type textarea "x"
click at [457, 396] on div "0.00" at bounding box center [441, 394] width 44 height 17
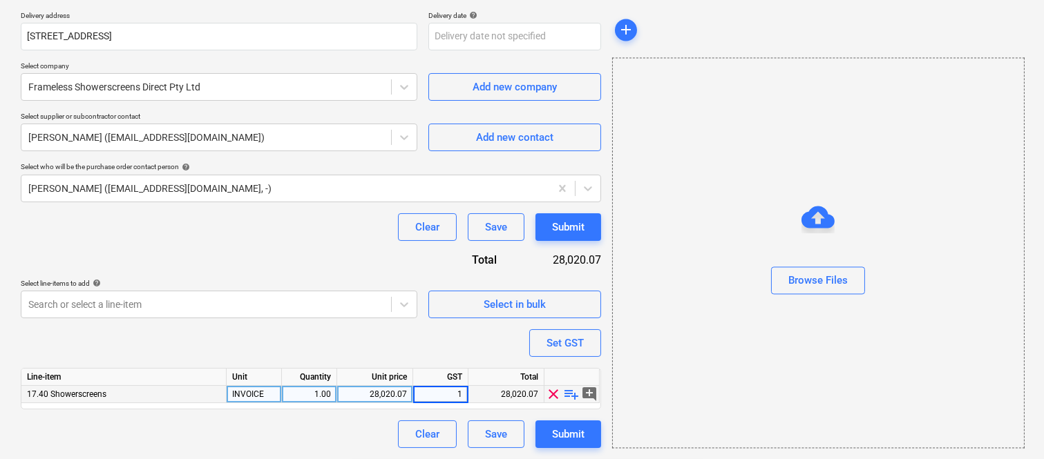
type input "10"
click at [294, 434] on div "Purchase order name help Purchase order Purchase order reference number help 24…" at bounding box center [311, 157] width 580 height 582
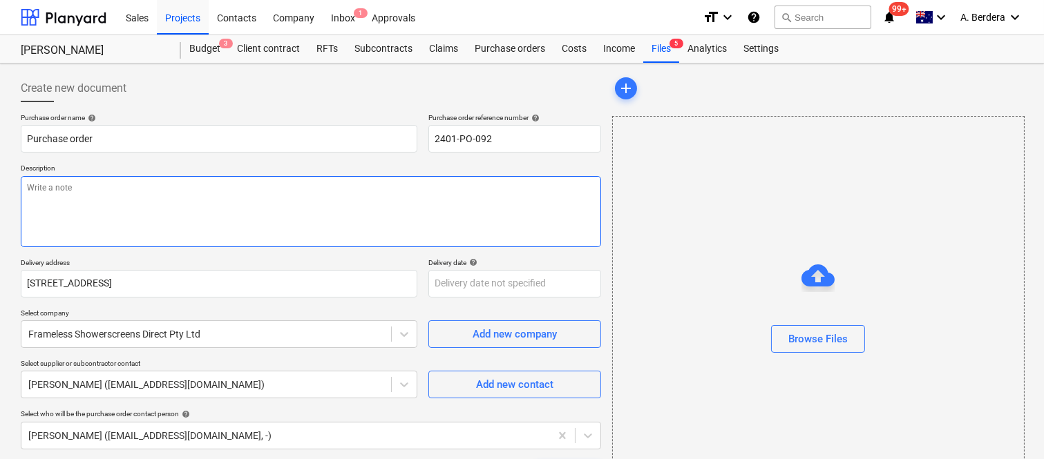
click at [73, 197] on textarea at bounding box center [311, 211] width 580 height 71
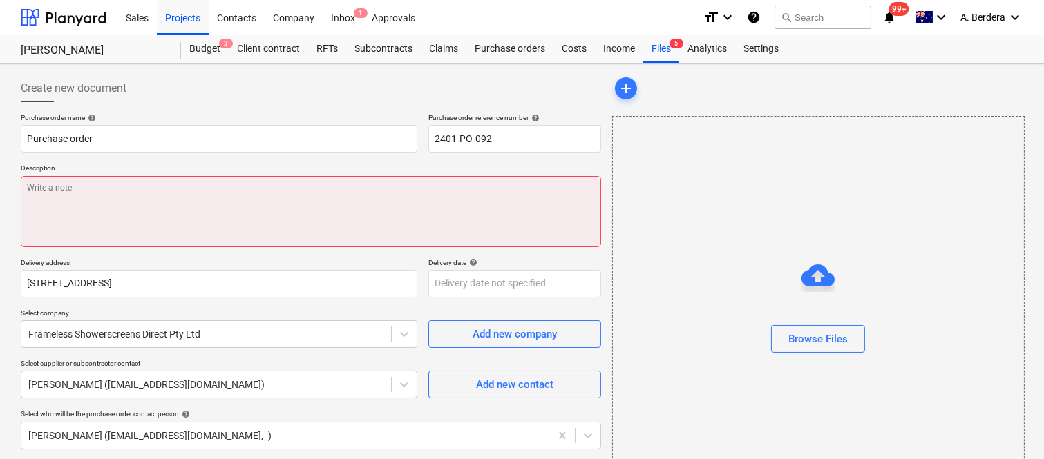
click at [111, 199] on textarea at bounding box center [311, 211] width 580 height 71
type textarea "x"
paste textarea "Ground Floor Shower Screens"
type textarea "Ground Floor Shower Screens"
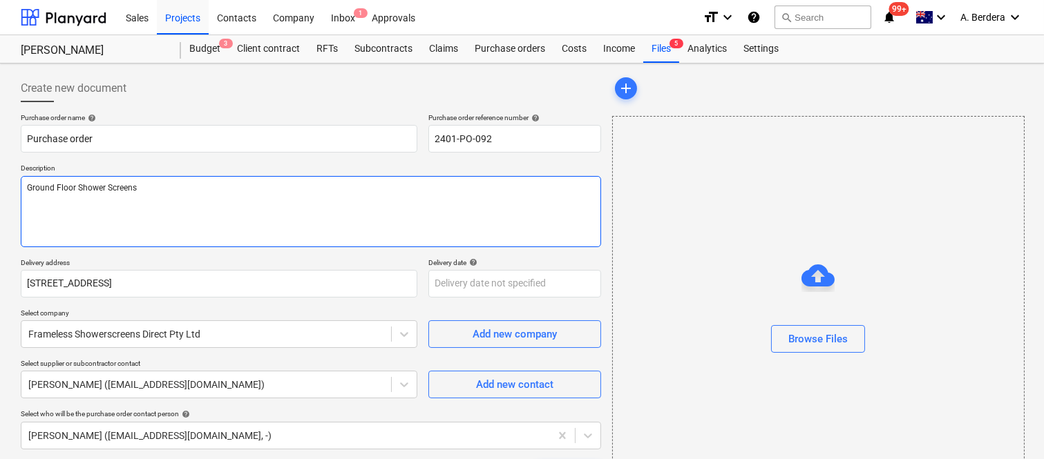
type textarea "x"
type textarea "Ground Floor Shower Screens"
type textarea "x"
type textarea "Ground Floor Shower Screens"
type textarea "x"
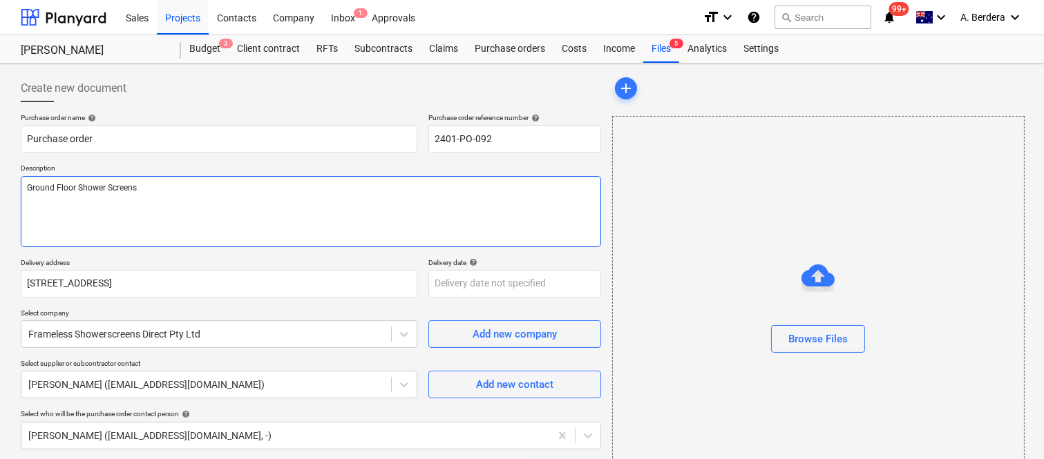
paste textarea "1.1 Unit 001 - Bathroom - 10mm toughened clear glass shower screen with return …"
type textarea "Ground Floor Shower Screens 1.1 Unit 001 - Bathroom - 10mm toughened clear glas…"
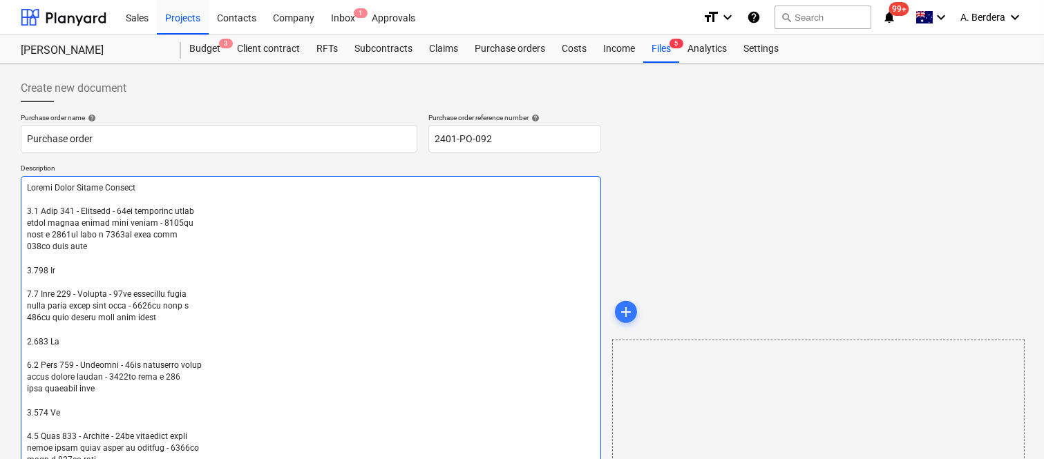
scroll to position [385, 0]
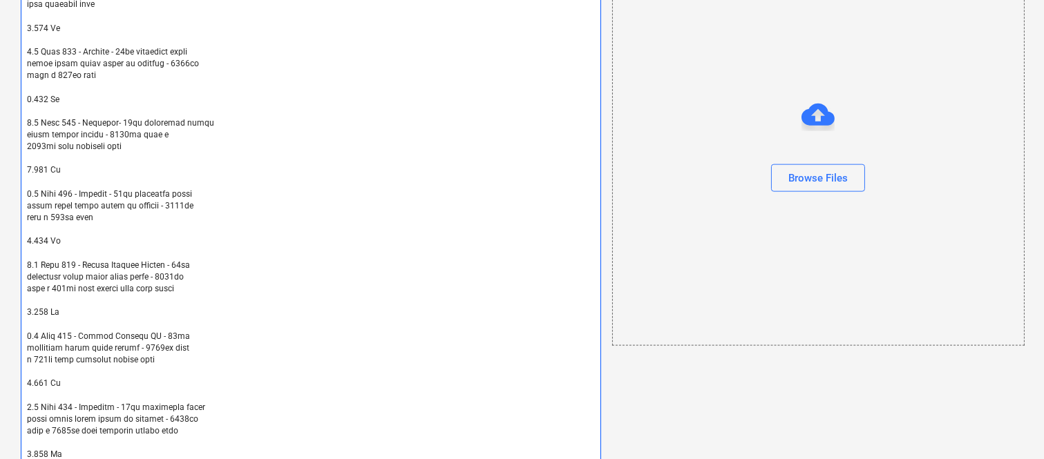
type textarea "x"
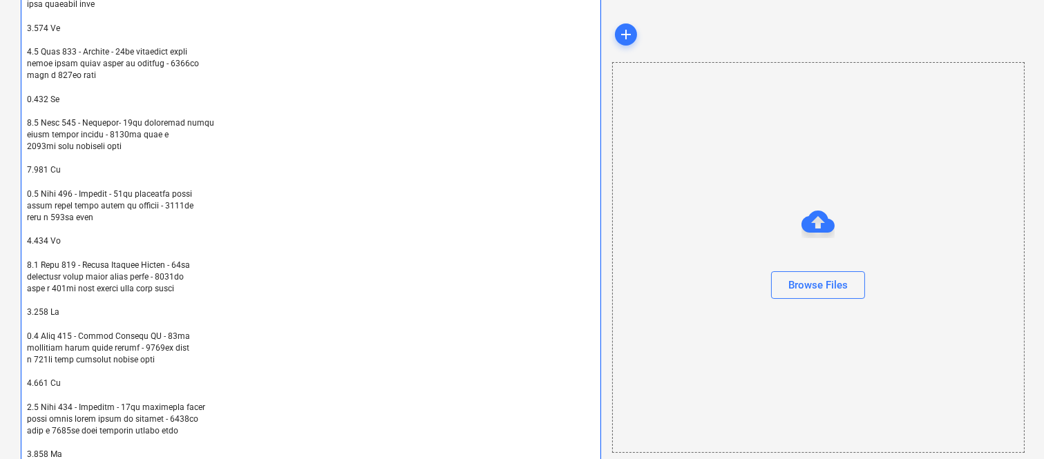
scroll to position [788, 0]
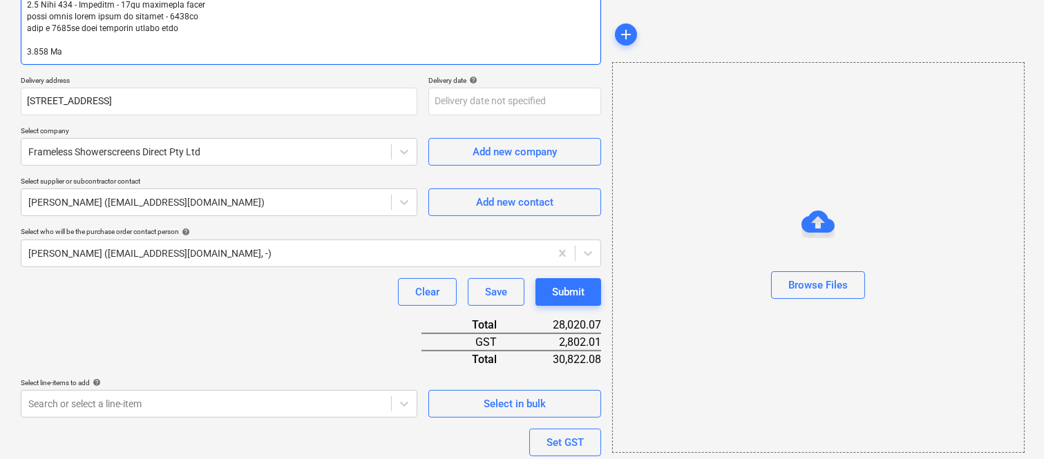
type textarea "Ground Floor Shower Screens 1.1 Unit 001 - Bathroom - 10mm toughened clear glas…"
type textarea "x"
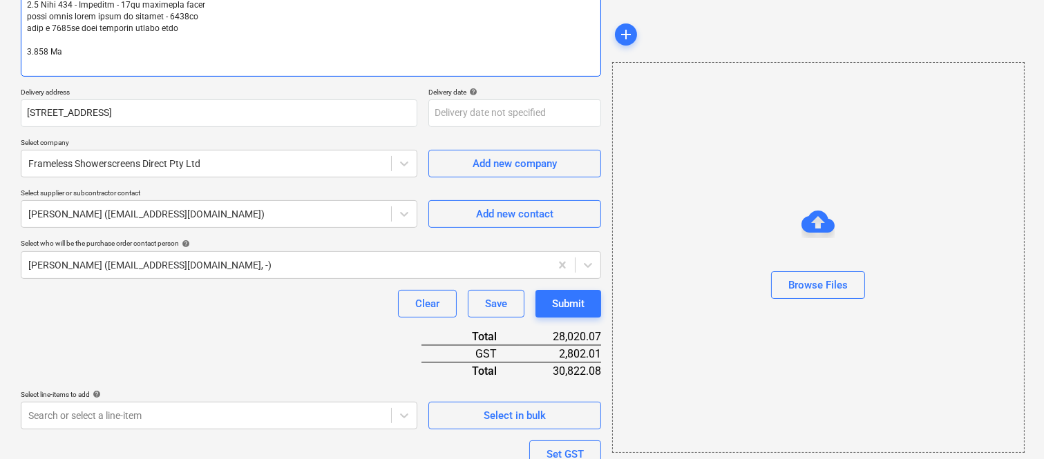
type textarea "Ground Floor Shower Screens 1.1 Unit 001 - Bathroom - 10mm toughened clear glas…"
type textarea "x"
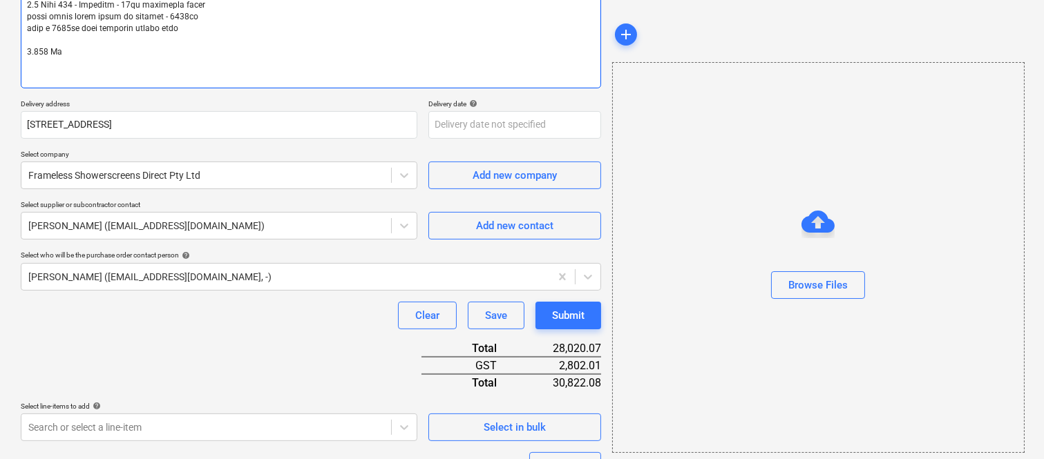
type textarea "Ground Floor Shower Screens 1.1 Unit 001 - Bathroom - 10mm toughened clear glas…"
type textarea "x"
type textarea "Ground Floor Shower Screens 1.1 Unit 001 - Bathroom - 10mm toughened clear glas…"
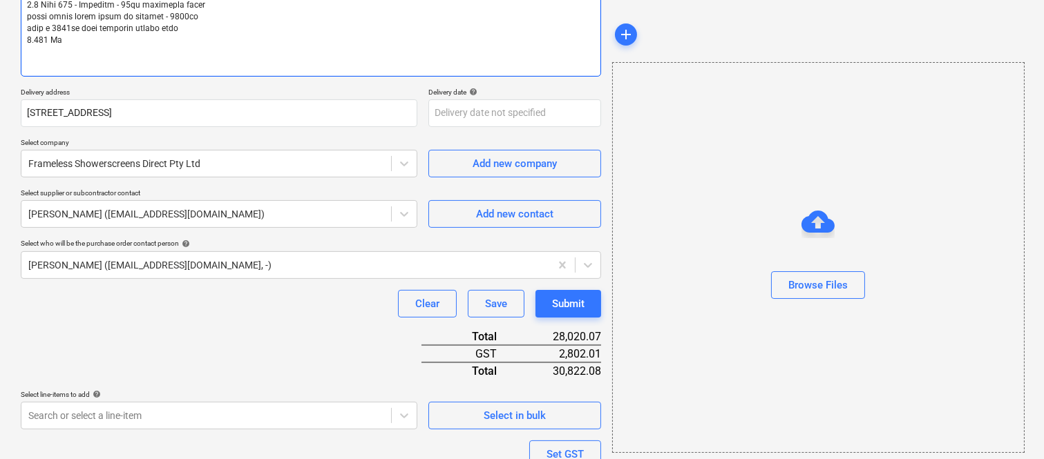
type textarea "x"
type textarea "Ground Floor Shower Screens 1.1 Unit 001 - Bathroom - 10mm toughened clear glas…"
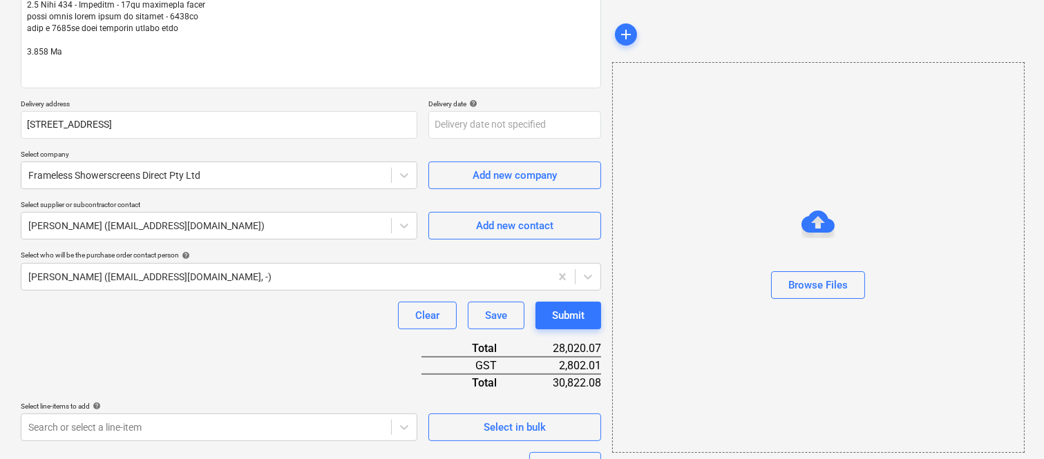
drag, startPoint x: 1043, startPoint y: 282, endPoint x: 1042, endPoint y: 265, distance: 16.6
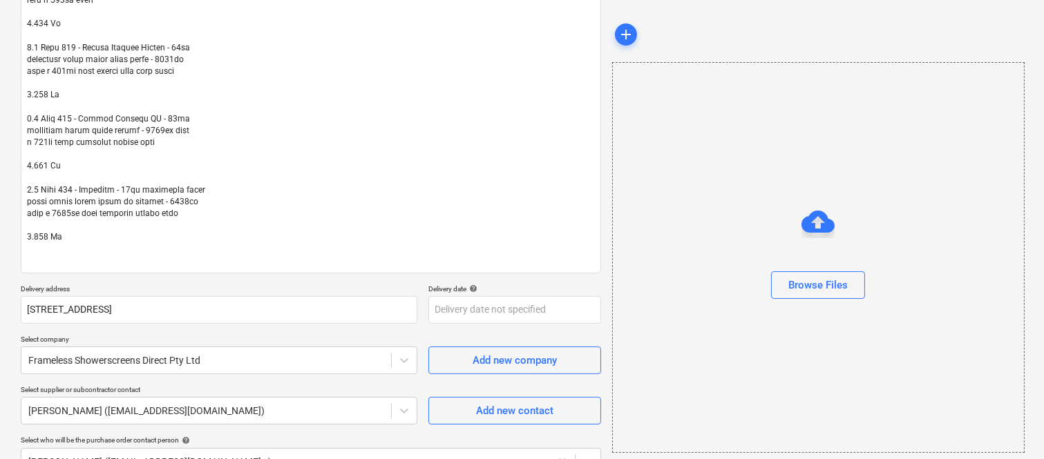
scroll to position [588, 0]
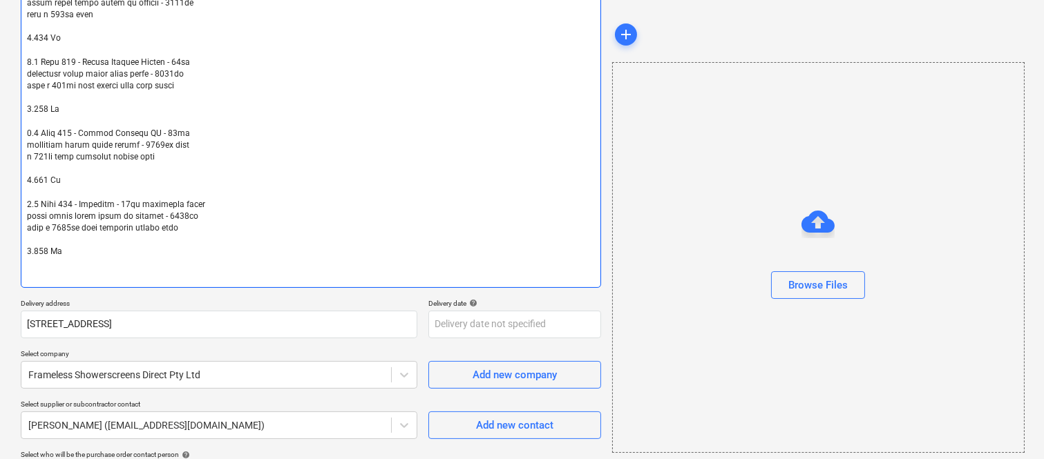
type textarea "x"
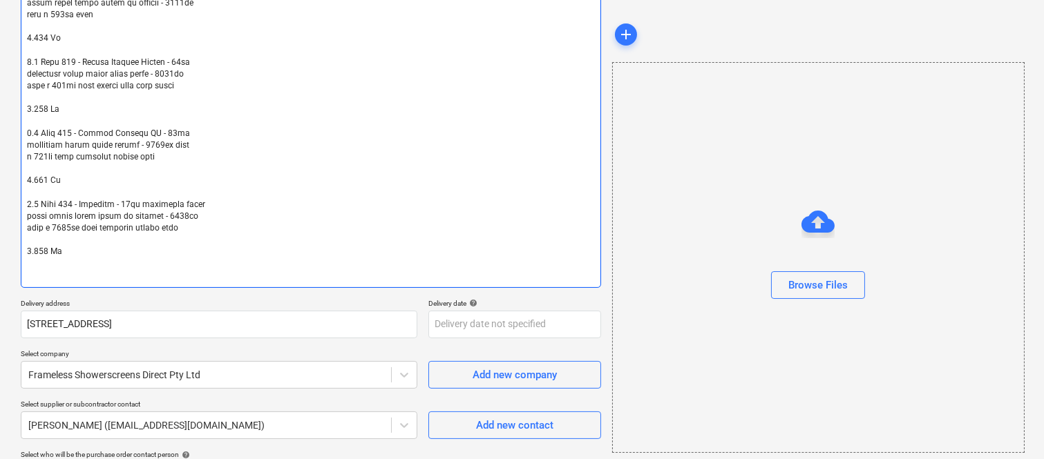
type textarea "Ground Floor Shower Screens 1.1 Unit 001 - Bathroom - 10mm toughened clear glas…"
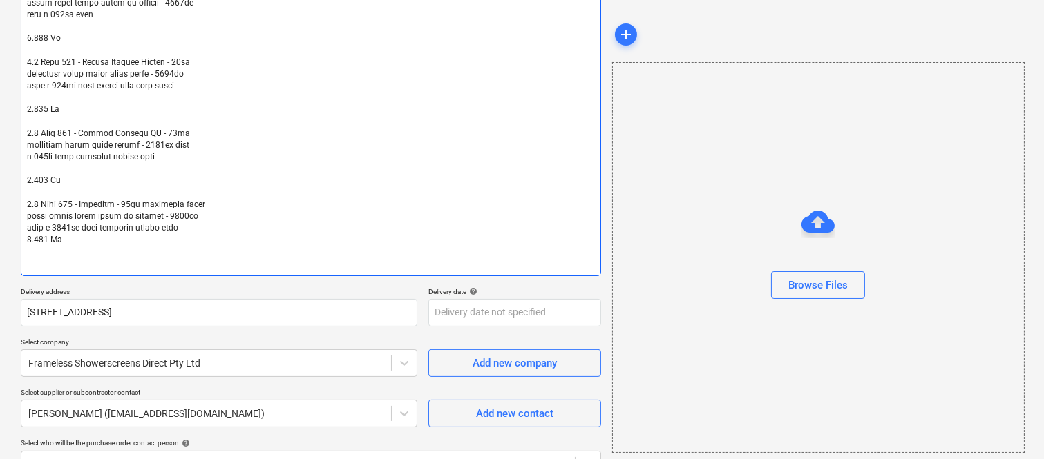
type textarea "x"
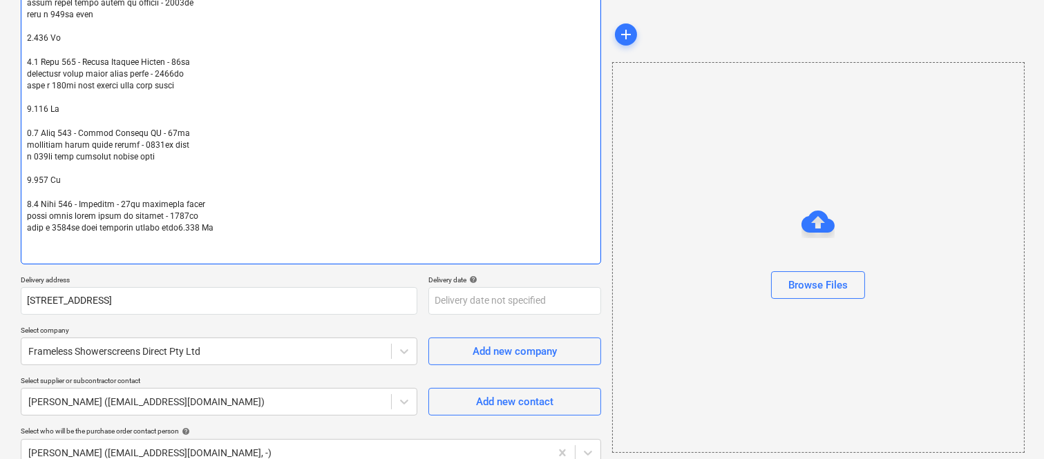
type textarea "Ground Floor Shower Screens 1.1 Unit 001 - Bathroom - 10mm toughened clear glas…"
type textarea "x"
type textarea "Ground Floor Shower Screens 1.1 Unit 001 - Bathroom - 10mm toughened clear glas…"
type textarea "x"
type textarea "Ground Floor Shower Screens 1.1 Unit 001 - Bathroom - 10mm toughened clear glas…"
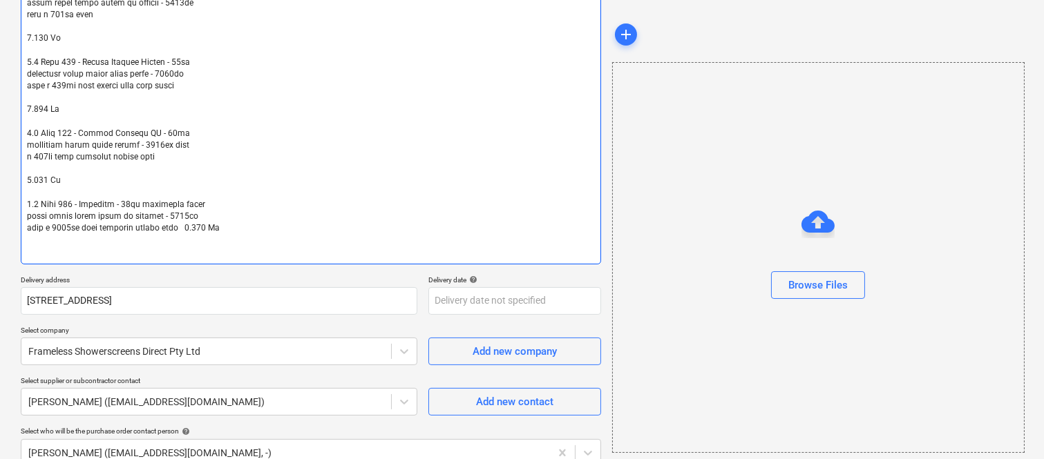
type textarea "x"
type textarea "Ground Floor Shower Screens 1.1 Unit 001 - Bathroom - 10mm toughened clear glas…"
type textarea "x"
type textarea "Ground Floor Shower Screens 1.1 Unit 001 - Bathroom - 10mm toughened clear glas…"
type textarea "x"
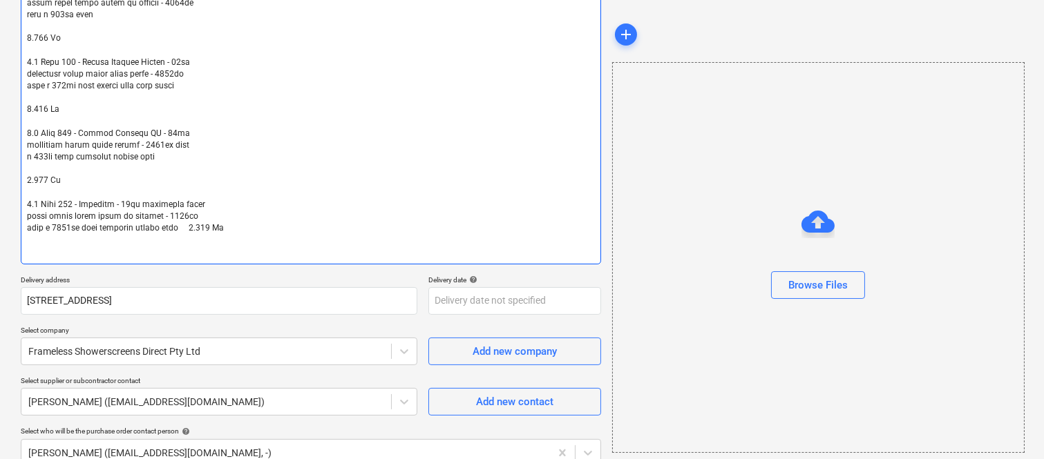
type textarea "Ground Floor Shower Screens 1.1 Unit 001 - Bathroom - 10mm toughened clear glas…"
type textarea "x"
type textarea "Ground Floor Shower Screens 1.1 Unit 001 - Bathroom - 10mm toughened clear glas…"
type textarea "x"
type textarea "Ground Floor Shower Screens 1.1 Unit 001 - Bathroom - 10mm toughened clear glas…"
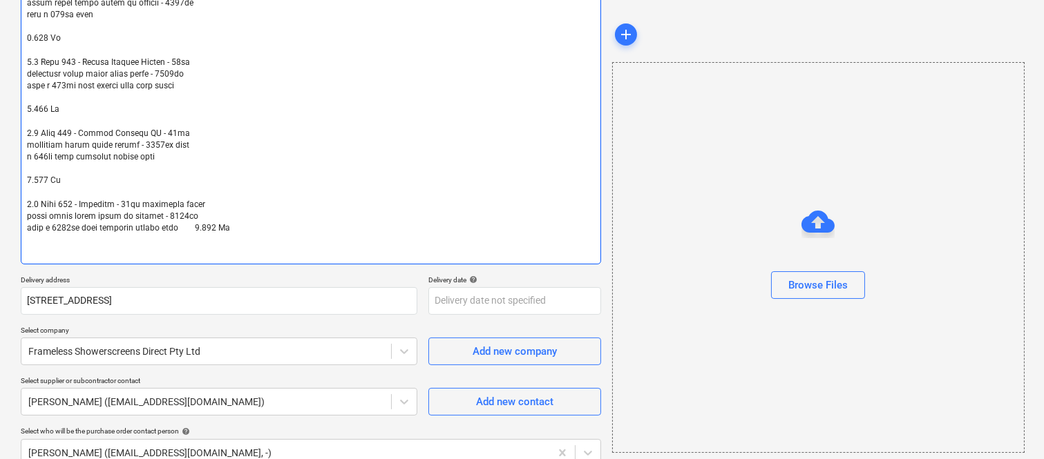
type textarea "x"
type textarea "Ground Floor Shower Screens 1.1 Unit 001 - Bathroom - 10mm toughened clear glas…"
type textarea "x"
type textarea "Ground Floor Shower Screens 1.1 Unit 001 - Bathroom - 10mm toughened clear glas…"
type textarea "x"
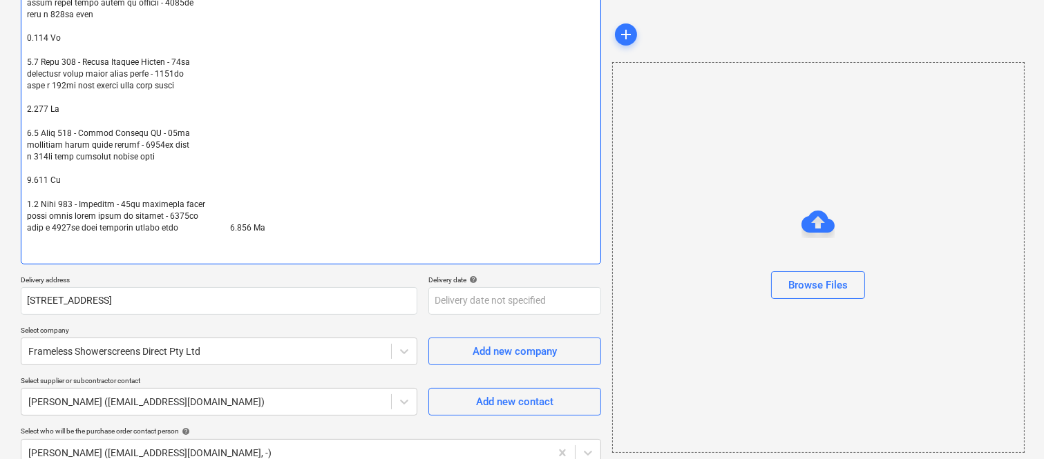
type textarea "Ground Floor Shower Screens 1.1 Unit 001 - Bathroom - 10mm toughened clear glas…"
type textarea "x"
type textarea "Ground Floor Shower Screens 1.1 Unit 001 - Bathroom - 10mm toughened clear glas…"
type textarea "x"
type textarea "Ground Floor Shower Screens 1.1 Unit 001 - Bathroom - 10mm toughened clear glas…"
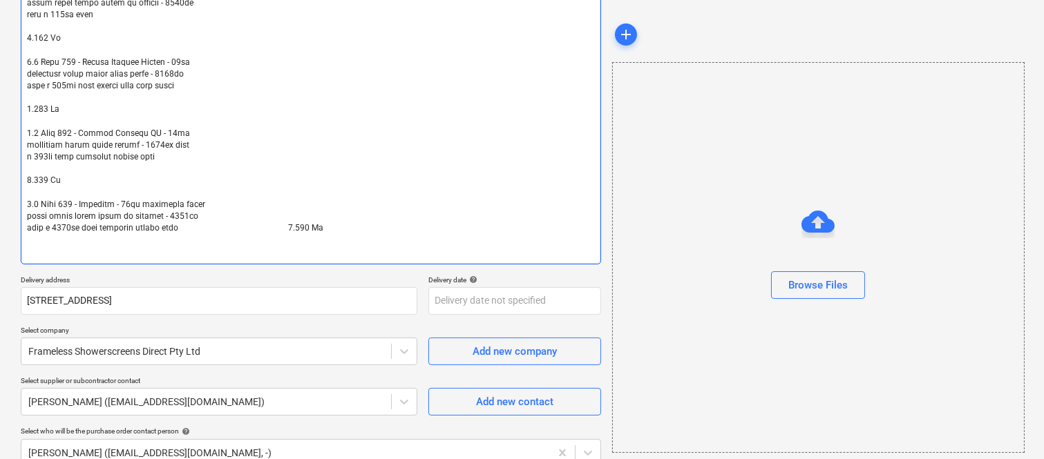
type textarea "x"
type textarea "Ground Floor Shower Screens 1.1 Unit 001 - Bathroom - 10mm toughened clear glas…"
type textarea "x"
type textarea "Ground Floor Shower Screens 1.1 Unit 001 - Bathroom - 10mm toughened clear glas…"
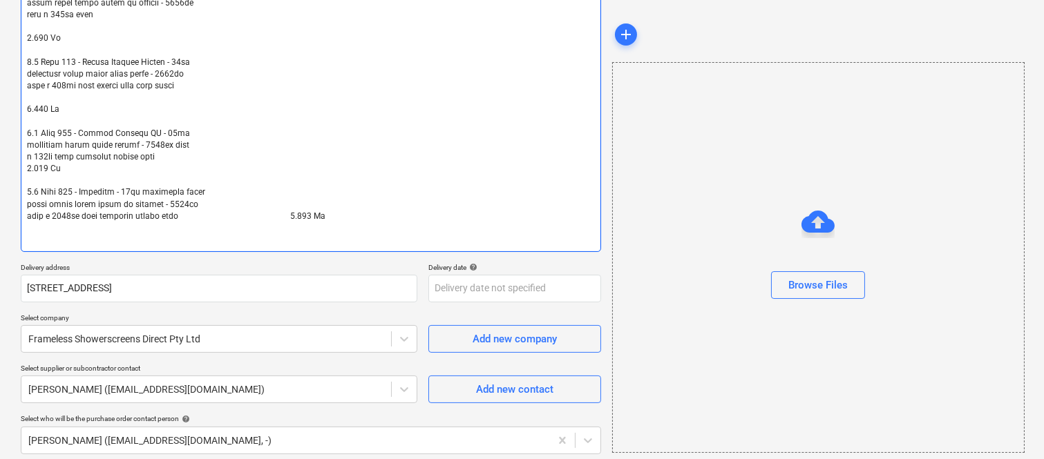
type textarea "x"
type textarea "Ground Floor Shower Screens 1.1 Unit 001 - Bathroom - 10mm toughened clear glas…"
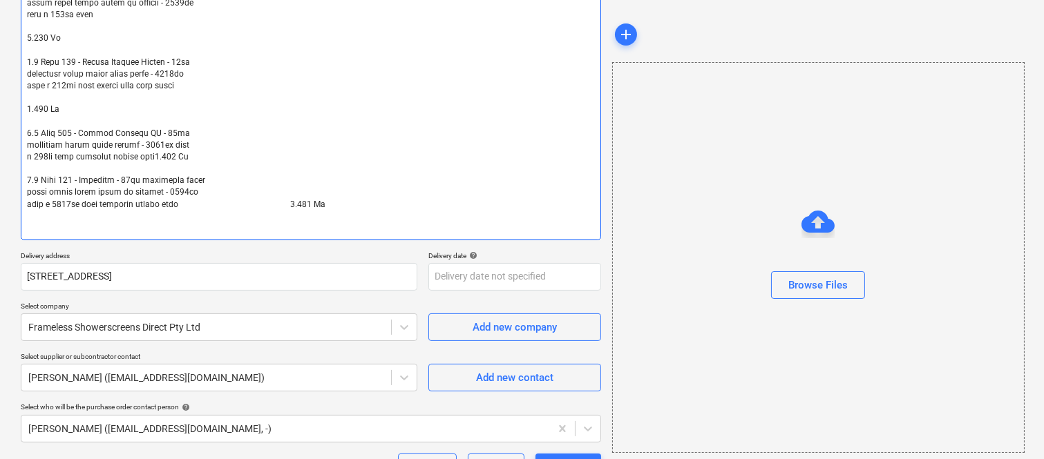
type textarea "x"
type textarea "Ground Floor Shower Screens 1.1 Unit 001 - Bathroom - 10mm toughened clear glas…"
type textarea "x"
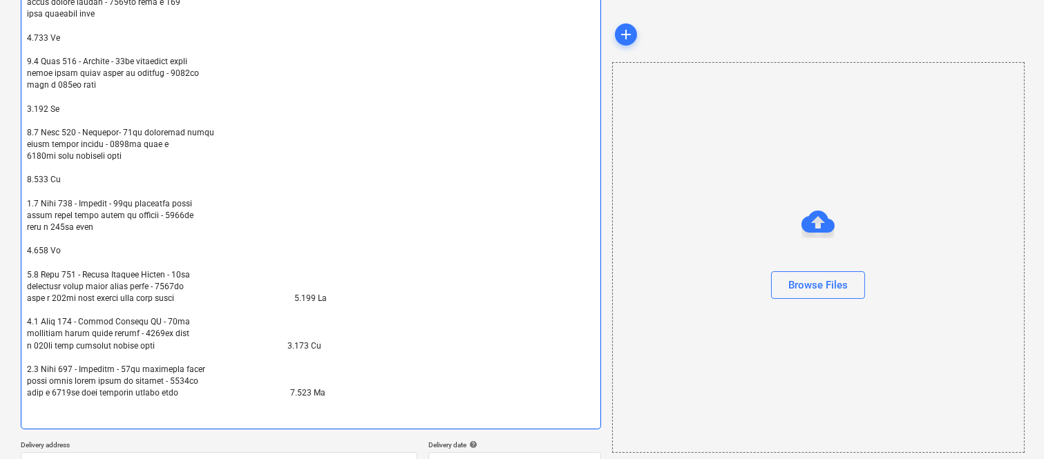
scroll to position [362, 0]
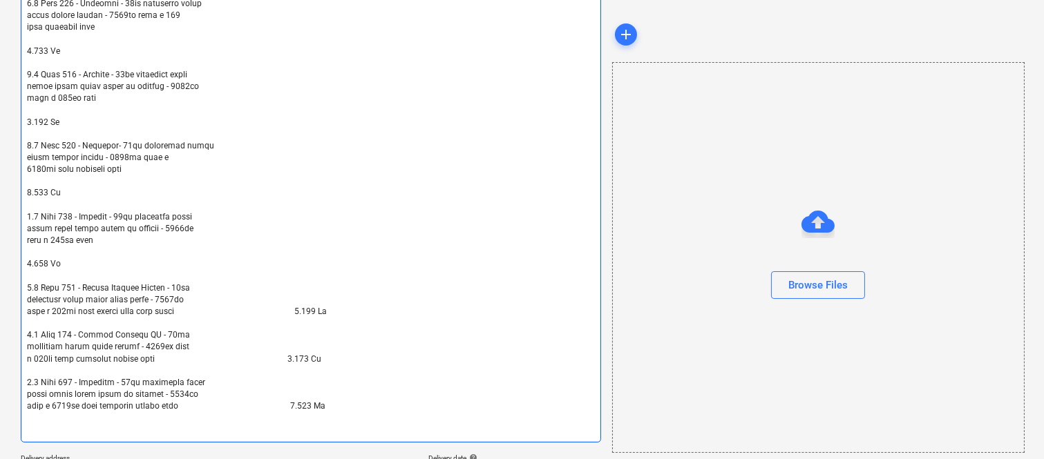
click at [26, 260] on textarea at bounding box center [311, 128] width 580 height 629
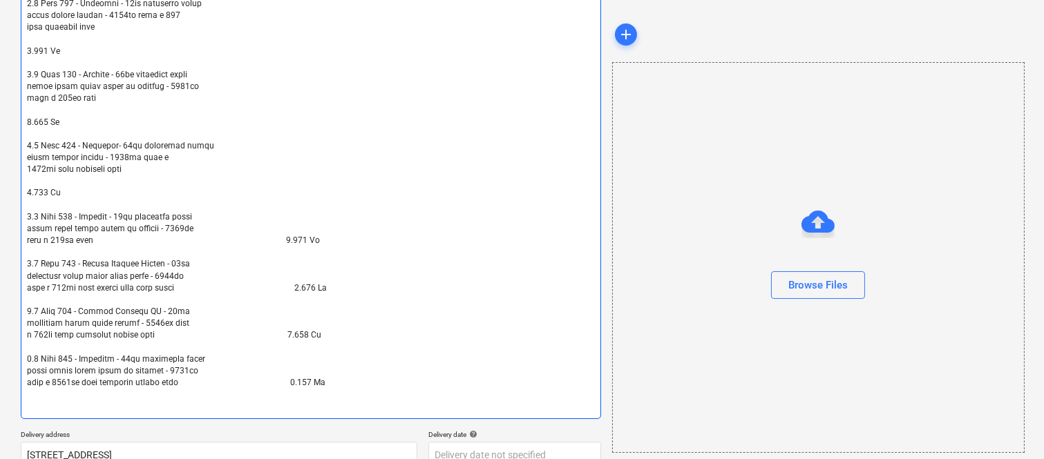
click at [28, 191] on textarea at bounding box center [311, 116] width 580 height 605
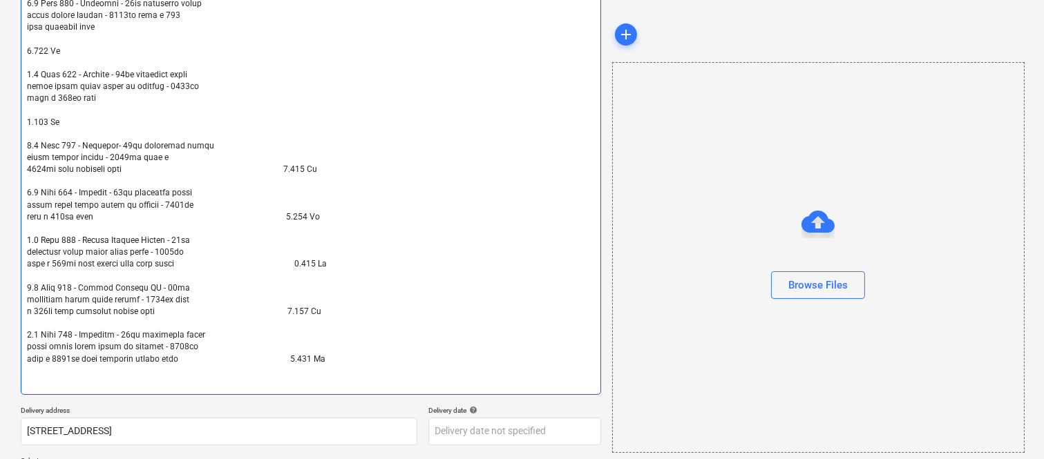
click at [26, 119] on textarea at bounding box center [311, 104] width 580 height 581
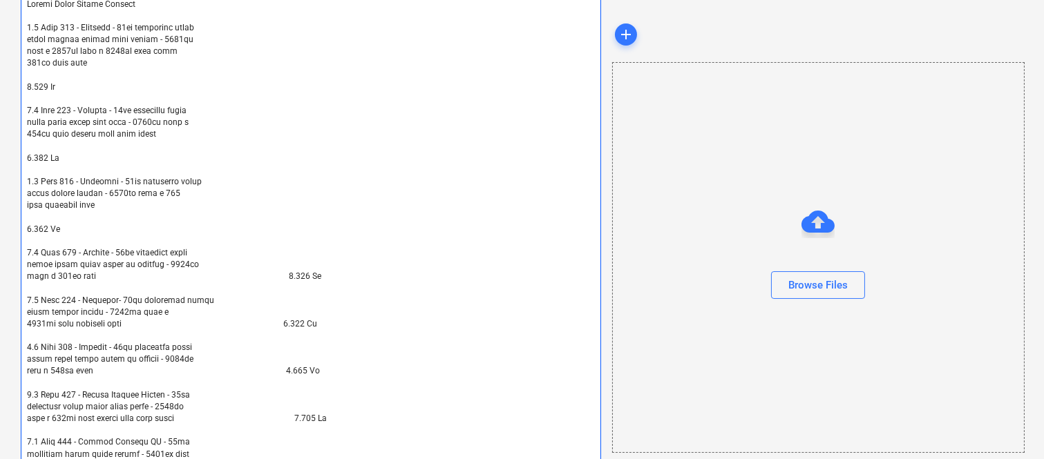
scroll to position [178, 0]
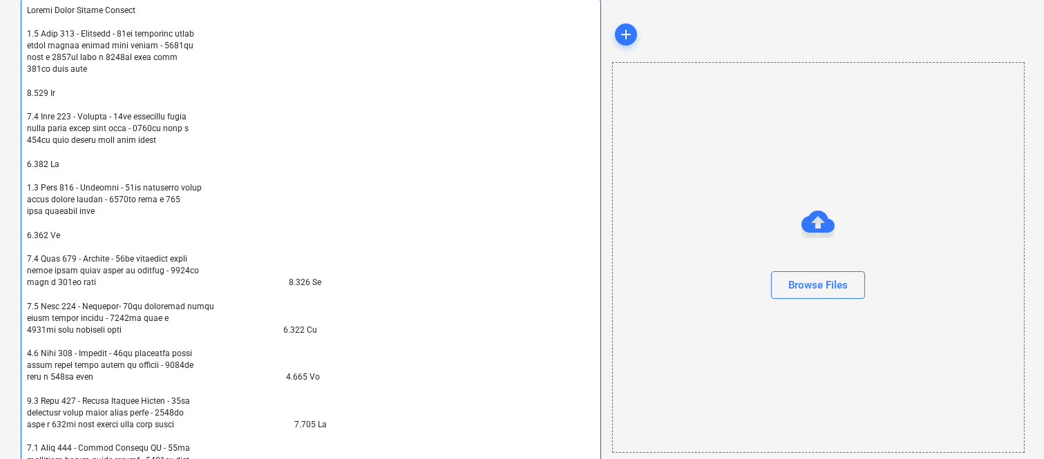
click at [26, 229] on textarea at bounding box center [311, 278] width 580 height 558
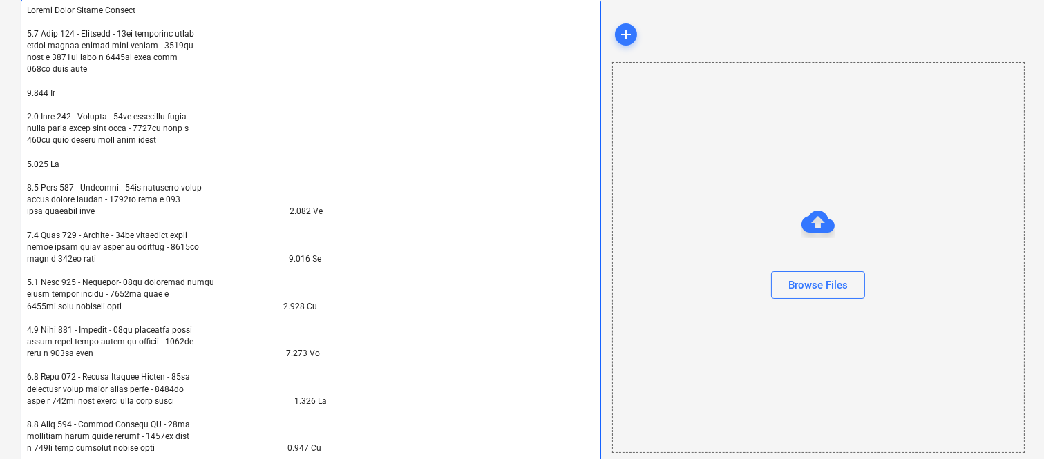
click at [26, 161] on textarea at bounding box center [311, 266] width 580 height 534
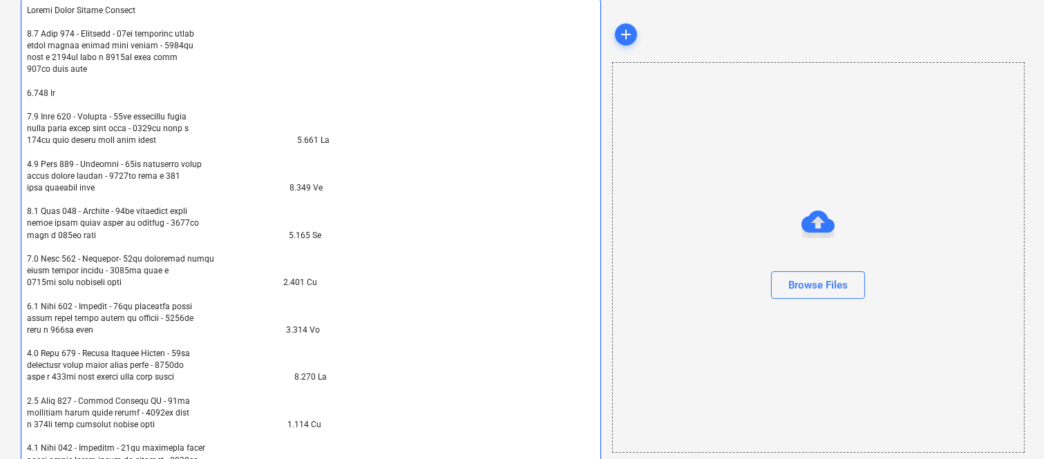
click at [26, 91] on textarea at bounding box center [311, 254] width 580 height 510
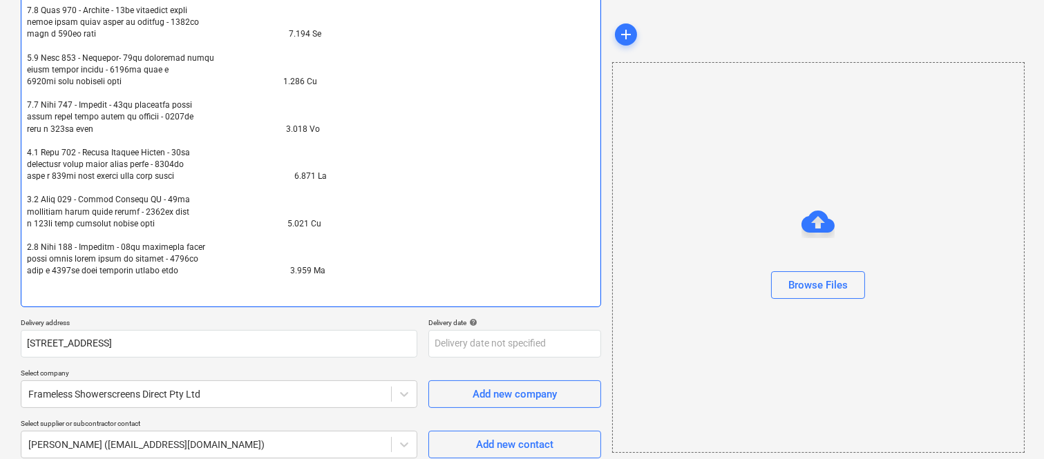
scroll to position [359, 0]
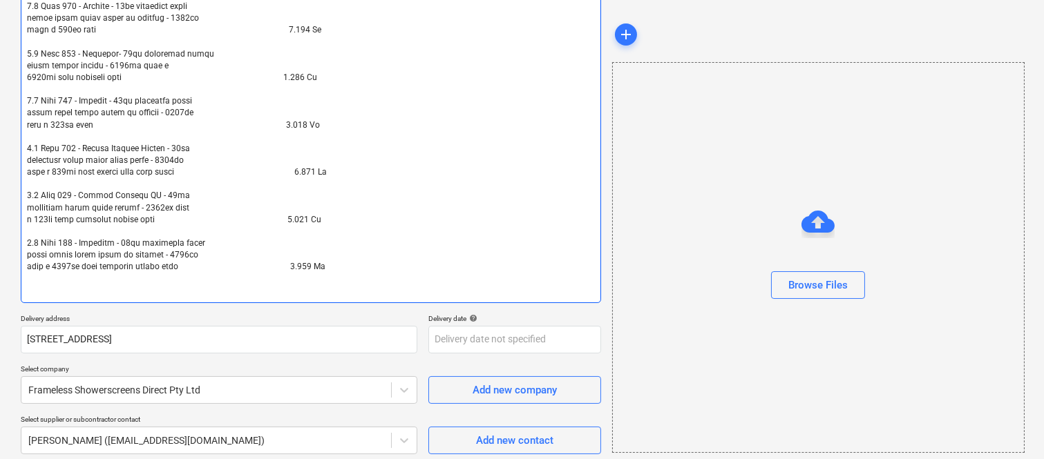
click at [360, 274] on textarea at bounding box center [311, 60] width 580 height 486
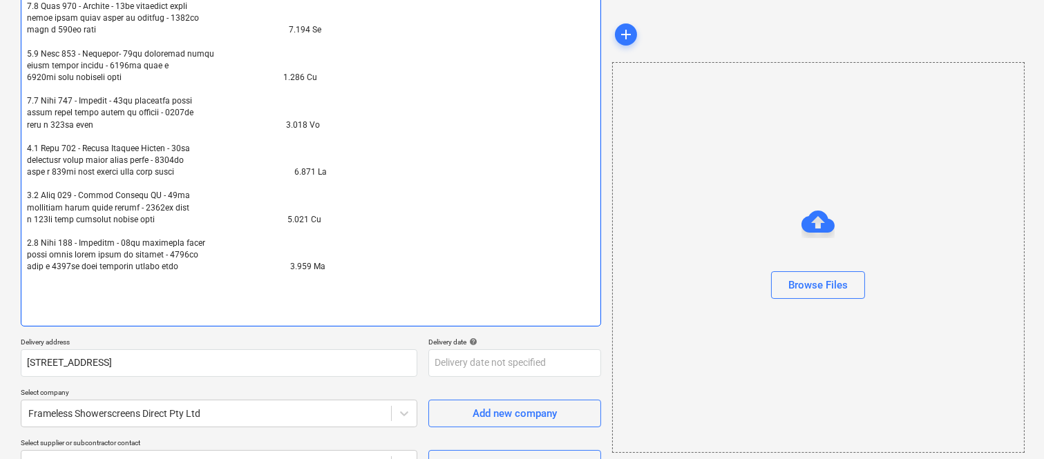
click at [314, 264] on textarea at bounding box center [311, 72] width 580 height 510
click at [311, 217] on textarea at bounding box center [311, 72] width 580 height 510
click at [313, 173] on textarea at bounding box center [311, 72] width 580 height 510
click at [311, 126] on textarea at bounding box center [311, 72] width 580 height 510
click at [312, 76] on textarea at bounding box center [311, 72] width 580 height 510
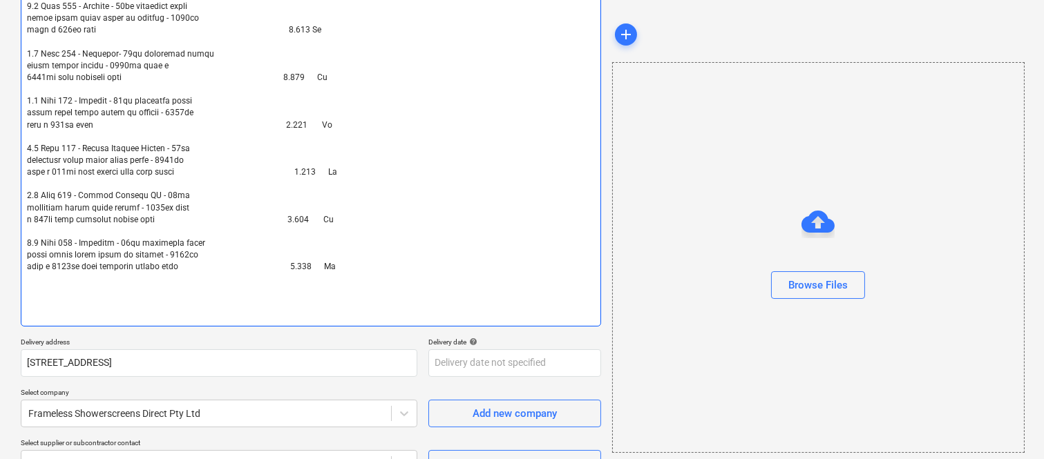
click at [312, 30] on textarea at bounding box center [311, 72] width 580 height 510
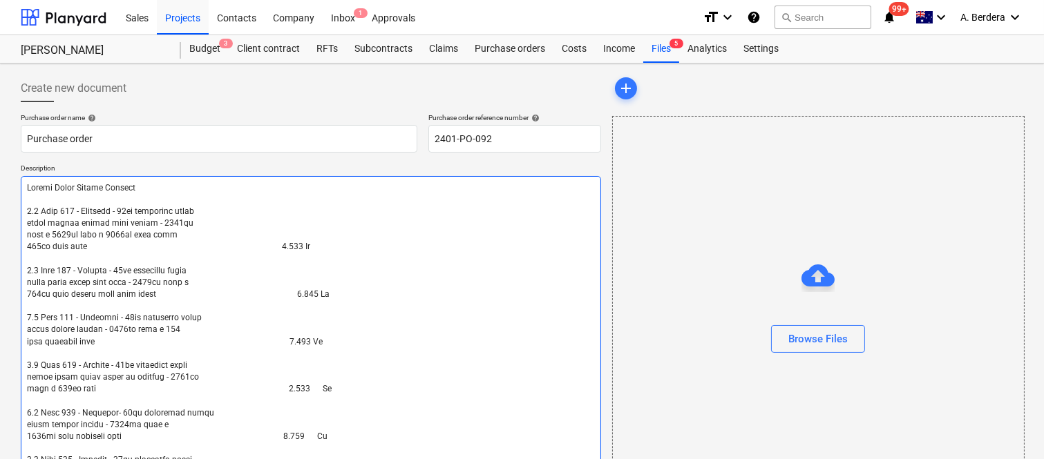
click at [310, 339] on textarea at bounding box center [311, 431] width 580 height 510
click at [307, 295] on textarea at bounding box center [311, 431] width 580 height 510
click at [306, 246] on textarea at bounding box center [311, 431] width 580 height 510
drag, startPoint x: 1043, startPoint y: 157, endPoint x: 1047, endPoint y: 182, distance: 25.2
click at [1044, 182] on html "Sales Projects Contacts Company Inbox 1 Approvals format_size keyboard_arrow_do…" at bounding box center [522, 229] width 1044 height 459
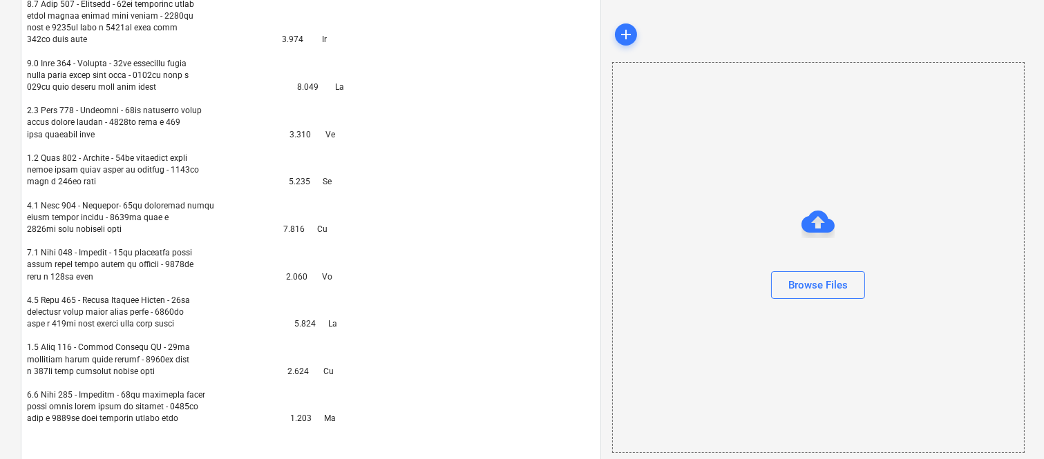
scroll to position [218, 0]
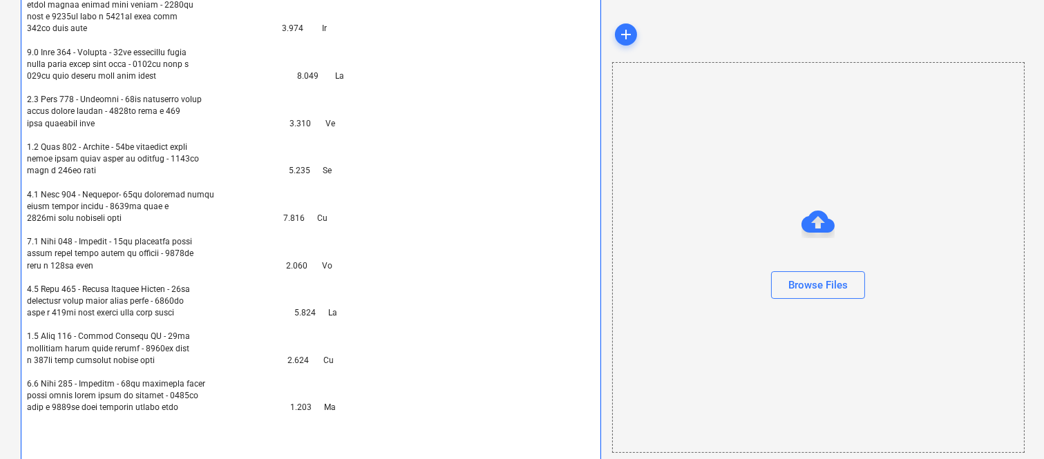
click at [325, 24] on textarea at bounding box center [311, 213] width 580 height 510
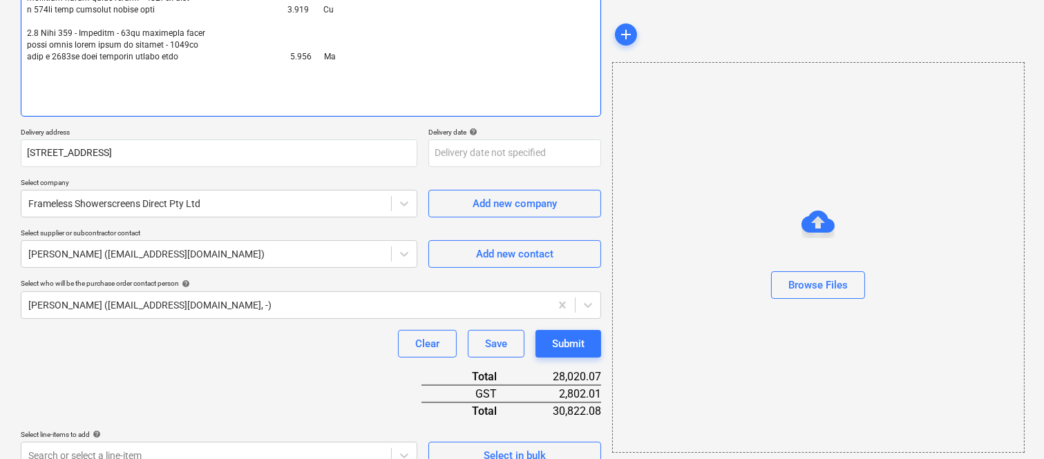
scroll to position [530, 0]
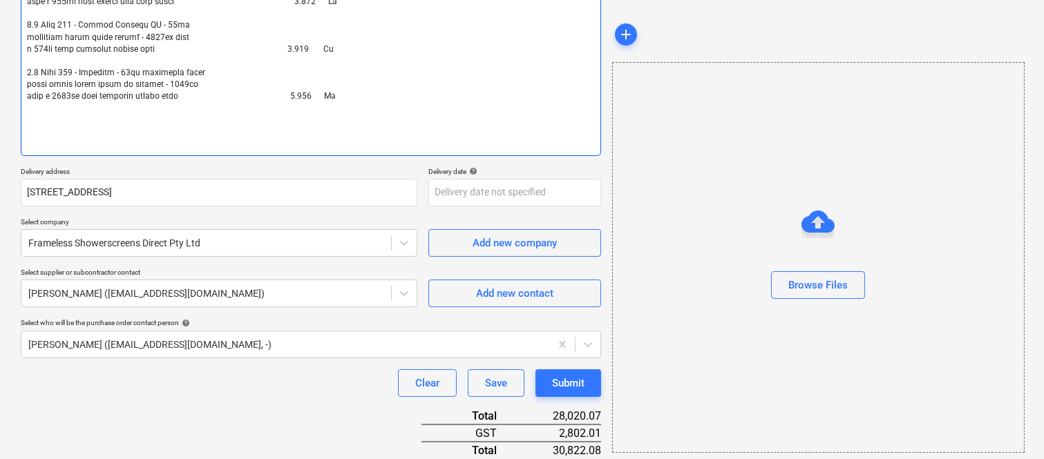
paste textarea "Level 1 Shower Screens"
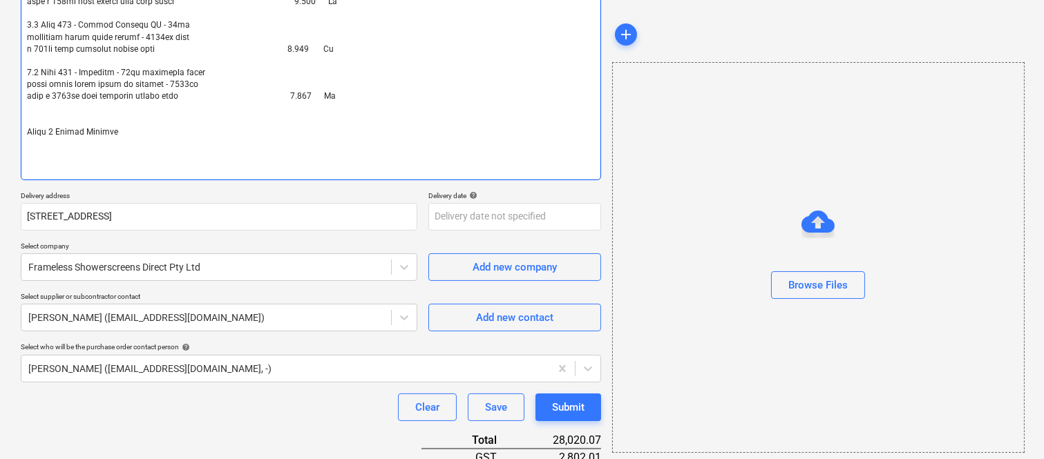
paste textarea "2.1 Unit 101 - Bathroom - 10mm toughened clear glass fixed panel floor to ceili…"
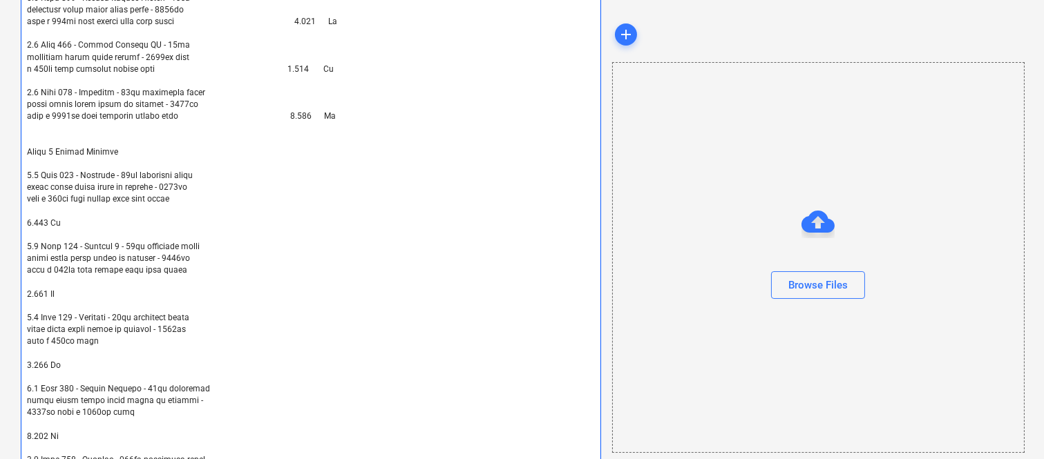
scroll to position [513, 0]
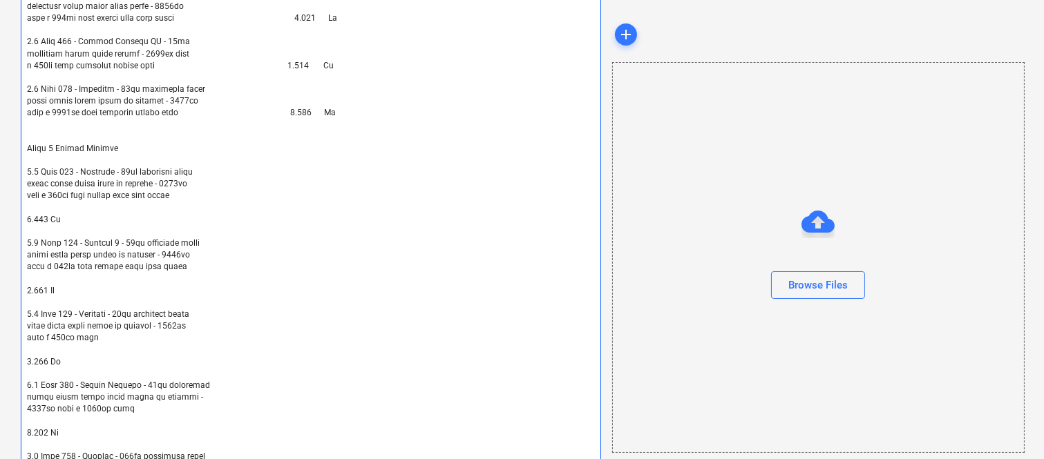
click at [26, 217] on textarea at bounding box center [311, 238] width 580 height 1150
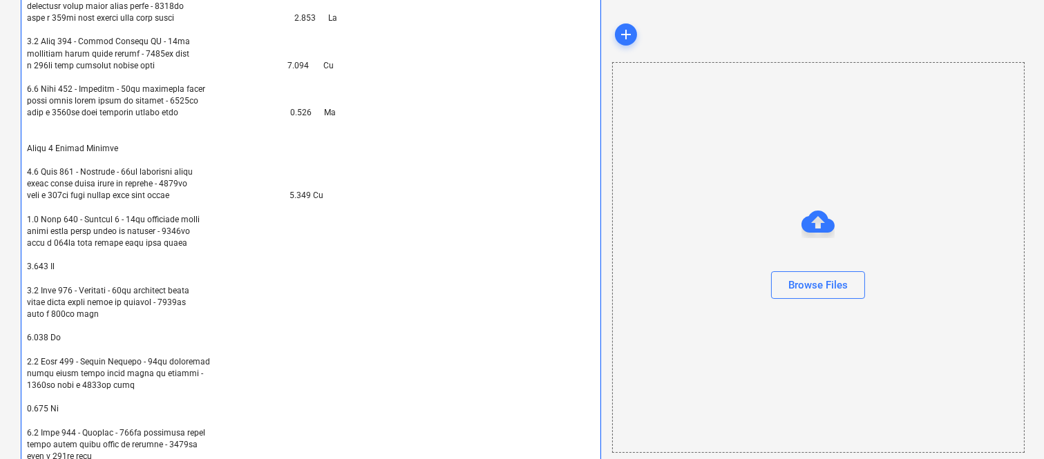
click at [313, 191] on textarea at bounding box center [311, 226] width 580 height 1126
click at [28, 263] on textarea at bounding box center [311, 226] width 580 height 1126
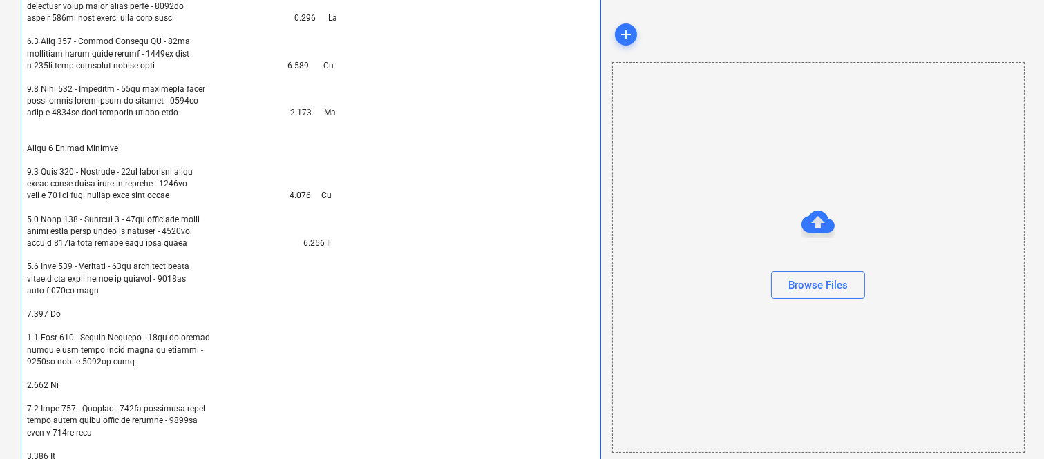
click at [292, 194] on textarea at bounding box center [311, 214] width 580 height 1103
click at [292, 113] on textarea at bounding box center [311, 214] width 580 height 1103
click at [307, 242] on textarea at bounding box center [311, 214] width 580 height 1103
click at [286, 240] on textarea at bounding box center [311, 214] width 580 height 1103
click at [26, 312] on textarea at bounding box center [311, 214] width 580 height 1103
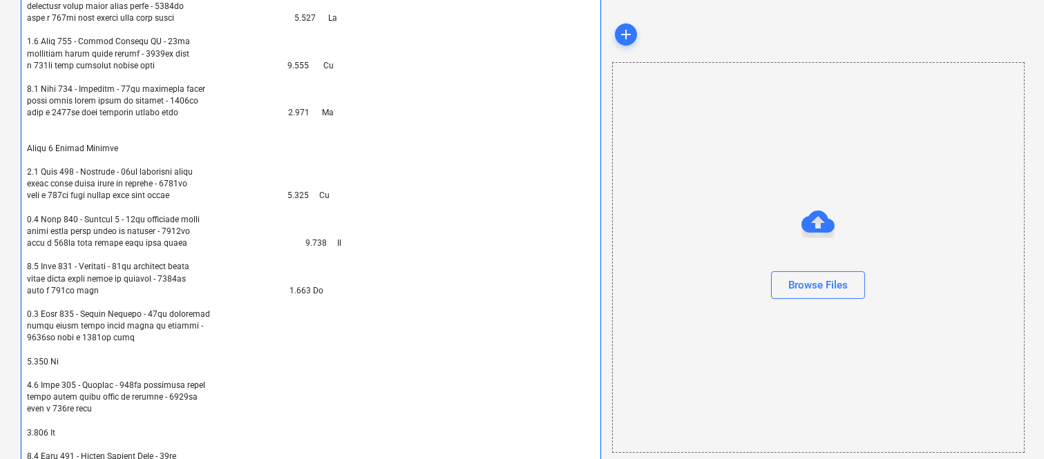
click at [309, 289] on textarea at bounding box center [311, 202] width 580 height 1079
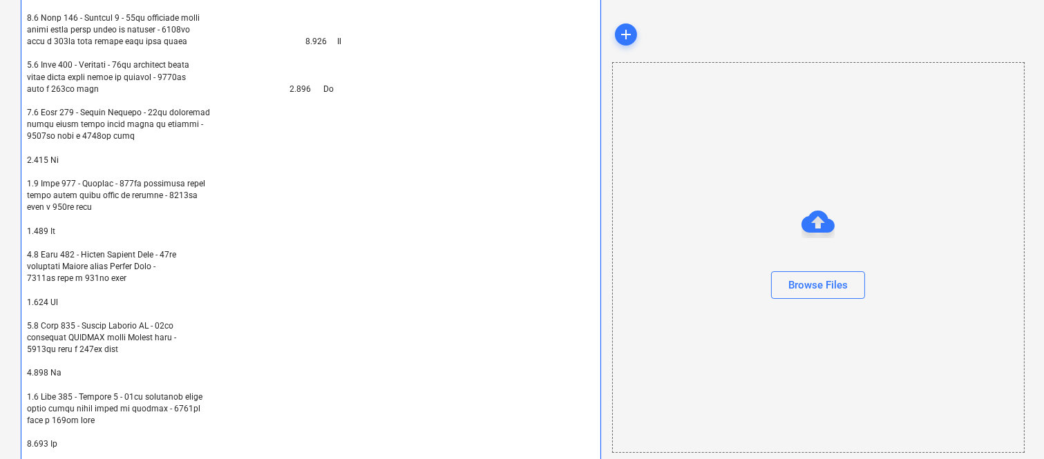
scroll to position [727, 0]
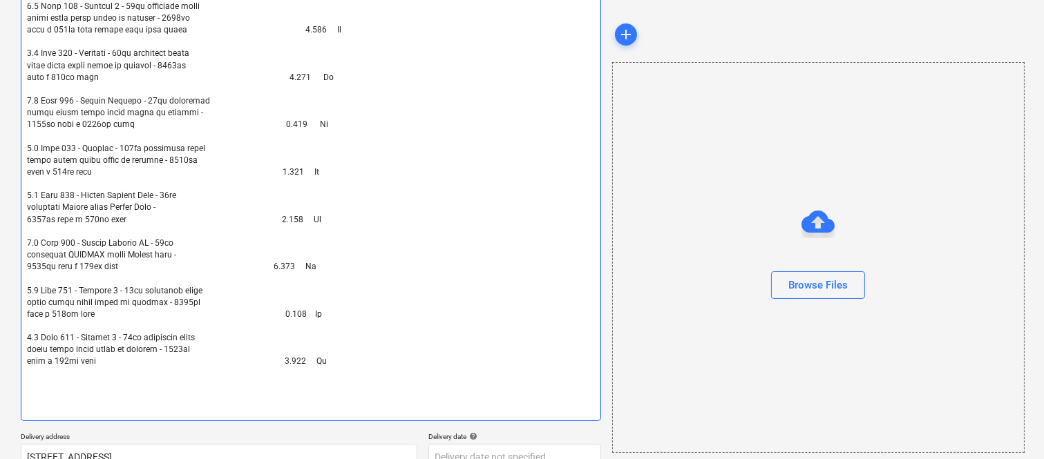
paste textarea "Level 2 Shower Screens"
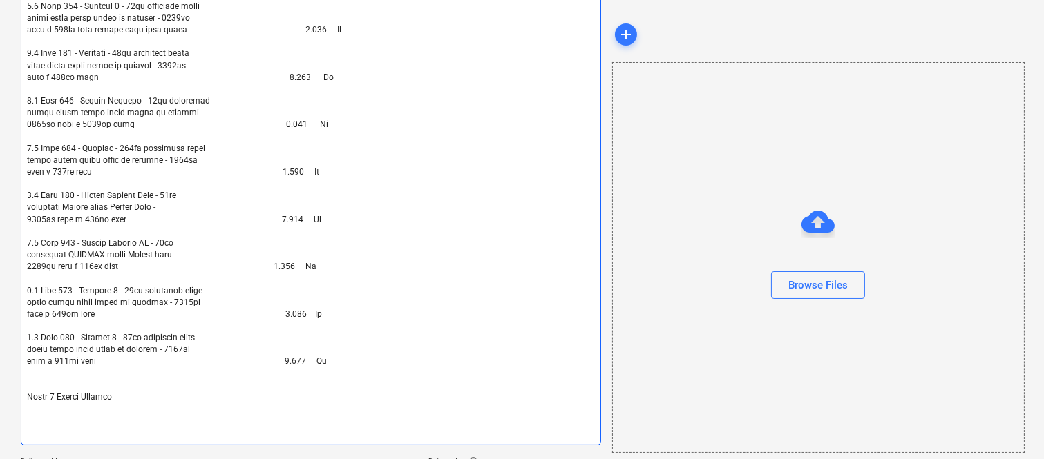
paste textarea "3.1 Unit 201 - Bathroom - 10mm toughened clear glass fixed panel floor to ceili…"
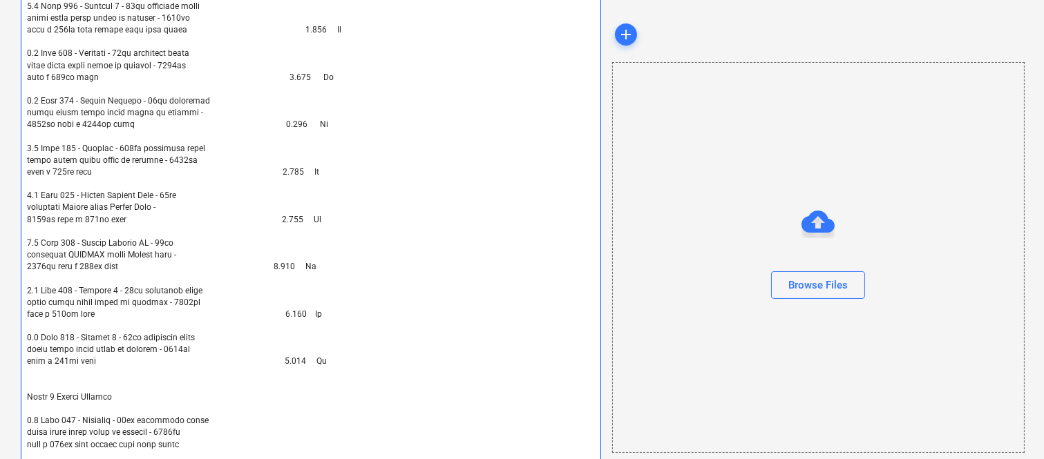
scroll to position [1108, 0]
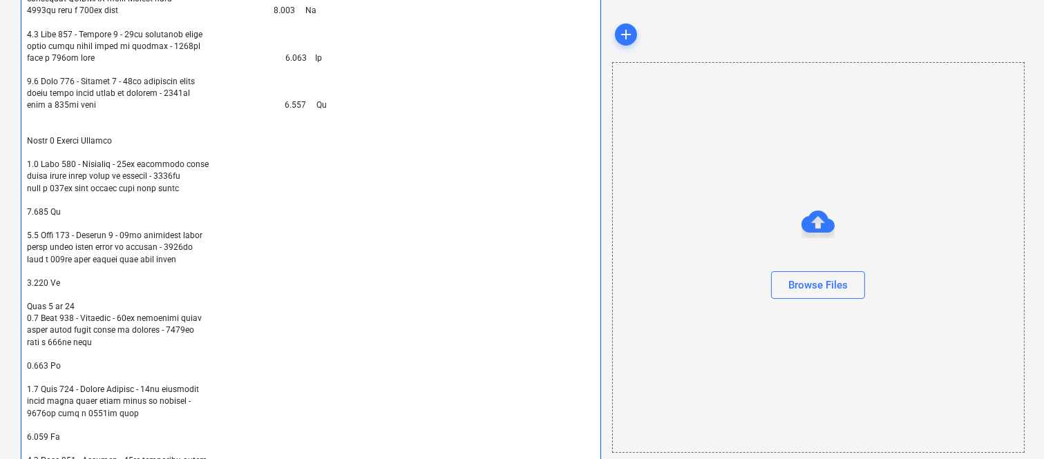
scroll to position [987, 0]
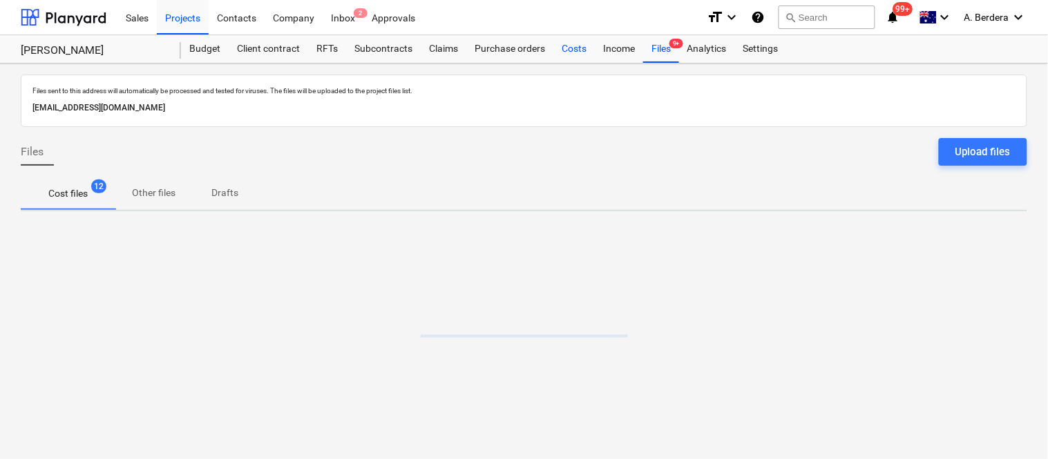
click at [568, 50] on div "Costs" at bounding box center [573, 49] width 41 height 28
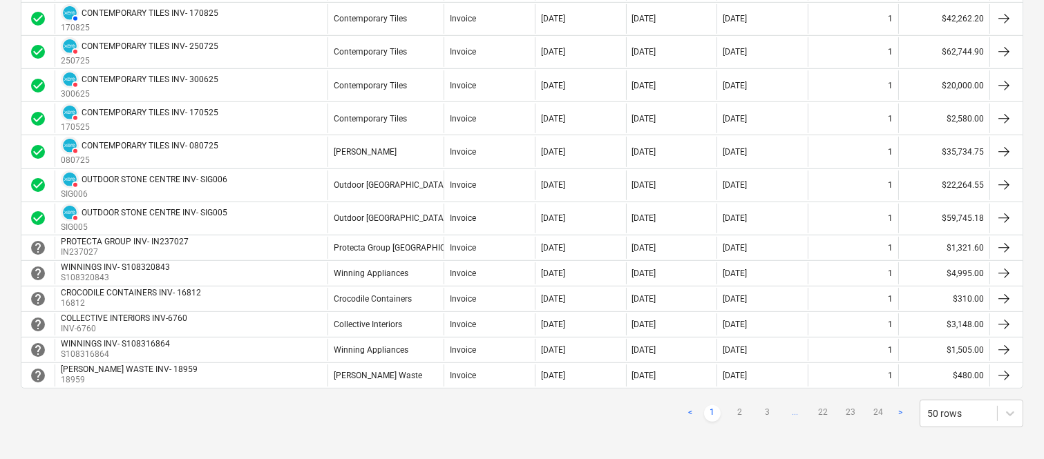
scroll to position [1300, 0]
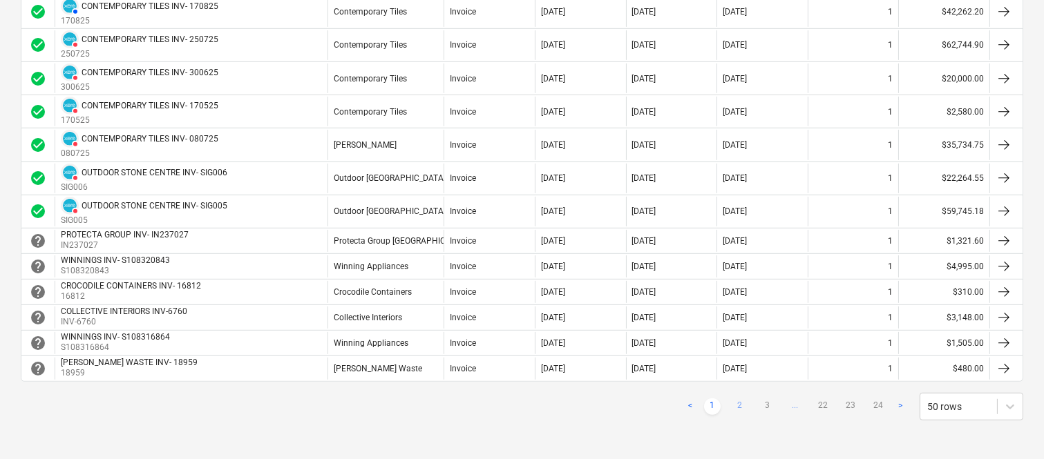
click at [740, 408] on link "2" at bounding box center [740, 407] width 17 height 17
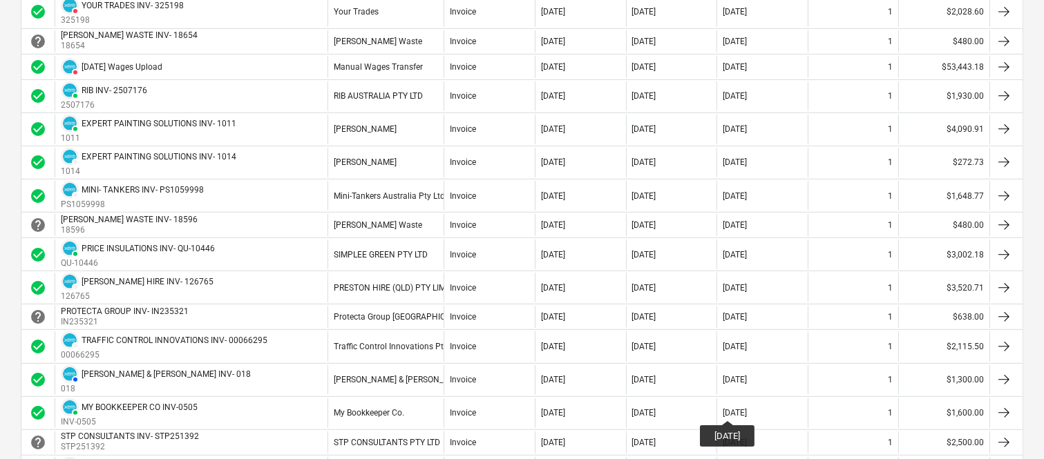
scroll to position [1092, 0]
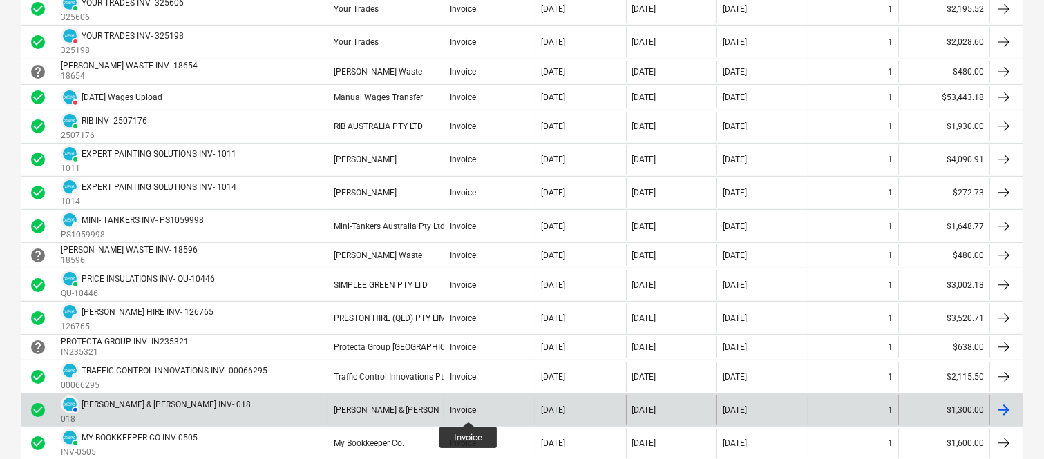
click at [468, 410] on div "Invoice" at bounding box center [463, 411] width 26 height 10
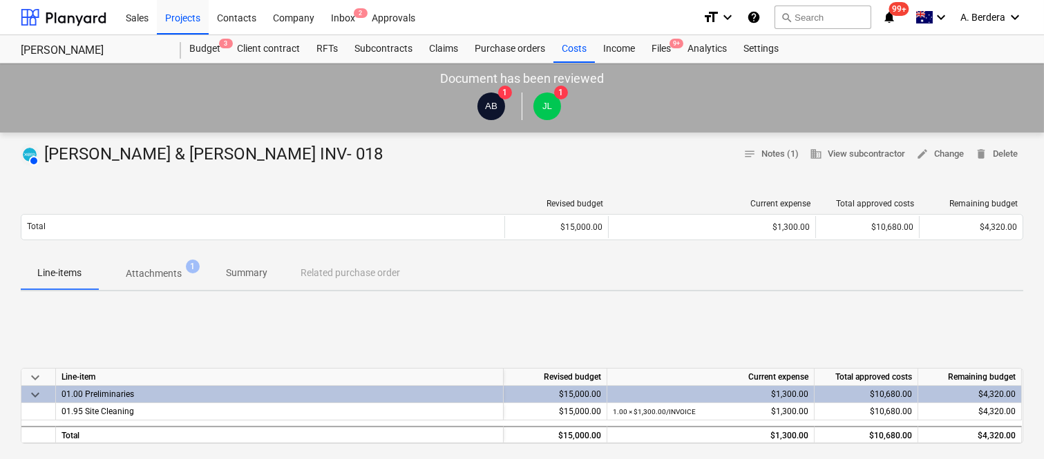
click at [161, 267] on p "Attachments" at bounding box center [154, 274] width 56 height 15
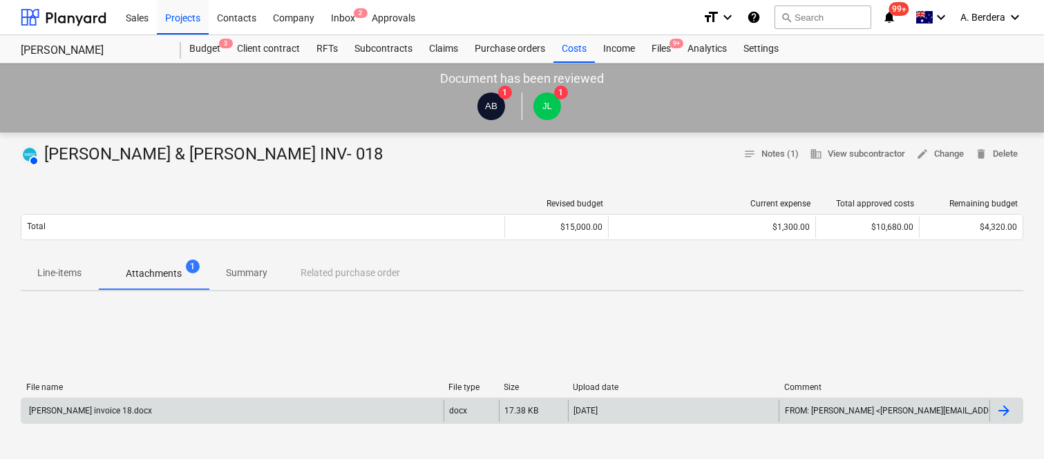
click at [205, 411] on div "Joe Licastro invoice 18.docx" at bounding box center [232, 411] width 422 height 22
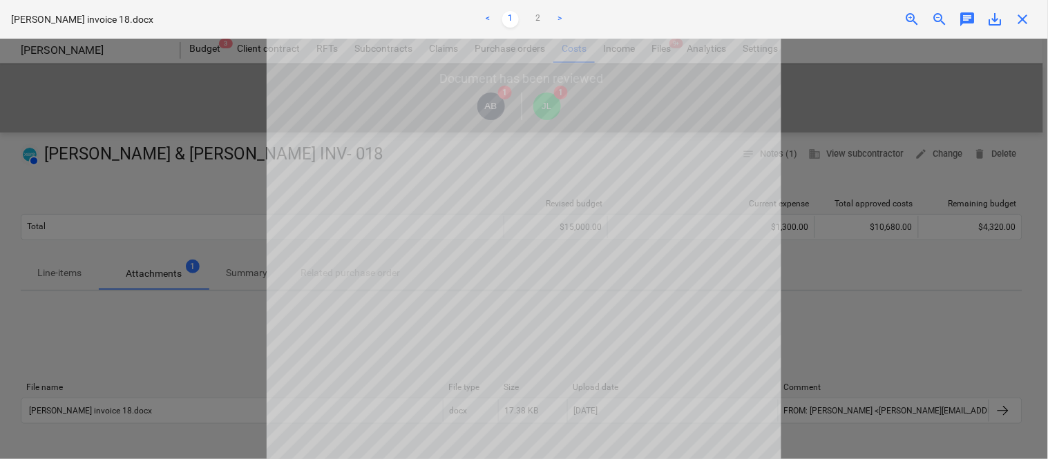
scroll to position [308, 0]
click at [541, 16] on link "2" at bounding box center [538, 19] width 17 height 17
click at [1026, 21] on span "close" at bounding box center [1023, 19] width 17 height 17
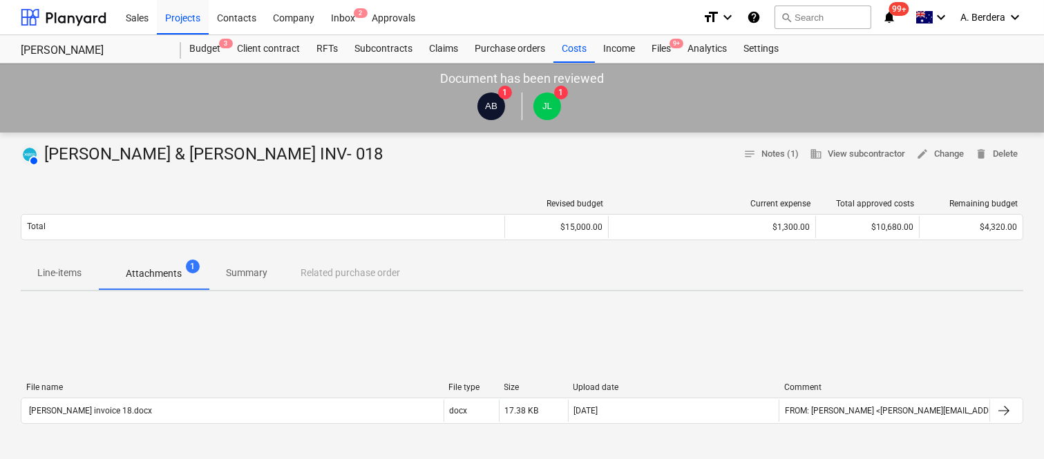
click at [247, 275] on p "Summary" at bounding box center [246, 273] width 41 height 15
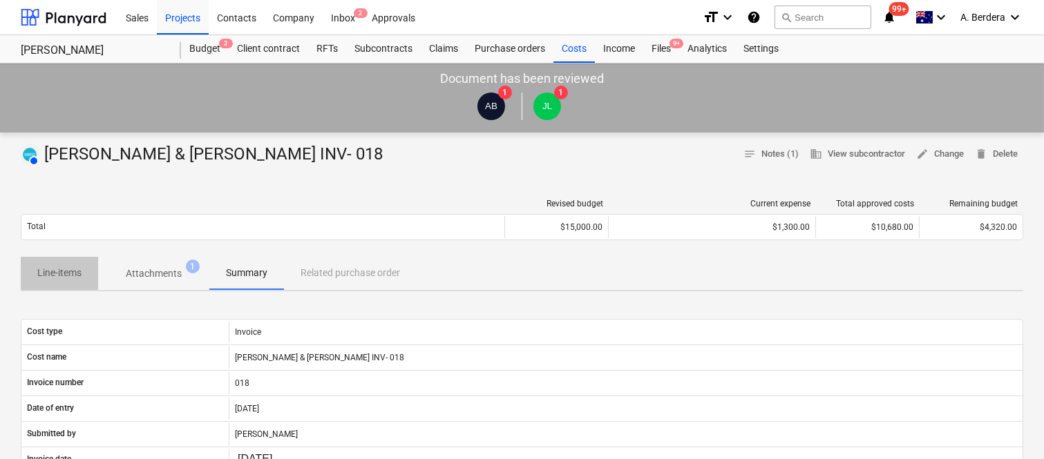
click at [68, 278] on p "Line-items" at bounding box center [59, 273] width 44 height 15
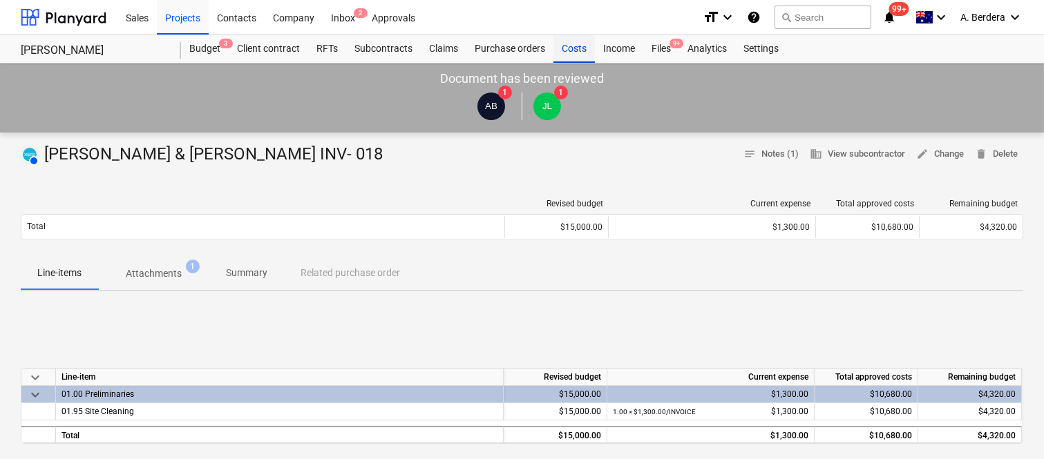
click at [565, 50] on div "Costs" at bounding box center [573, 49] width 41 height 28
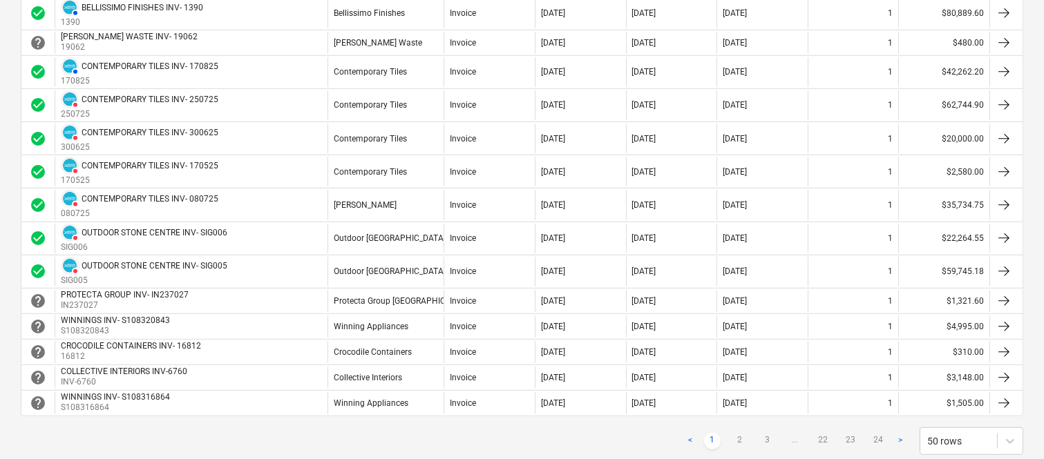
scroll to position [1289, 0]
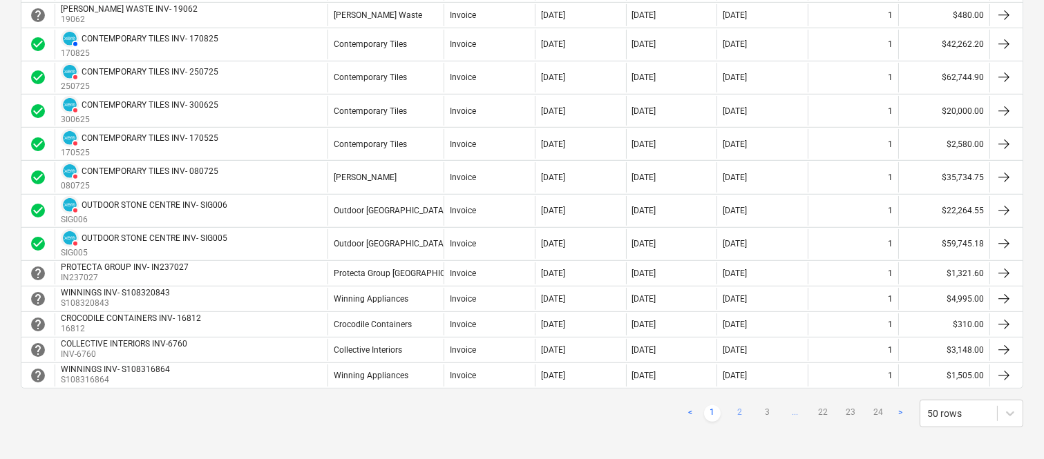
click at [743, 419] on link "2" at bounding box center [740, 414] width 17 height 17
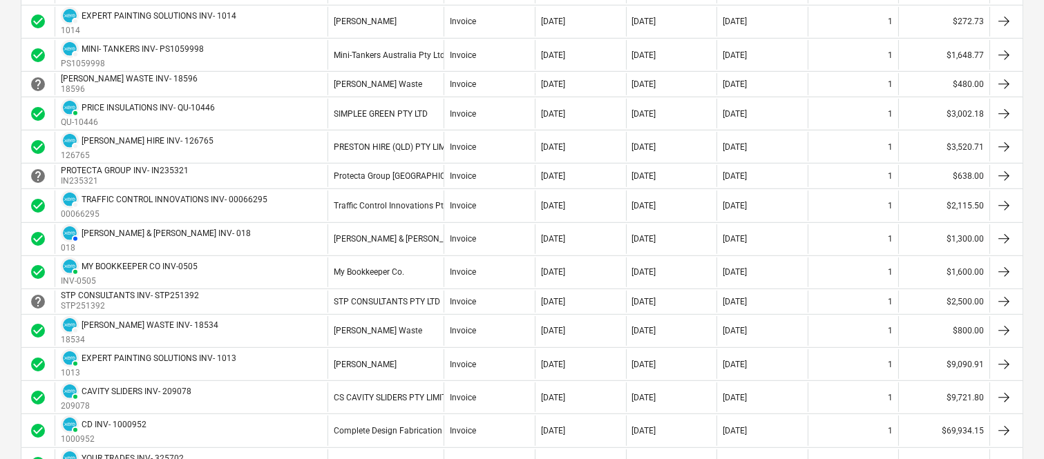
scroll to position [1358, 0]
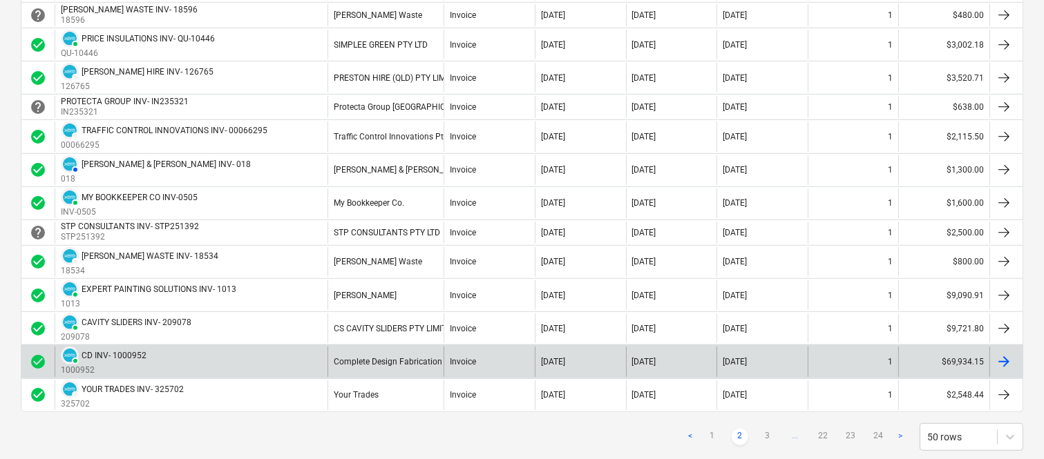
click at [441, 359] on div "Complete Design Fabrication" at bounding box center [385, 362] width 116 height 30
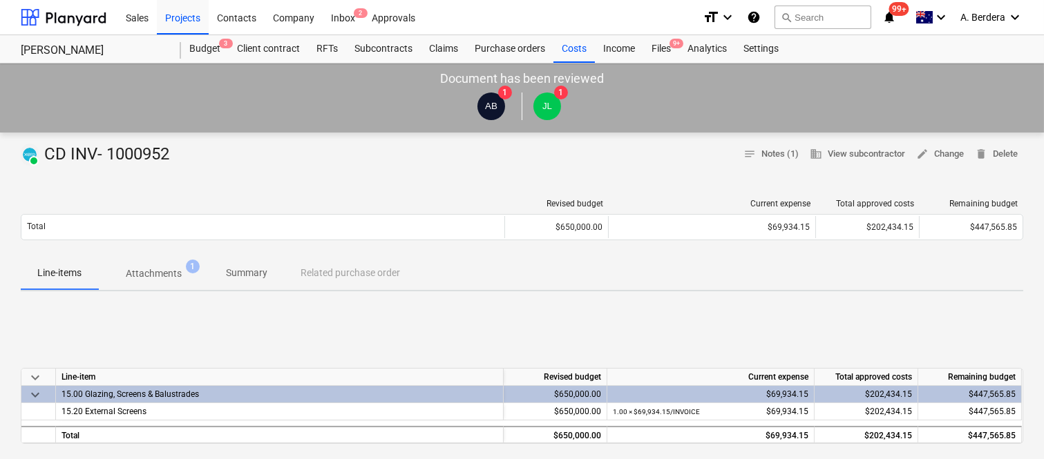
click at [247, 271] on p "Summary" at bounding box center [246, 273] width 41 height 15
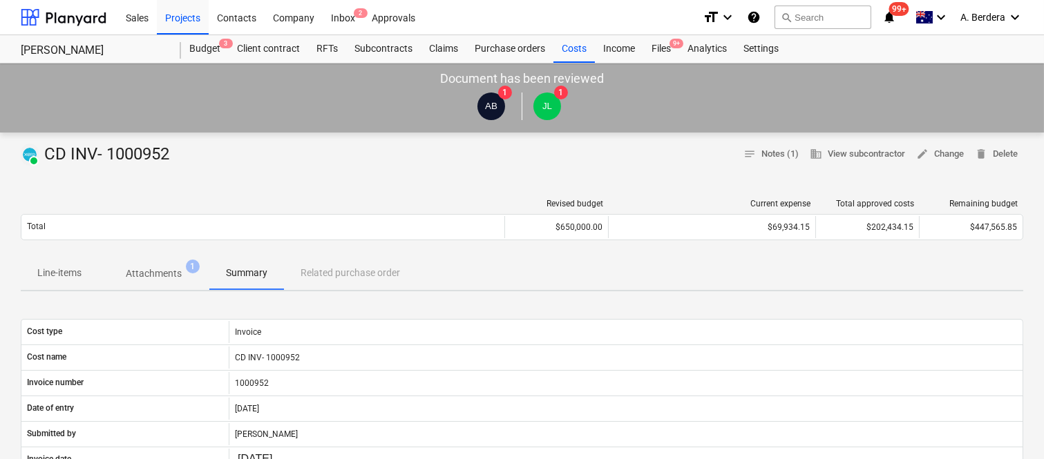
click at [66, 276] on p "Line-items" at bounding box center [59, 273] width 44 height 15
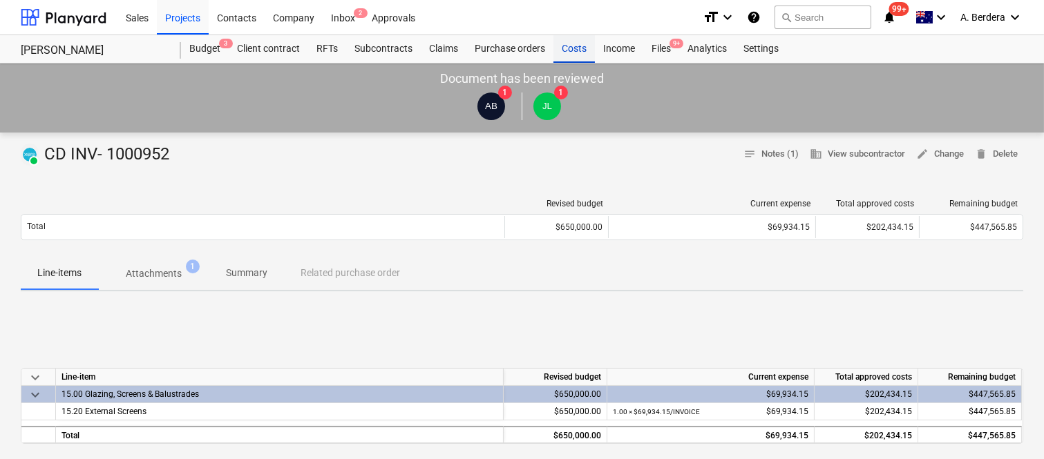
click at [571, 47] on div "Costs" at bounding box center [573, 49] width 41 height 28
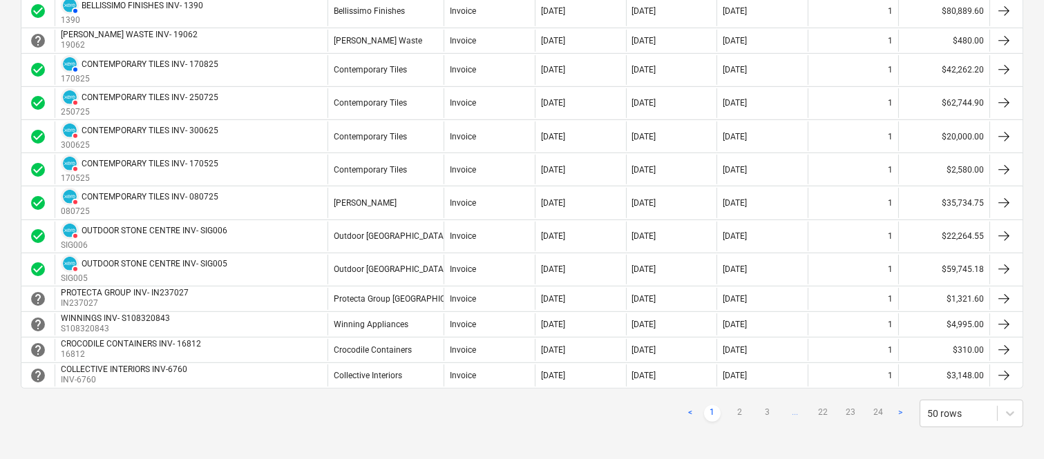
scroll to position [1300, 0]
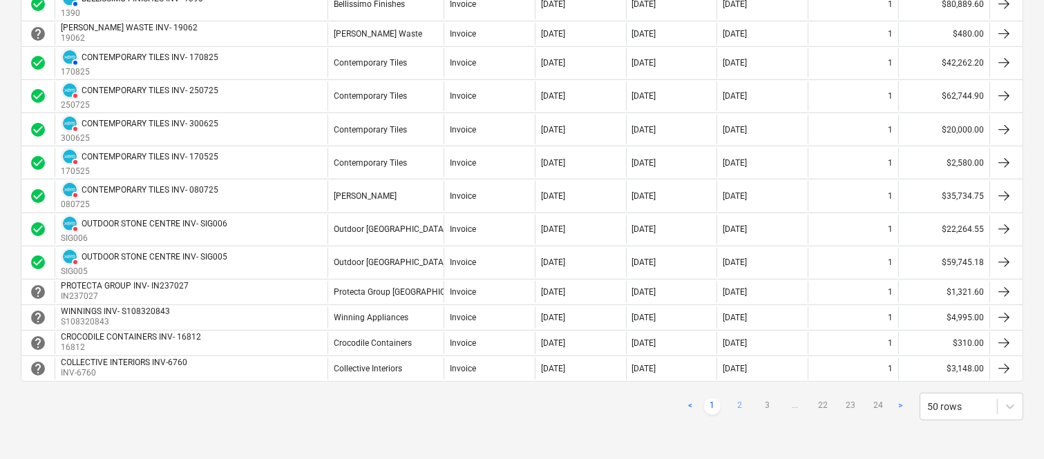
click at [741, 411] on link "2" at bounding box center [740, 407] width 17 height 17
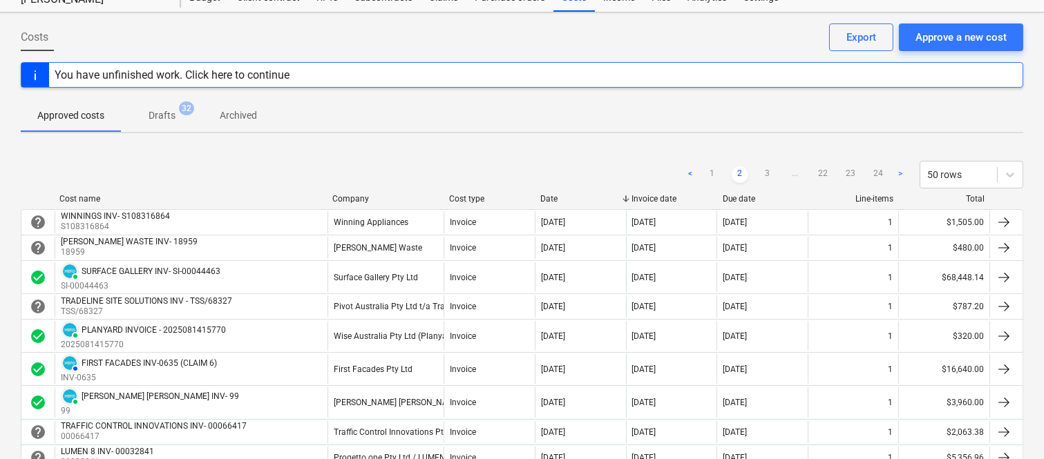
scroll to position [48, 0]
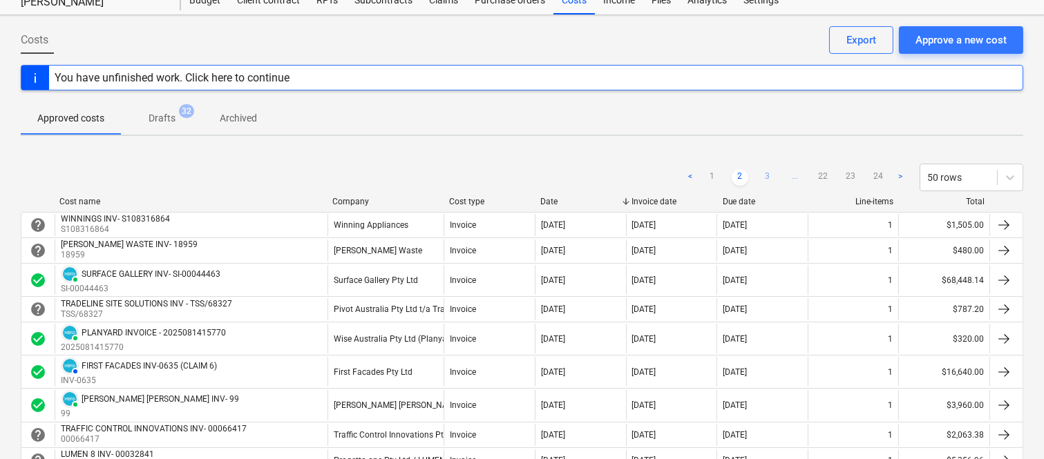
click at [768, 178] on link "3" at bounding box center [767, 177] width 17 height 17
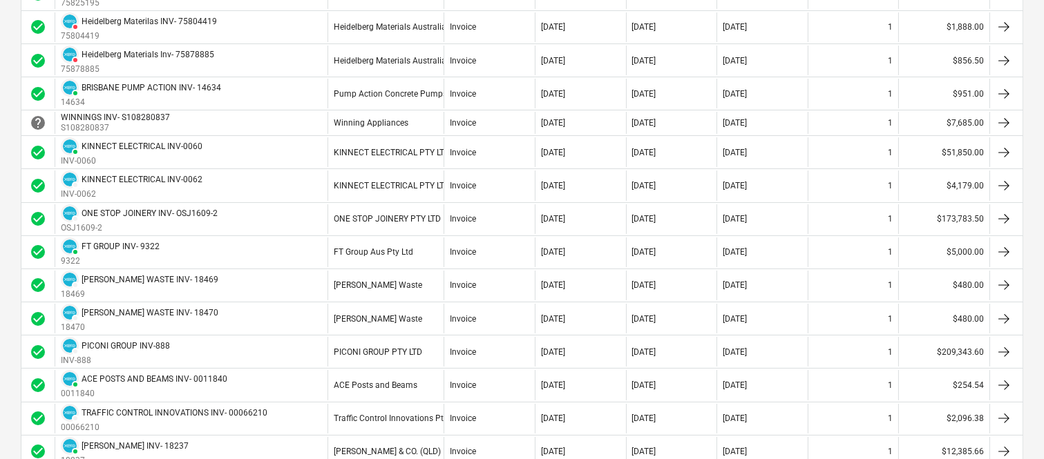
scroll to position [447, 0]
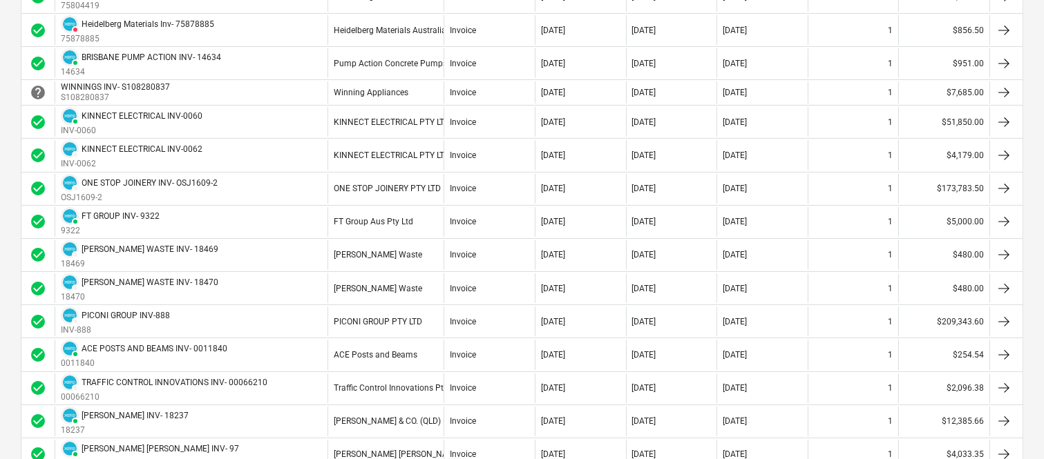
click at [768, 178] on div "31 Aug 2025" at bounding box center [761, 189] width 91 height 30
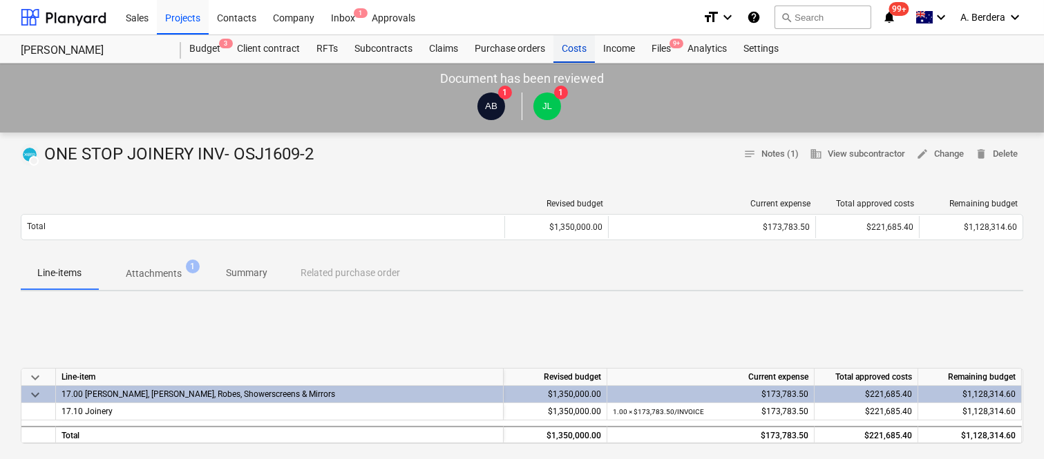
click at [569, 52] on div "Costs" at bounding box center [573, 49] width 41 height 28
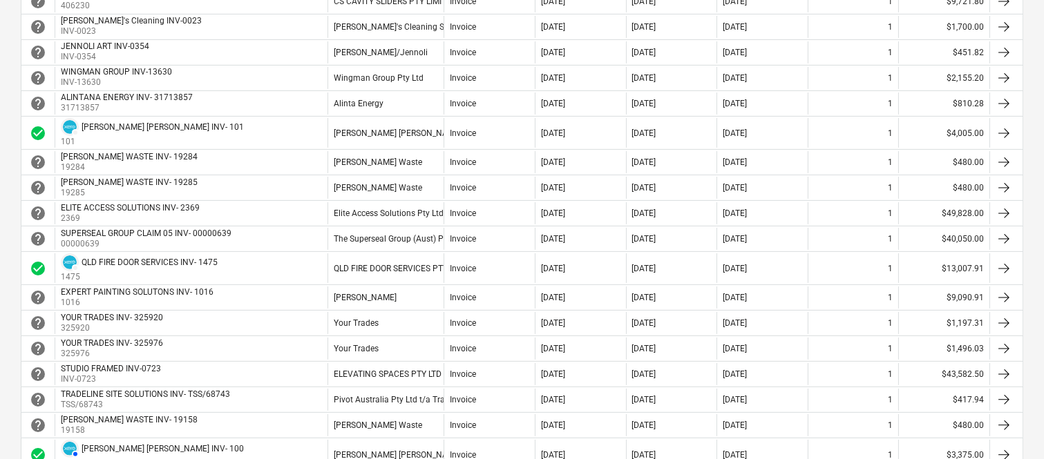
scroll to position [1206, 0]
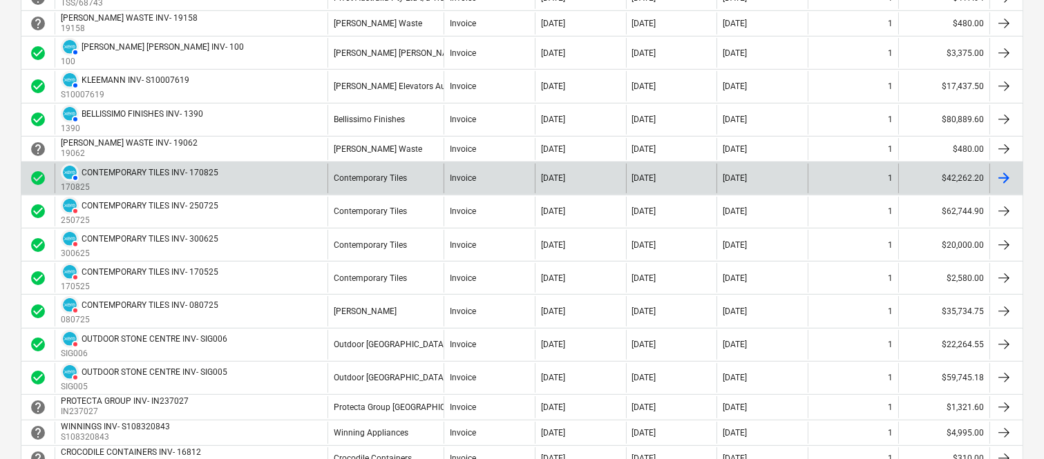
click at [397, 191] on div "Contemporary Tiles" at bounding box center [385, 179] width 116 height 30
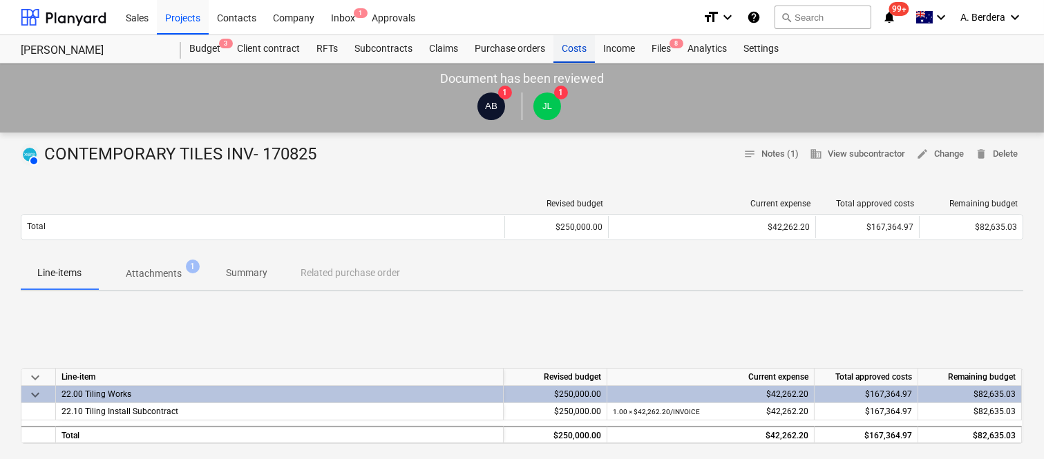
click at [579, 48] on div "Costs" at bounding box center [573, 49] width 41 height 28
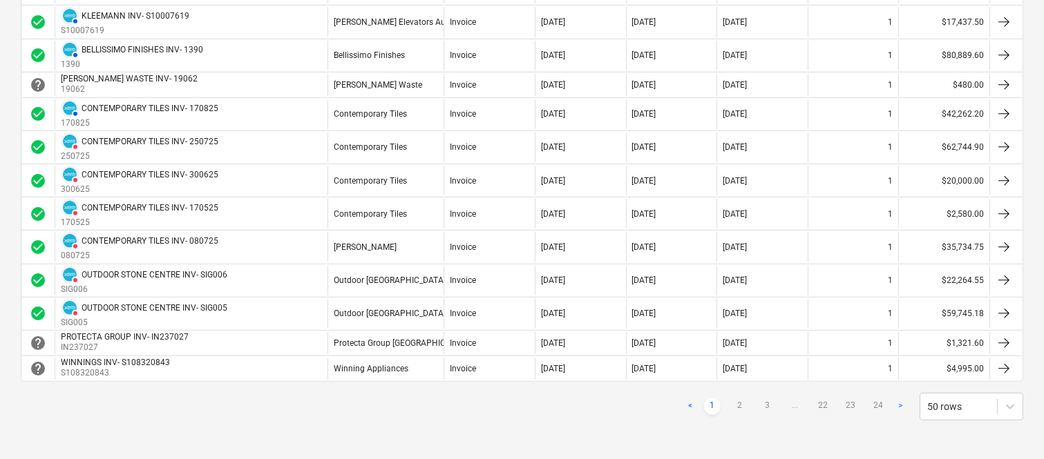
scroll to position [1300, 0]
click at [743, 399] on link "2" at bounding box center [740, 407] width 17 height 17
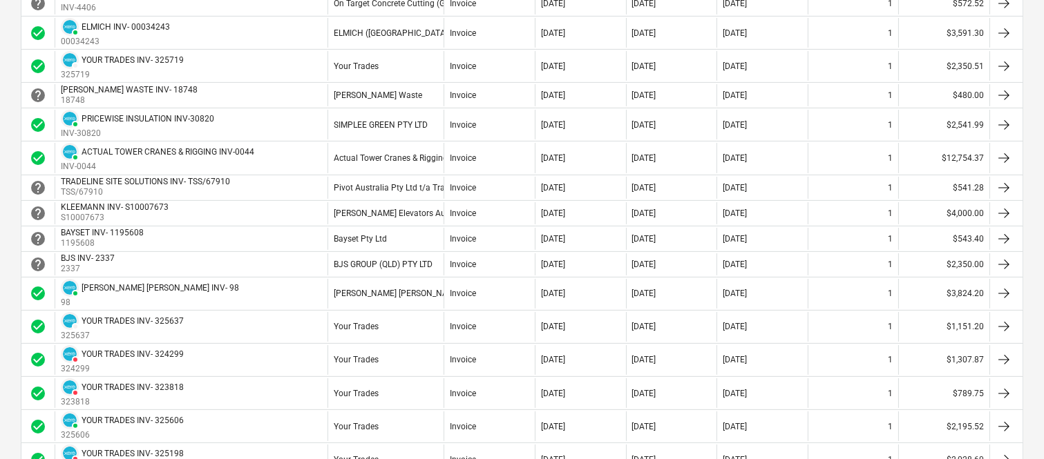
scroll to position [779, 0]
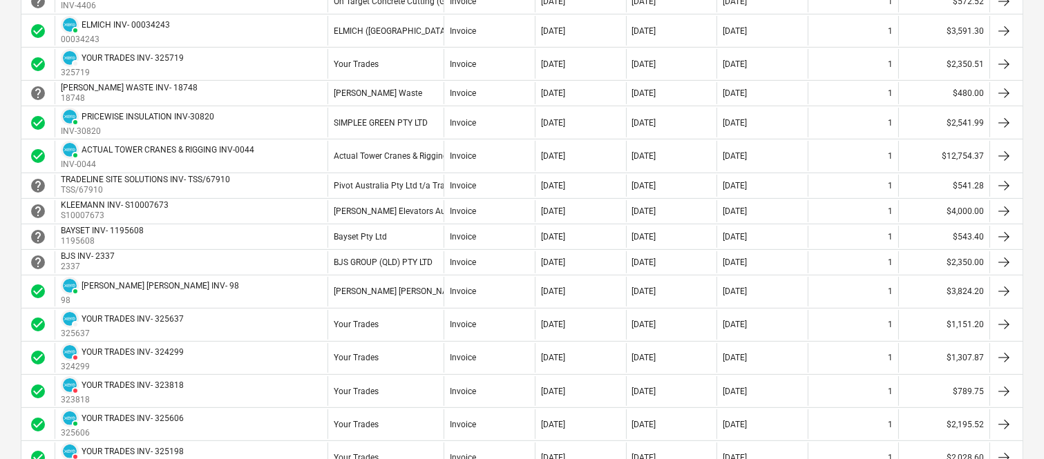
click at [513, 146] on div "Invoice" at bounding box center [489, 156] width 91 height 30
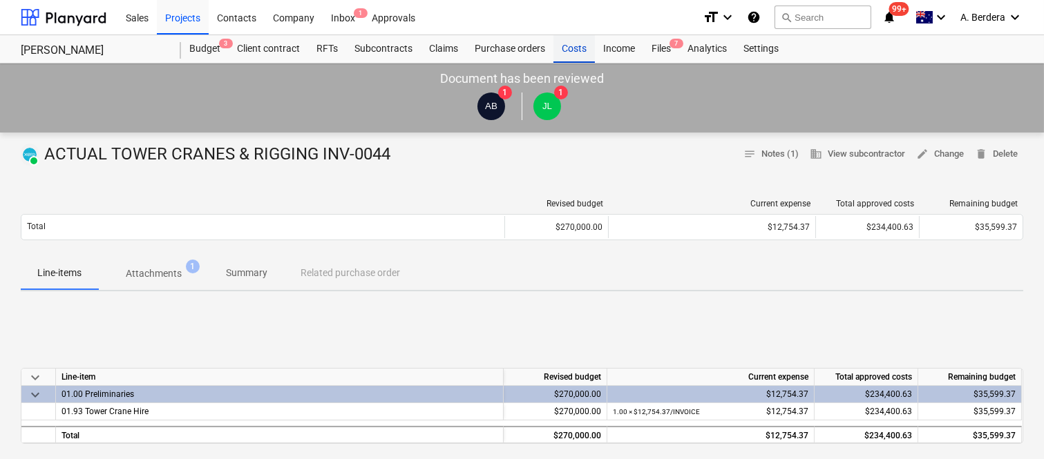
click at [572, 44] on div "Costs" at bounding box center [573, 49] width 41 height 28
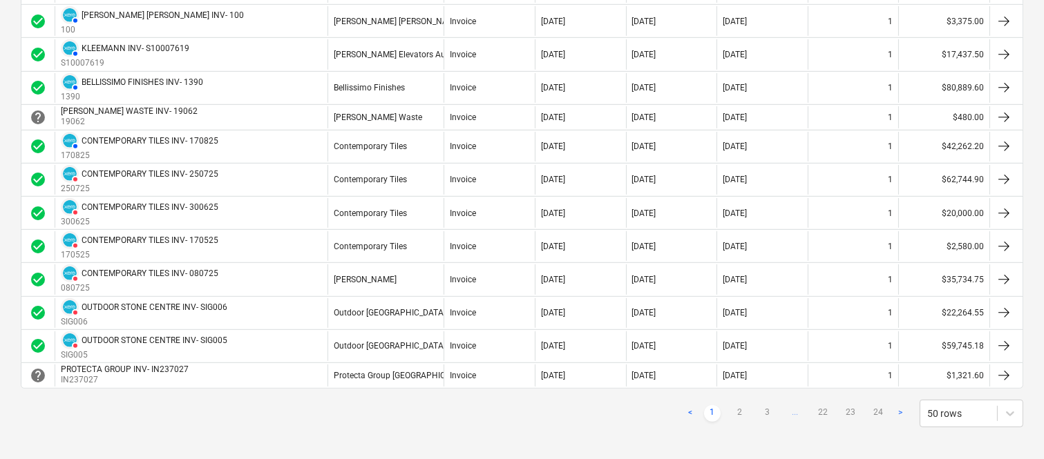
scroll to position [1300, 0]
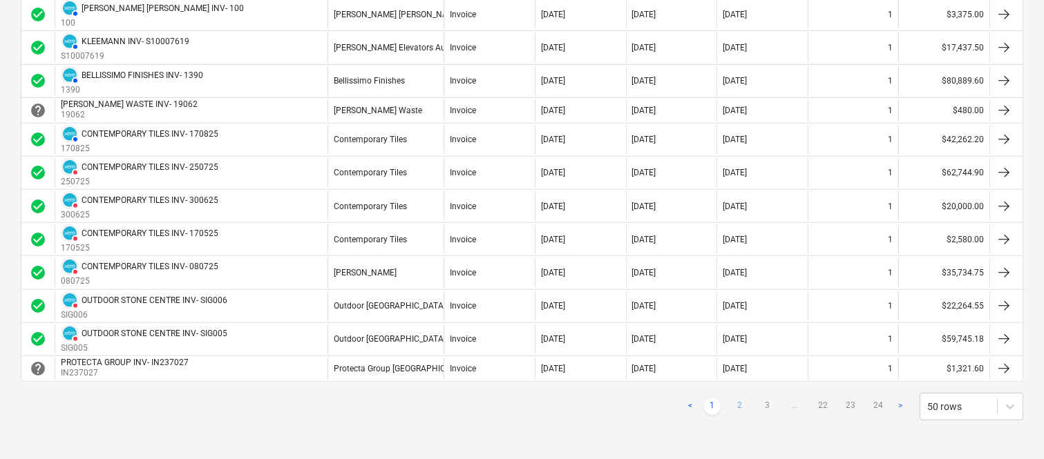
click at [737, 408] on link "2" at bounding box center [740, 407] width 17 height 17
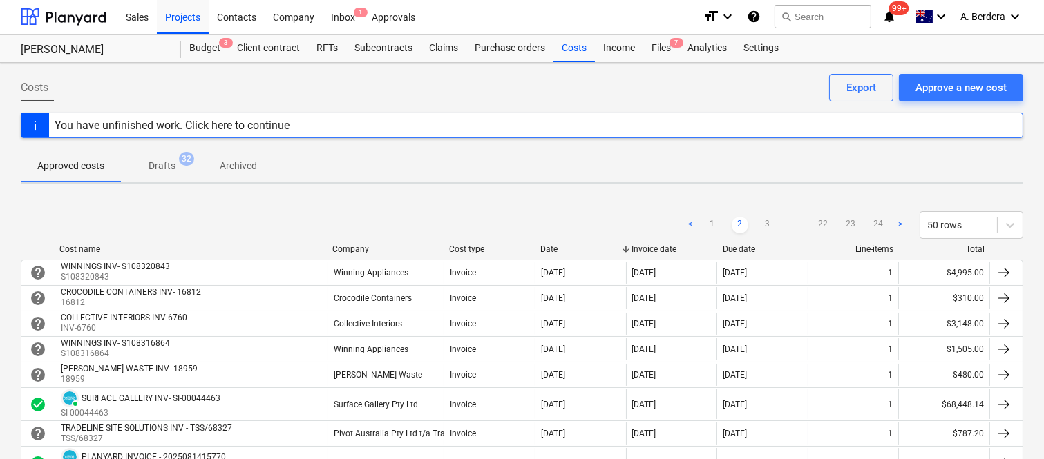
scroll to position [0, 0]
click at [772, 225] on link "3" at bounding box center [767, 226] width 17 height 17
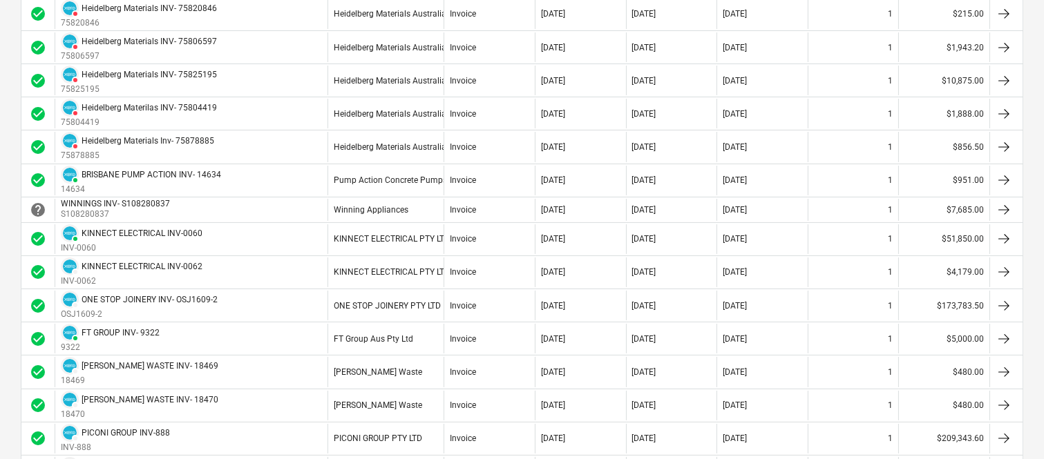
scroll to position [460, 0]
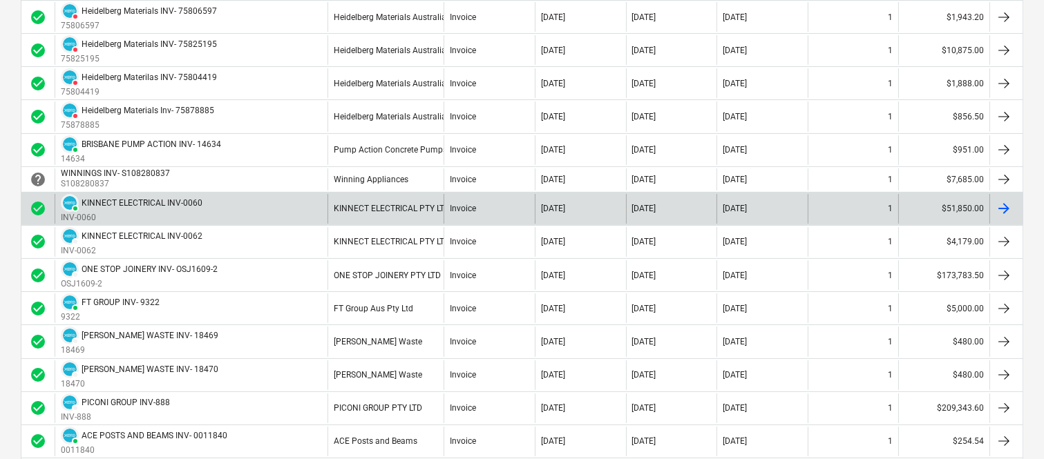
click at [496, 206] on div "Invoice" at bounding box center [489, 209] width 91 height 30
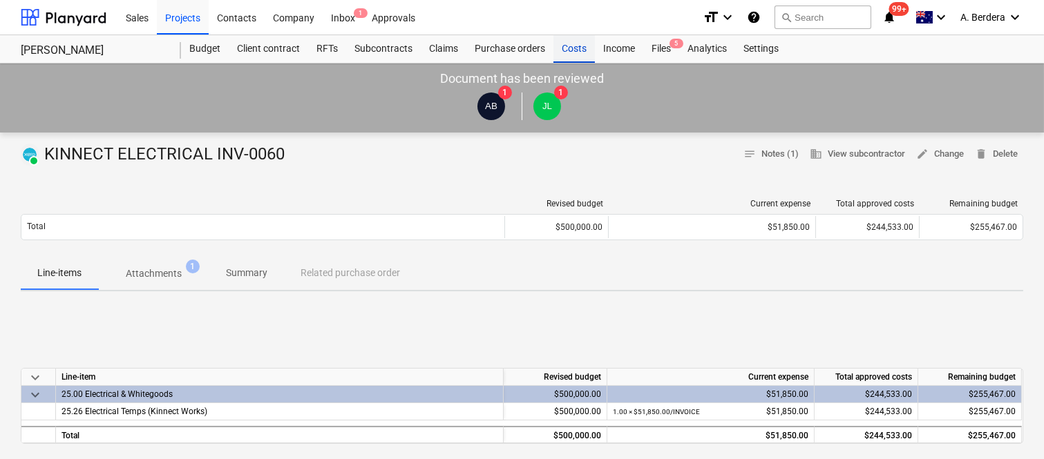
click at [563, 51] on div "Costs" at bounding box center [573, 49] width 41 height 28
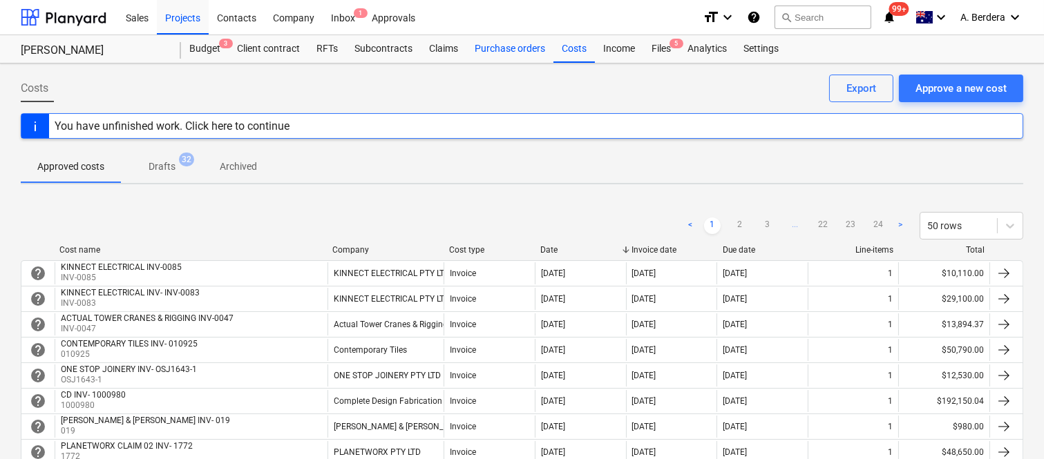
click at [493, 53] on div "Purchase orders" at bounding box center [509, 49] width 87 height 28
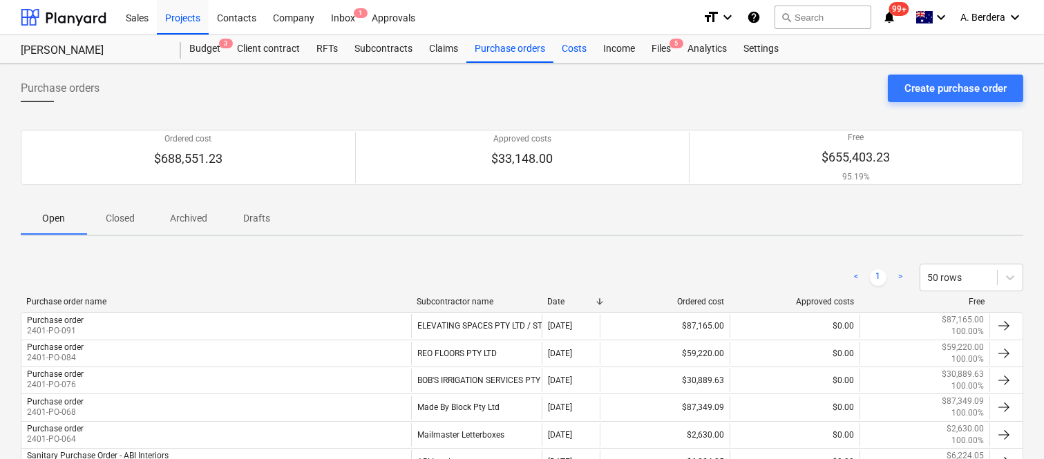
click at [576, 53] on div "Costs" at bounding box center [573, 49] width 41 height 28
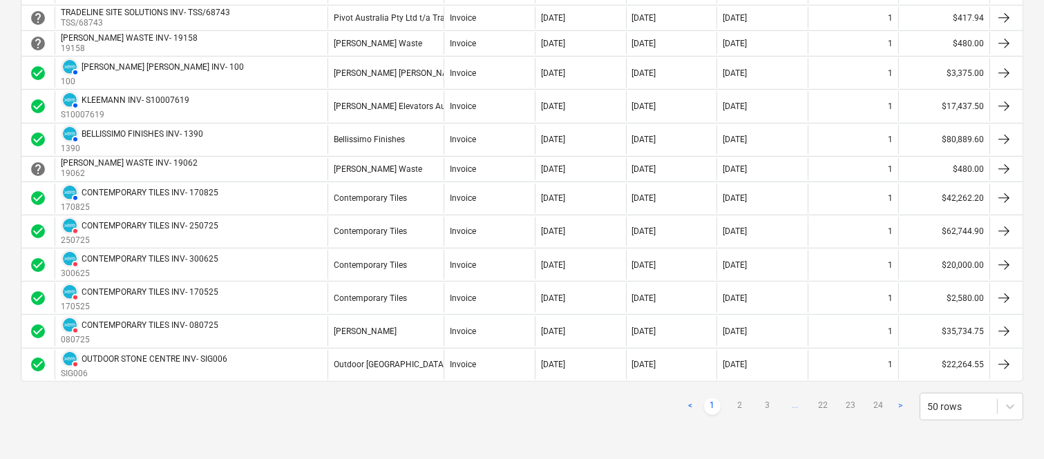
scroll to position [1292, 0]
click at [740, 409] on link "2" at bounding box center [740, 407] width 17 height 17
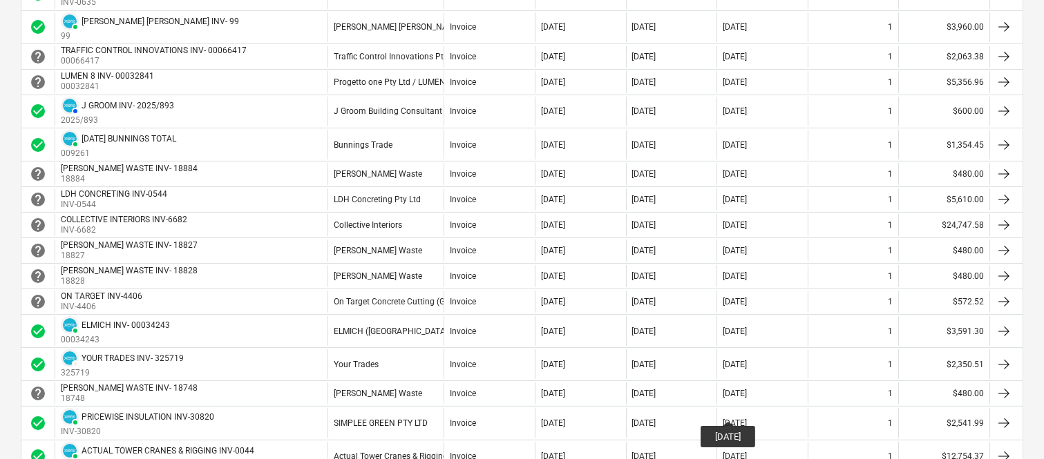
scroll to position [532, 0]
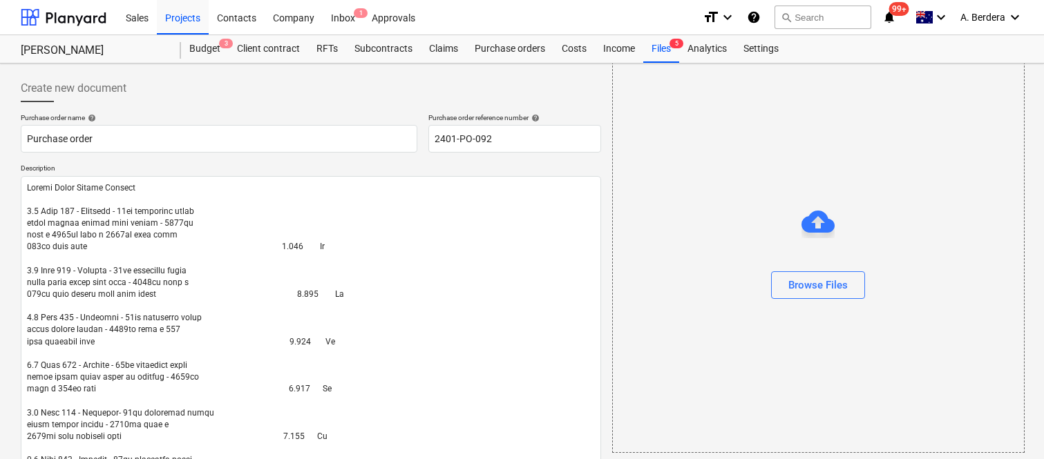
scroll to position [987, 0]
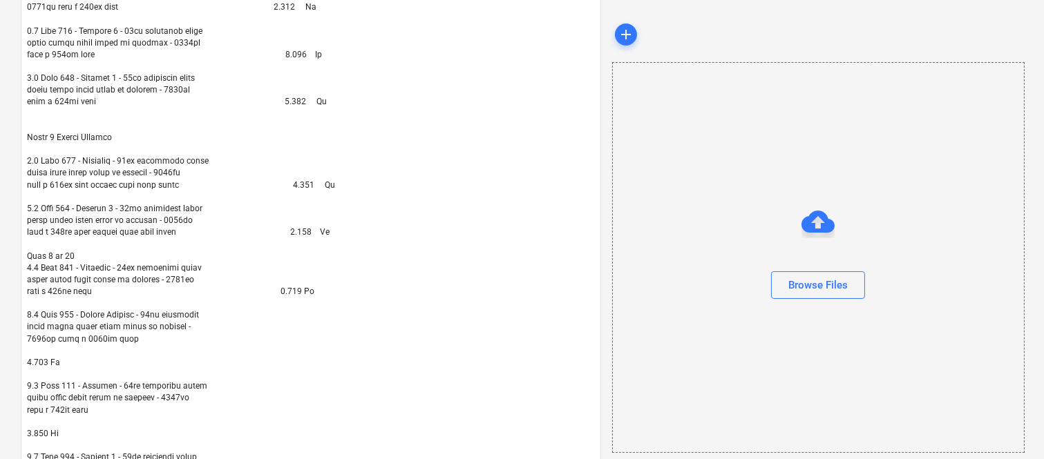
type textarea "Ground Floor Shower Screens 1.1 Unit 001 - Bathroom - 10mm toughened clear glas…"
type textarea "x"
type textarea "Ground Floor Shower Screens 1.1 Unit 001 - Bathroom - 10mm toughened clear glas…"
type textarea "x"
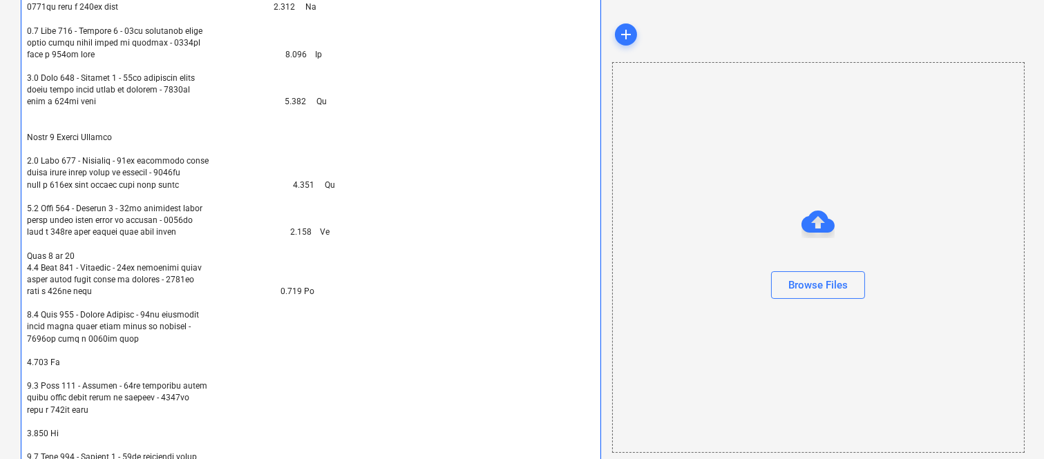
type textarea "Ground Floor Shower Screens 1.1 Unit 001 - Bathroom - 10mm toughened clear glas…"
type textarea "x"
type textarea "Ground Floor Shower Screens 1.1 Unit 001 - Bathroom - 10mm toughened clear glas…"
type textarea "x"
type textarea "Ground Floor Shower Screens 1.1 Unit 001 - Bathroom - 10mm toughened clear glas…"
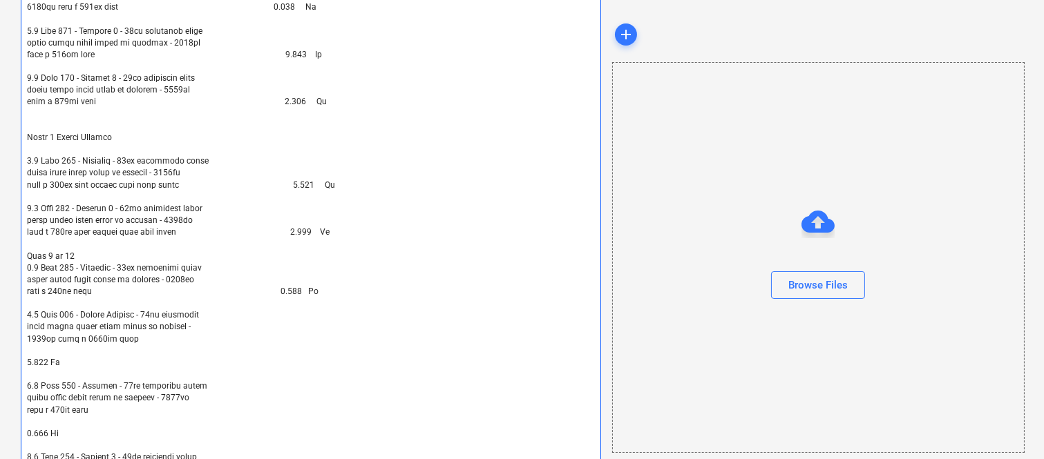
type textarea "x"
type textarea "Ground Floor Shower Screens 1.1 Unit 001 - Bathroom - 10mm toughened clear glas…"
type textarea "x"
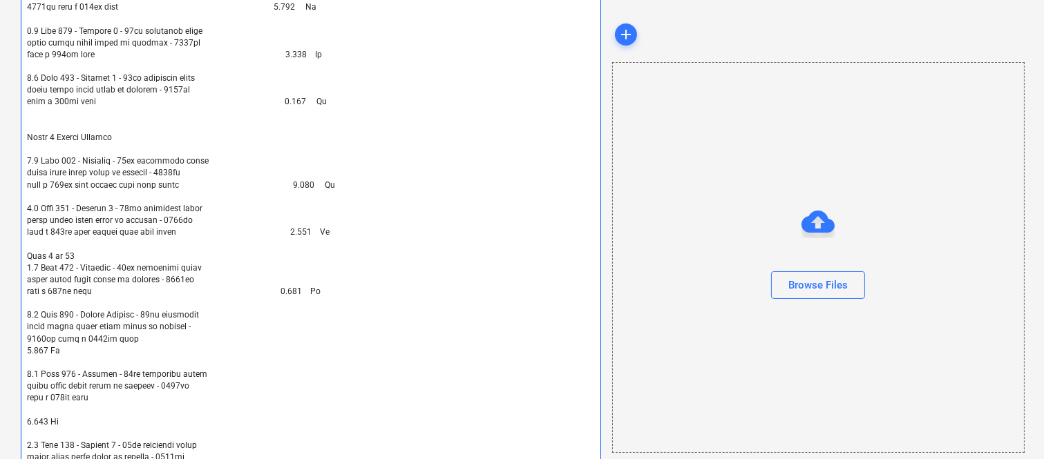
type textarea "Ground Floor Shower Screens 1.1 Unit 001 - Bathroom - 10mm toughened clear glas…"
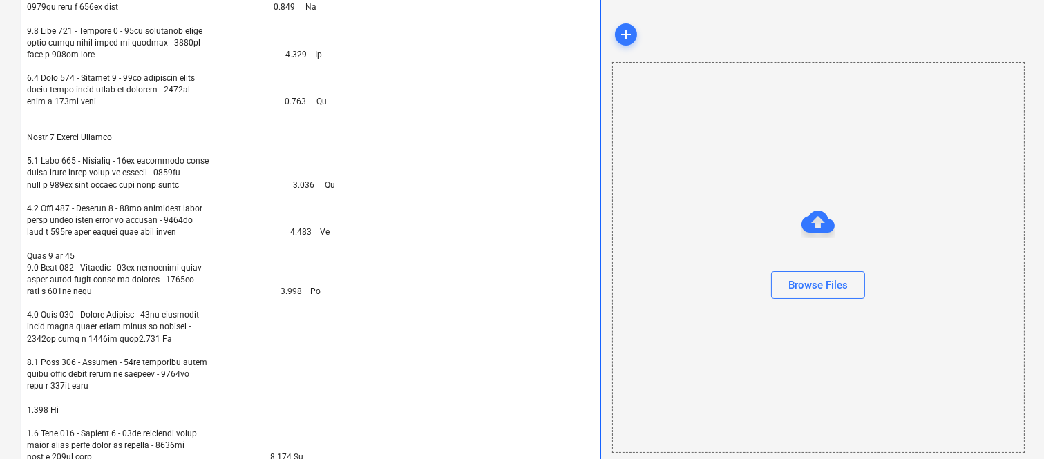
type textarea "x"
type textarea "Ground Floor Shower Screens 1.1 Unit 001 - Bathroom - 10mm toughened clear glas…"
type textarea "x"
type textarea "Ground Floor Shower Screens 1.1 Unit 001 - Bathroom - 10mm toughened clear glas…"
type textarea "x"
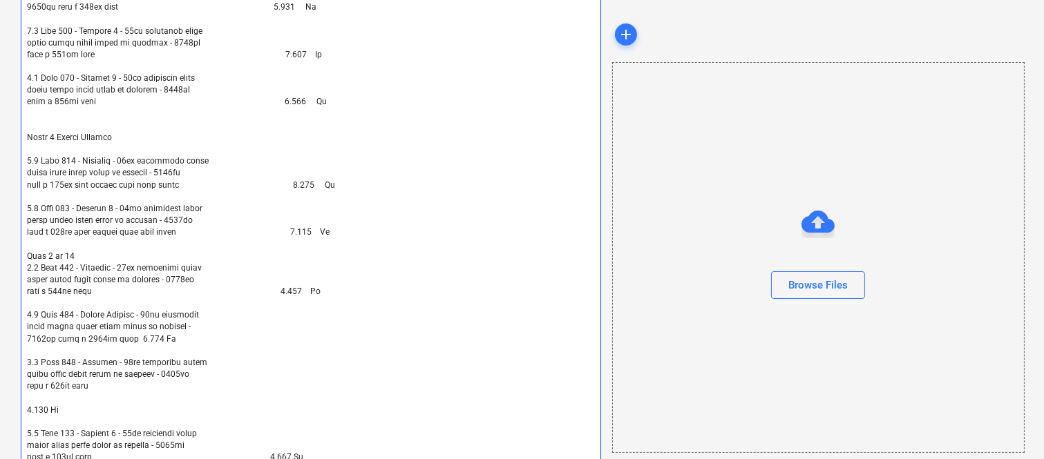
type textarea "Ground Floor Shower Screens 1.1 Unit 001 - Bathroom - 10mm toughened clear glas…"
type textarea "x"
type textarea "Ground Floor Shower Screens 1.1 Unit 001 - Bathroom - 10mm toughened clear glas…"
type textarea "x"
type textarea "Ground Floor Shower Screens 1.1 Unit 001 - Bathroom - 10mm toughened clear glas…"
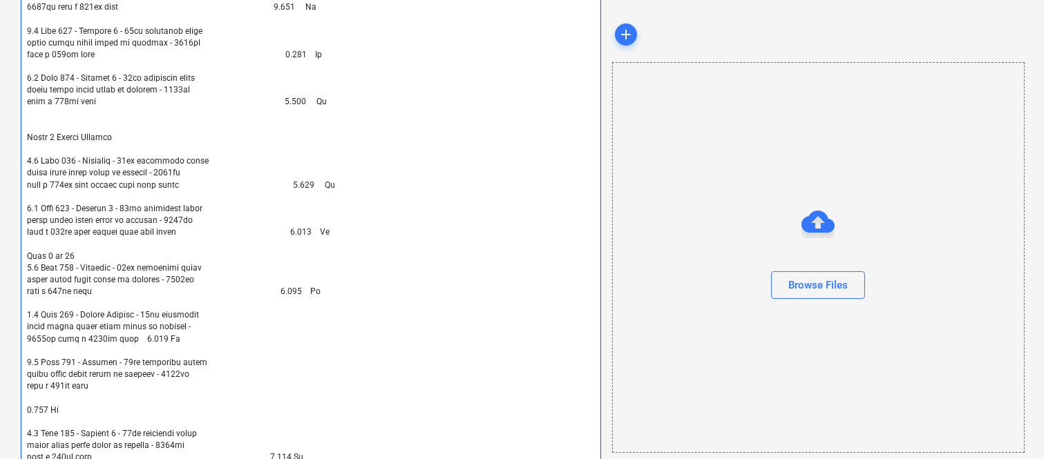
type textarea "x"
type textarea "Ground Floor Shower Screens 1.1 Unit 001 - Bathroom - 10mm toughened clear glas…"
type textarea "x"
type textarea "Ground Floor Shower Screens 1.1 Unit 001 - Bathroom - 10mm toughened clear glas…"
type textarea "x"
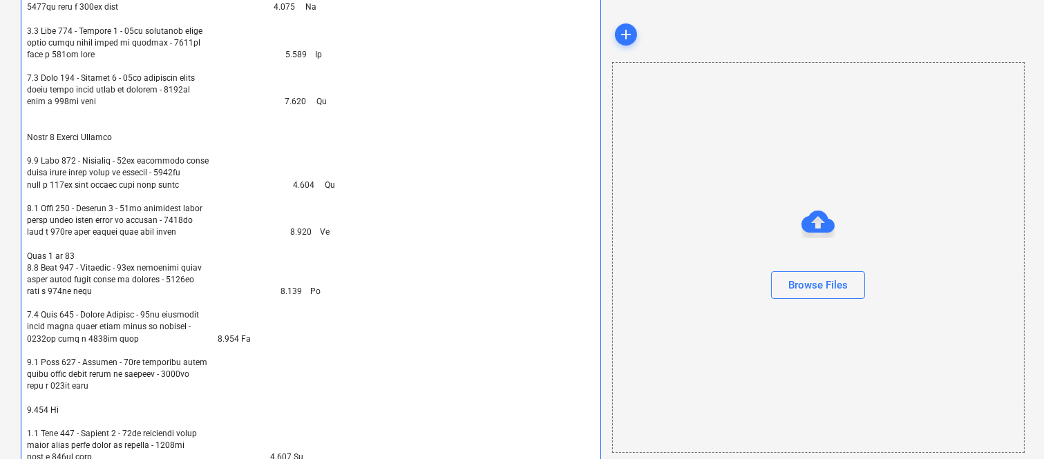
type textarea "Ground Floor Shower Screens 1.1 Unit 001 - Bathroom - 10mm toughened clear glas…"
type textarea "x"
type textarea "Ground Floor Shower Screens 1.1 Unit 001 - Bathroom - 10mm toughened clear glas…"
type textarea "x"
type textarea "Ground Floor Shower Screens 1.1 Unit 001 - Bathroom - 10mm toughened clear glas…"
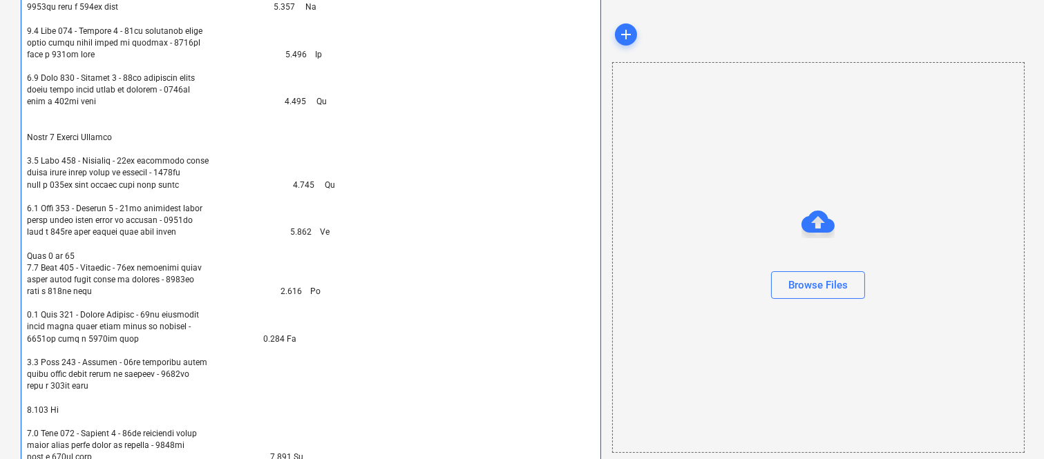
type textarea "x"
type textarea "Ground Floor Shower Screens 1.1 Unit 001 - Bathroom - 10mm toughened clear glas…"
type textarea "x"
type textarea "Ground Floor Shower Screens 1.1 Unit 001 - Bathroom - 10mm toughened clear glas…"
type textarea "x"
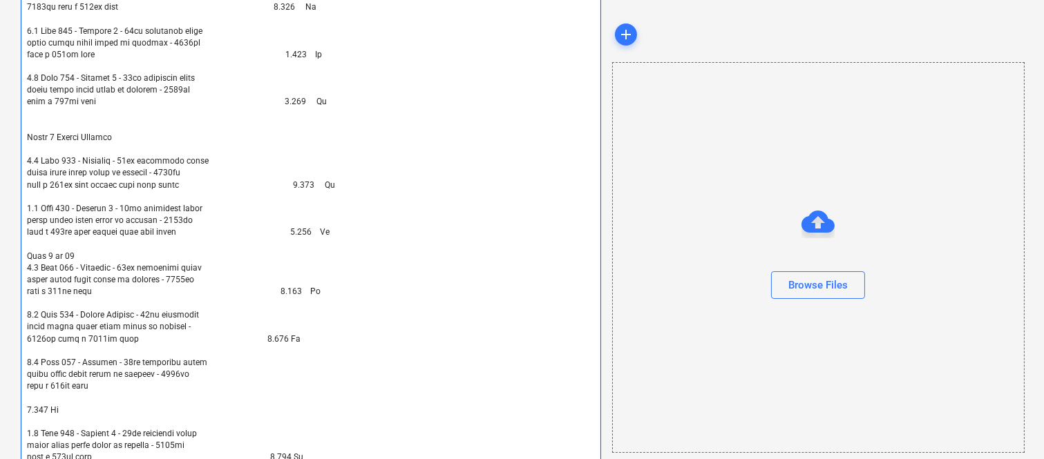
type textarea "Ground Floor Shower Screens 1.1 Unit 001 - Bathroom - 10mm toughened clear glas…"
type textarea "x"
type textarea "Ground Floor Shower Screens 1.1 Unit 001 - Bathroom - 10mm toughened clear glas…"
type textarea "x"
type textarea "Ground Floor Shower Screens 1.1 Unit 001 - Bathroom - 10mm toughened clear glas…"
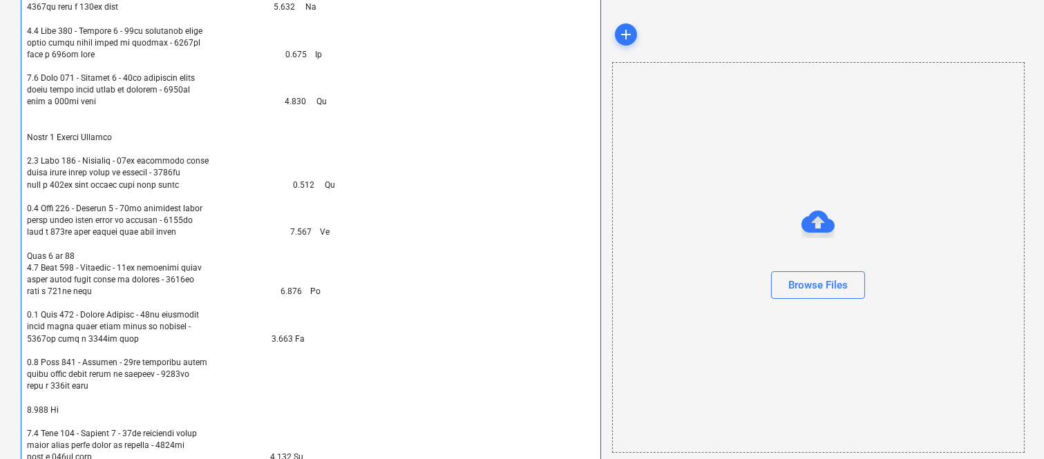
type textarea "x"
type textarea "Ground Floor Shower Screens 1.1 Unit 001 - Bathroom - 10mm toughened clear glas…"
type textarea "x"
type textarea "Ground Floor Shower Screens 1.1 Unit 001 - Bathroom - 10mm toughened clear glas…"
type textarea "x"
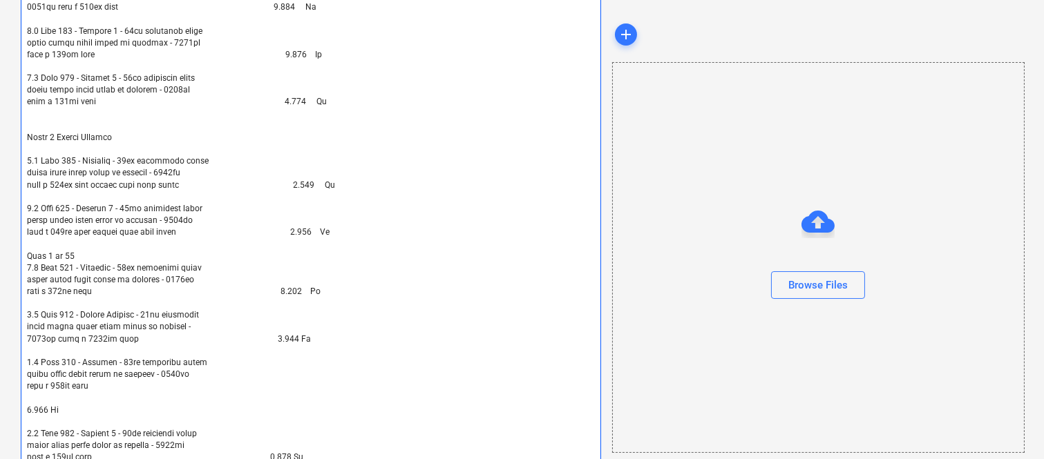
type textarea "Ground Floor Shower Screens 1.1 Unit 001 - Bathroom - 10mm toughened clear glas…"
type textarea "x"
type textarea "Ground Floor Shower Screens 1.1 Unit 001 - Bathroom - 10mm toughened clear glas…"
type textarea "x"
type textarea "Ground Floor Shower Screens 1.1 Unit 001 - Bathroom - 10mm toughened clear glas…"
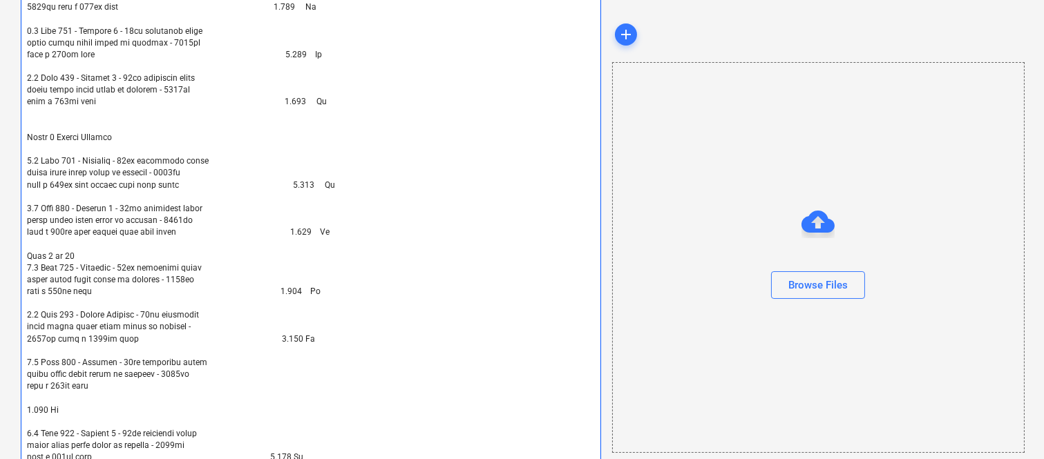
type textarea "x"
type textarea "Ground Floor Shower Screens 1.1 Unit 001 - Bathroom - 10mm toughened clear glas…"
type textarea "x"
type textarea "Ground Floor Shower Screens 1.1 Unit 001 - Bathroom - 10mm toughened clear glas…"
type textarea "x"
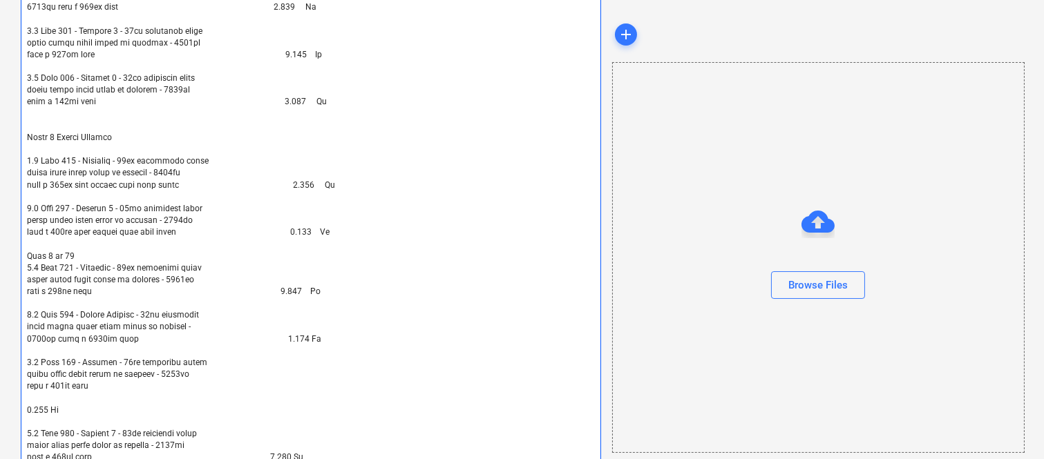
type textarea "Ground Floor Shower Screens 1.1 Unit 001 - Bathroom - 10mm toughened clear glas…"
type textarea "x"
type textarea "Ground Floor Shower Screens 1.1 Unit 001 - Bathroom - 10mm toughened clear glas…"
type textarea "x"
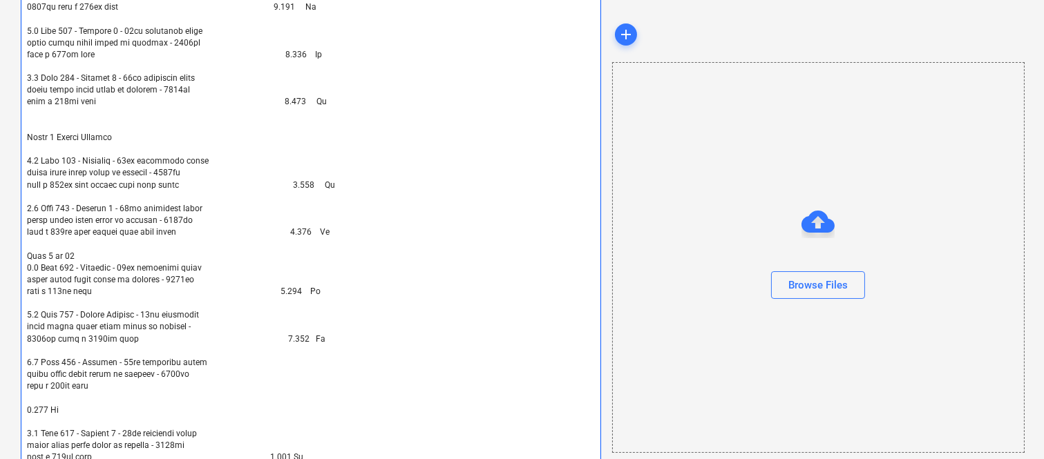
type textarea "Ground Floor Shower Screens 1.1 Unit 001 - Bathroom - 10mm toughened clear glas…"
type textarea "x"
type textarea "Ground Floor Shower Screens 1.1 Unit 001 - Bathroom - 10mm toughened clear glas…"
type textarea "x"
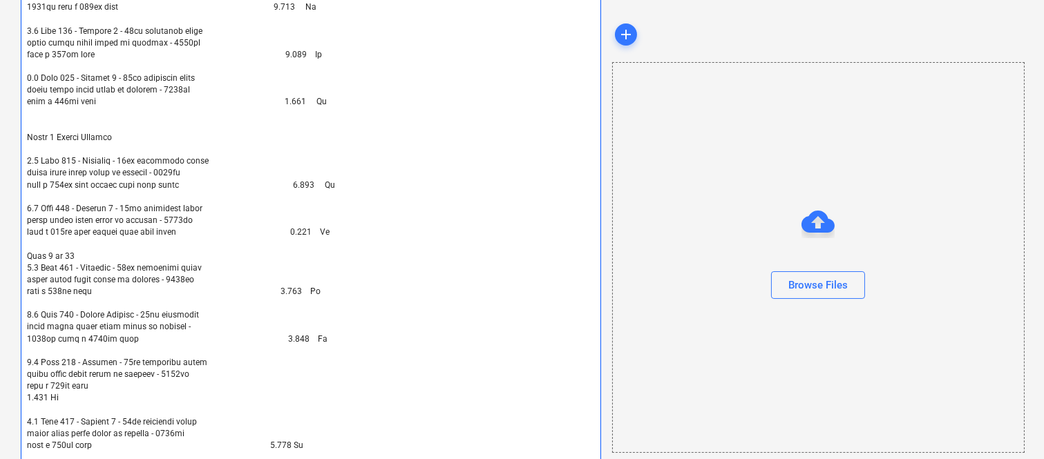
type textarea "Ground Floor Shower Screens 1.1 Unit 001 - Bathroom - 10mm toughened clear glas…"
type textarea "x"
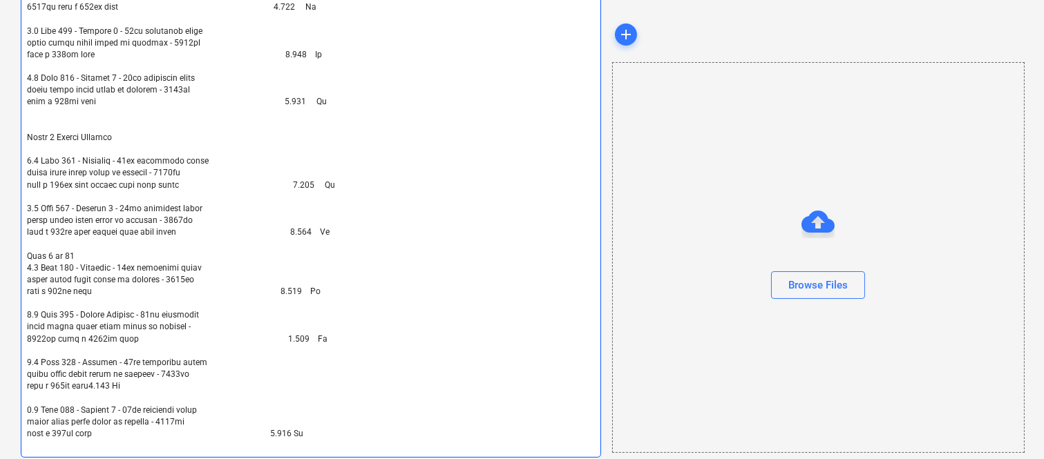
type textarea "Ground Floor Shower Screens 1.1 Unit 001 - Bathroom - 10mm toughened clear glas…"
type textarea "x"
type textarea "Ground Floor Shower Screens 1.1 Unit 001 - Bathroom - 10mm toughened clear glas…"
type textarea "x"
type textarea "Ground Floor Shower Screens 1.1 Unit 001 - Bathroom - 10mm toughened clear glas…"
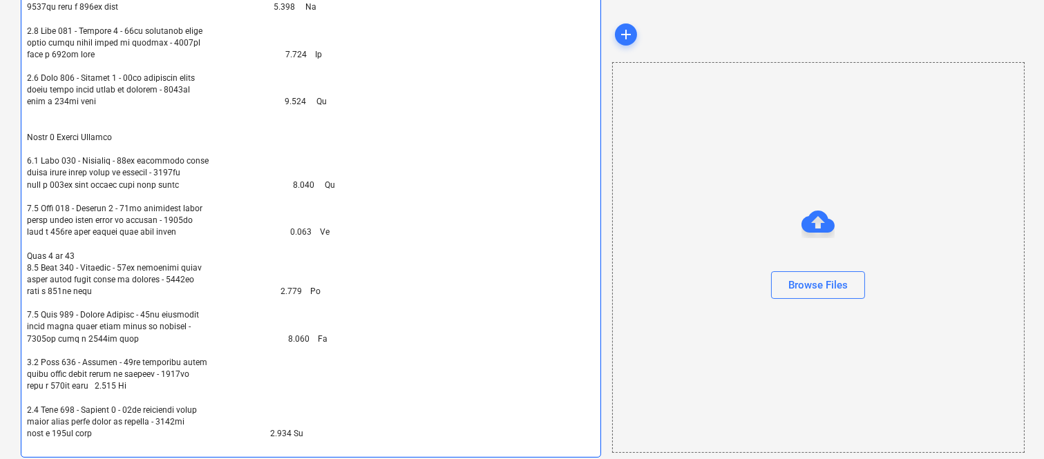
type textarea "x"
type textarea "Ground Floor Shower Screens 1.1 Unit 001 - Bathroom - 10mm toughened clear glas…"
type textarea "x"
type textarea "Ground Floor Shower Screens 1.1 Unit 001 - Bathroom - 10mm toughened clear glas…"
type textarea "x"
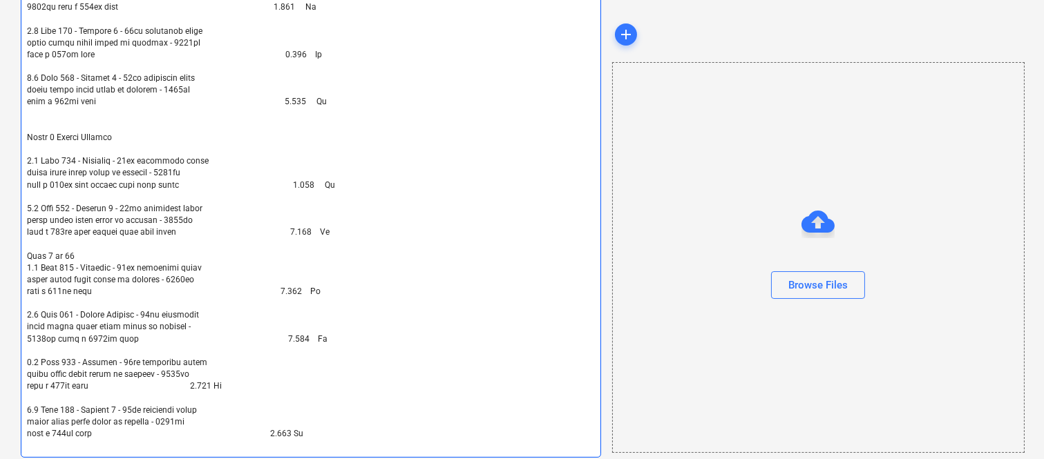
type textarea "Ground Floor Shower Screens 1.1 Unit 001 - Bathroom - 10mm toughened clear glas…"
type textarea "x"
type textarea "Ground Floor Shower Screens 1.1 Unit 001 - Bathroom - 10mm toughened clear glas…"
type textarea "x"
type textarea "Ground Floor Shower Screens 1.1 Unit 001 - Bathroom - 10mm toughened clear glas…"
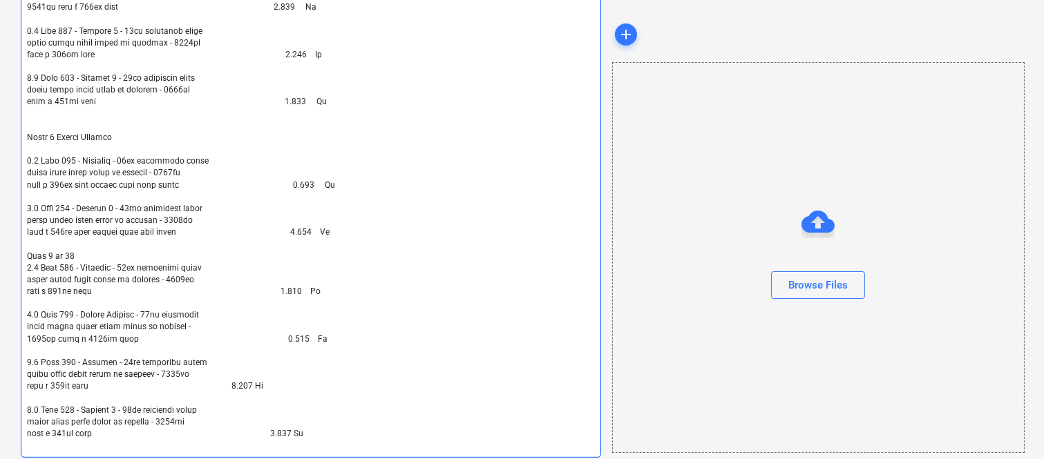
type textarea "x"
type textarea "Ground Floor Shower Screens 1.1 Unit 001 - Bathroom - 10mm toughened clear glas…"
type textarea "x"
type textarea "Ground Floor Shower Screens 1.1 Unit 001 - Bathroom - 10mm toughened clear glas…"
type textarea "x"
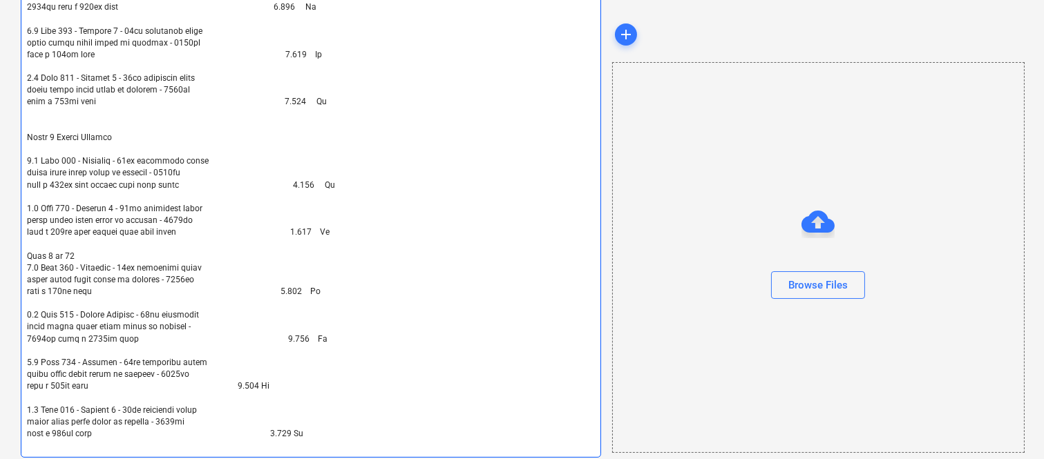
type textarea "Ground Floor Shower Screens 1.1 Unit 001 - Bathroom - 10mm toughened clear glas…"
type textarea "x"
type textarea "Ground Floor Shower Screens 1.1 Unit 001 - Bathroom - 10mm toughened clear glas…"
type textarea "x"
type textarea "Ground Floor Shower Screens 1.1 Unit 001 - Bathroom - 10mm toughened clear glas…"
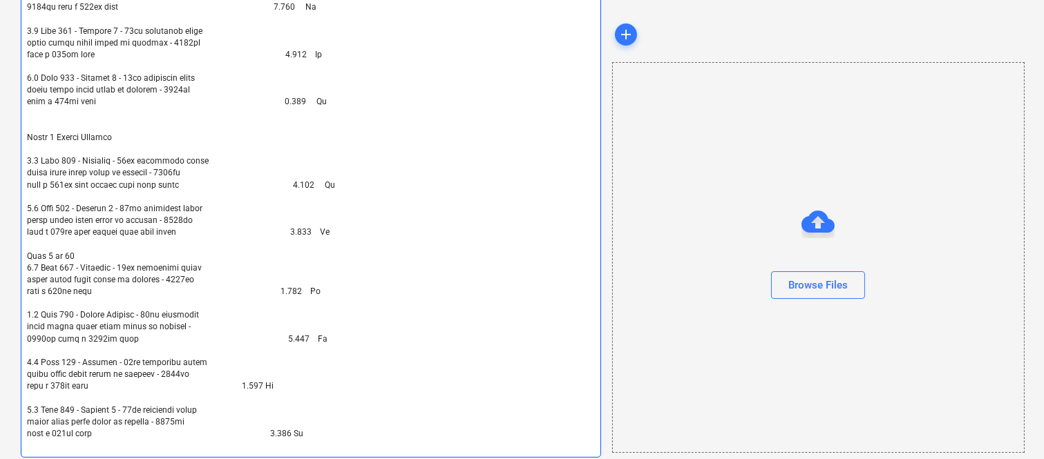
type textarea "x"
type textarea "Ground Floor Shower Screens 1.1 Unit 001 - Bathroom - 10mm toughened clear glas…"
type textarea "x"
type textarea "Ground Floor Shower Screens 1.1 Unit 001 - Bathroom - 10mm toughened clear glas…"
type textarea "x"
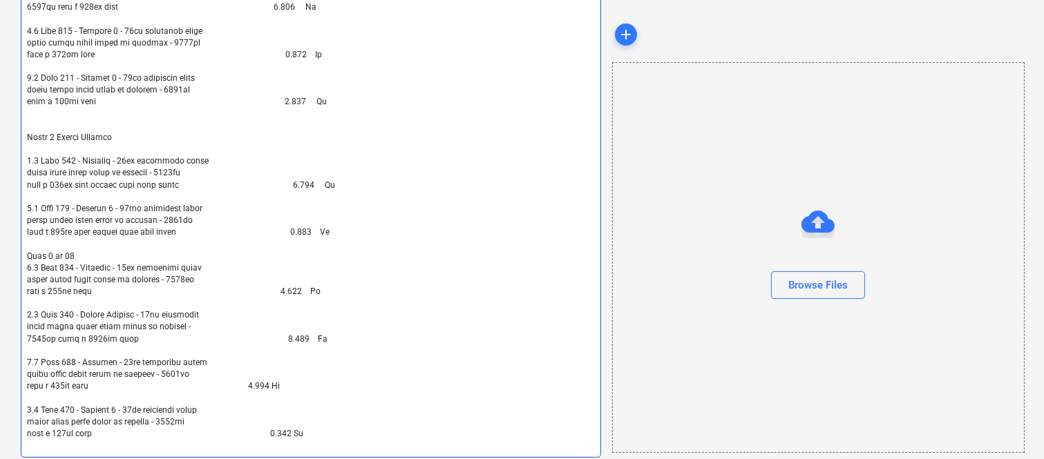
type textarea "Ground Floor Shower Screens 1.1 Unit 001 - Bathroom - 10mm toughened clear glas…"
type textarea "x"
type textarea "Ground Floor Shower Screens 1.1 Unit 001 - Bathroom - 10mm toughened clear glas…"
type textarea "x"
type textarea "Ground Floor Shower Screens 1.1 Unit 001 - Bathroom - 10mm toughened clear glas…"
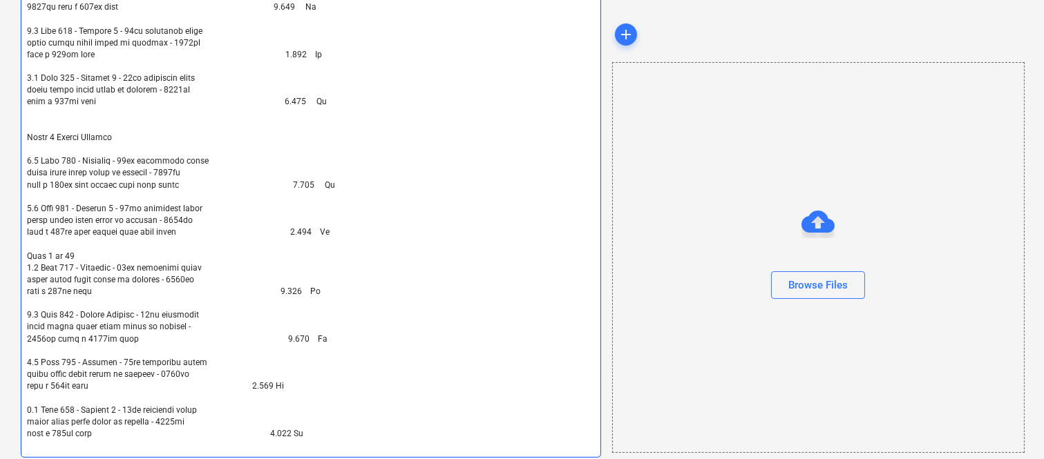
type textarea "x"
type textarea "Ground Floor Shower Screens 1.1 Unit 001 - Bathroom - 10mm toughened clear glas…"
type textarea "x"
type textarea "Ground Floor Shower Screens 1.1 Unit 001 - Bathroom - 10mm toughened clear glas…"
type textarea "x"
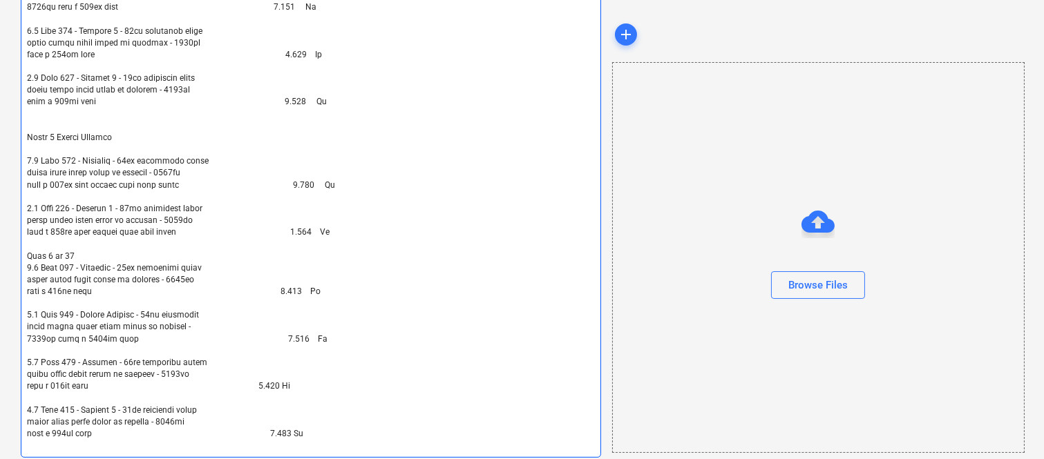
type textarea "Ground Floor Shower Screens 1.1 Unit 001 - Bathroom - 10mm toughened clear glas…"
type textarea "x"
type textarea "Ground Floor Shower Screens 1.1 Unit 001 - Bathroom - 10mm toughened clear glas…"
type textarea "x"
type textarea "Ground Floor Shower Screens 1.1 Unit 001 - Bathroom - 10mm toughened clear glas…"
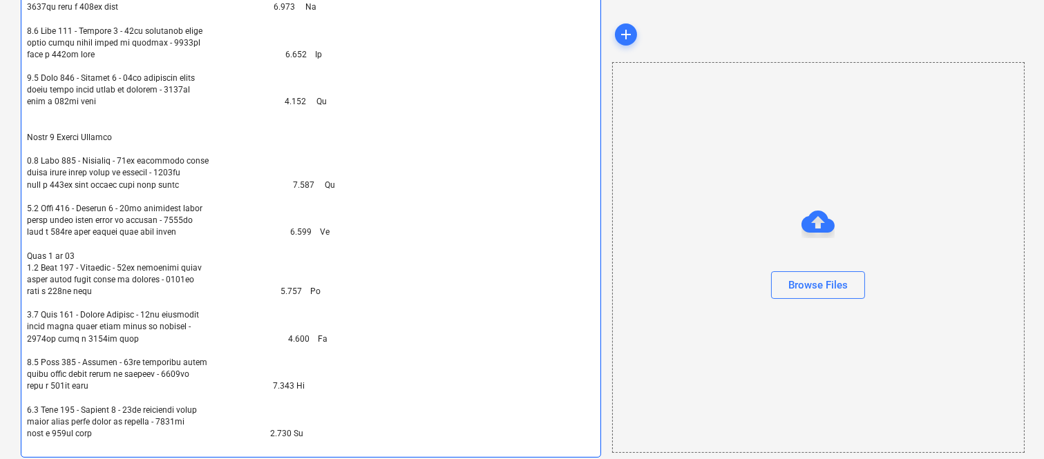
type textarea "x"
type textarea "Ground Floor Shower Screens 1.1 Unit 001 - Bathroom - 10mm toughened clear glas…"
type textarea "x"
type textarea "Ground Floor Shower Screens 1.1 Unit 001 - Bathroom - 10mm toughened clear glas…"
type textarea "x"
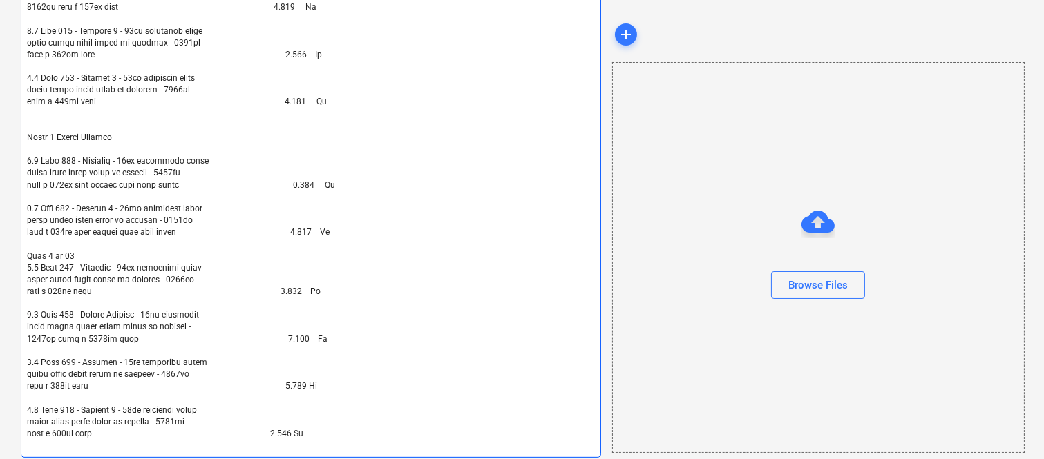
type textarea "Ground Floor Shower Screens 1.1 Unit 001 - Bathroom - 10mm toughened clear glas…"
type textarea "x"
type textarea "Ground Floor Shower Screens 1.1 Unit 001 - Bathroom - 10mm toughened clear glas…"
type textarea "x"
type textarea "Ground Floor Shower Screens 1.1 Unit 001 - Bathroom - 10mm toughened clear glas…"
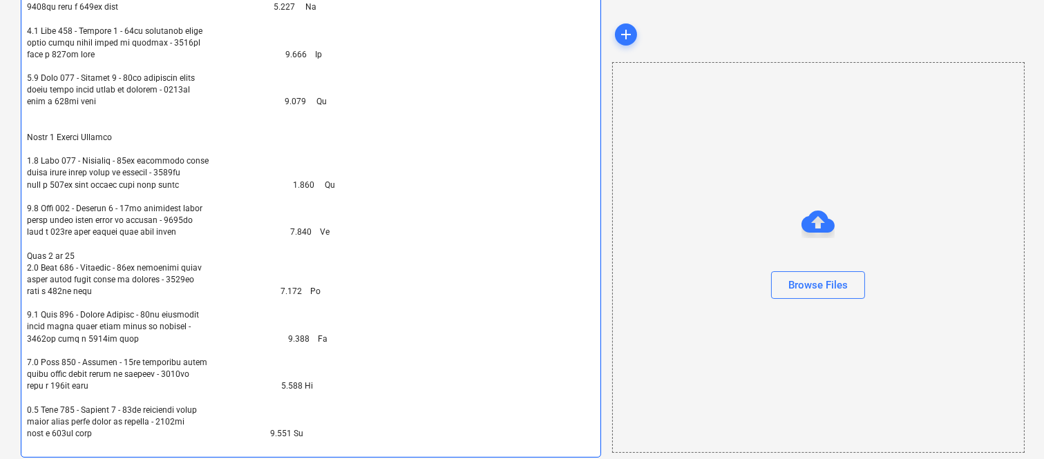
type textarea "x"
type textarea "Ground Floor Shower Screens 1.1 Unit 001 - Bathroom - 10mm toughened clear glas…"
type textarea "x"
type textarea "Ground Floor Shower Screens 1.1 Unit 001 - Bathroom - 10mm toughened clear glas…"
type textarea "x"
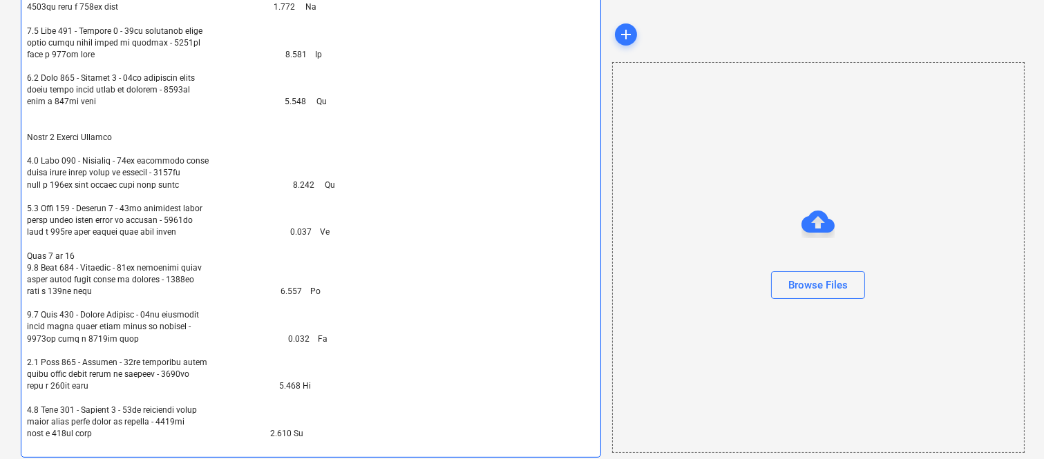
type textarea "Ground Floor Shower Screens 1.1 Unit 001 - Bathroom - 10mm toughened clear glas…"
type textarea "x"
type textarea "Ground Floor Shower Screens 1.1 Unit 001 - Bathroom - 10mm toughened clear glas…"
type textarea "x"
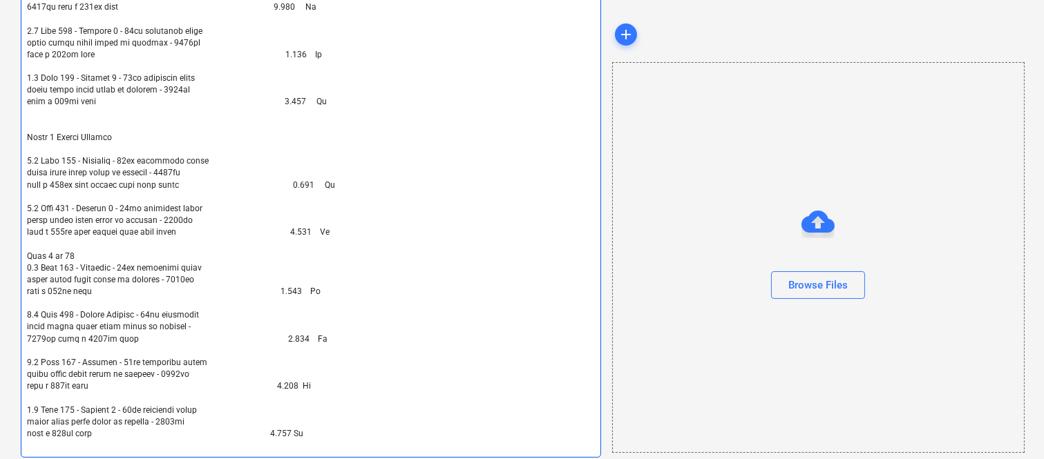
type textarea "Ground Floor Shower Screens 1.1 Unit 001 - Bathroom - 10mm toughened clear glas…"
type textarea "x"
type textarea "Ground Floor Shower Screens 1.1 Unit 001 - Bathroom - 10mm toughened clear glas…"
type textarea "x"
type textarea "Ground Floor Shower Screens 1.1 Unit 001 - Bathroom - 10mm toughened clear glas…"
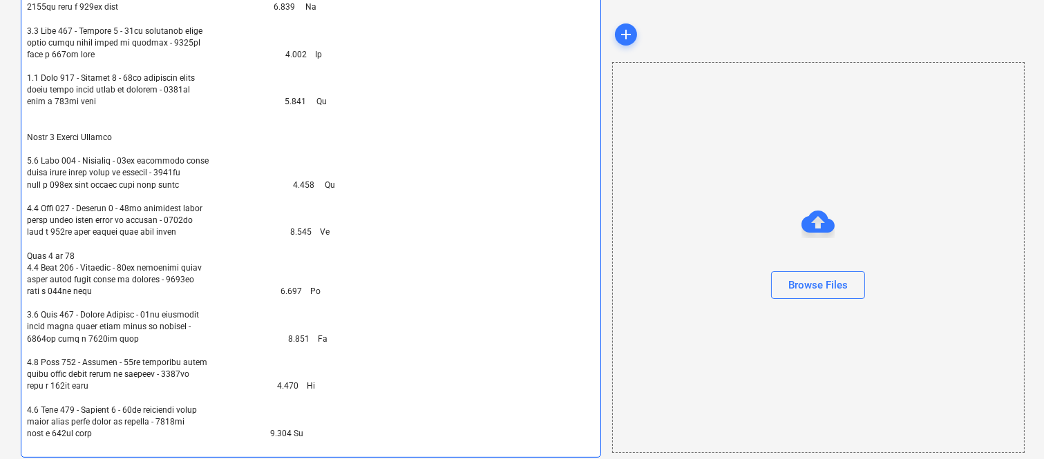
type textarea "x"
type textarea "Ground Floor Shower Screens 1.1 Unit 001 - Bathroom - 10mm toughened clear glas…"
type textarea "x"
type textarea "Ground Floor Shower Screens 1.1 Unit 001 - Bathroom - 10mm toughened clear glas…"
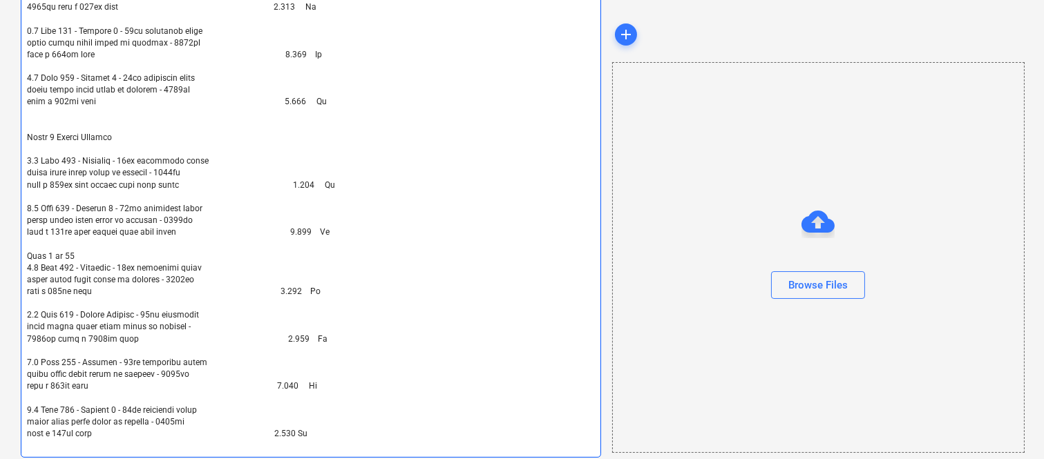
type textarea "x"
type textarea "Ground Floor Shower Screens 1.1 Unit 001 - Bathroom - 10mm toughened clear glas…"
type textarea "x"
type textarea "Ground Floor Shower Screens 1.1 Unit 001 - Bathroom - 10mm toughened clear glas…"
type textarea "x"
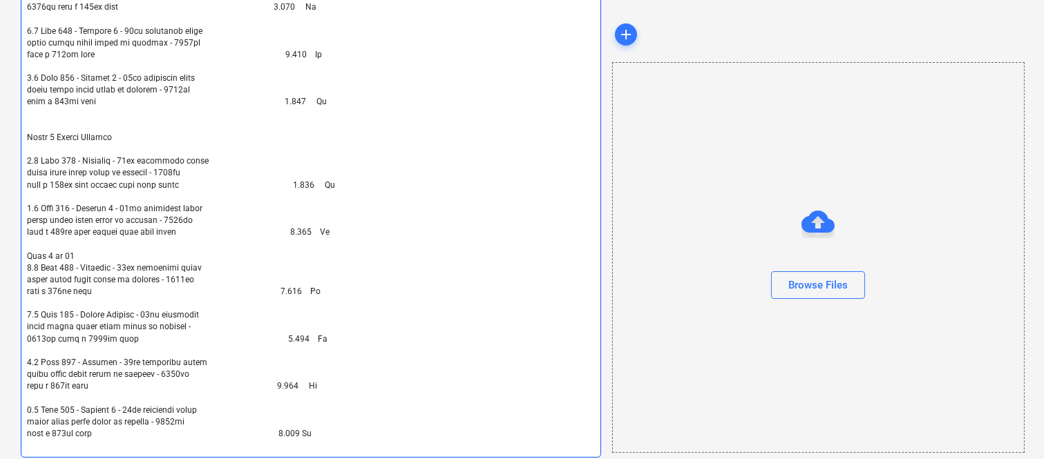
type textarea "Ground Floor Shower Screens 1.1 Unit 001 - Bathroom - 10mm toughened clear glas…"
type textarea "x"
type textarea "Ground Floor Shower Screens 1.1 Unit 001 - Bathroom - 10mm toughened clear glas…"
type textarea "x"
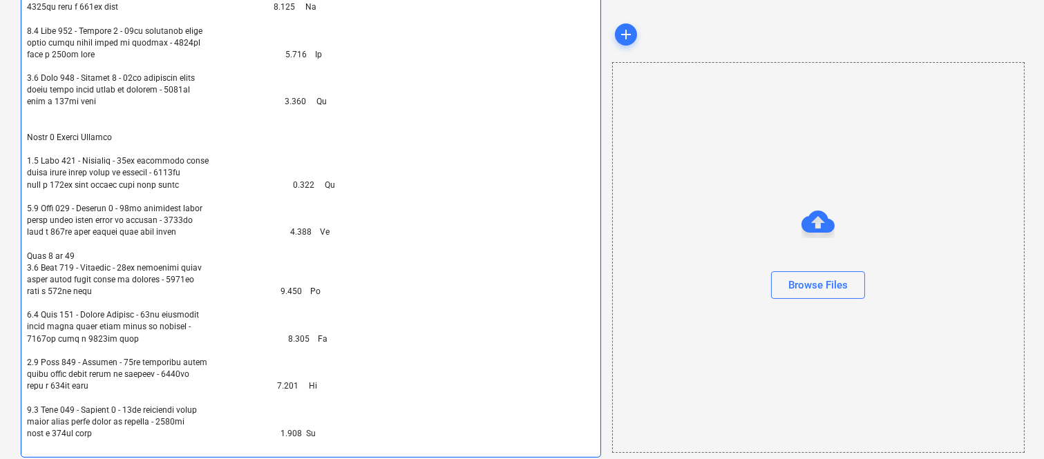
type textarea "Ground Floor Shower Screens 1.1 Unit 001 - Bathroom - 10mm toughened clear glas…"
type textarea "x"
type textarea "Ground Floor Shower Screens 1.1 Unit 001 - Bathroom - 10mm toughened clear glas…"
type textarea "x"
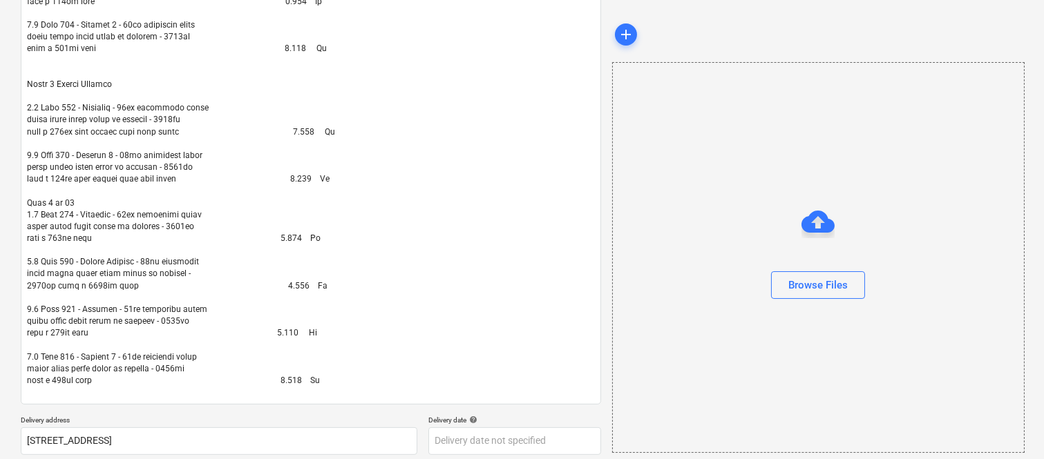
scroll to position [1059, 0]
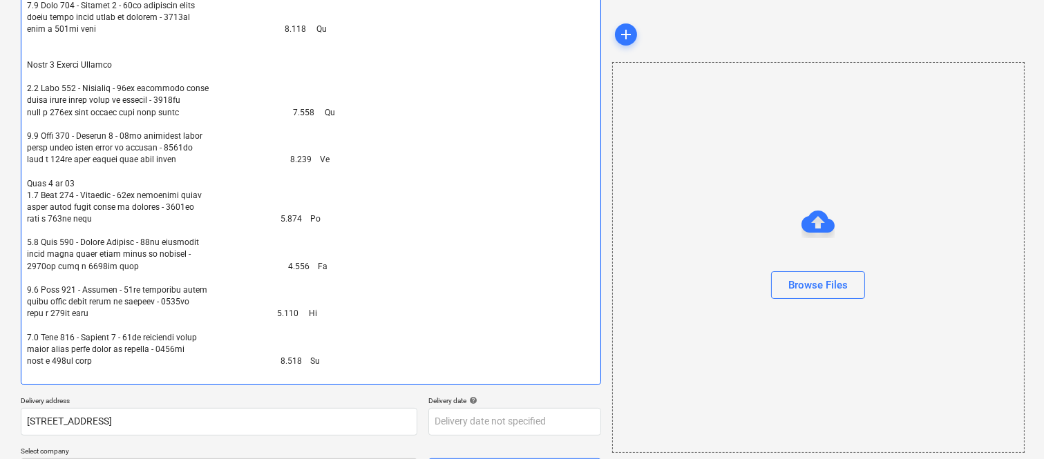
type textarea "Ground Floor Shower Screens 1.1 Unit 001 - Bathroom - 10mm toughened clear glas…"
type textarea "x"
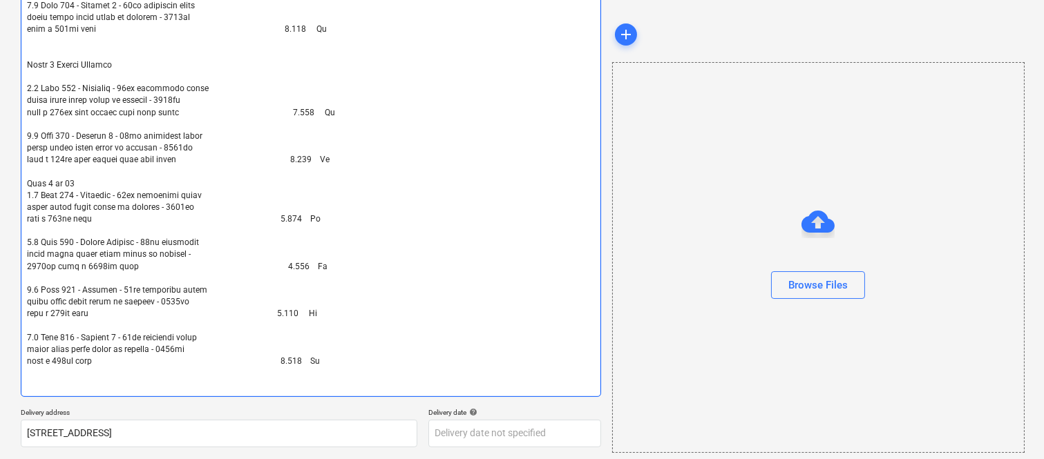
type textarea "Ground Floor Shower Screens 1.1 Unit 001 - Bathroom - 10mm toughened clear glas…"
type textarea "x"
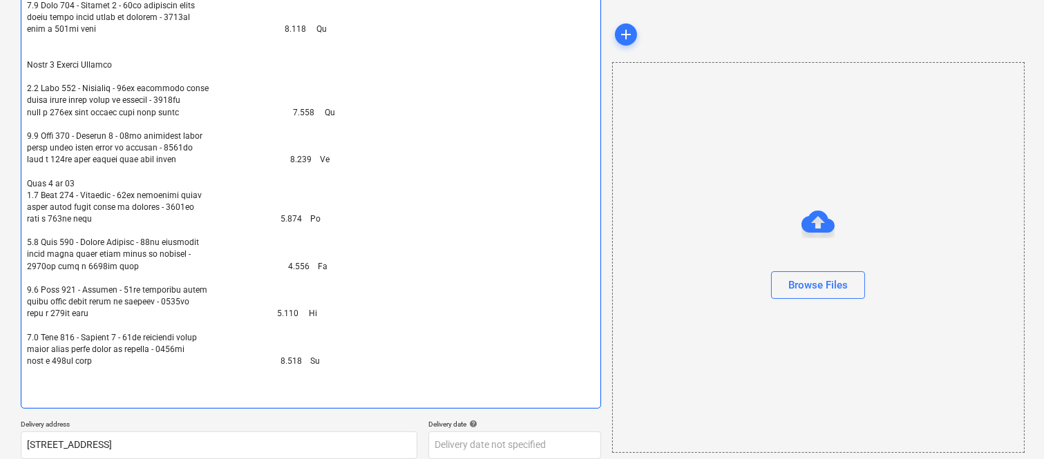
type textarea "Ground Floor Shower Screens 1.1 Unit 001 - Bathroom - 10mm toughened clear glas…"
type textarea "x"
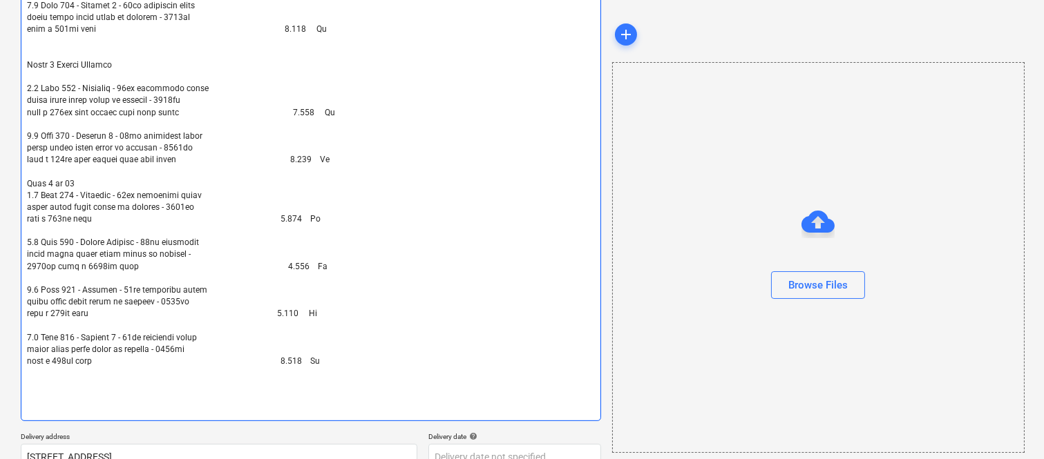
type textarea "Ground Floor Shower Screens 1.1 Unit 001 - Bathroom - 10mm toughened clear glas…"
type textarea "x"
paste textarea "Level 3 Shower Screens"
type textarea "Ground Floor Shower Screens 1.1 Unit 001 - Bathroom - 10mm toughened clear glas…"
type textarea "x"
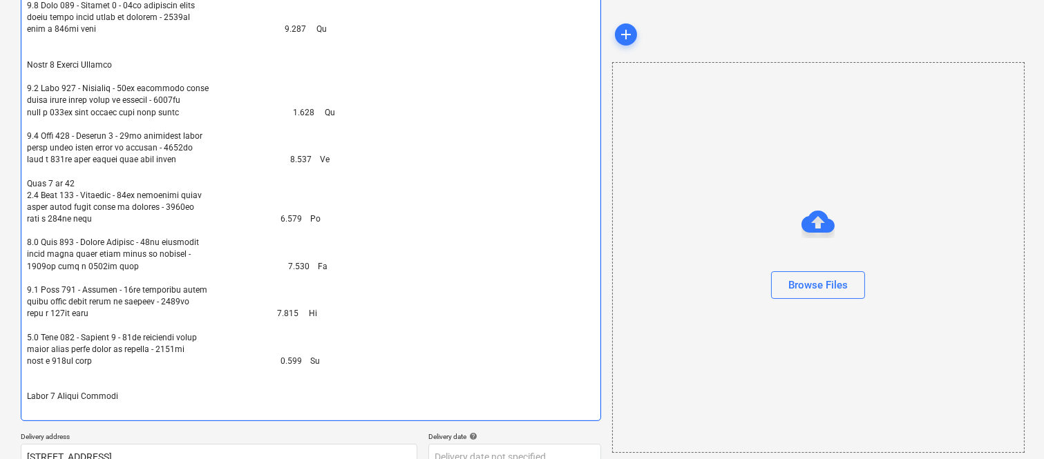
type textarea "Ground Floor Shower Screens 1.1 Unit 001 - Bathroom - 10mm toughened clear glas…"
type textarea "x"
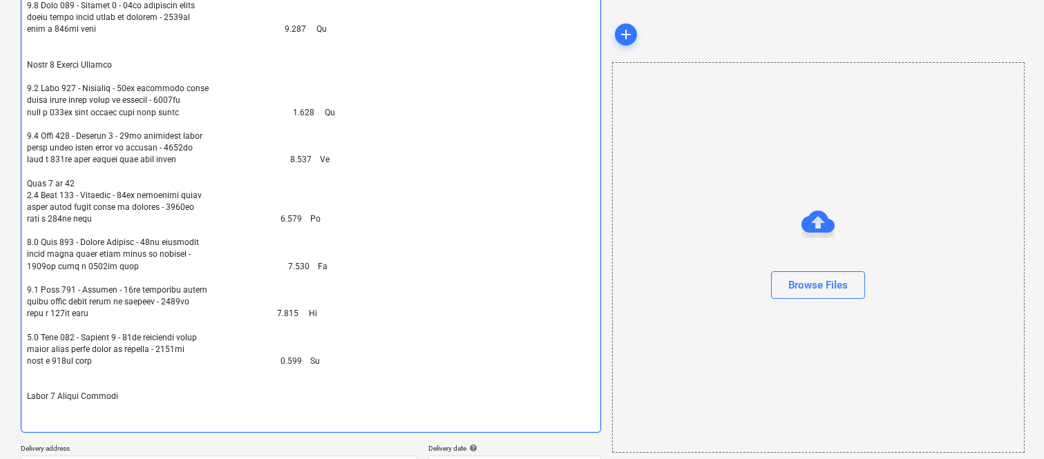
type textarea "Ground Floor Shower Screens 1.1 Unit 001 - Bathroom - 10mm toughened clear glas…"
type textarea "x"
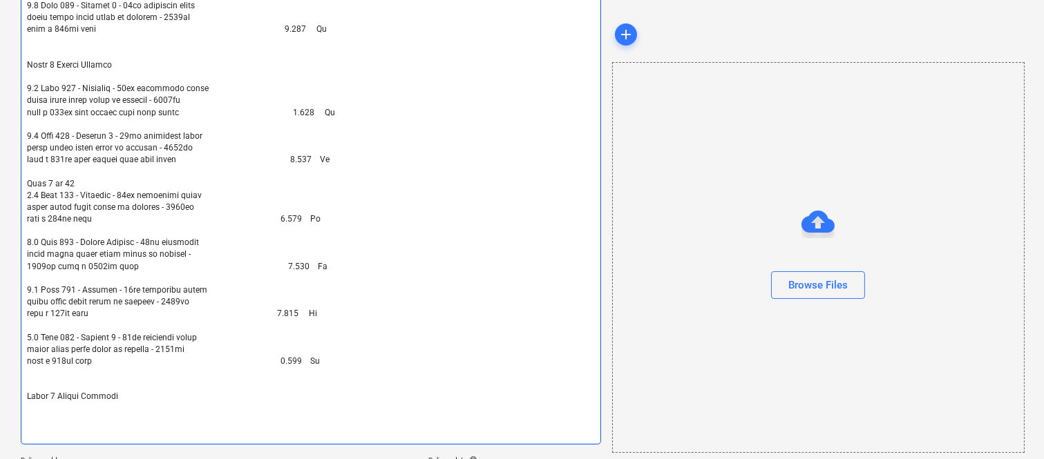
type textarea "Ground Floor Shower Screens 1.1 Unit 001 - Bathroom - 10mm toughened clear glas…"
type textarea "x"
paste textarea "4.1 Unit 301 - Ensuite 1 - 10mm toughened clear glass fixed panel to ceiling - …"
type textarea "Ground Floor Shower Screens 1.1 Unit 001 - Bathroom - 10mm toughened clear glas…"
type textarea "x"
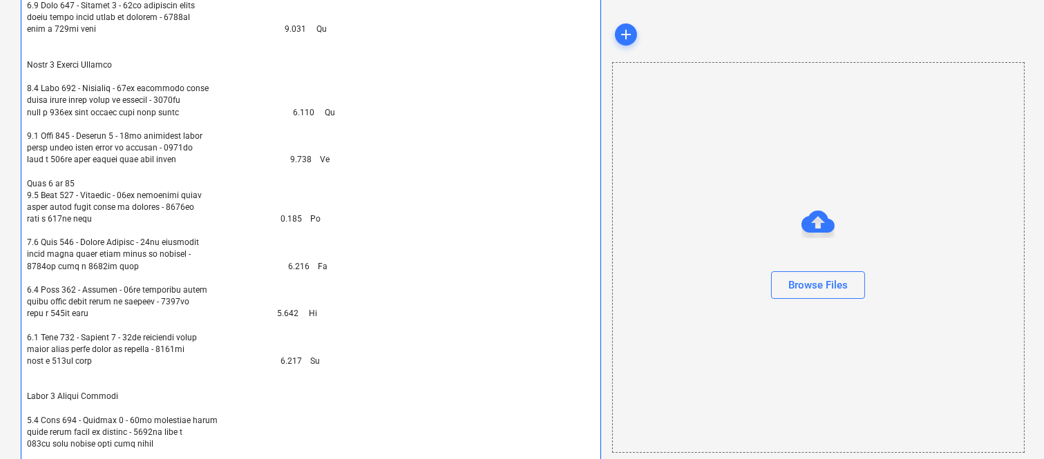
scroll to position [1286, 0]
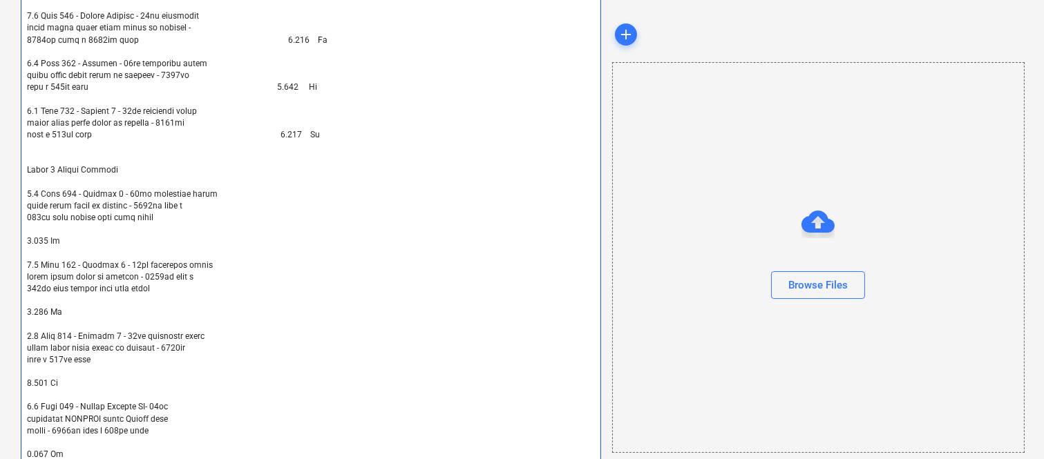
type textarea "Ground Floor Shower Screens 1.1 Unit 001 - Bathroom - 10mm toughened clear glas…"
type textarea "x"
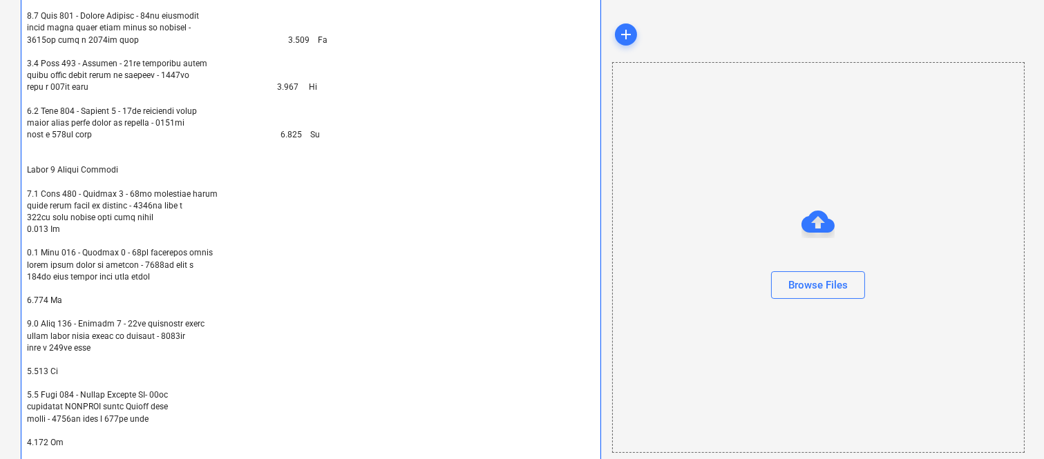
type textarea "Ground Floor Shower Screens 1.1 Unit 001 - Bathroom - 10mm toughened clear glas…"
type textarea "x"
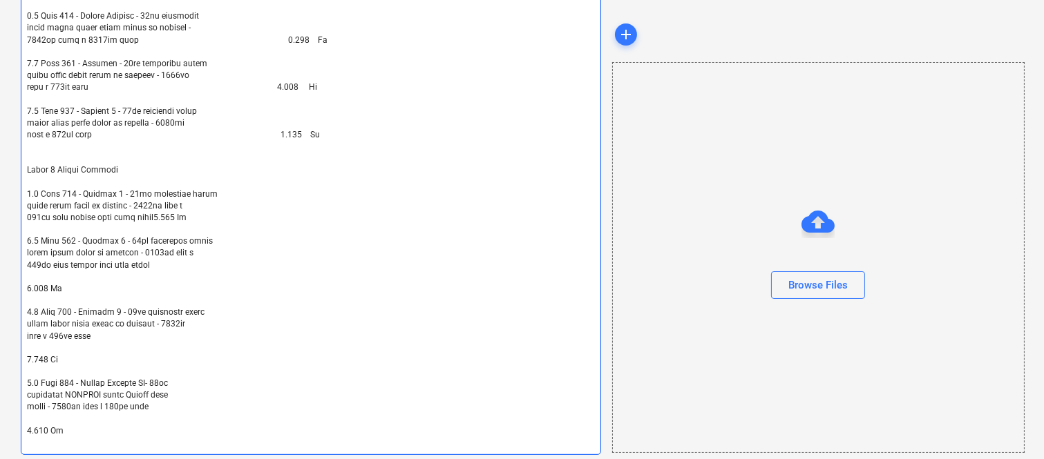
type textarea "Ground Floor Shower Screens 1.1 Unit 001 - Bathroom - 10mm toughened clear glas…"
type textarea "x"
type textarea "Ground Floor Shower Screens 1.1 Unit 001 - Bathroom - 10mm toughened clear glas…"
type textarea "x"
type textarea "Ground Floor Shower Screens 1.1 Unit 001 - Bathroom - 10mm toughened clear glas…"
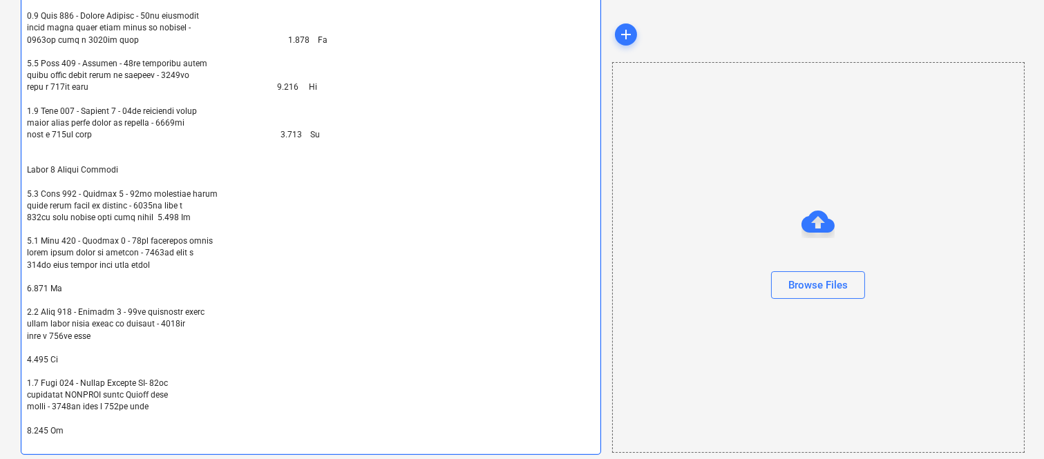
type textarea "x"
type textarea "Ground Floor Shower Screens 1.1 Unit 001 - Bathroom - 10mm toughened clear glas…"
type textarea "x"
type textarea "Ground Floor Shower Screens 1.1 Unit 001 - Bathroom - 10mm toughened clear glas…"
type textarea "x"
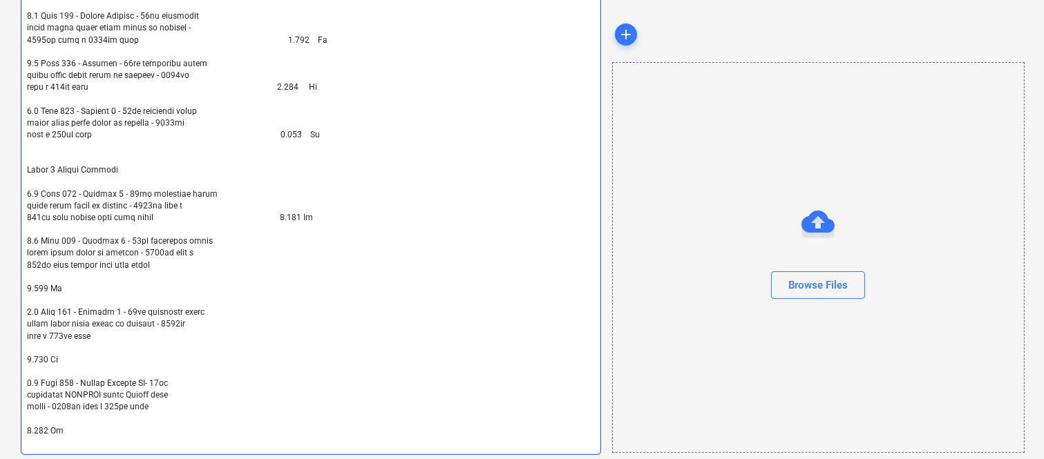
type textarea "Ground Floor Shower Screens 1.1 Unit 001 - Bathroom - 10mm toughened clear glas…"
type textarea "x"
type textarea "Ground Floor Shower Screens 1.1 Unit 001 - Bathroom - 10mm toughened clear glas…"
type textarea "x"
type textarea "Ground Floor Shower Screens 1.1 Unit 001 - Bathroom - 10mm toughened clear glas…"
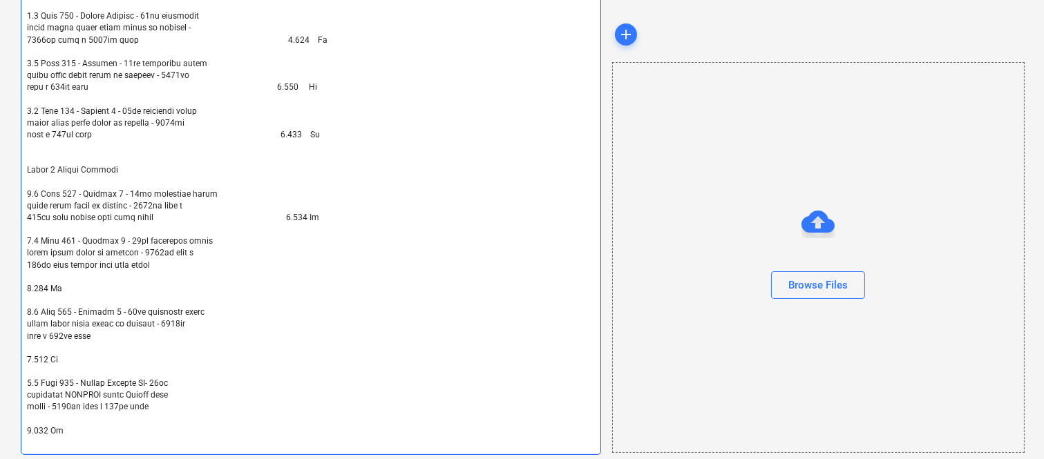
type textarea "x"
type textarea "Ground Floor Shower Screens 1.1 Unit 001 - Bathroom - 10mm toughened clear glas…"
type textarea "x"
type textarea "Ground Floor Shower Screens 1.1 Unit 001 - Bathroom - 10mm toughened clear glas…"
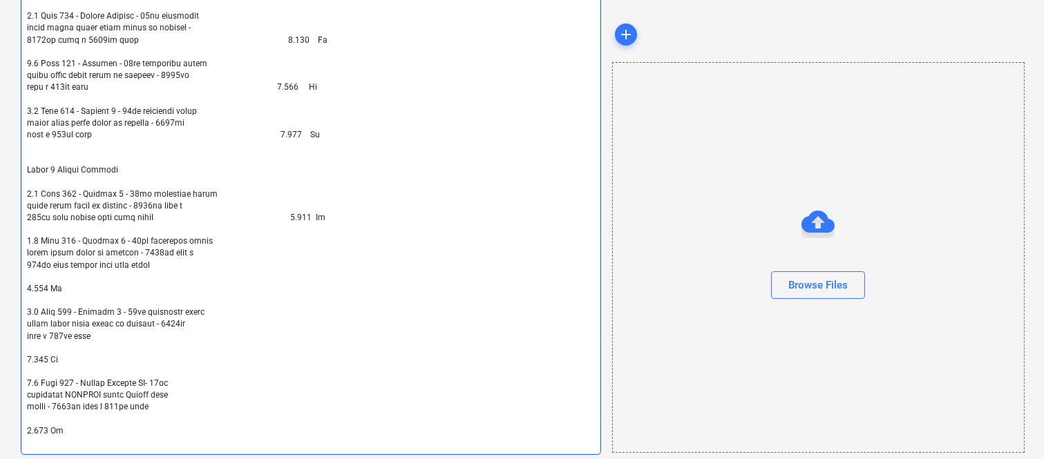
type textarea "x"
type textarea "Ground Floor Shower Screens 1.1 Unit 001 - Bathroom - 10mm toughened clear glas…"
type textarea "x"
type textarea "Ground Floor Shower Screens 1.1 Unit 001 - Bathroom - 10mm toughened clear glas…"
type textarea "x"
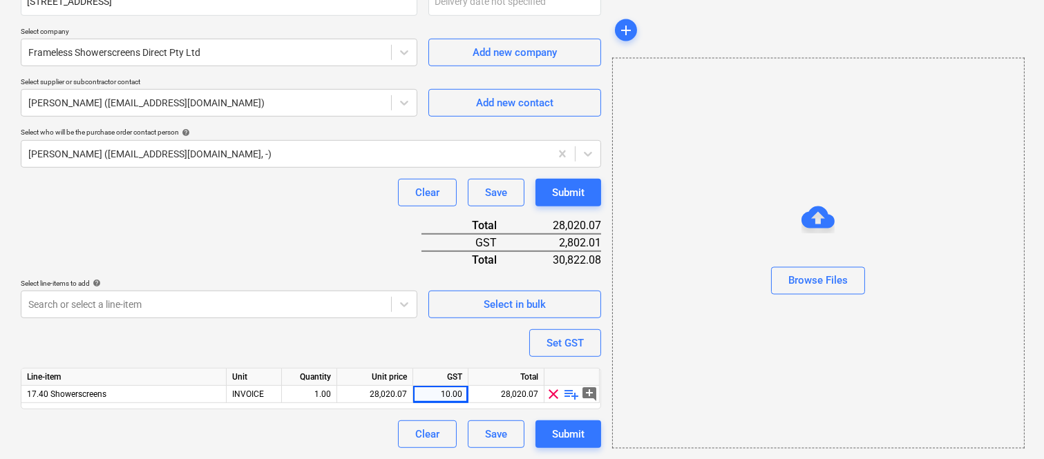
scroll to position [1302, 0]
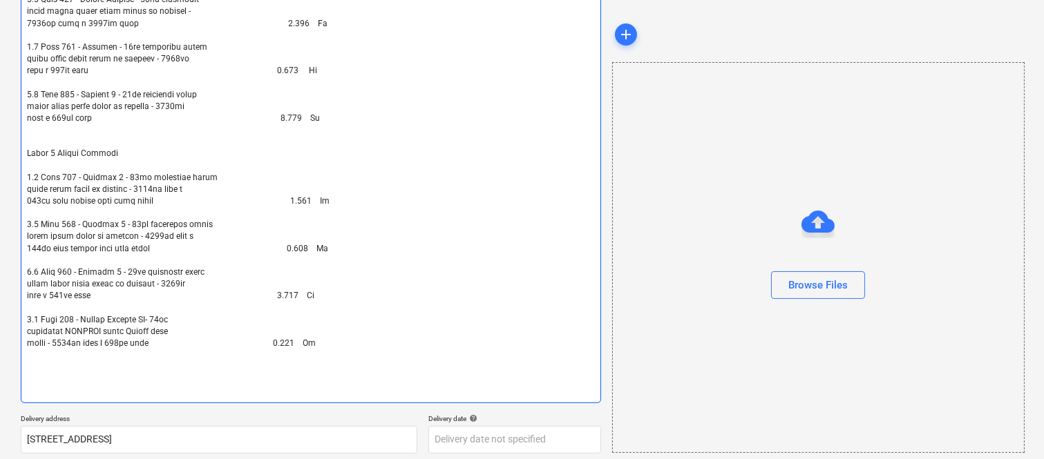
paste textarea "Discount"
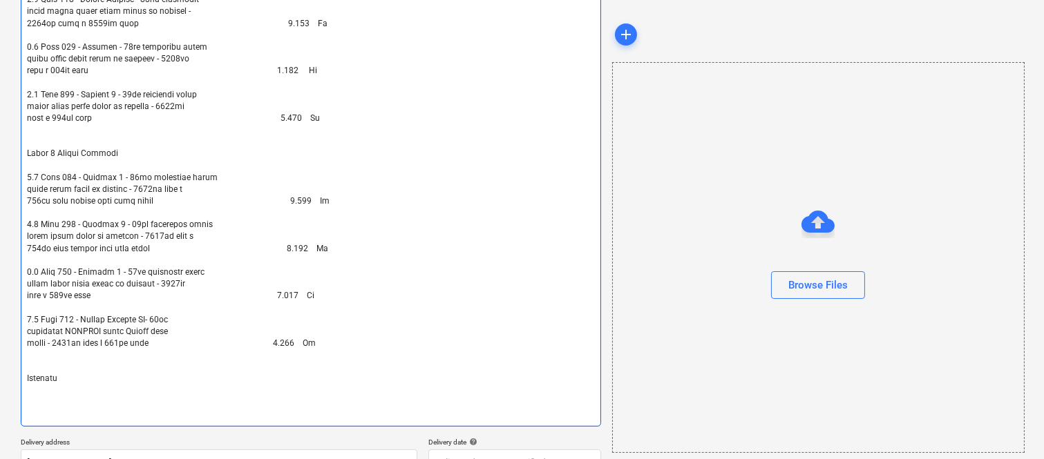
paste textarea "5.1 Discount 1.000 Ea"
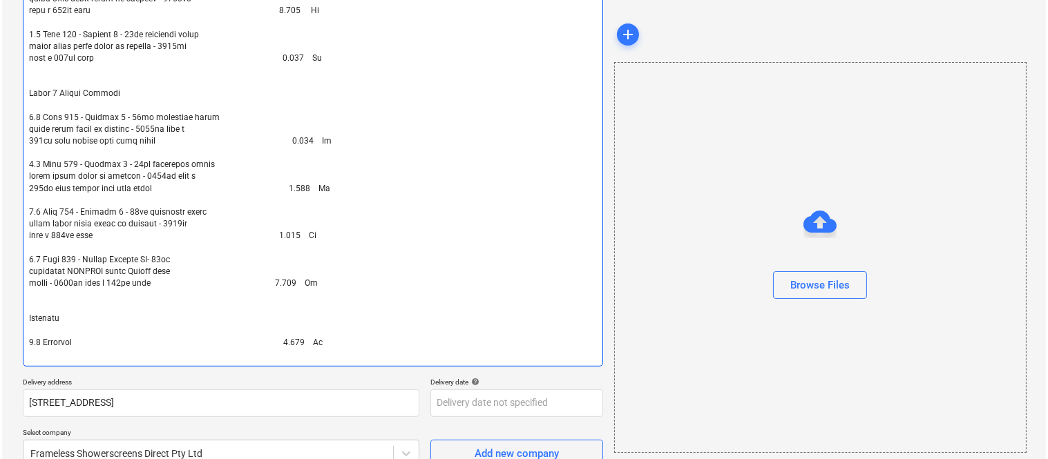
scroll to position [1765, 0]
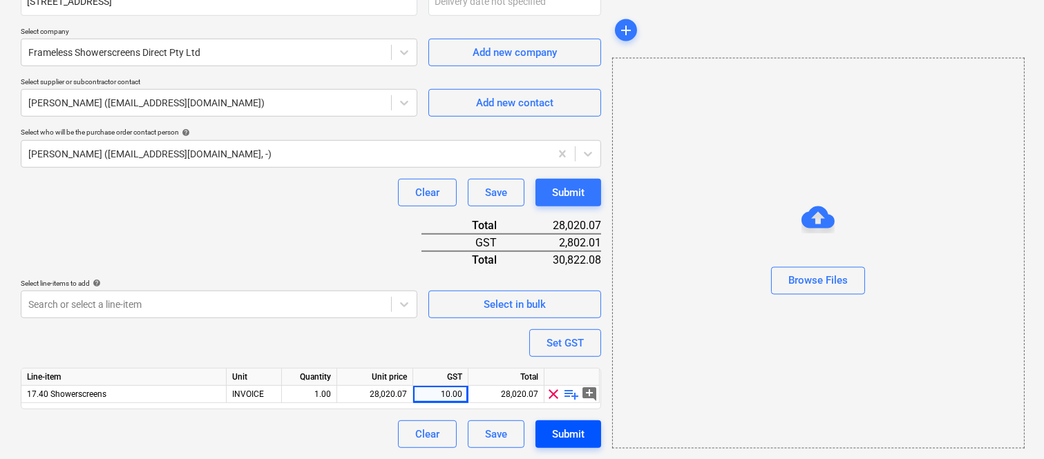
click at [576, 435] on div "Submit" at bounding box center [568, 435] width 32 height 18
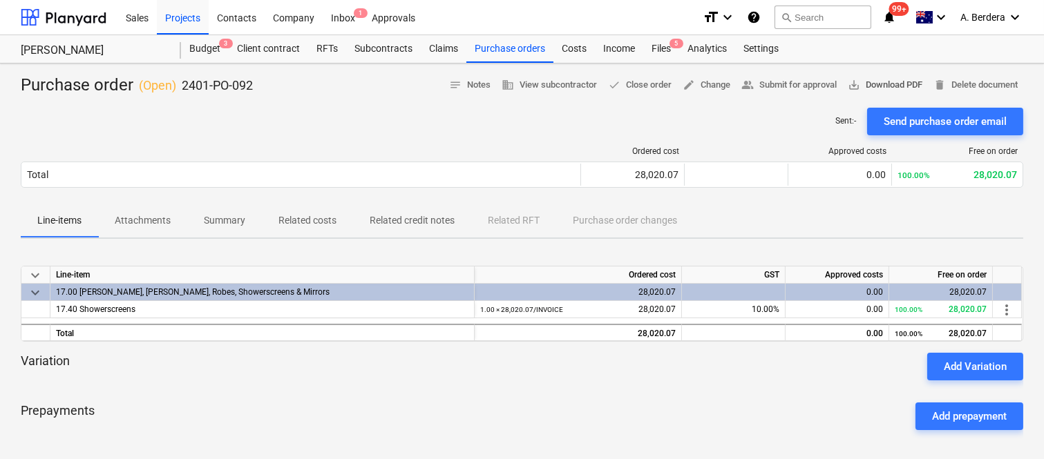
click at [848, 85] on span "save_alt" at bounding box center [854, 85] width 12 height 12
click at [348, 91] on div "Purchase order ( Open ) 2401-PO-092 notes Notes business View subcontractor don…" at bounding box center [522, 86] width 1003 height 22
